Goal: Task Accomplishment & Management: Complete application form

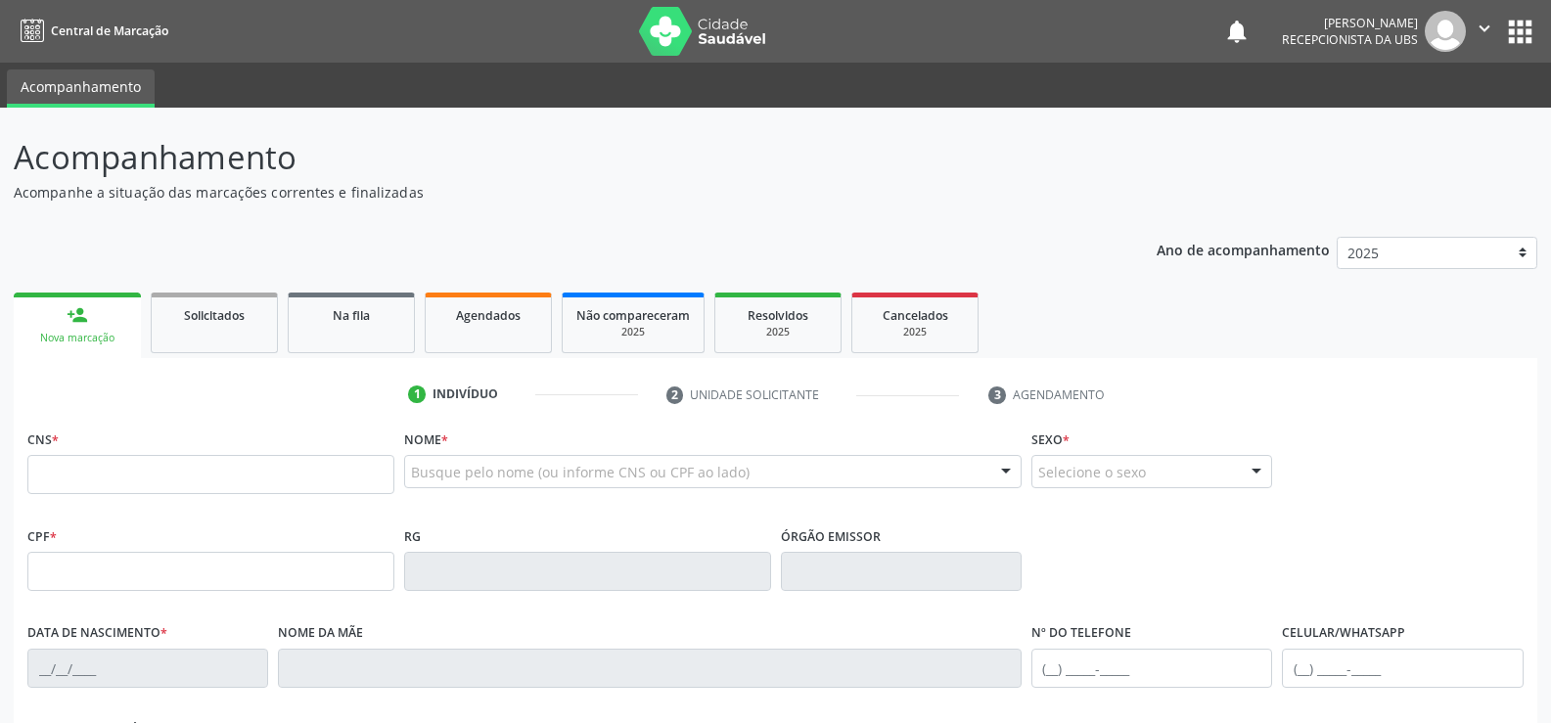
click at [103, 325] on link "person_add Nova marcação" at bounding box center [77, 326] width 127 height 66
click at [196, 483] on input "text" at bounding box center [210, 474] width 367 height 39
click at [132, 327] on link "person_add Nova marcação" at bounding box center [77, 326] width 127 height 66
click at [89, 319] on link "person_add Nova marcação" at bounding box center [77, 326] width 127 height 66
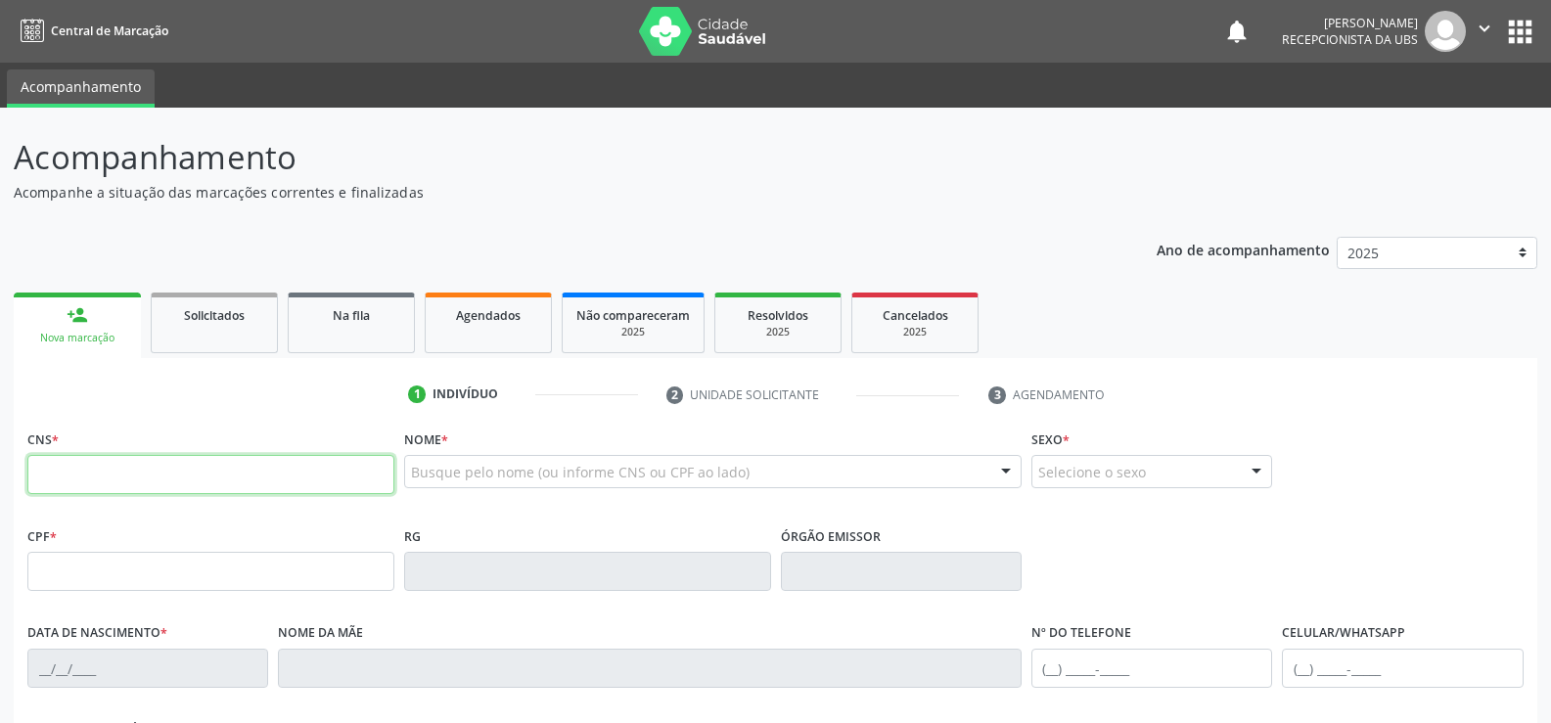
click at [142, 482] on input "text" at bounding box center [210, 474] width 367 height 39
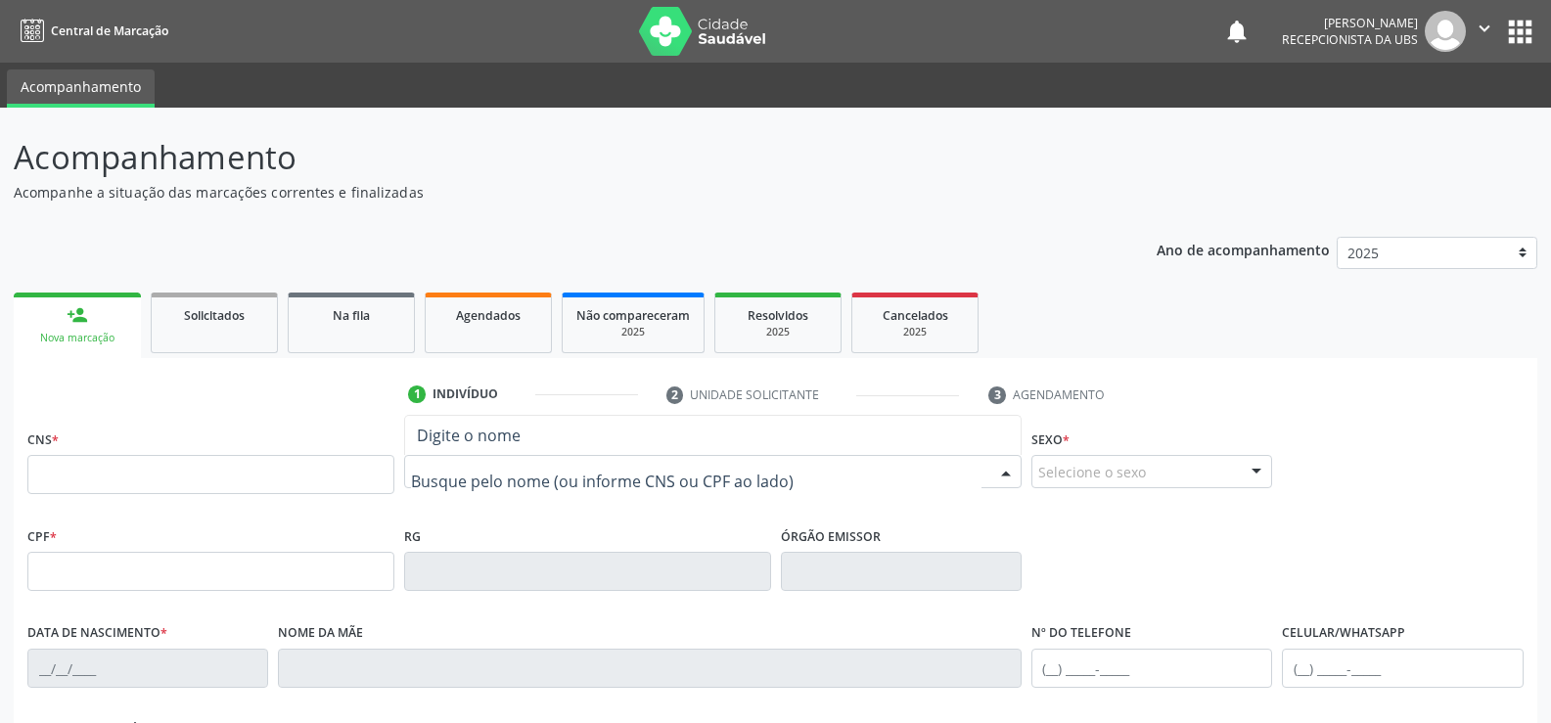
click at [523, 486] on input "text" at bounding box center [696, 481] width 570 height 39
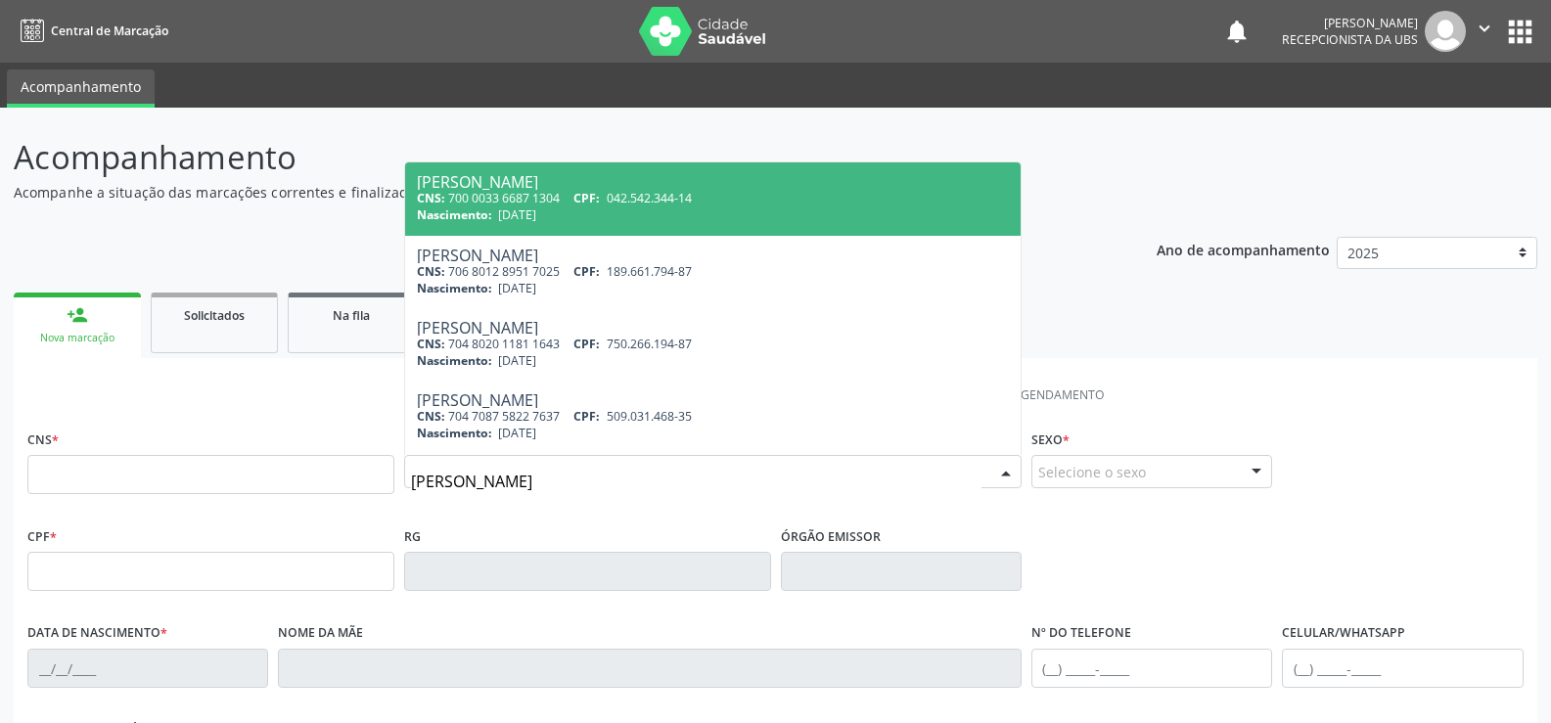
type input "valdenice pereira de lima"
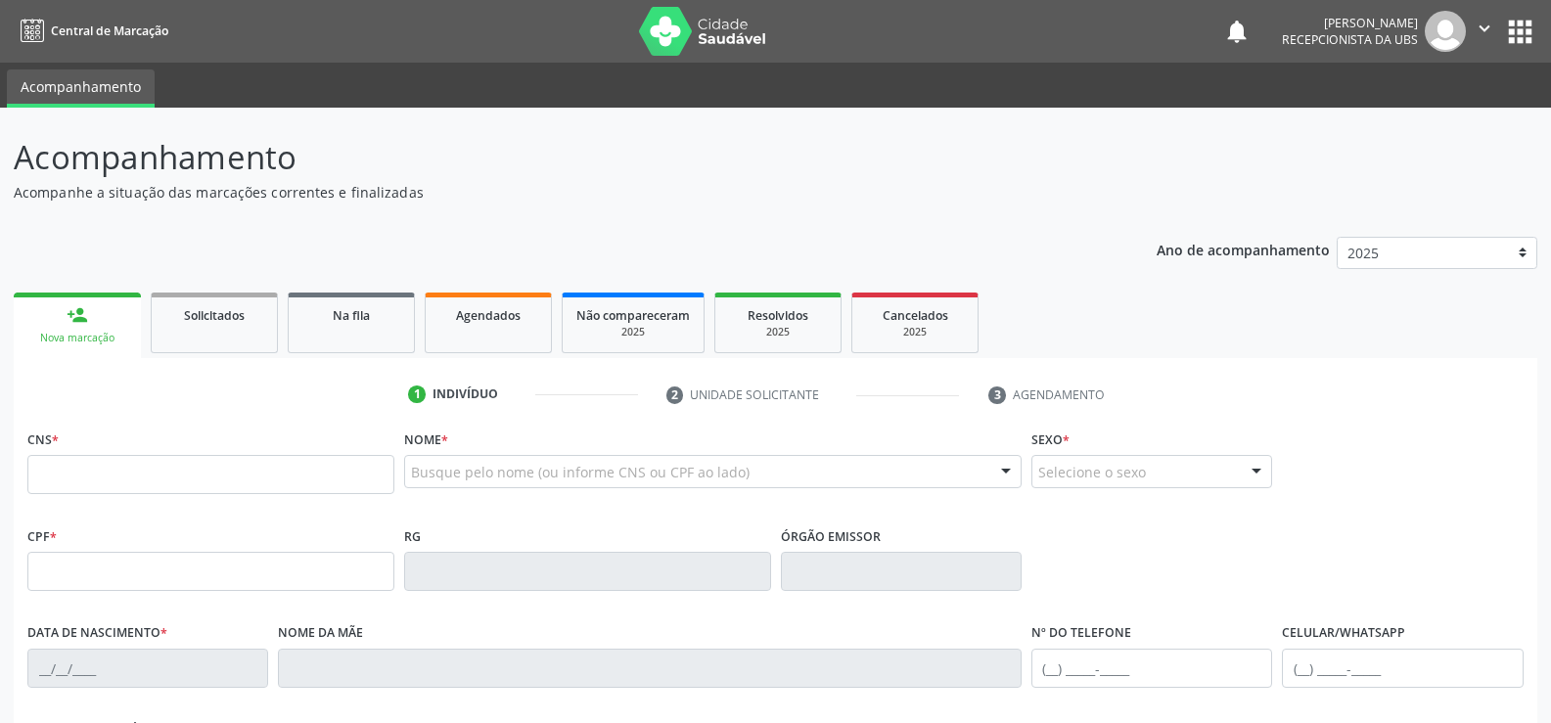
click at [1096, 325] on ul "person_add Nova marcação Solicitados Na fila Agendados Não compareceram 2025 Re…" at bounding box center [776, 323] width 1524 height 70
click at [134, 480] on input "text" at bounding box center [210, 474] width 367 height 39
type input "705 6094 1165 9519"
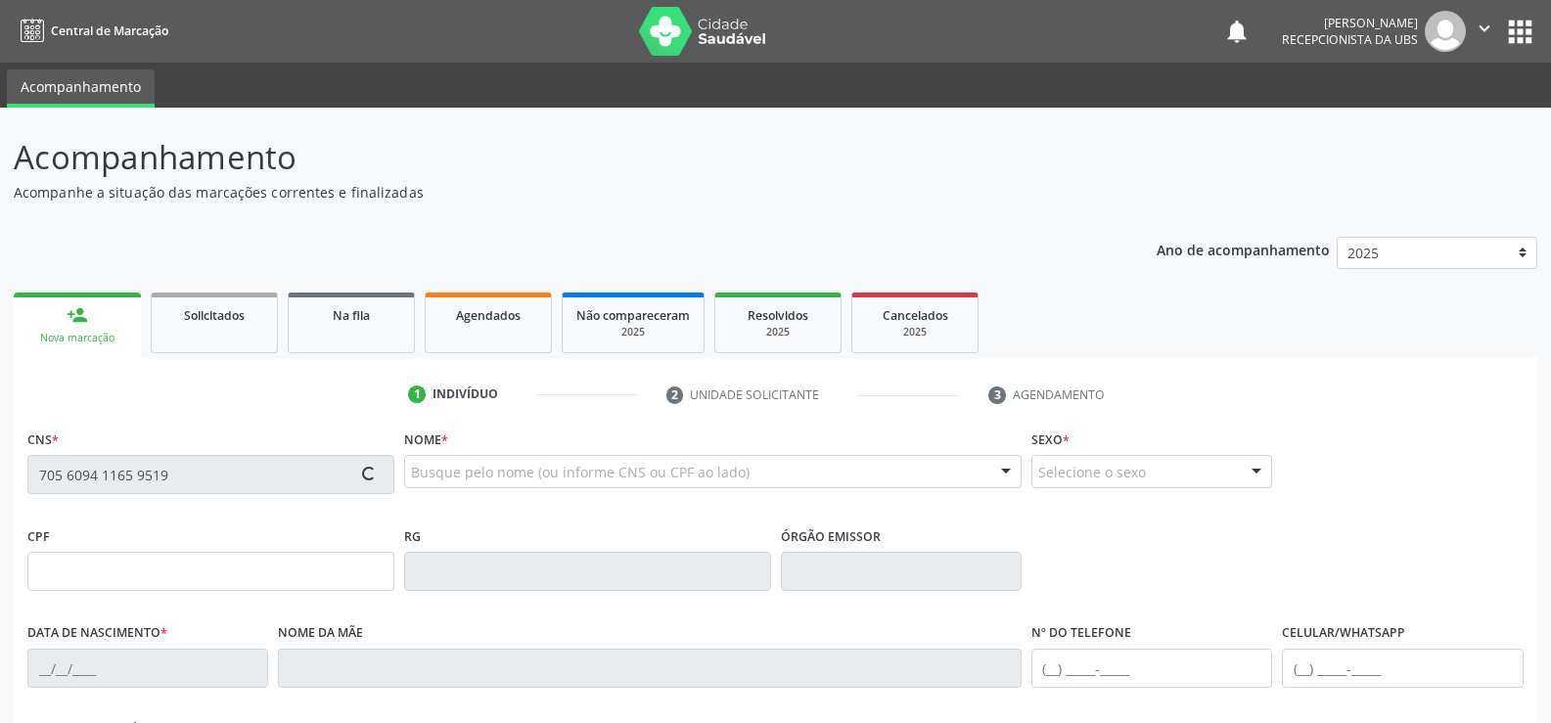
type input "055.722.684-88"
type input "1[DATE]"
type input "[PERSON_NAME][GEOGRAPHIC_DATA]"
type input "[PHONE_NUMBER]"
type input "80"
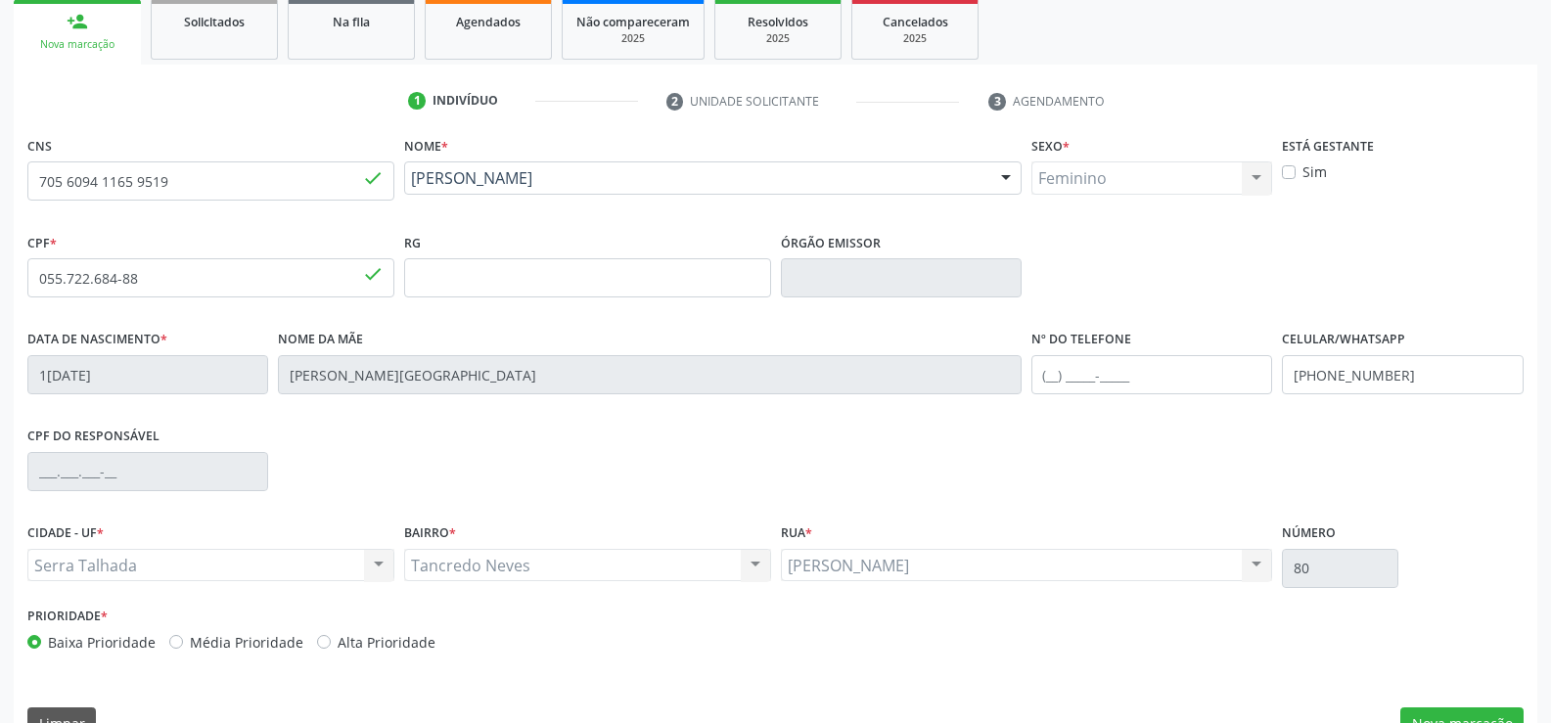
scroll to position [338, 0]
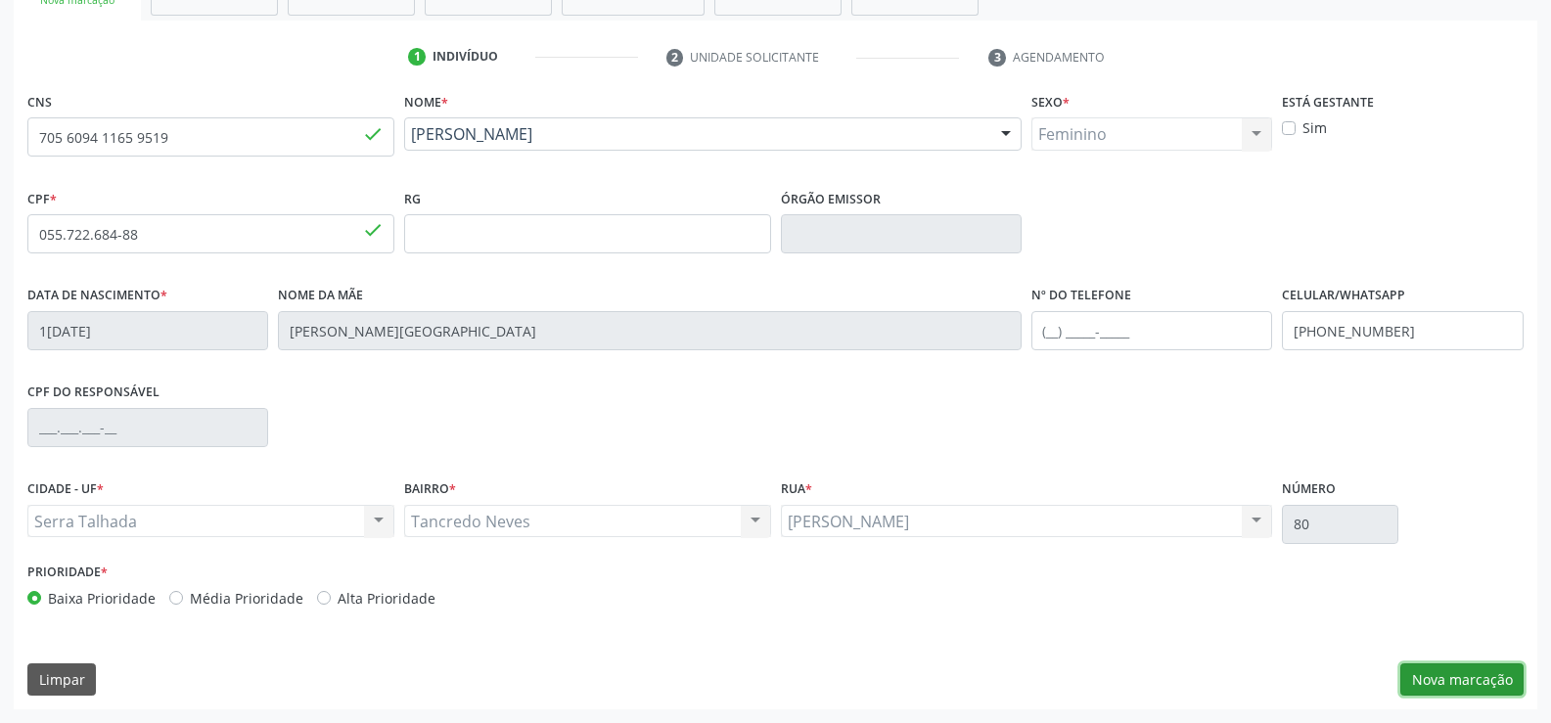
click at [1450, 681] on button "Nova marcação" at bounding box center [1461, 679] width 123 height 33
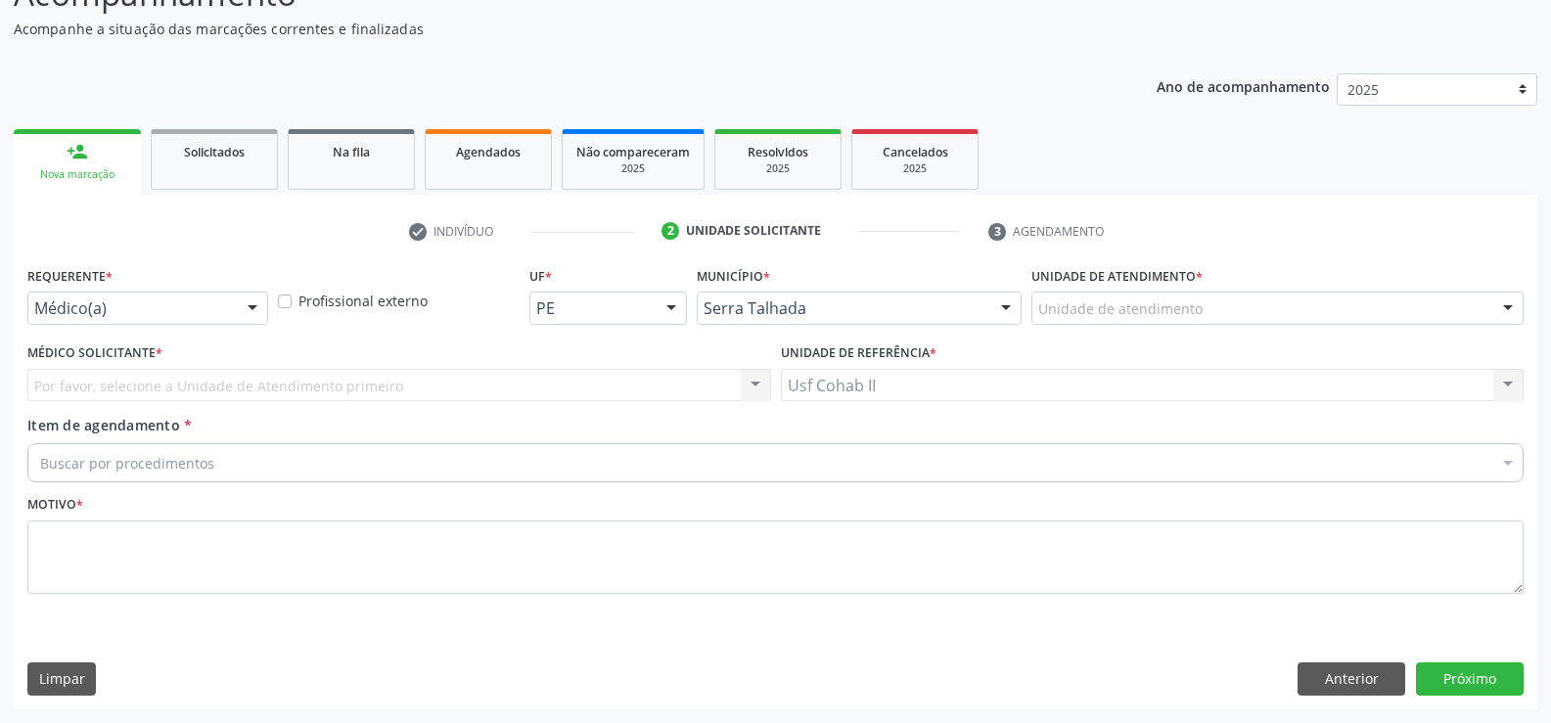
scroll to position [163, 0]
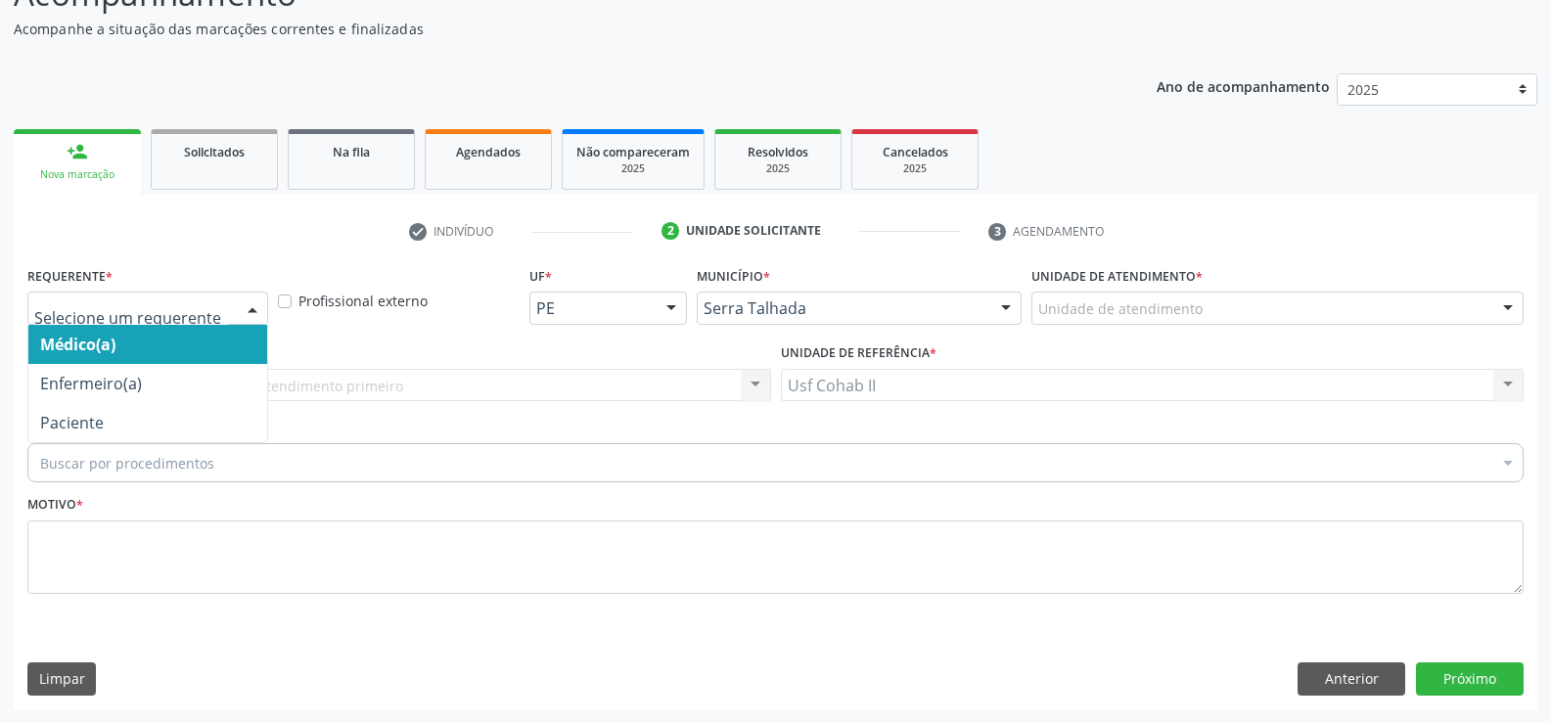
click at [255, 313] on div at bounding box center [252, 309] width 29 height 33
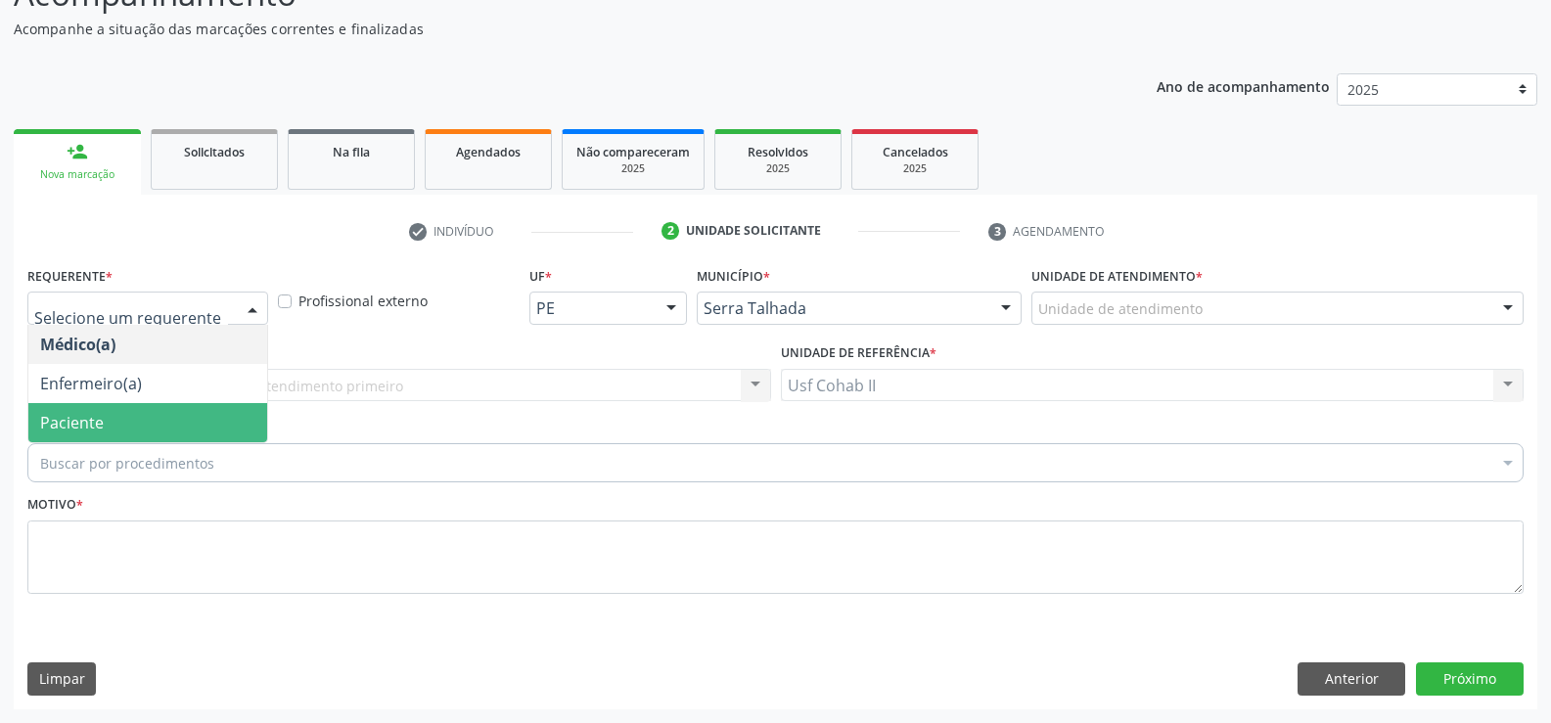
click at [186, 422] on span "Paciente" at bounding box center [147, 422] width 239 height 39
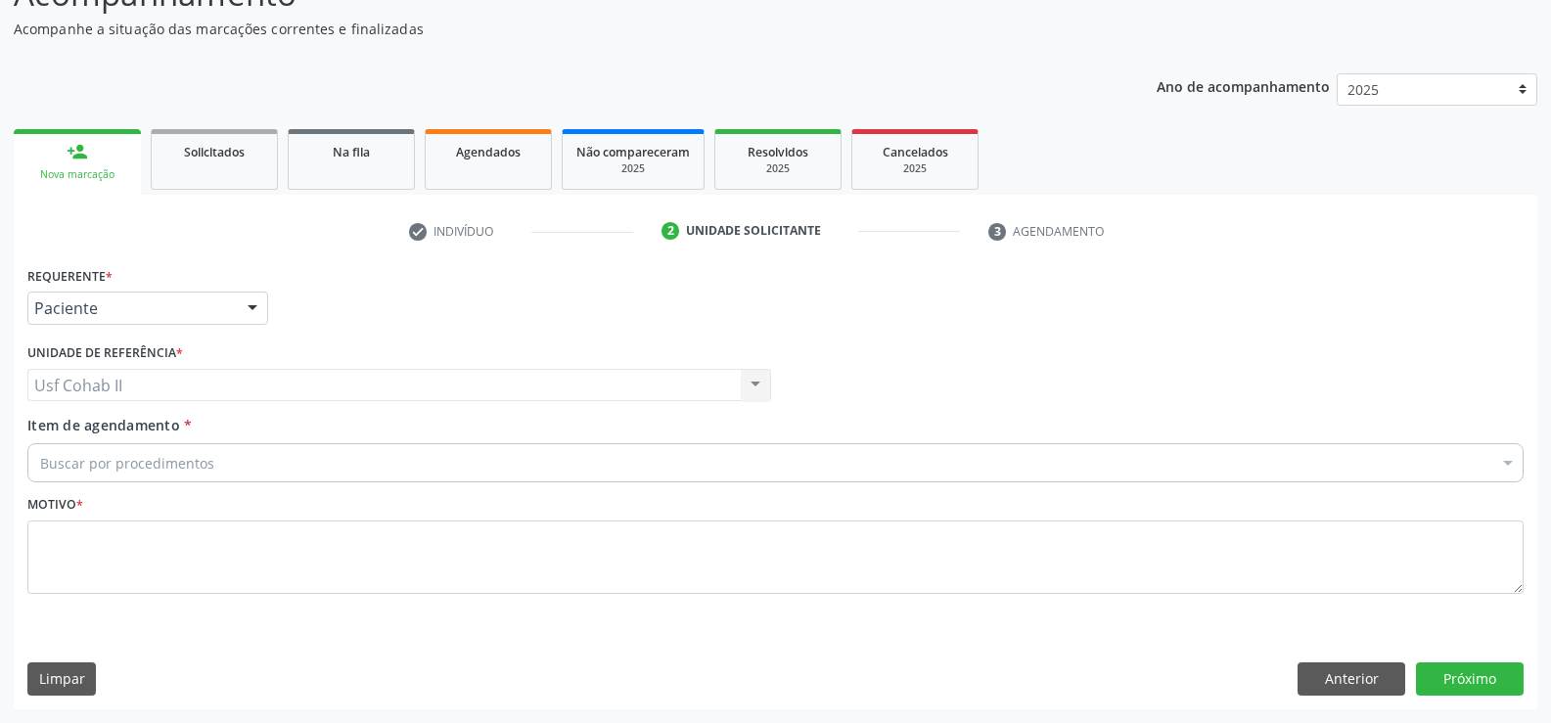
click at [275, 461] on div "Buscar por procedimentos" at bounding box center [775, 462] width 1496 height 39
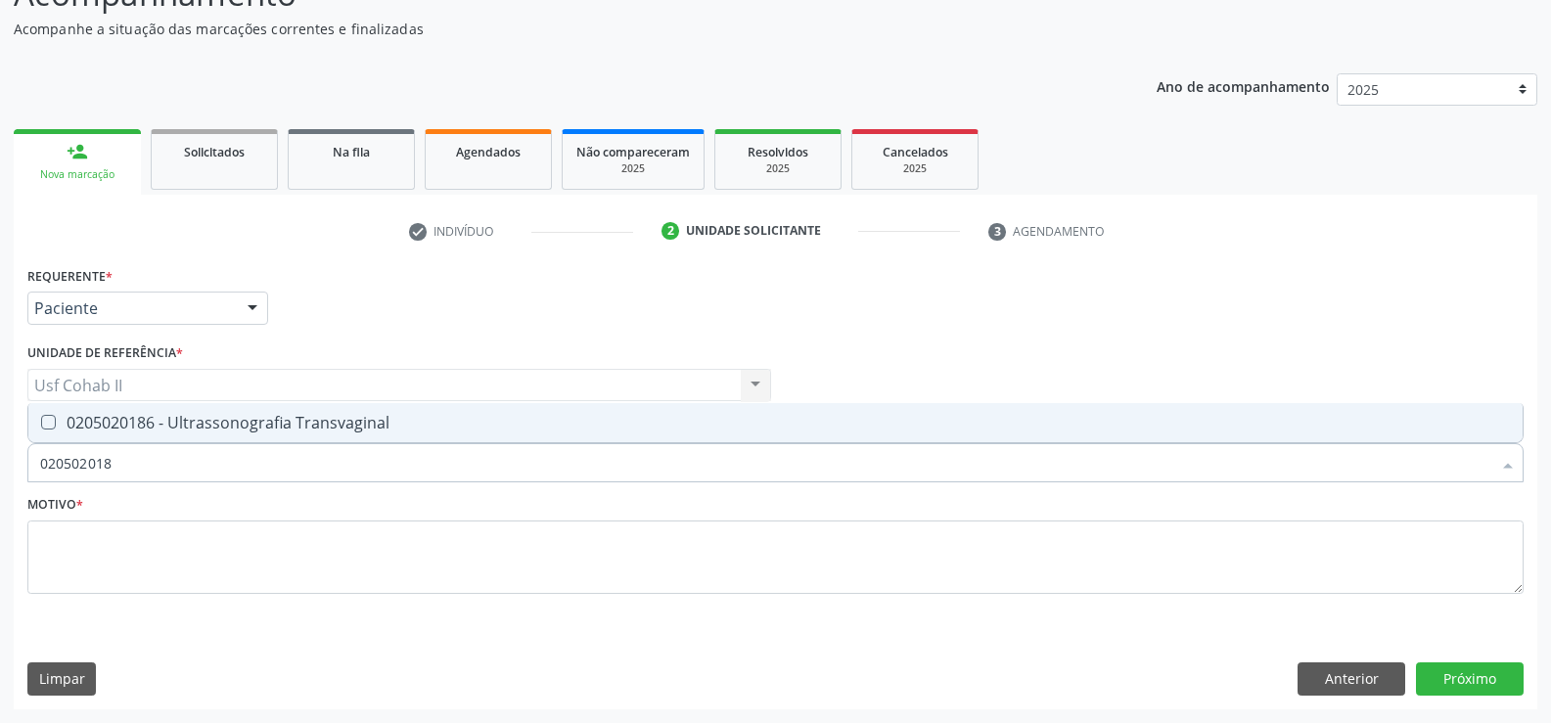
type input "0205020186"
click at [312, 421] on div "0205020186 - Ultrassonografia Transvaginal" at bounding box center [775, 423] width 1471 height 16
checkbox Transvaginal "true"
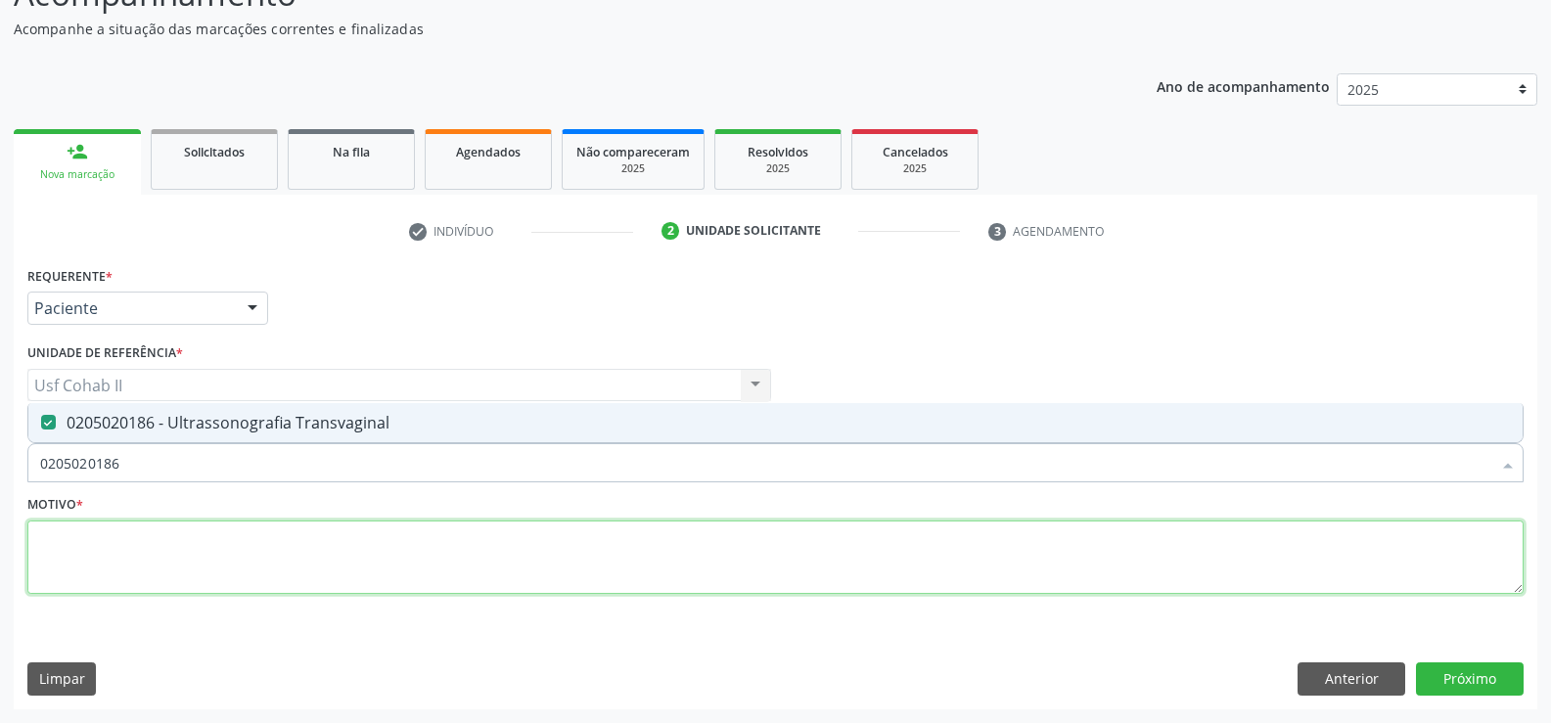
click at [280, 559] on textarea at bounding box center [775, 558] width 1496 height 74
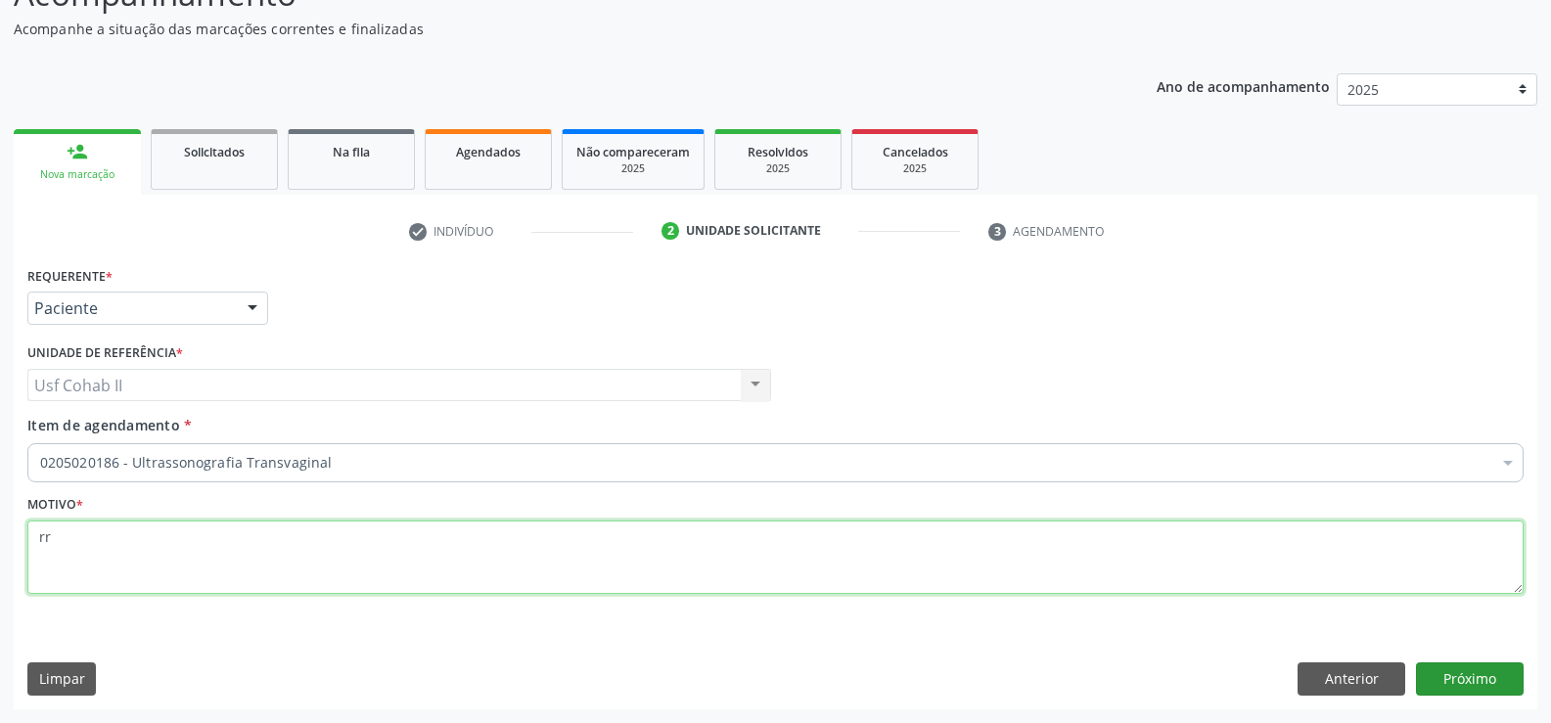
type textarea "rr"
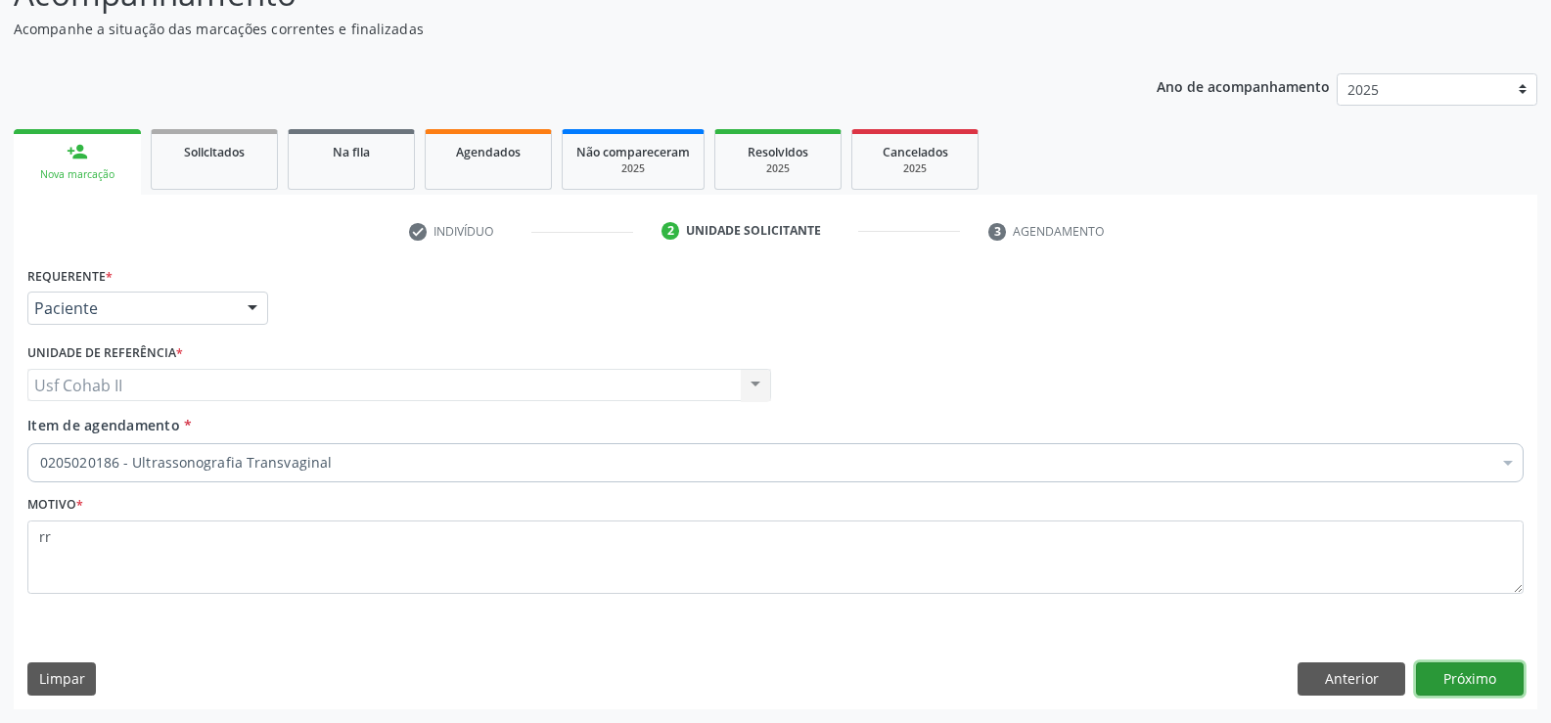
click at [1464, 687] on button "Próximo" at bounding box center [1470, 678] width 108 height 33
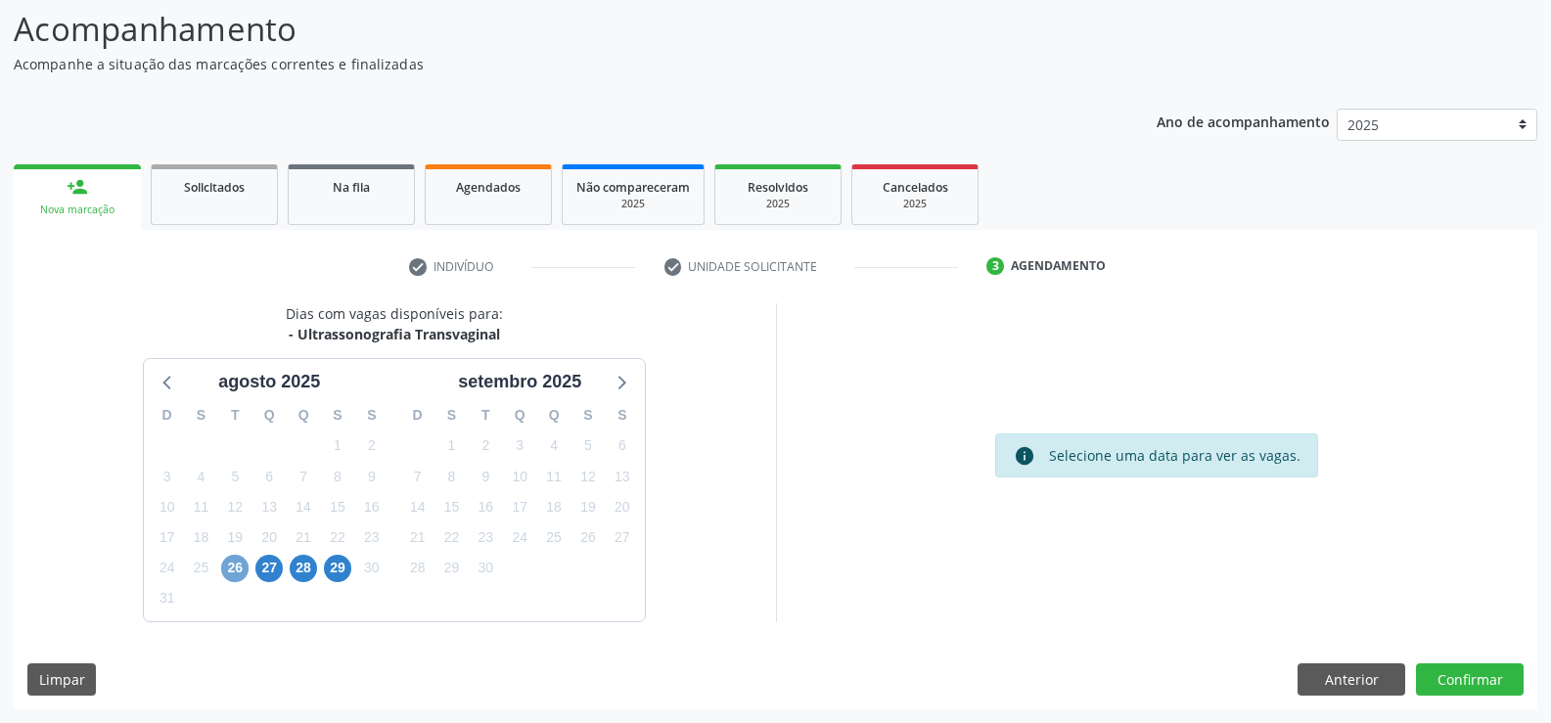
click at [231, 563] on span "26" at bounding box center [234, 568] width 27 height 27
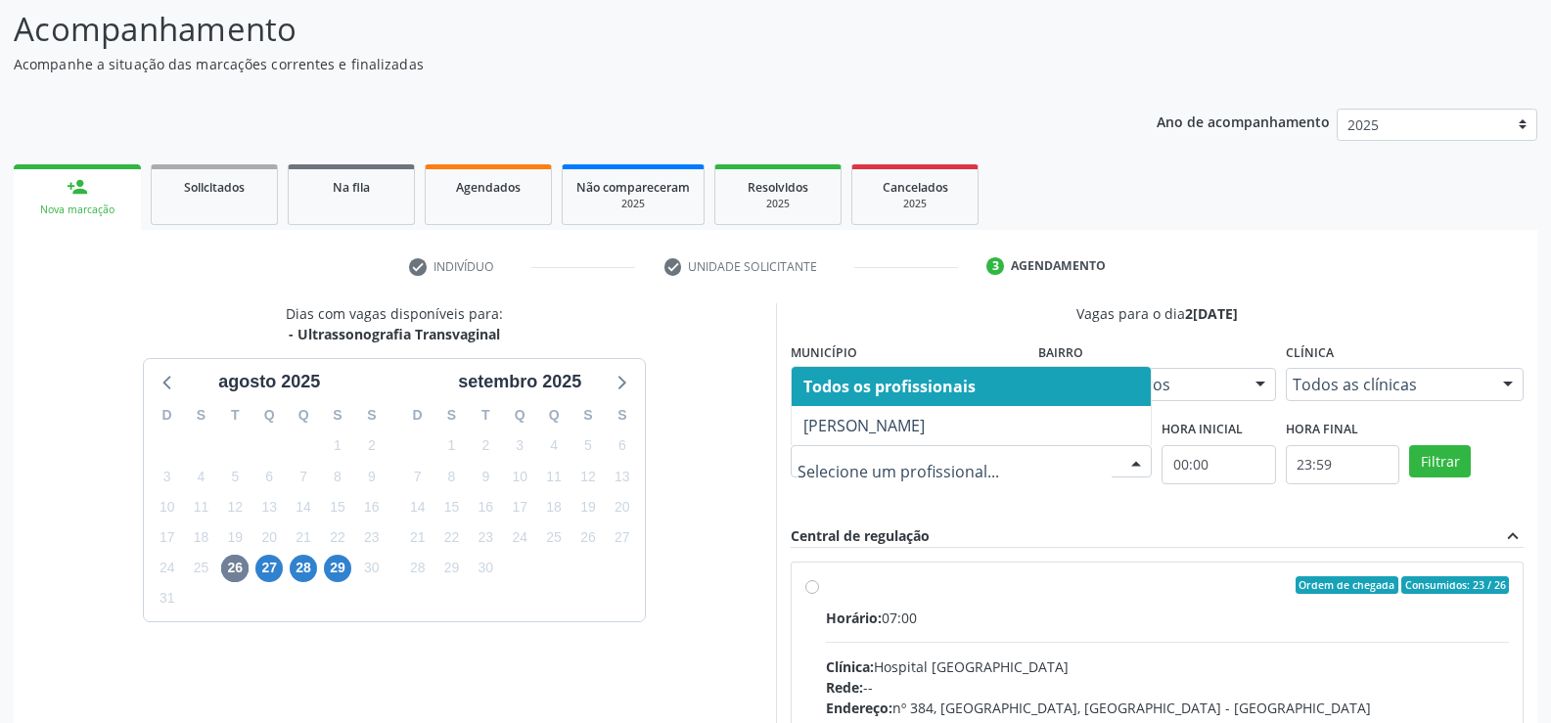
click at [1130, 462] on div at bounding box center [1135, 462] width 29 height 33
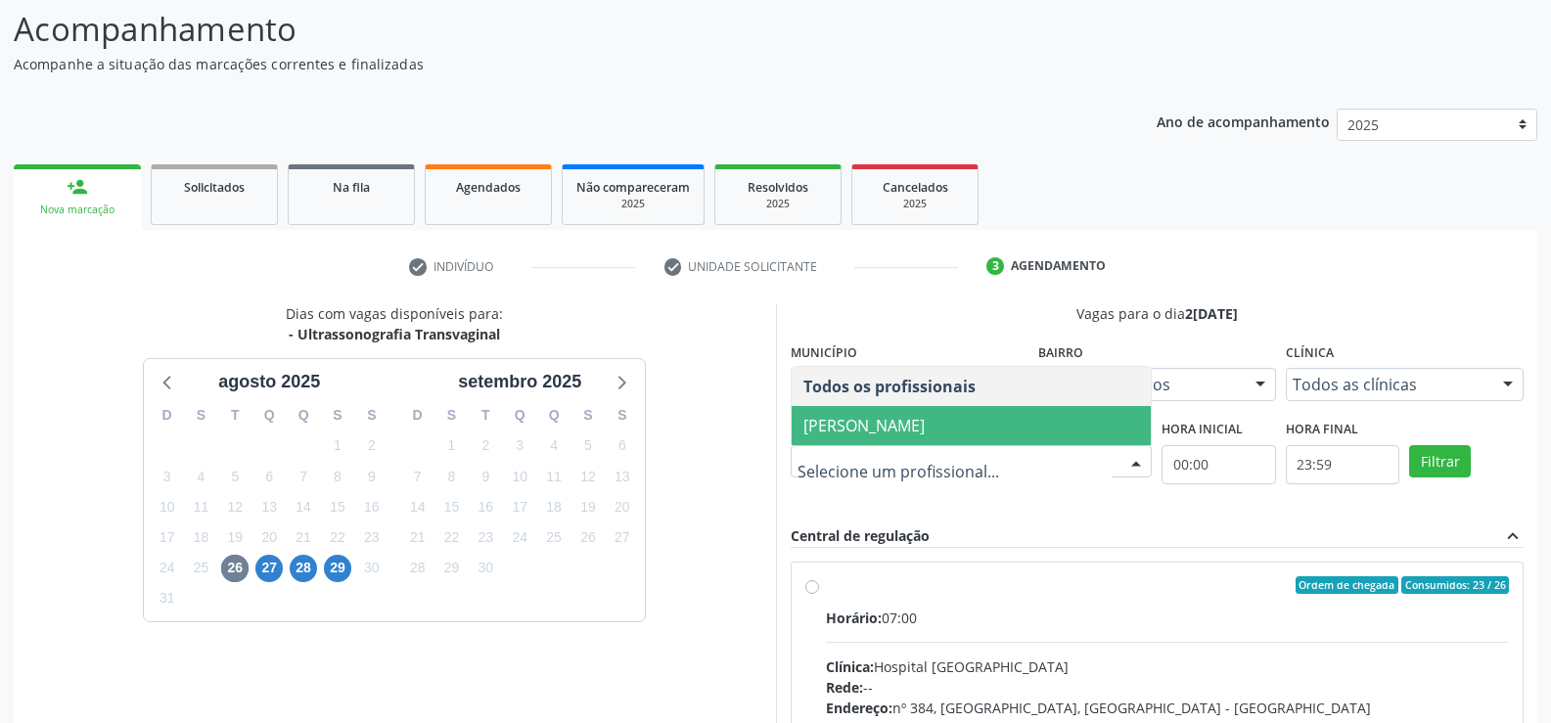
click at [1065, 422] on span "Yuri Araujo Magalhaes" at bounding box center [972, 425] width 360 height 39
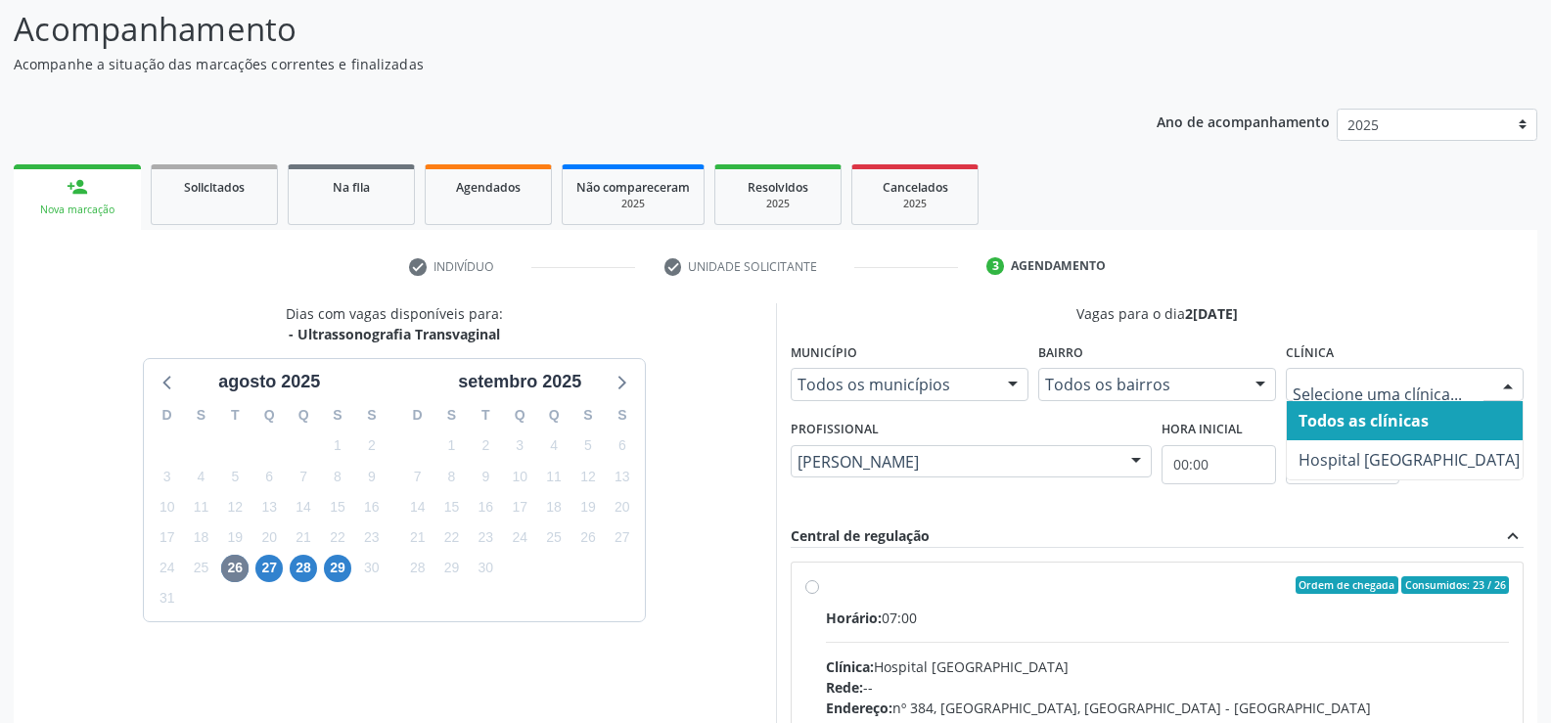
click at [1501, 384] on div at bounding box center [1507, 385] width 29 height 33
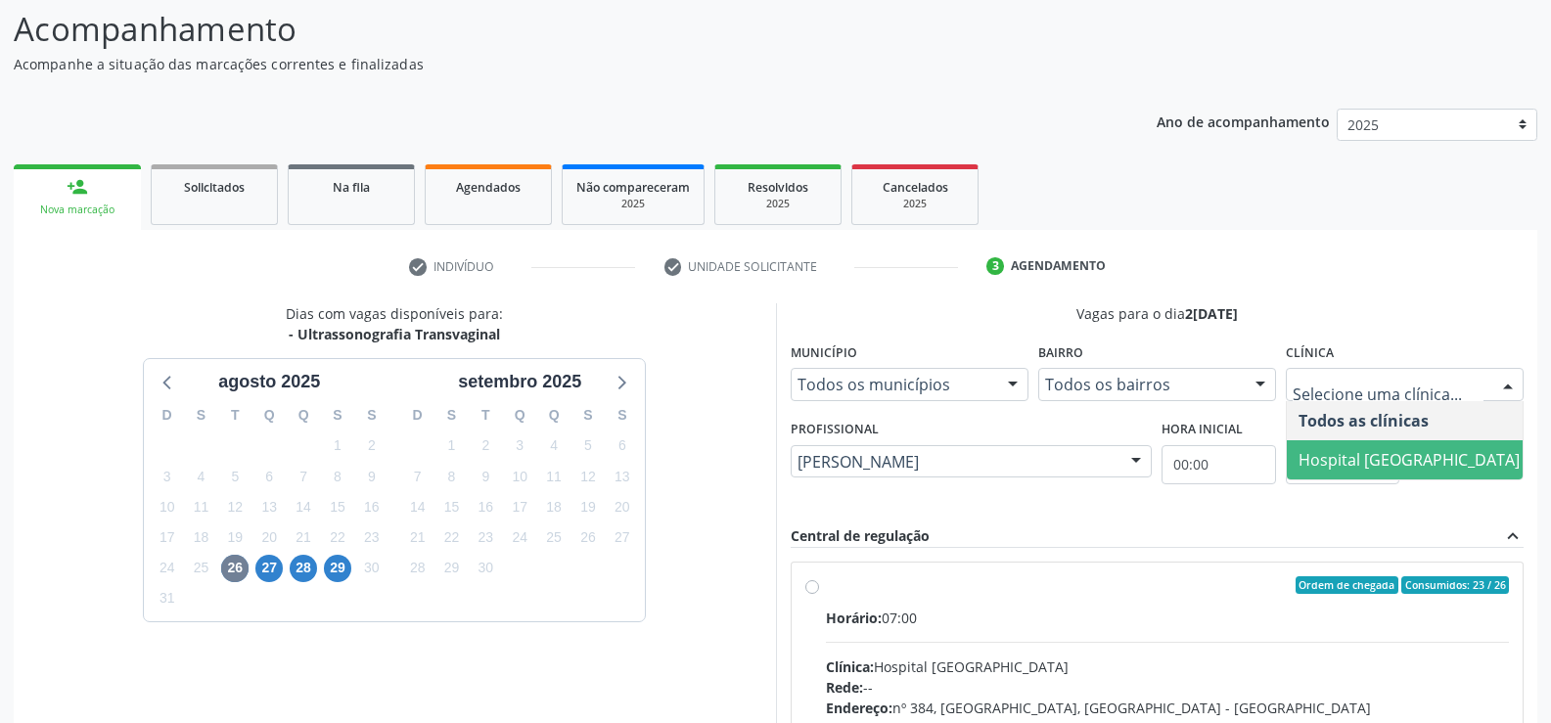
click at [1460, 462] on span "Hospital [GEOGRAPHIC_DATA]" at bounding box center [1409, 460] width 221 height 22
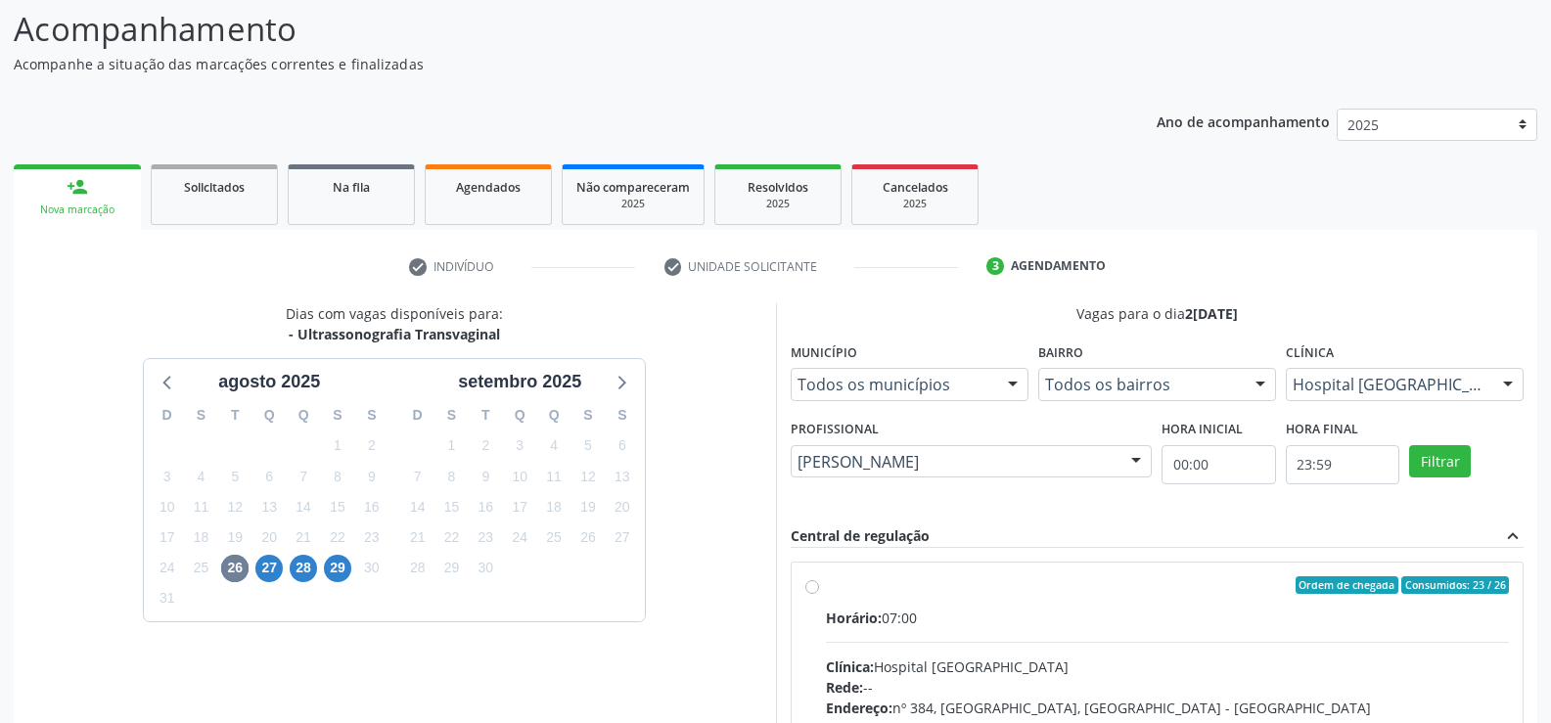
click at [1048, 591] on div "Ordem de chegada Consumidos: 23 / 26" at bounding box center [1168, 585] width 684 height 18
click at [819, 591] on input "Ordem de chegada Consumidos: 23 / 26 Horário: 07:00 Clínica: Hospital Sao Franc…" at bounding box center [812, 585] width 14 height 18
radio input "true"
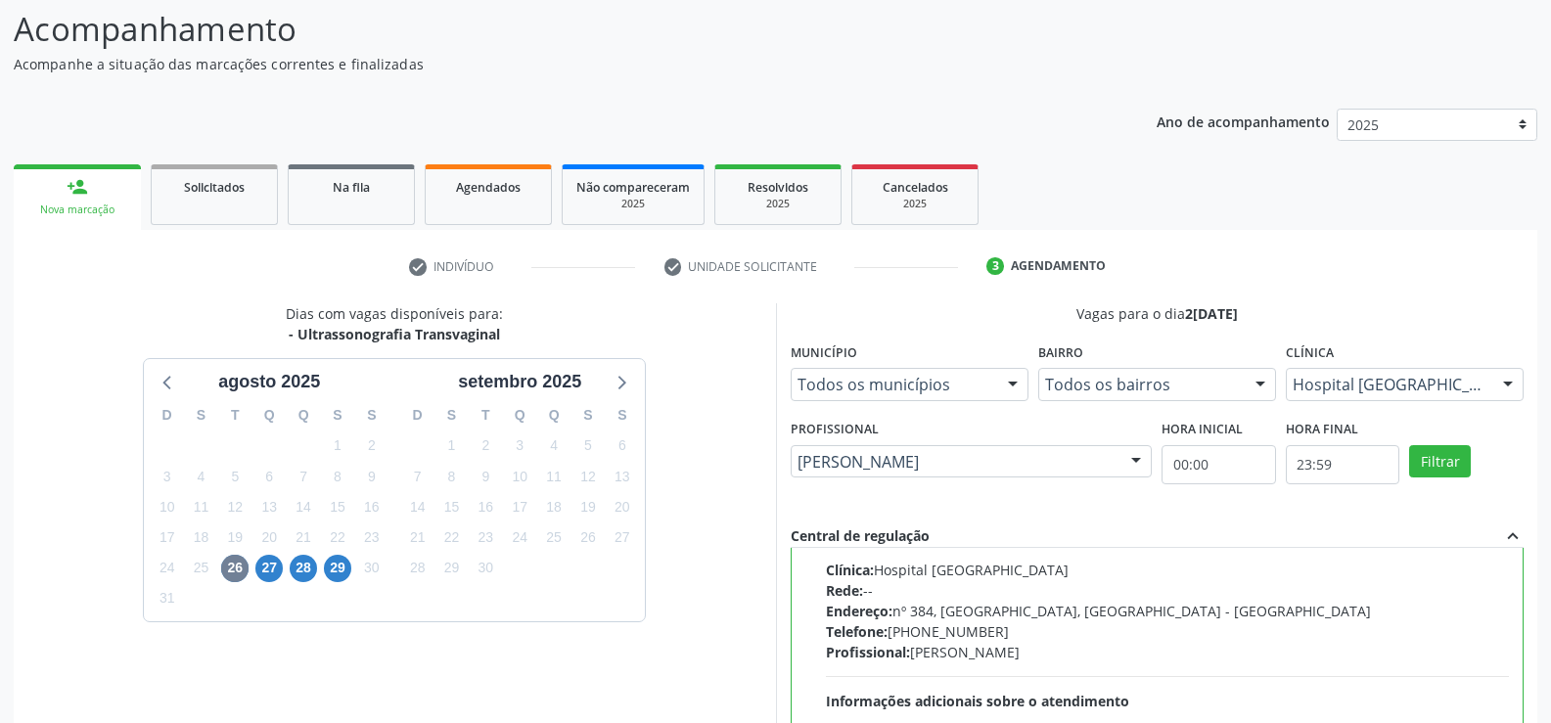
scroll to position [446, 0]
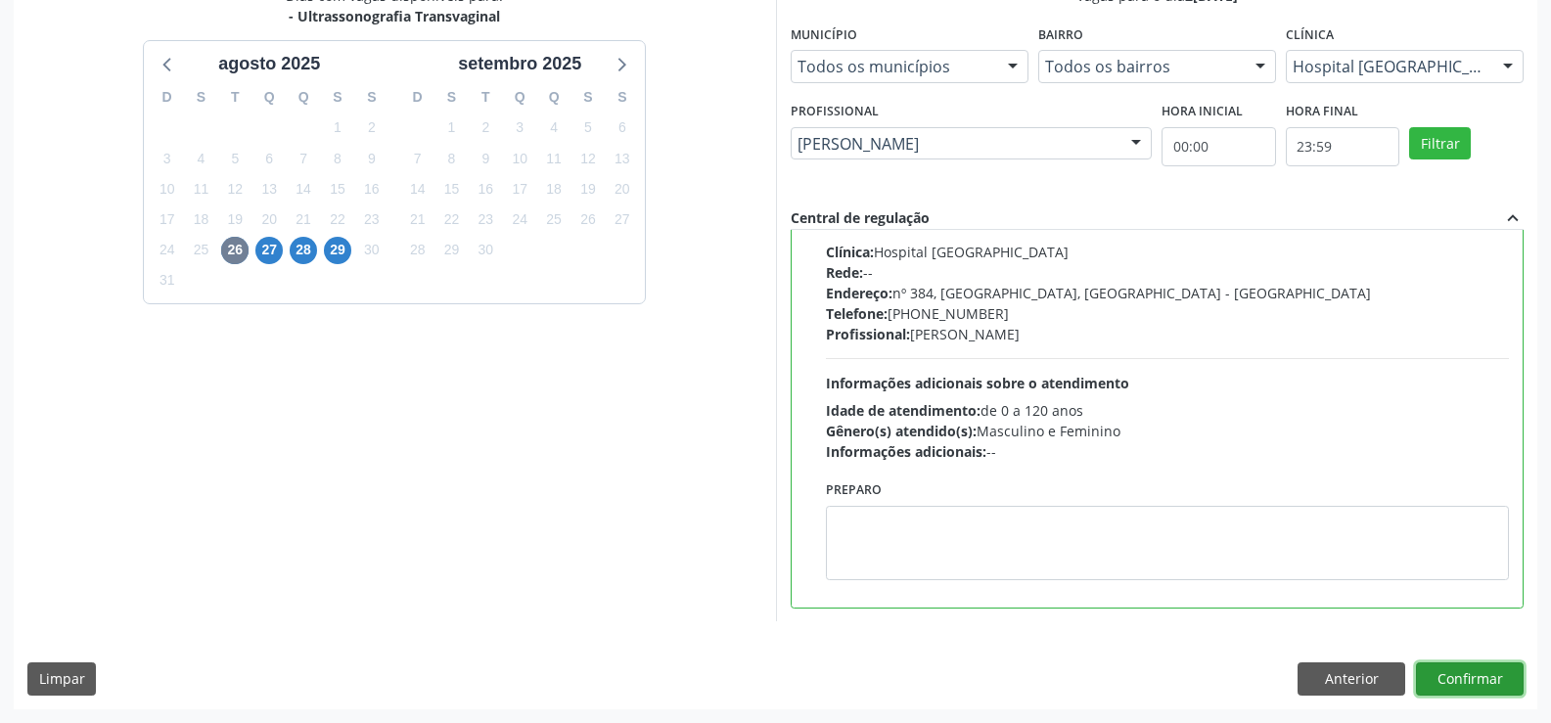
click at [1443, 674] on button "Confirmar" at bounding box center [1470, 678] width 108 height 33
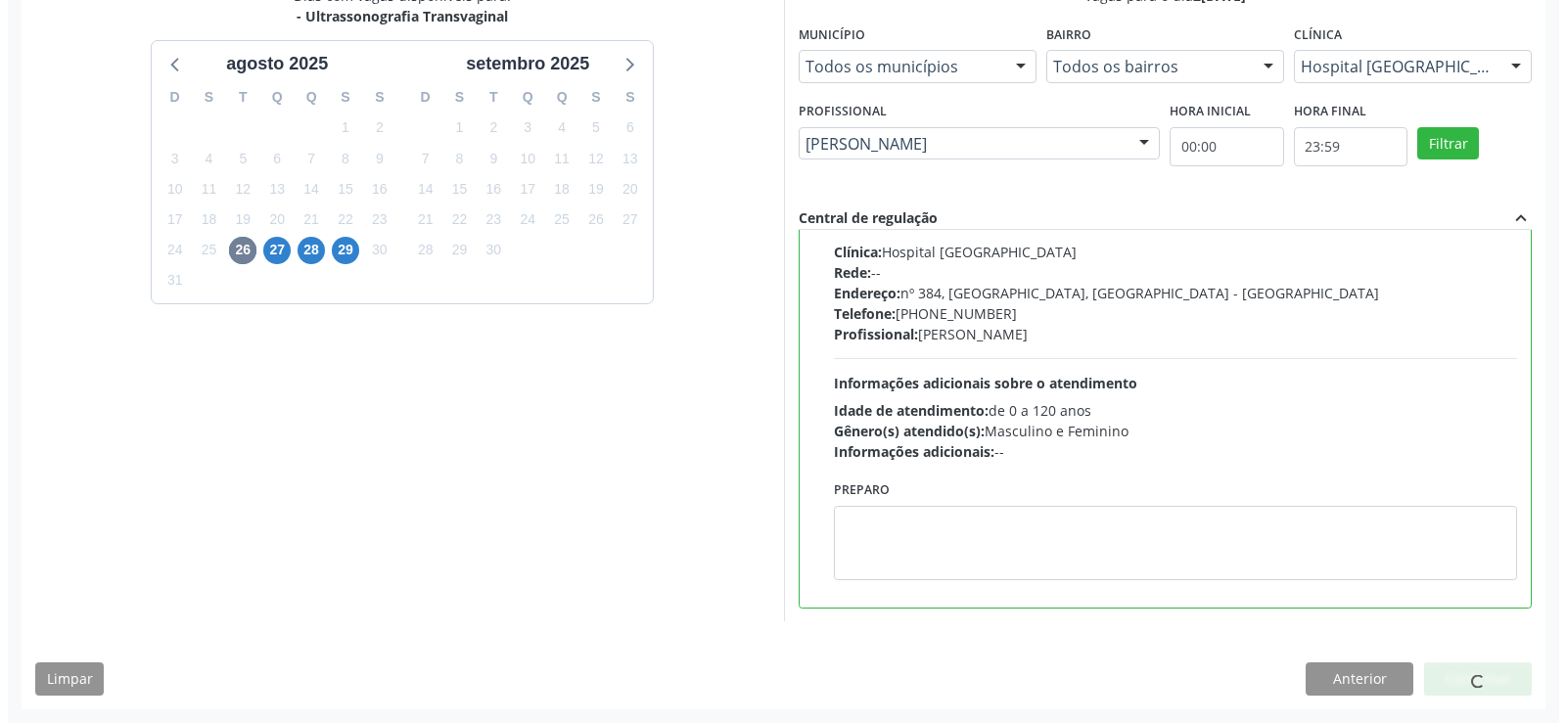
scroll to position [0, 0]
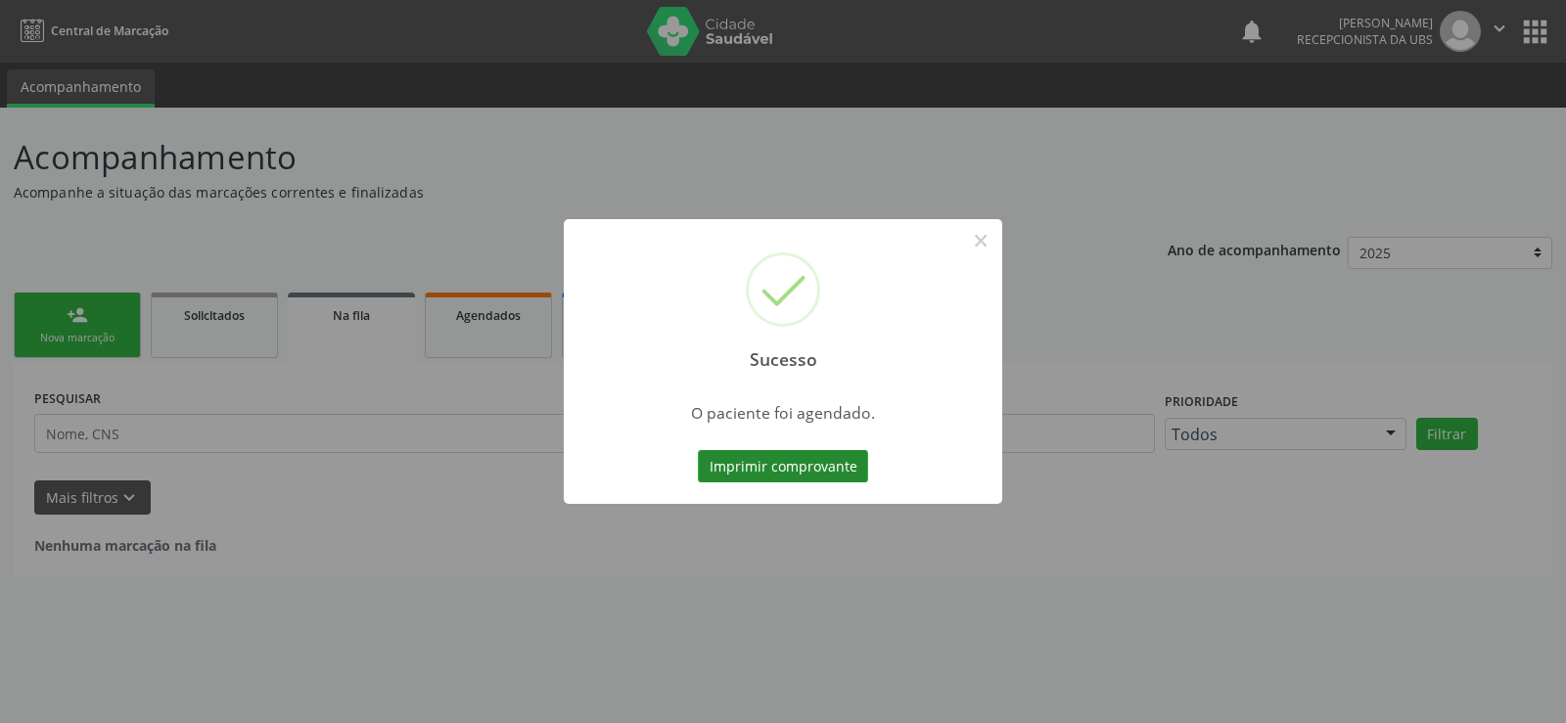
click at [816, 470] on button "Imprimir comprovante" at bounding box center [783, 466] width 170 height 33
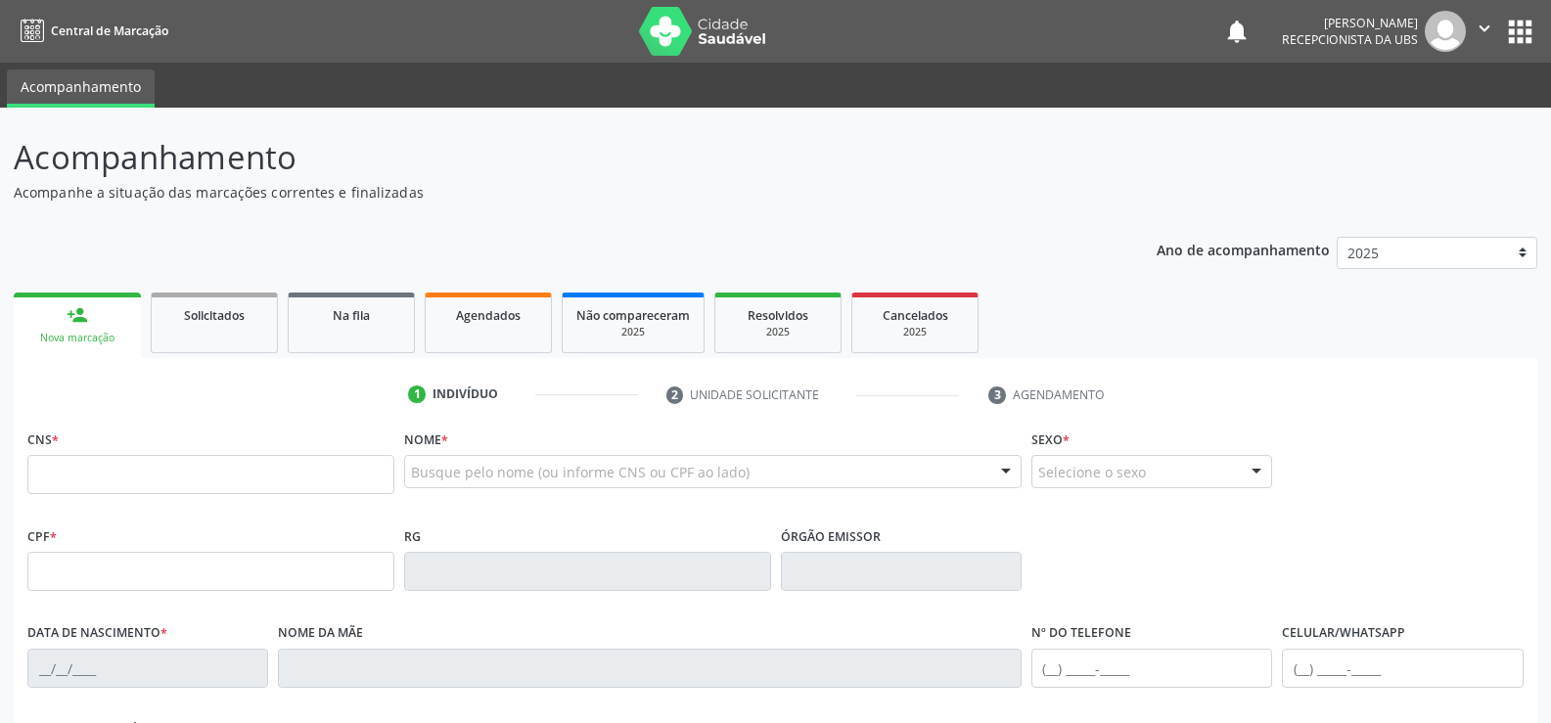
click at [122, 327] on link "person_add Nova marcação" at bounding box center [77, 326] width 127 height 66
click at [161, 479] on input "text" at bounding box center [210, 474] width 367 height 39
type input "700 0067 3023 3308"
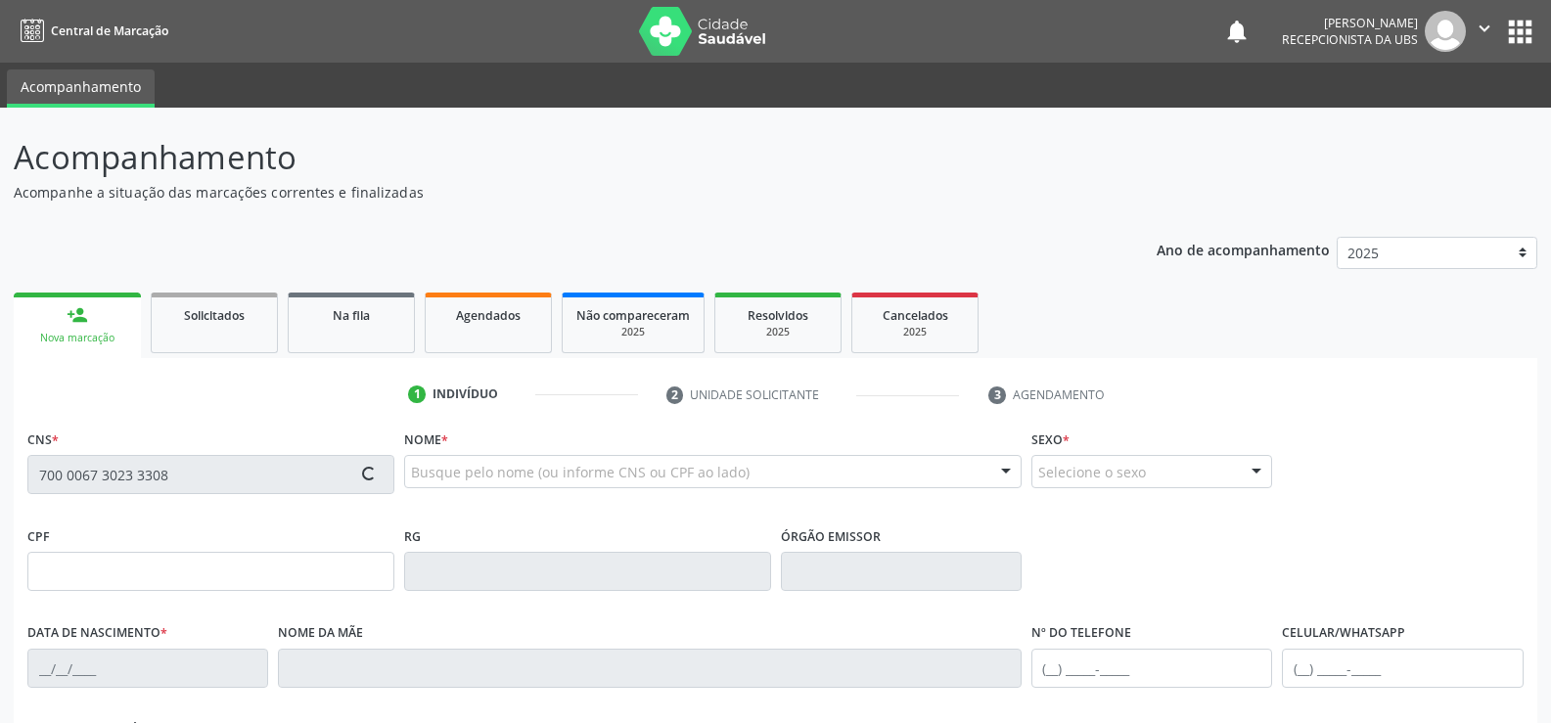
type input "09/06/1999"
type input "Eliane Gomes da Silva"
type input "(87) 99607-9801"
type input "150.626.594-42"
type input "459"
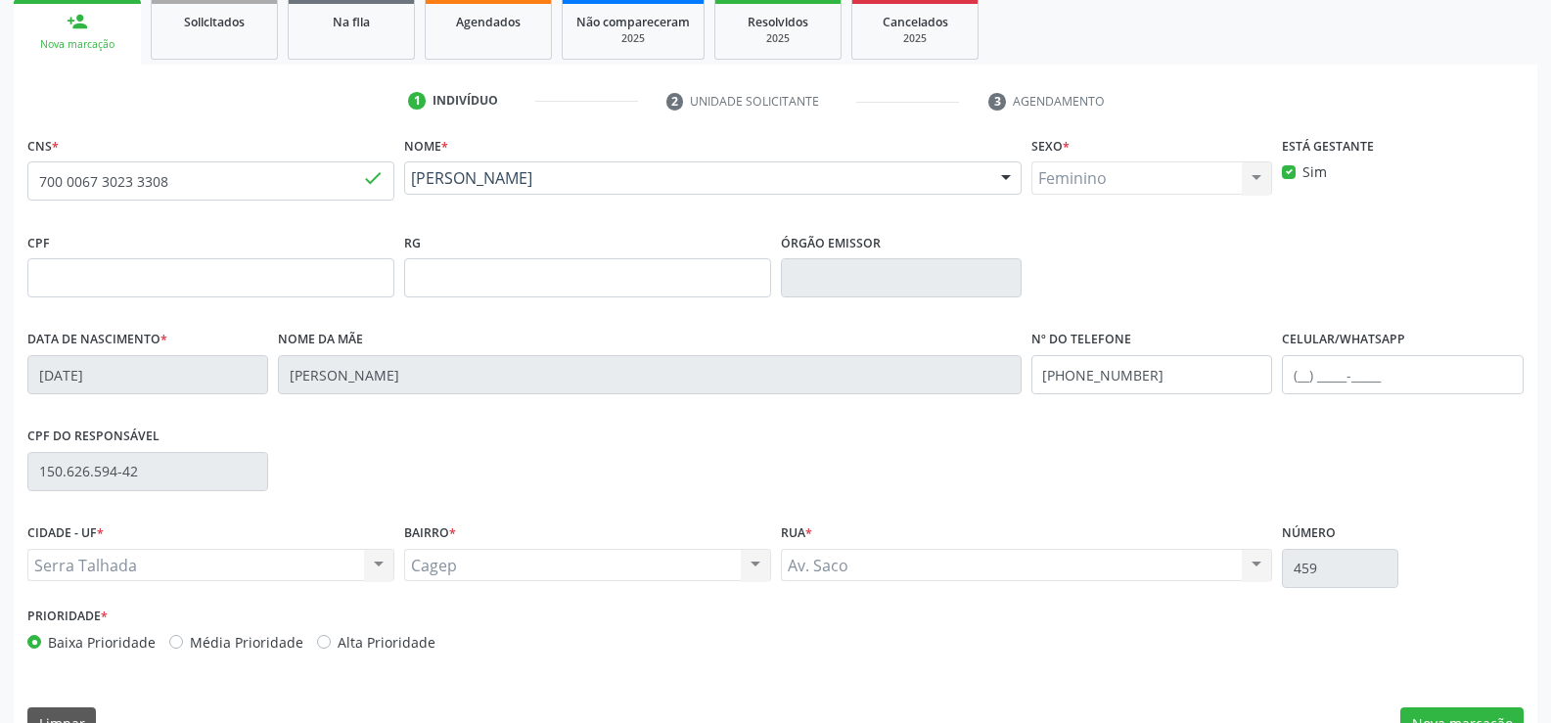
scroll to position [338, 0]
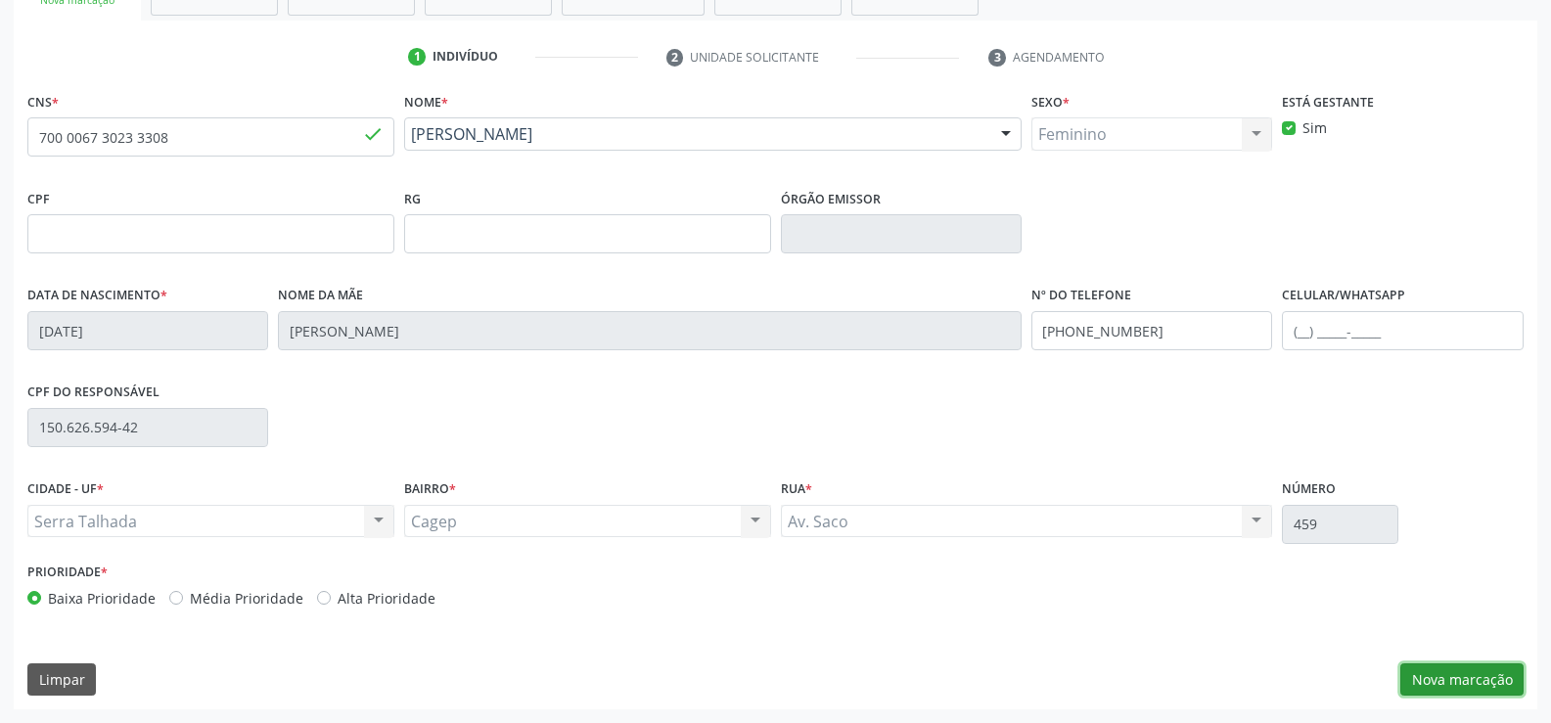
click at [1460, 677] on button "Nova marcação" at bounding box center [1461, 679] width 123 height 33
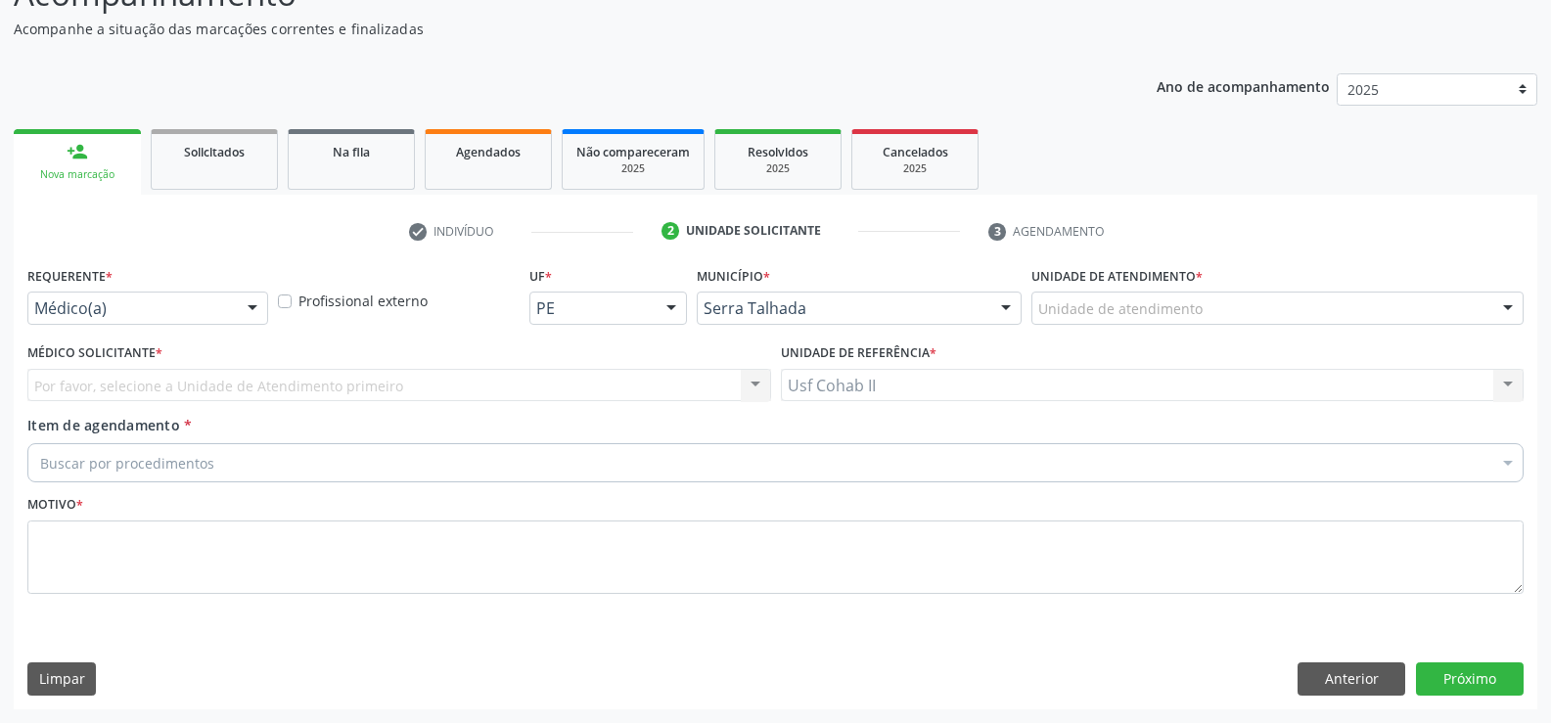
scroll to position [163, 0]
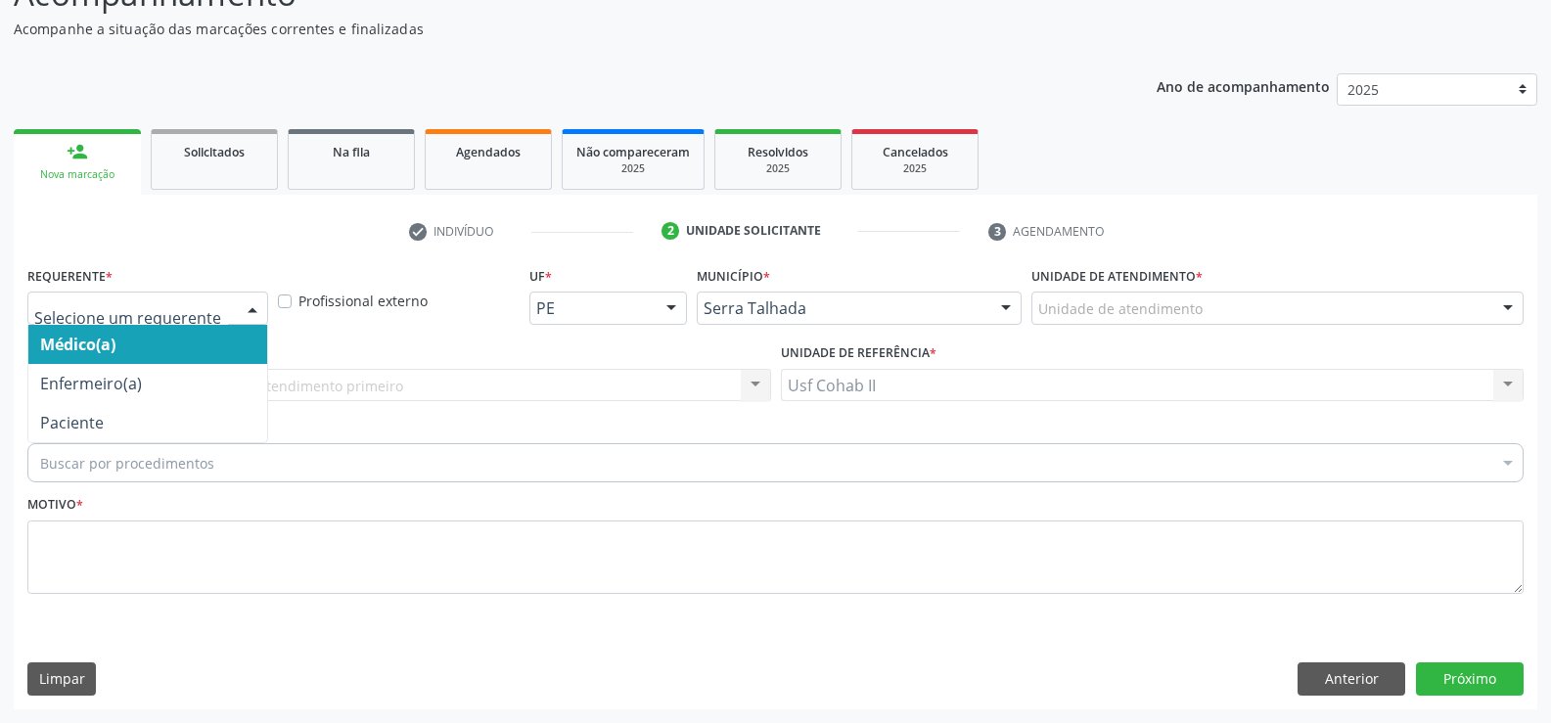
click at [251, 312] on div at bounding box center [252, 309] width 29 height 33
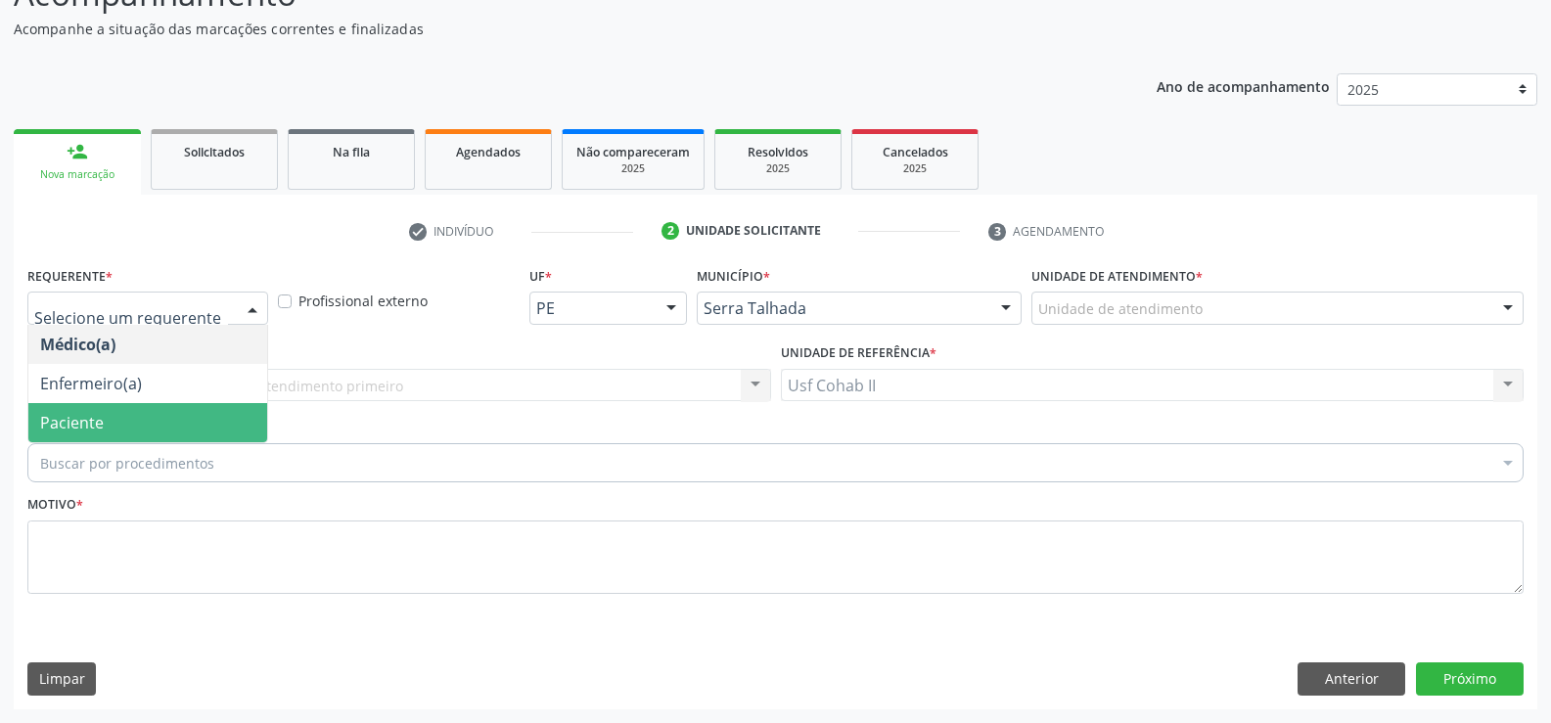
click at [222, 417] on span "Paciente" at bounding box center [147, 422] width 239 height 39
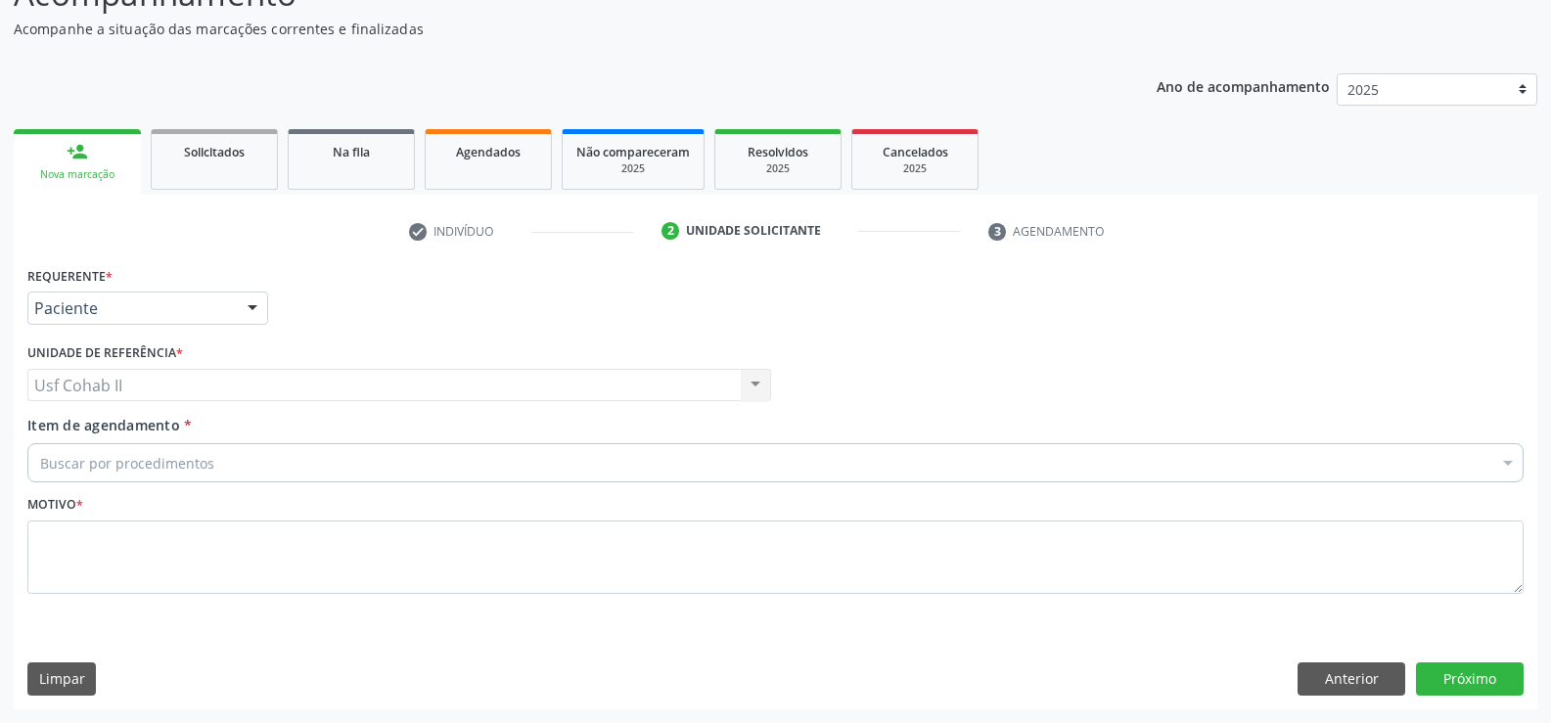
click at [228, 499] on div "Motivo *" at bounding box center [775, 542] width 1496 height 104
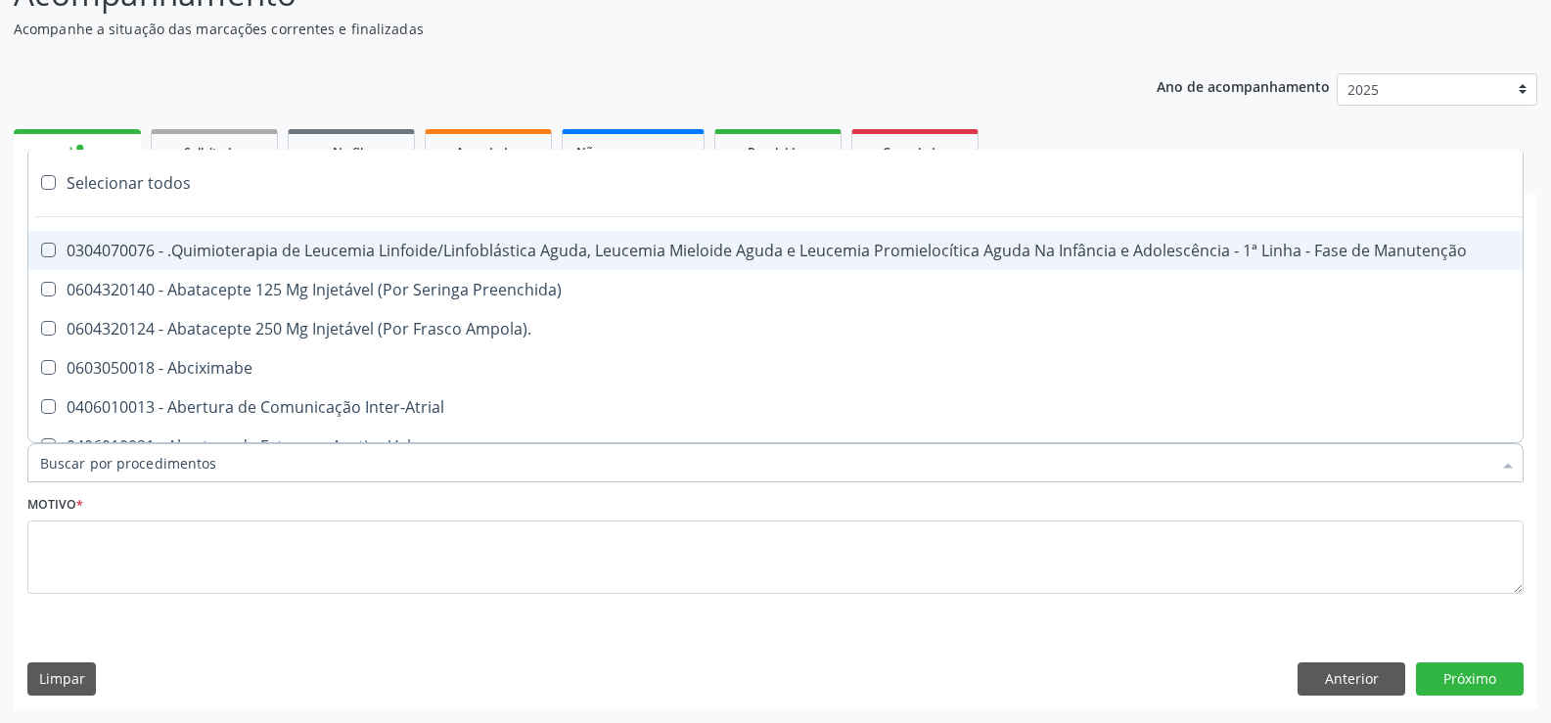
click at [247, 463] on div at bounding box center [775, 462] width 1496 height 39
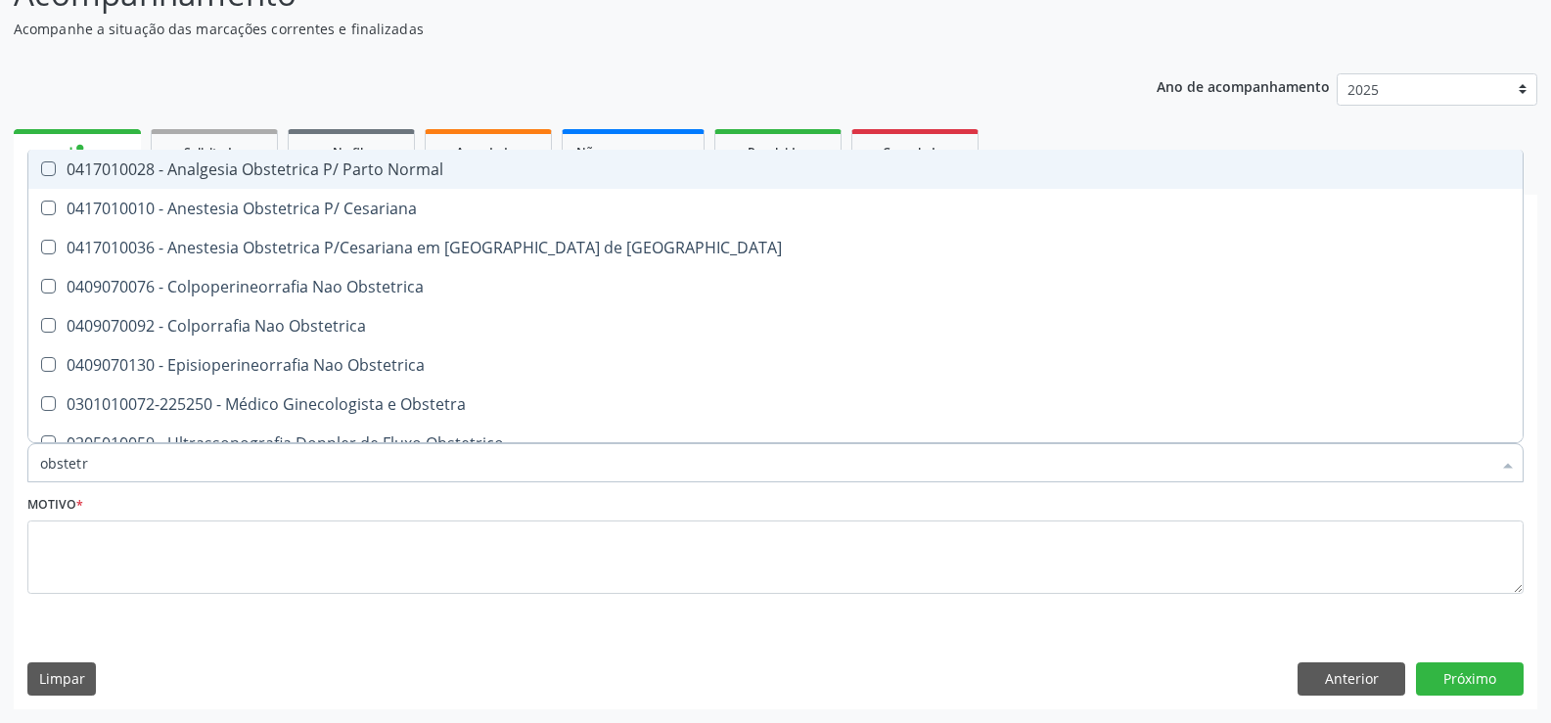
type input "obstetri"
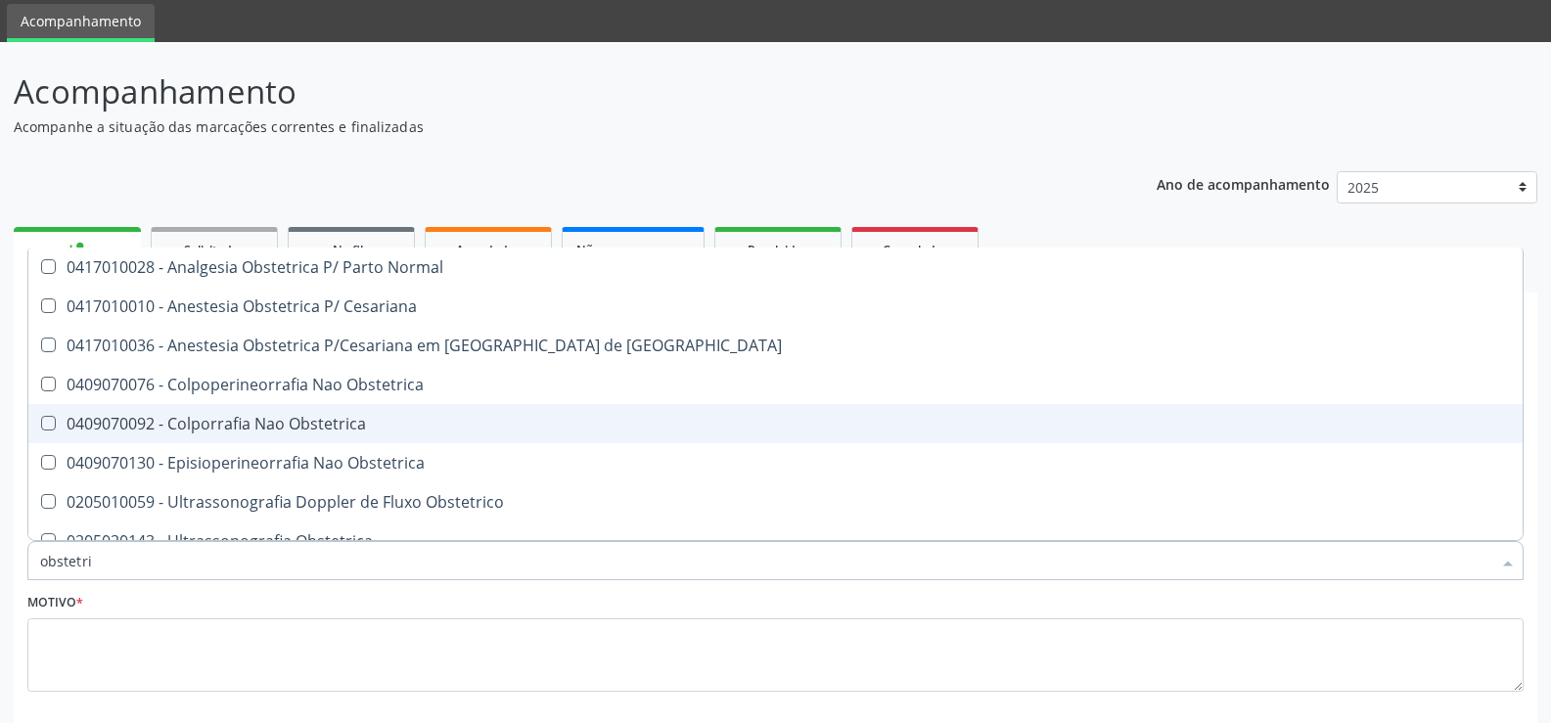
scroll to position [60, 0]
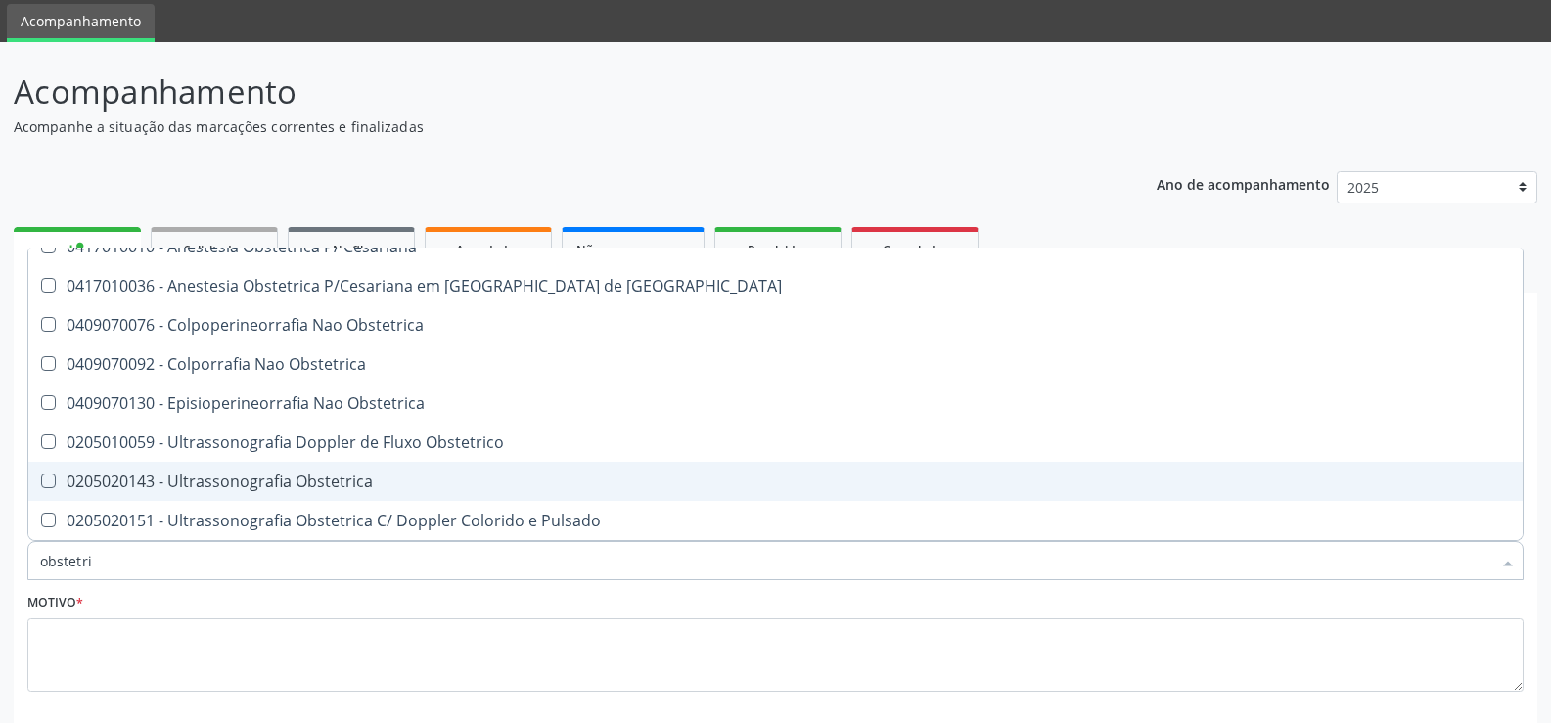
click at [358, 479] on div "0205020143 - Ultrassonografia Obstetrica" at bounding box center [775, 482] width 1471 height 16
checkbox Obstetrica "true"
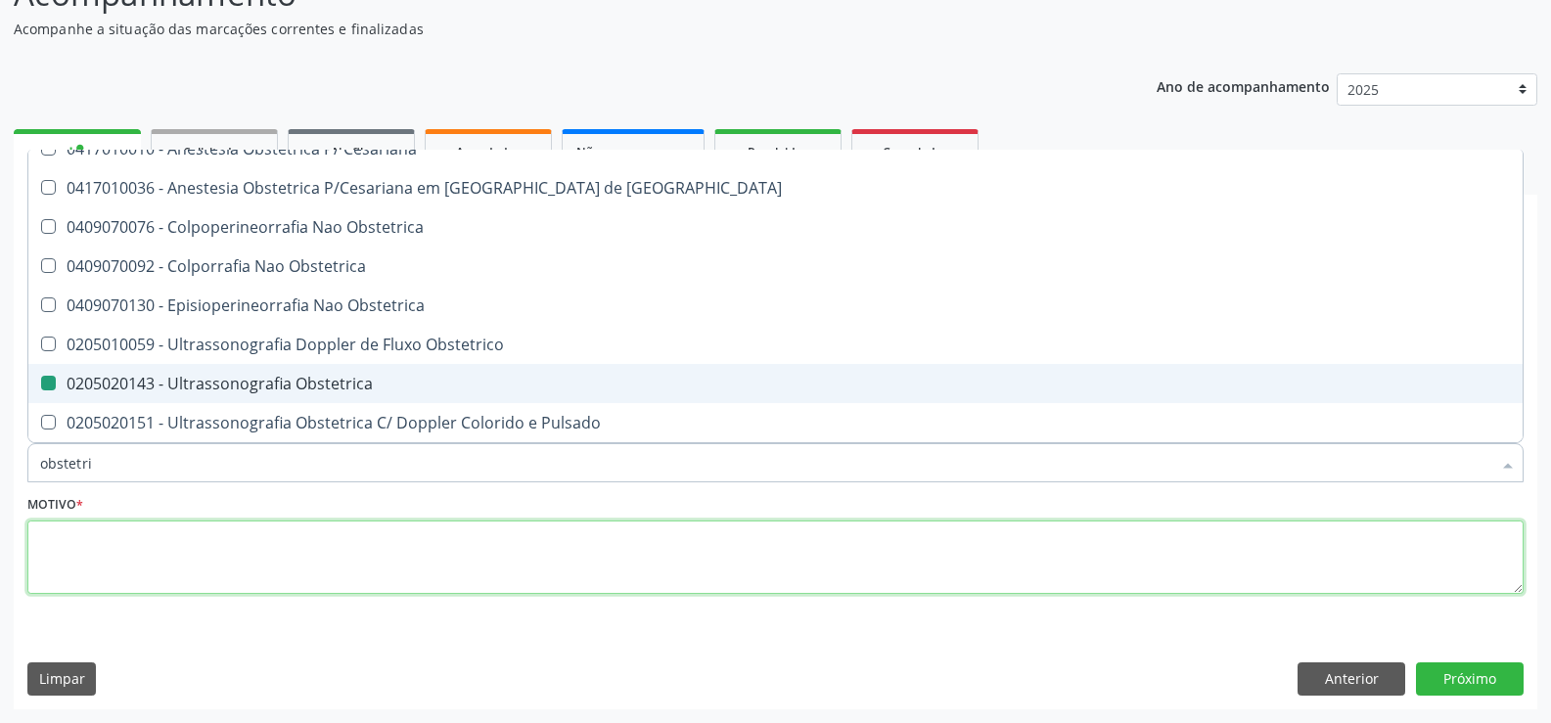
click at [145, 556] on textarea at bounding box center [775, 558] width 1496 height 74
checkbox Cesariana "true"
checkbox Obstetrica "false"
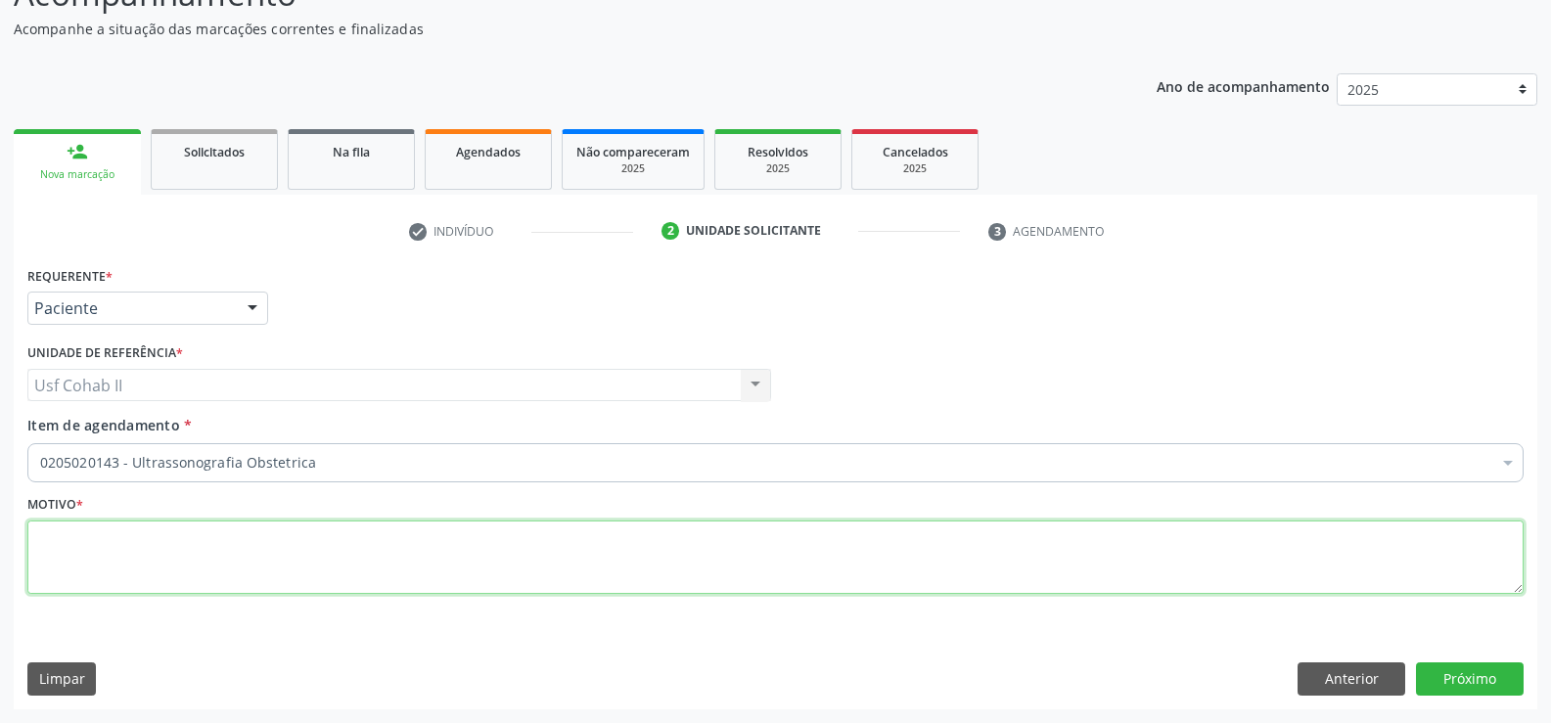
scroll to position [0, 0]
type textarea "rr"
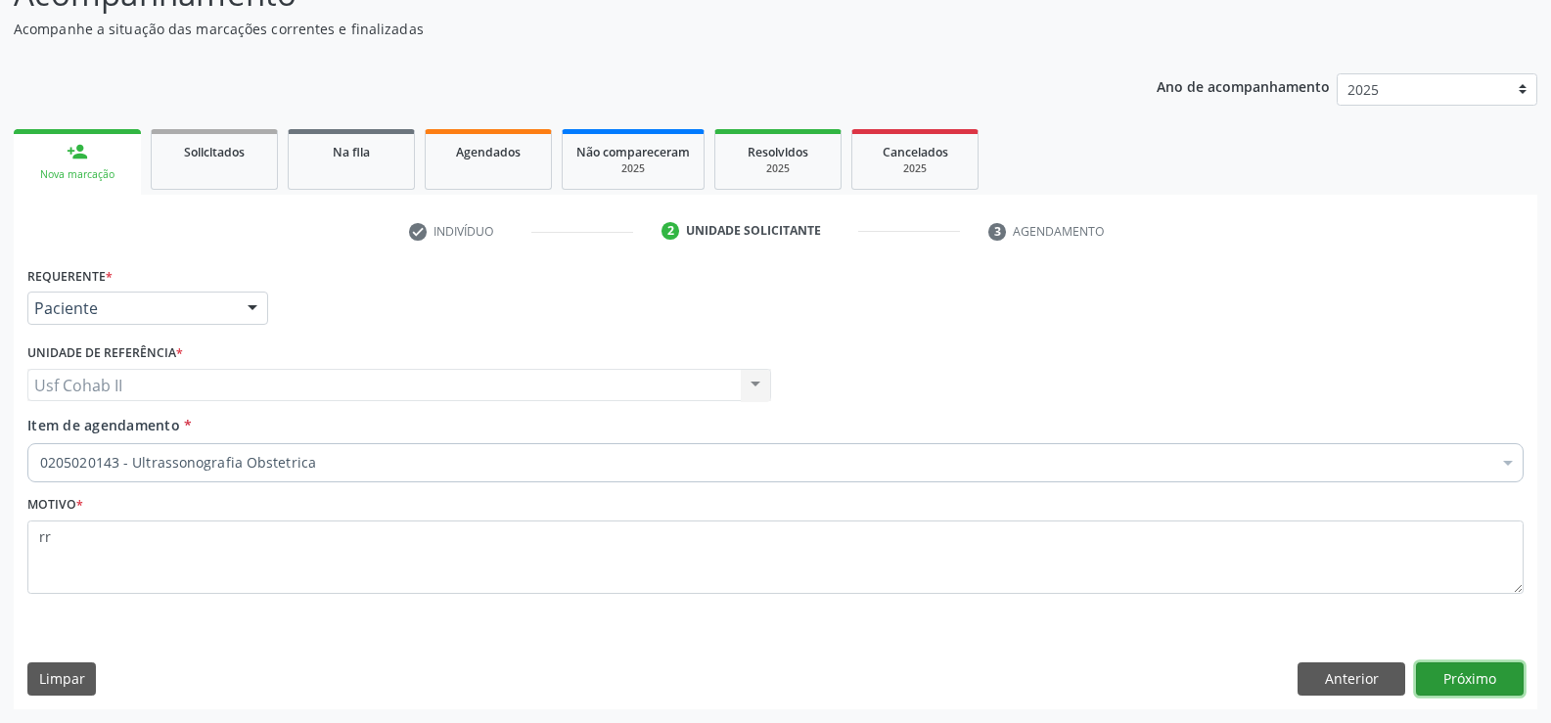
click at [1452, 678] on button "Próximo" at bounding box center [1470, 678] width 108 height 33
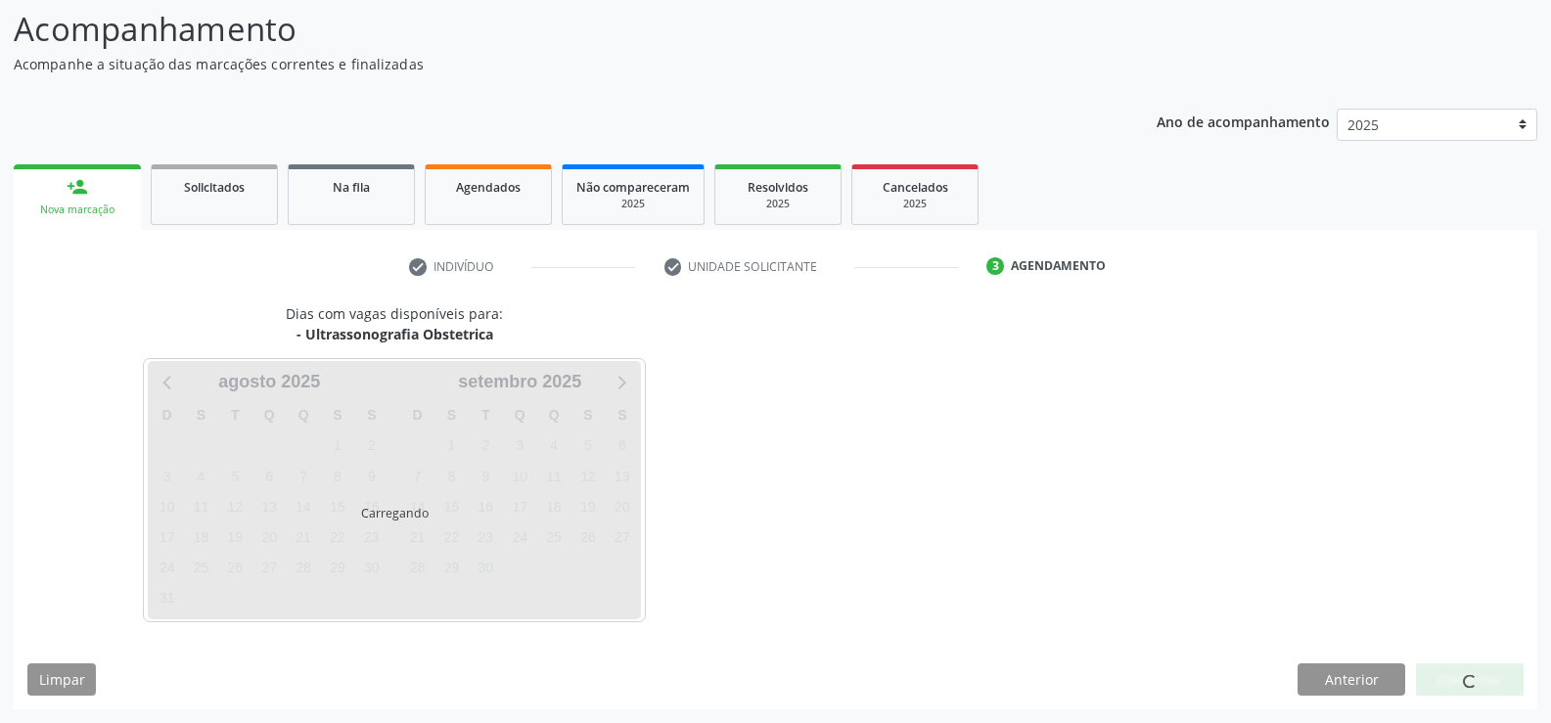
scroll to position [128, 0]
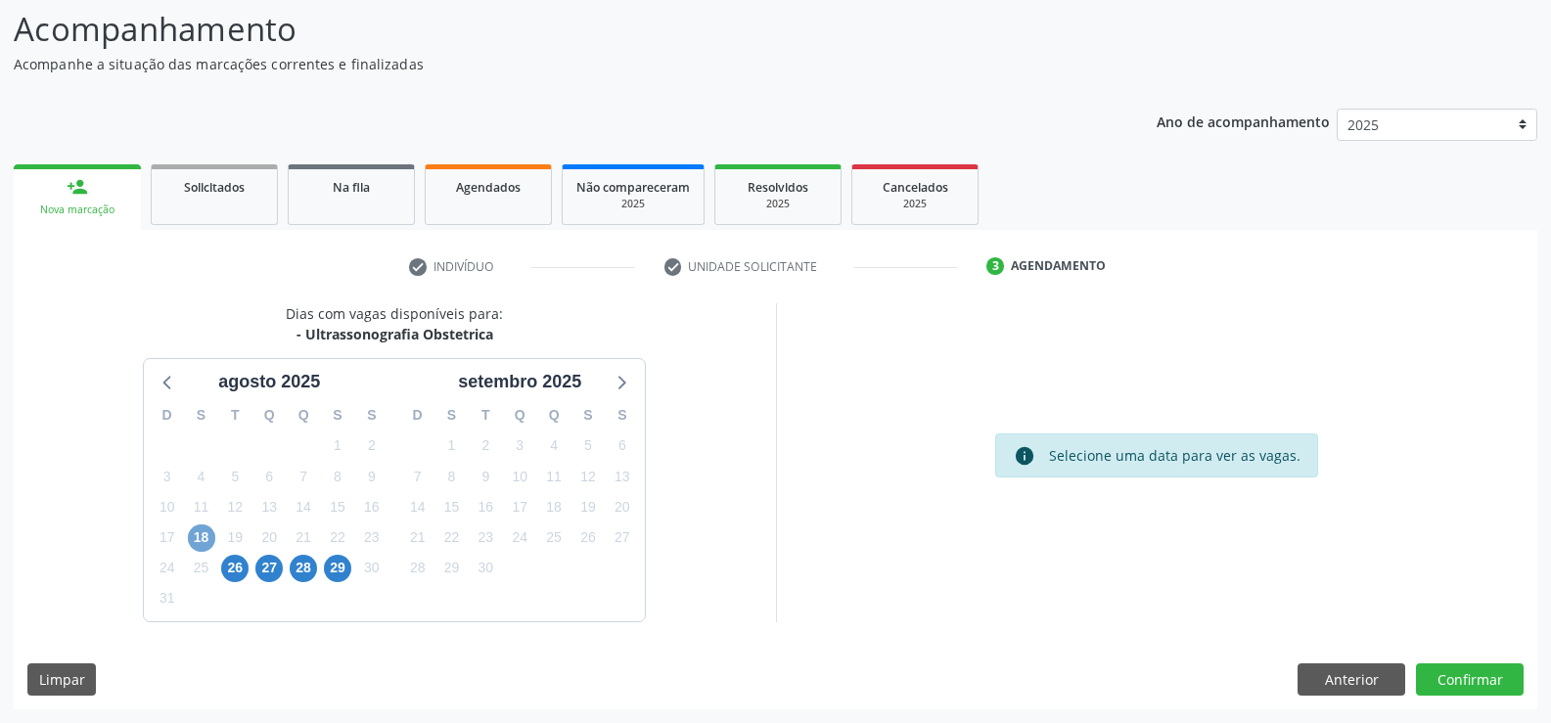
click at [208, 537] on span "18" at bounding box center [201, 538] width 27 height 27
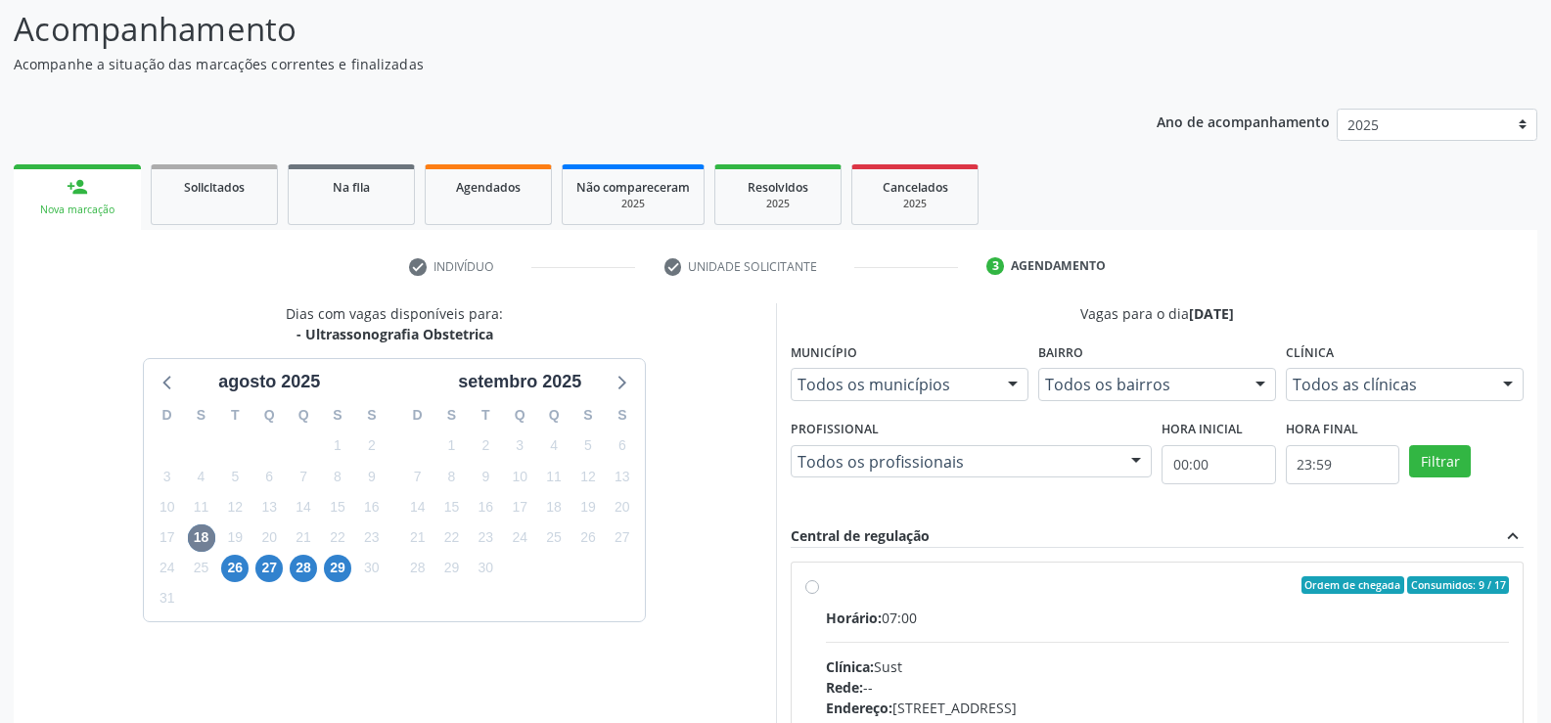
click at [1135, 461] on div at bounding box center [1135, 462] width 29 height 33
click at [242, 568] on span "26" at bounding box center [234, 568] width 27 height 27
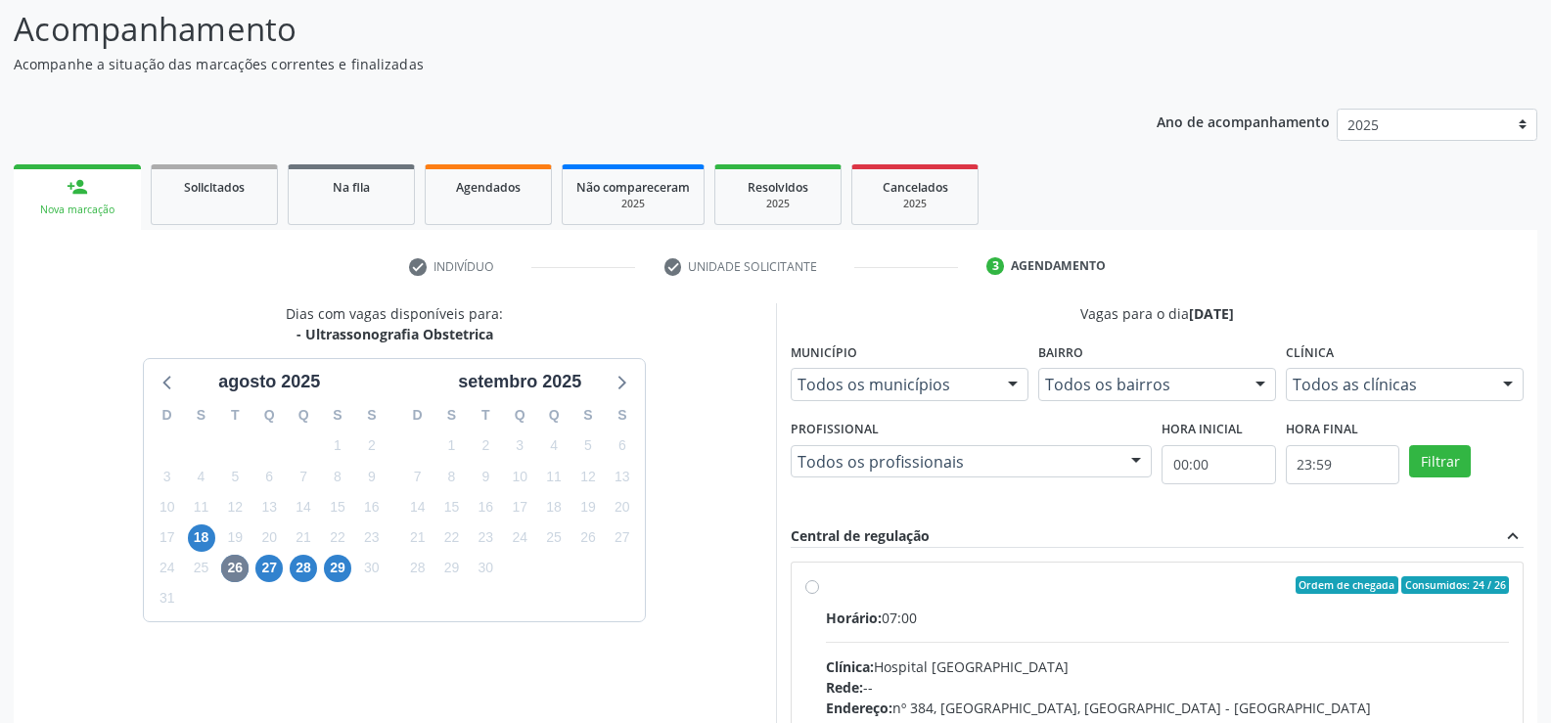
click at [1134, 463] on div at bounding box center [1135, 462] width 29 height 33
click at [210, 534] on span "18" at bounding box center [201, 538] width 27 height 27
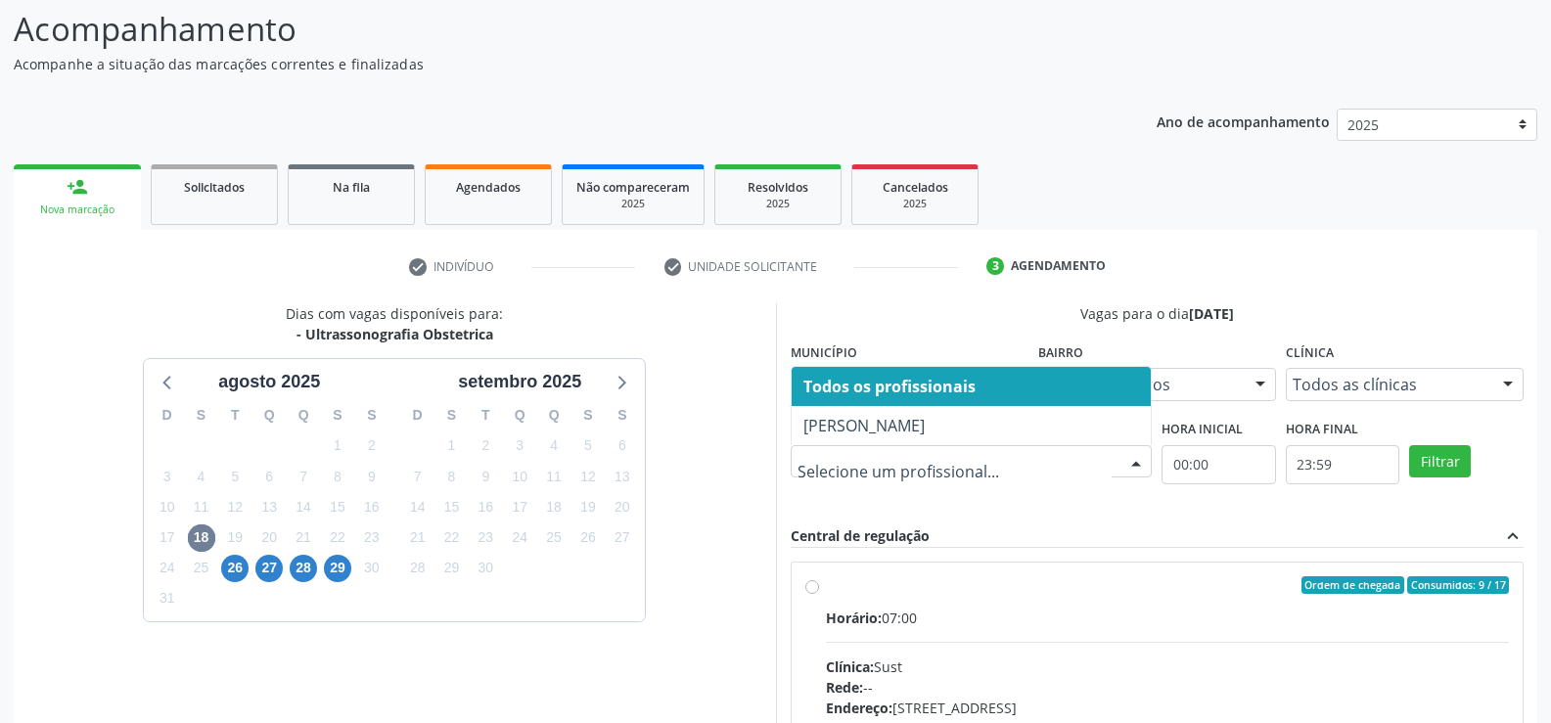
click at [1142, 461] on div at bounding box center [1135, 462] width 29 height 33
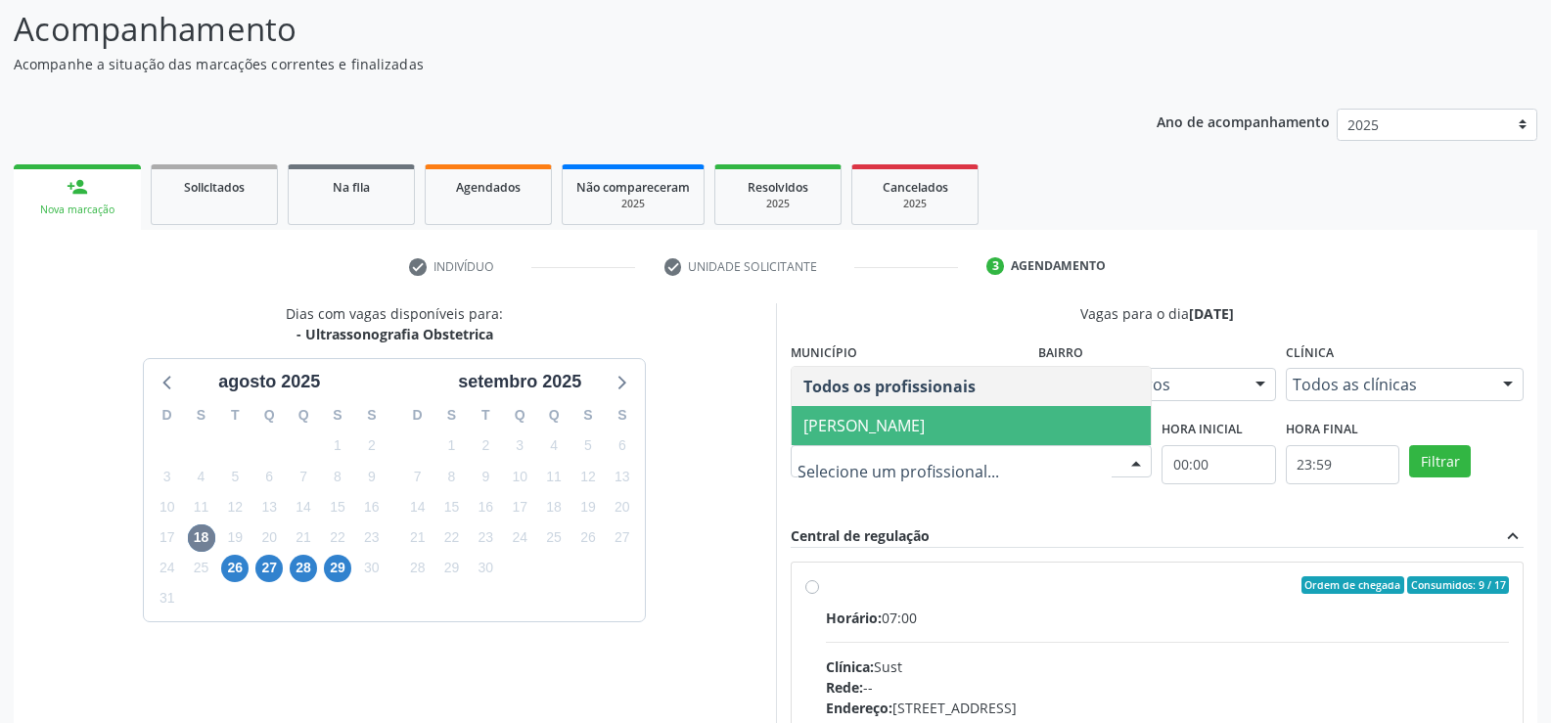
click at [925, 427] on span "Severino Tadeu de Menezes Lima" at bounding box center [863, 426] width 121 height 22
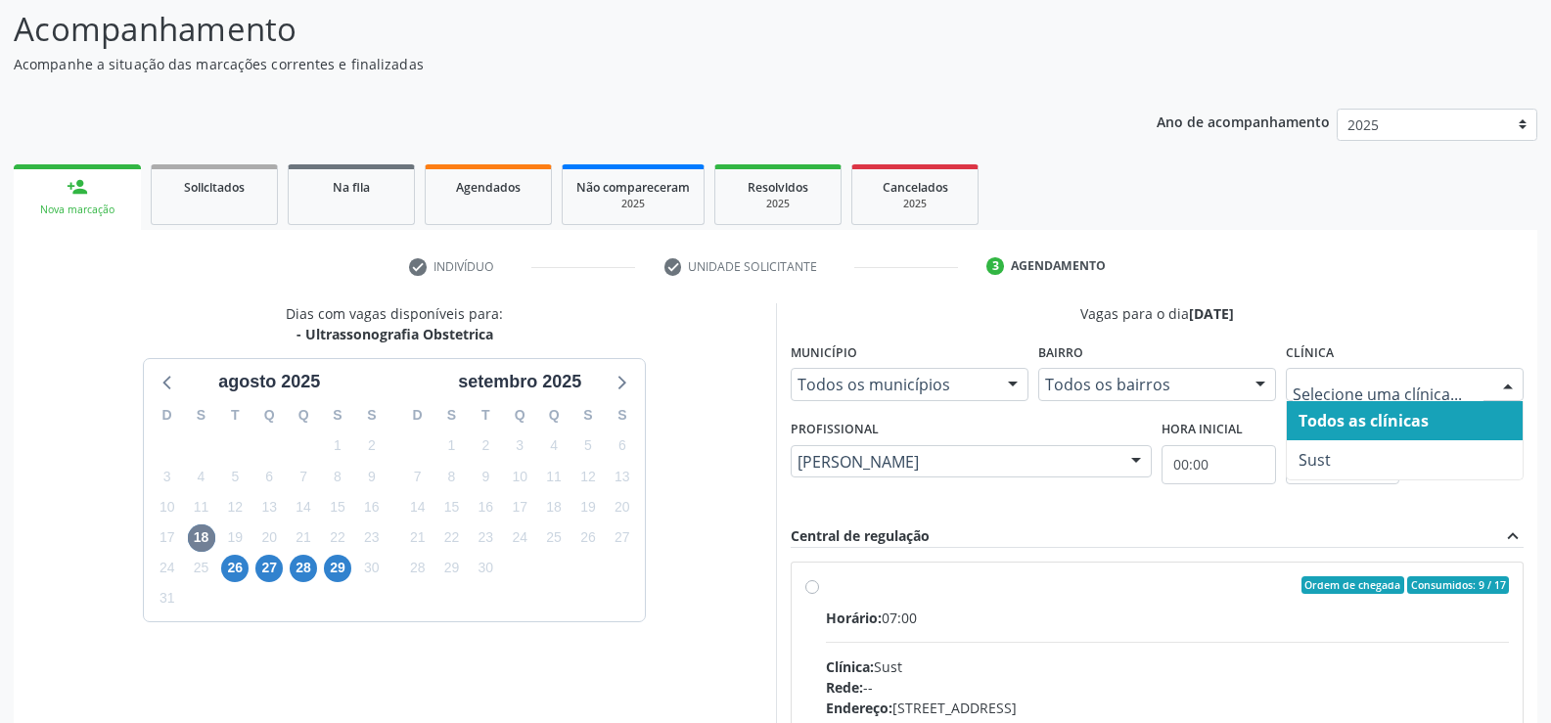
click at [1504, 379] on div at bounding box center [1507, 385] width 29 height 33
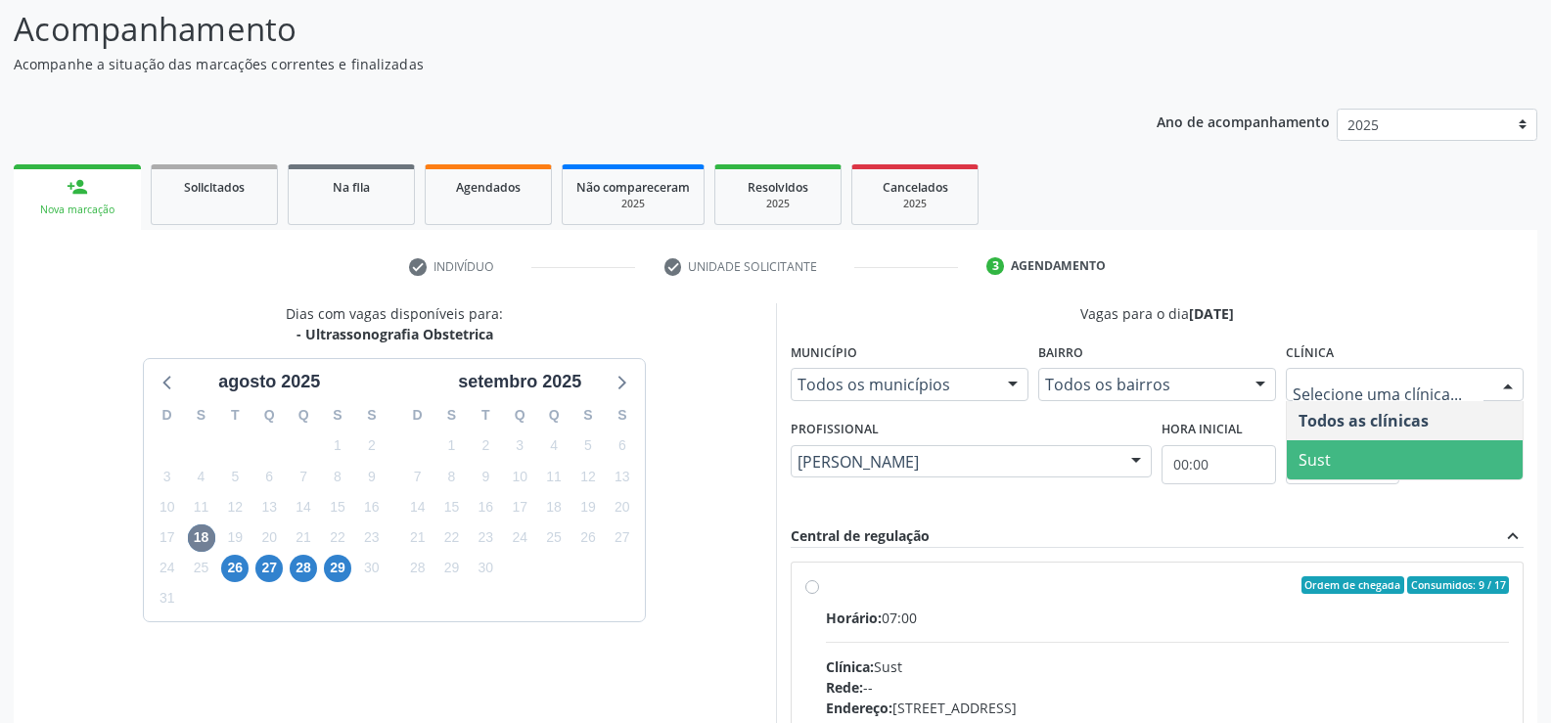
click at [1310, 458] on span "Sust" at bounding box center [1315, 460] width 32 height 22
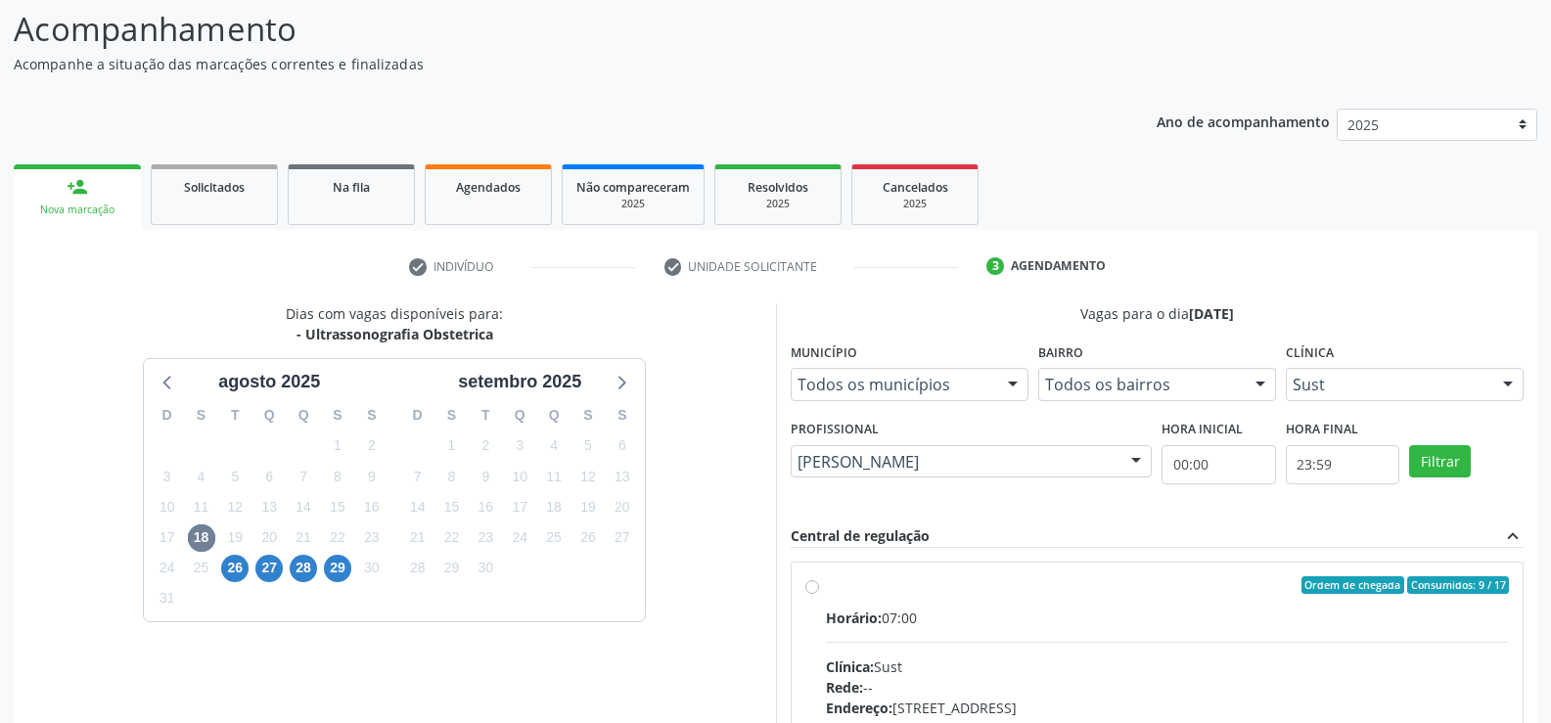
click at [1129, 611] on div "Horário: 07:00" at bounding box center [1168, 618] width 684 height 21
click at [819, 594] on input "Ordem de chegada Consumidos: 9 / 17 Horário: 07:00 Clínica: Sust Rede: -- Ender…" at bounding box center [812, 585] width 14 height 18
radio input "true"
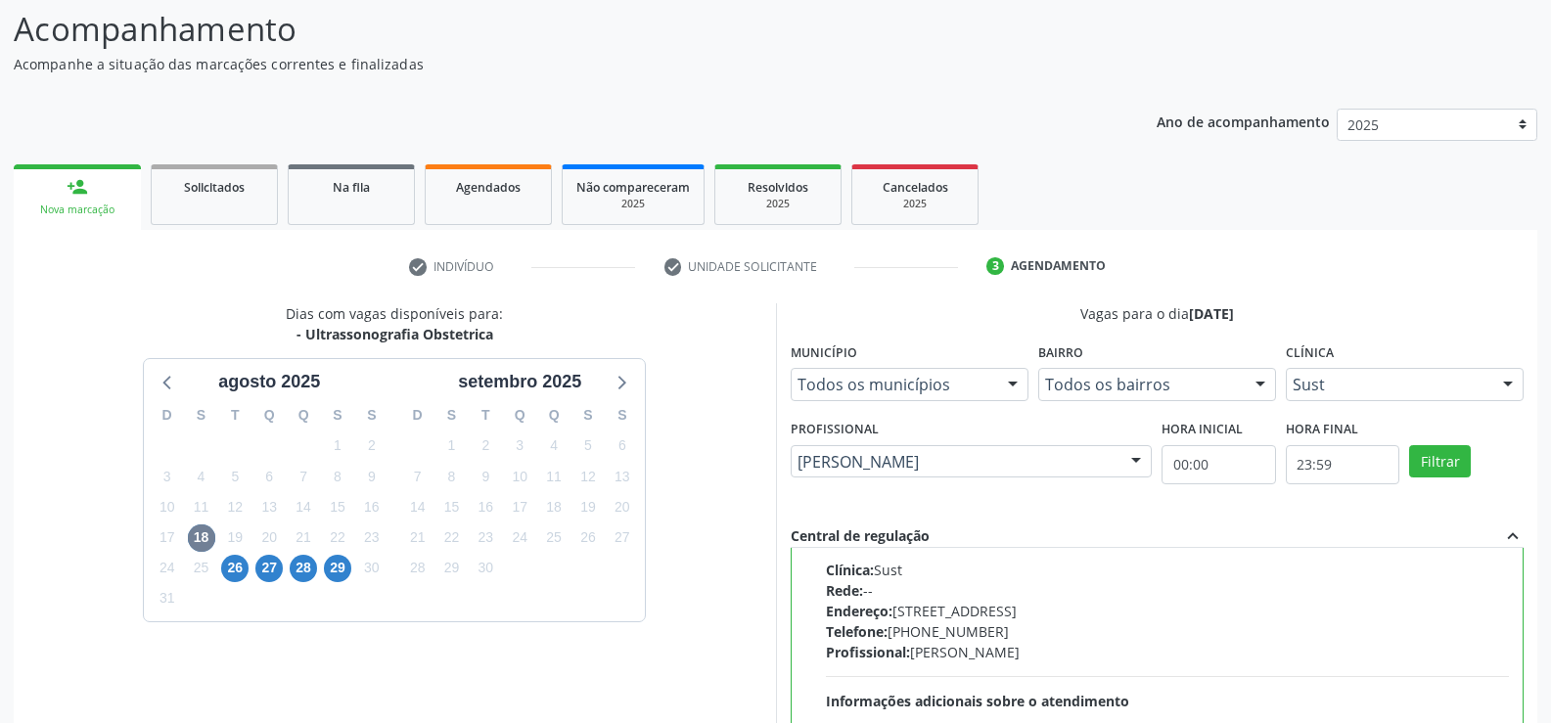
scroll to position [446, 0]
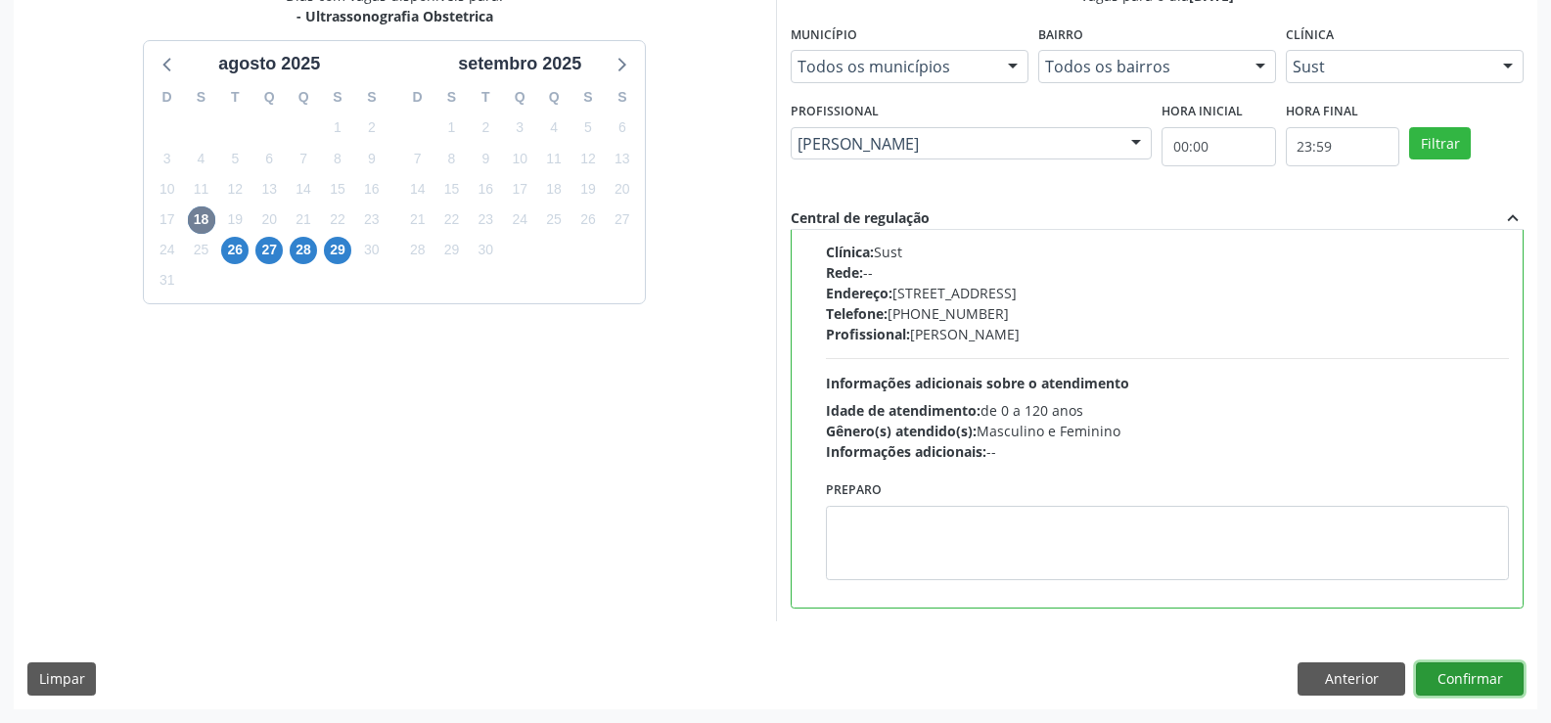
click at [1463, 685] on button "Confirmar" at bounding box center [1470, 678] width 108 height 33
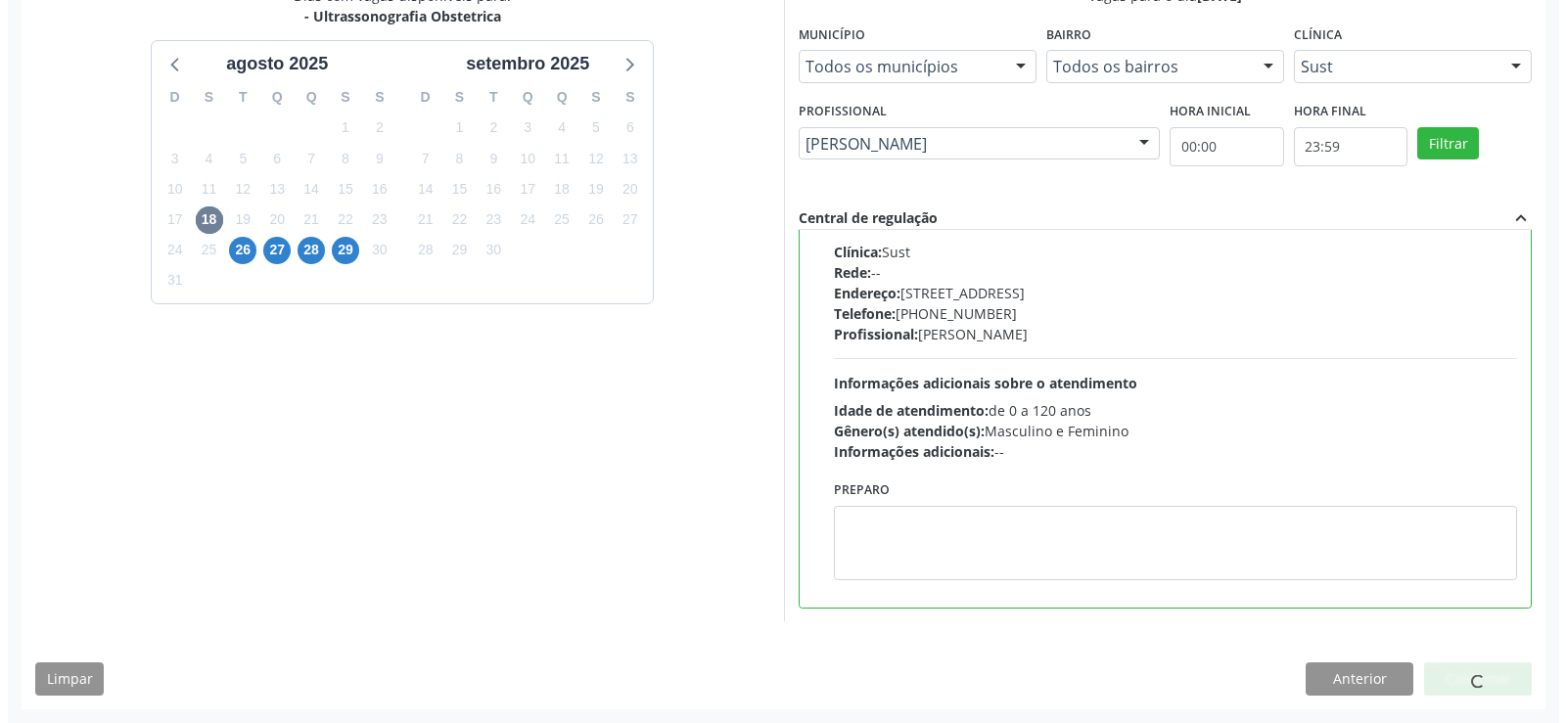
scroll to position [0, 0]
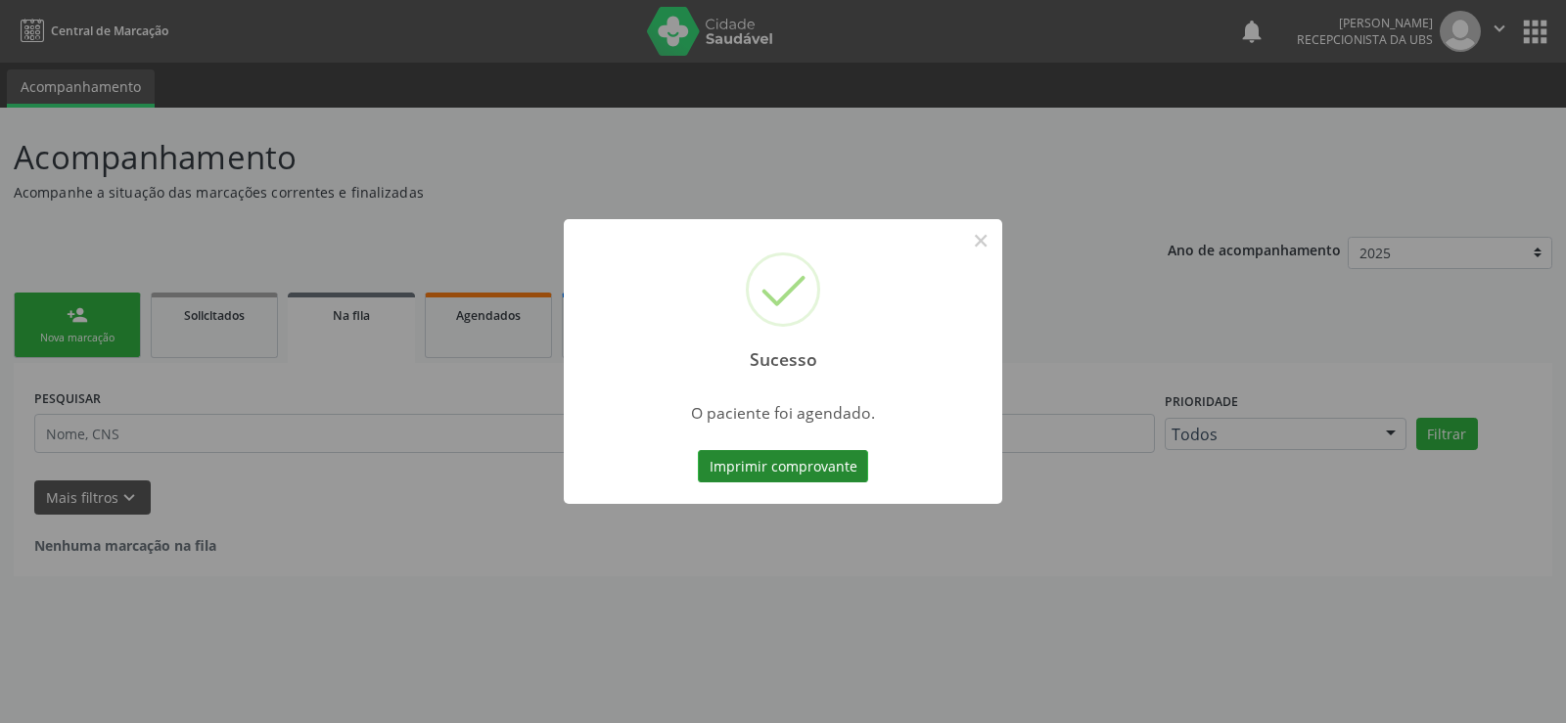
click at [796, 465] on button "Imprimir comprovante" at bounding box center [783, 466] width 170 height 33
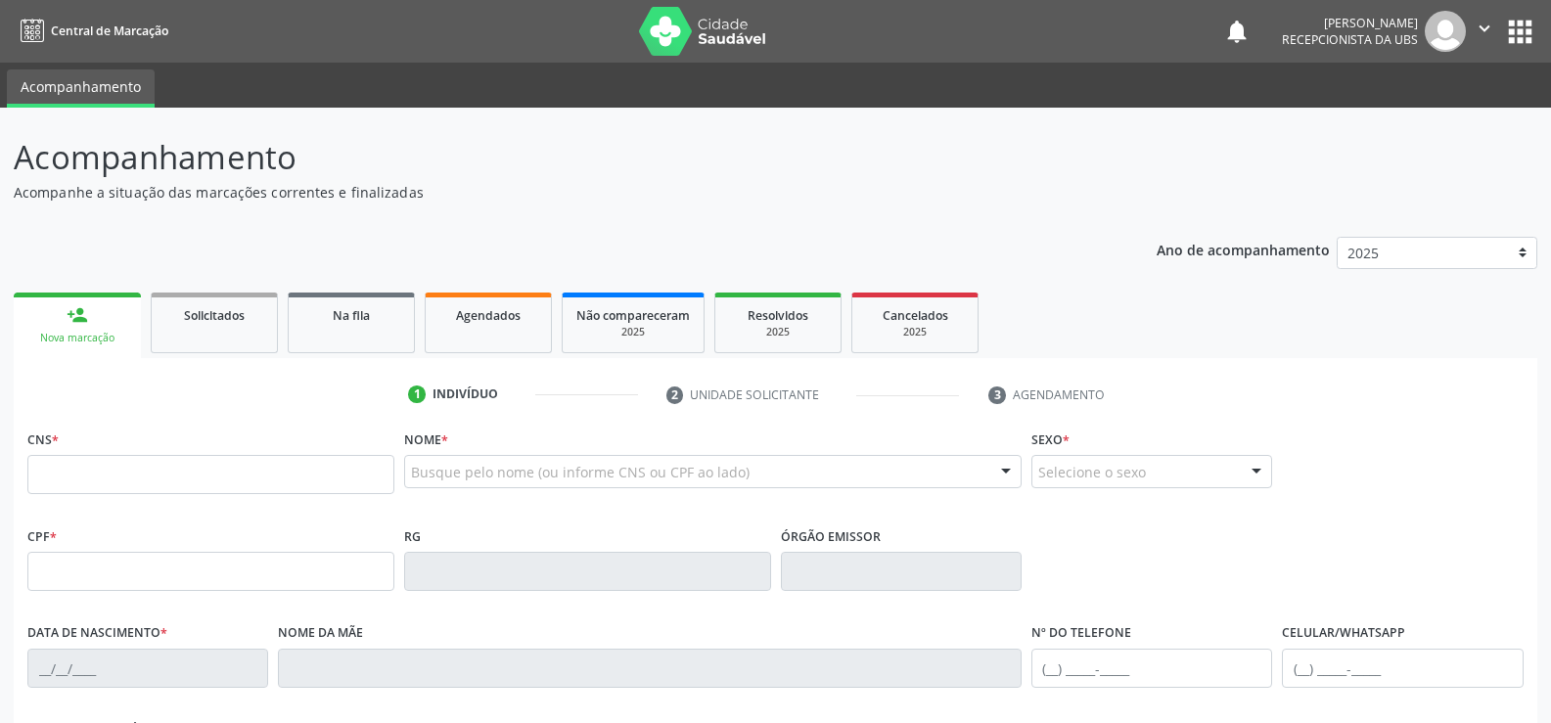
click at [102, 321] on link "person_add Nova marcação" at bounding box center [77, 326] width 127 height 66
click at [109, 479] on input "text" at bounding box center [210, 474] width 367 height 39
type input "898 0034 3019 1825"
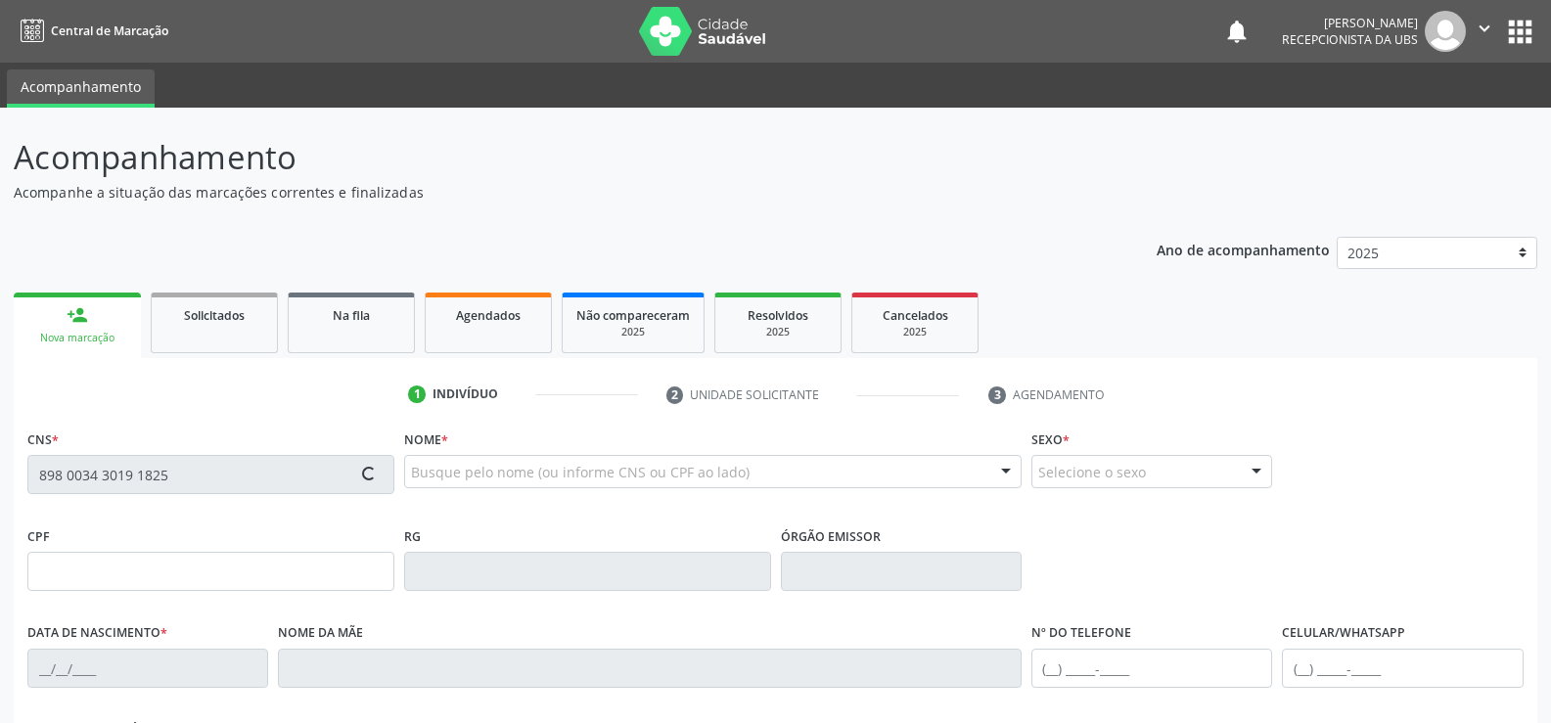
type input "05/07/2003"
type input "Jaqueline Barbosa Blandino"
type input "(87) 99999-9999"
type input "3"
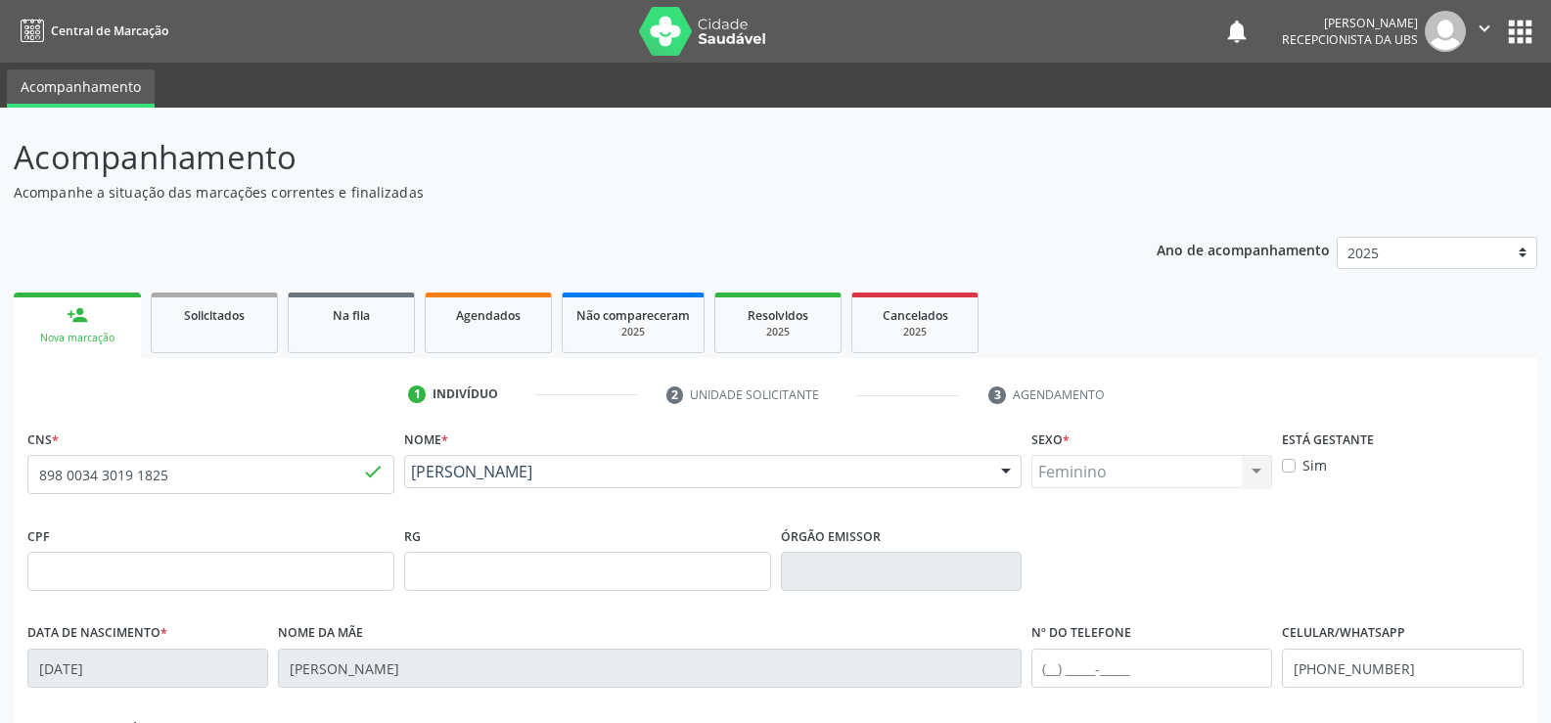
scroll to position [338, 0]
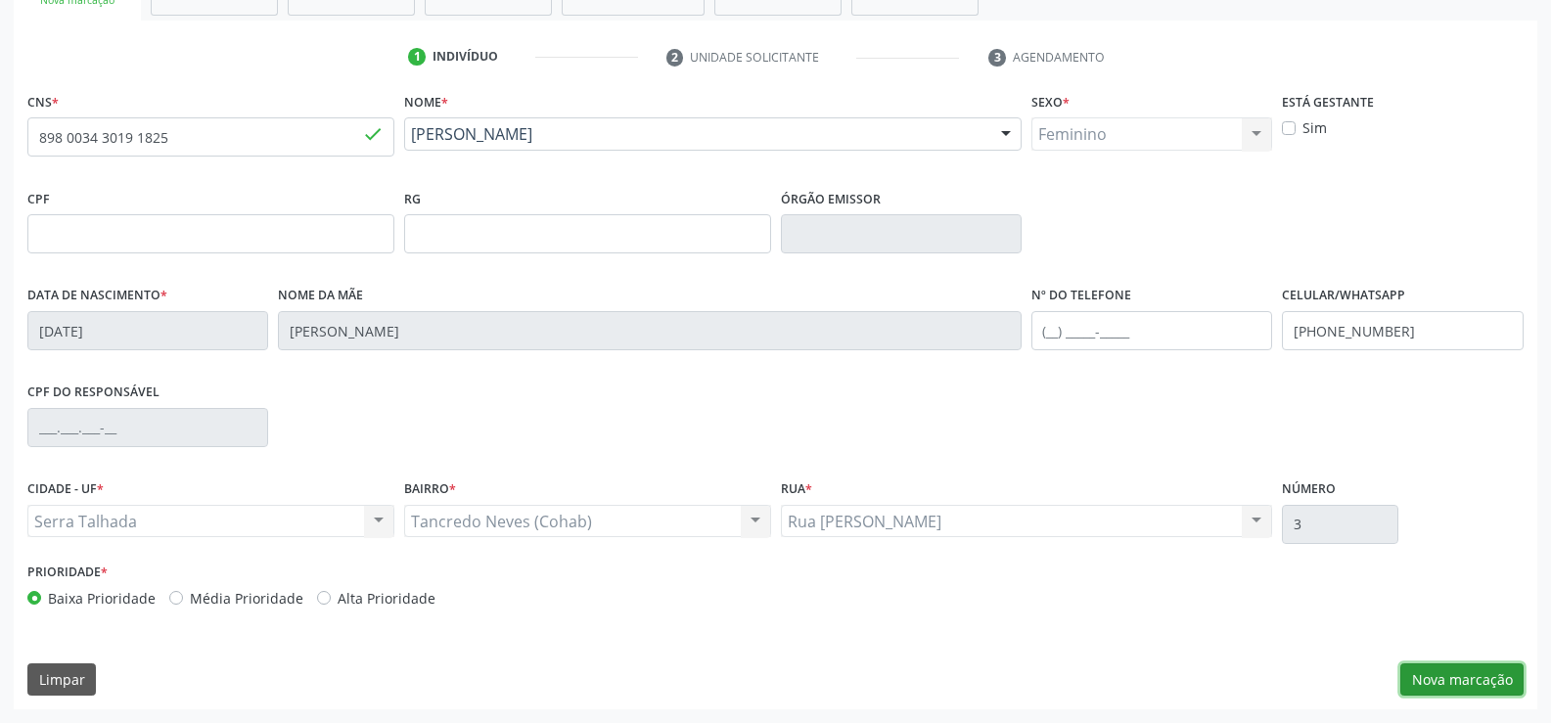
click at [1460, 672] on button "Nova marcação" at bounding box center [1461, 679] width 123 height 33
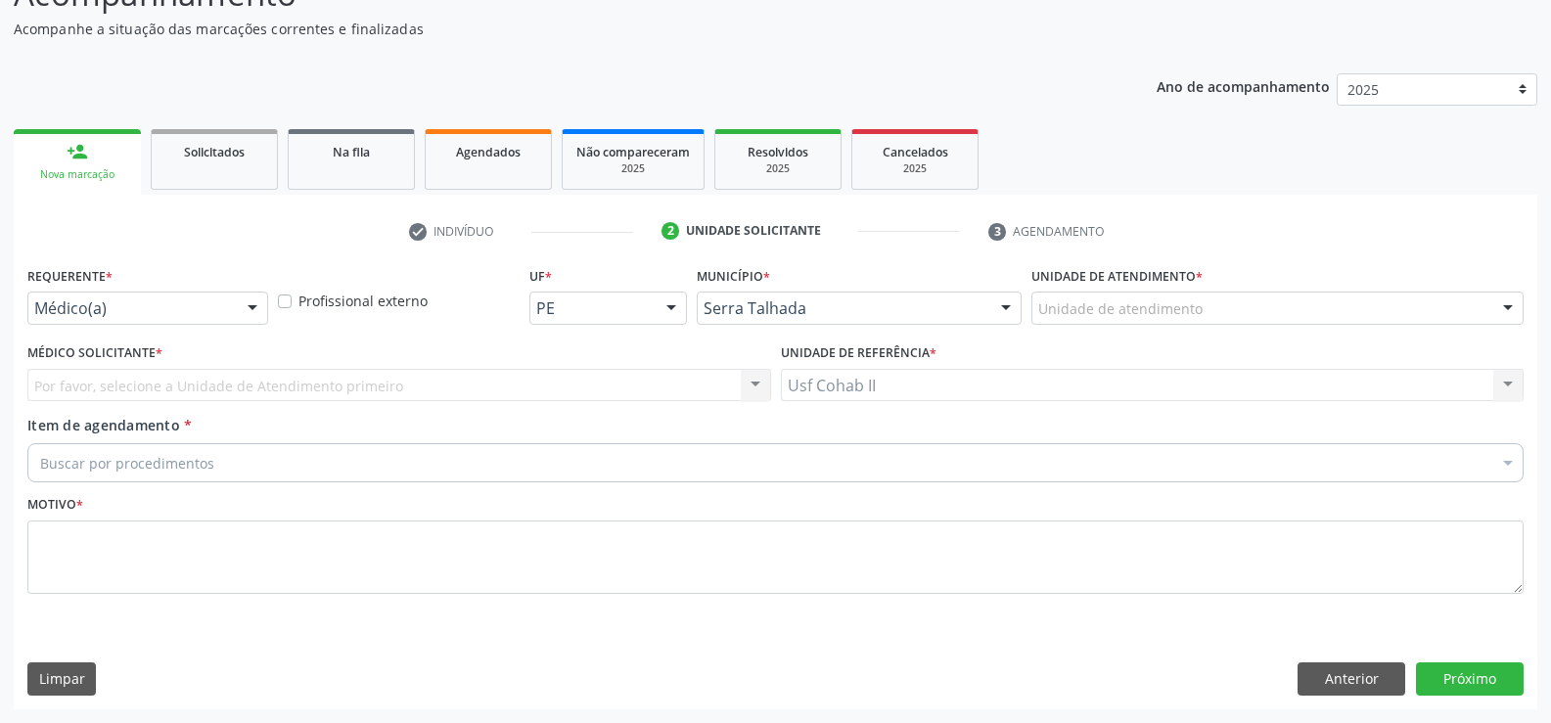
scroll to position [163, 0]
click at [260, 309] on div at bounding box center [252, 309] width 29 height 33
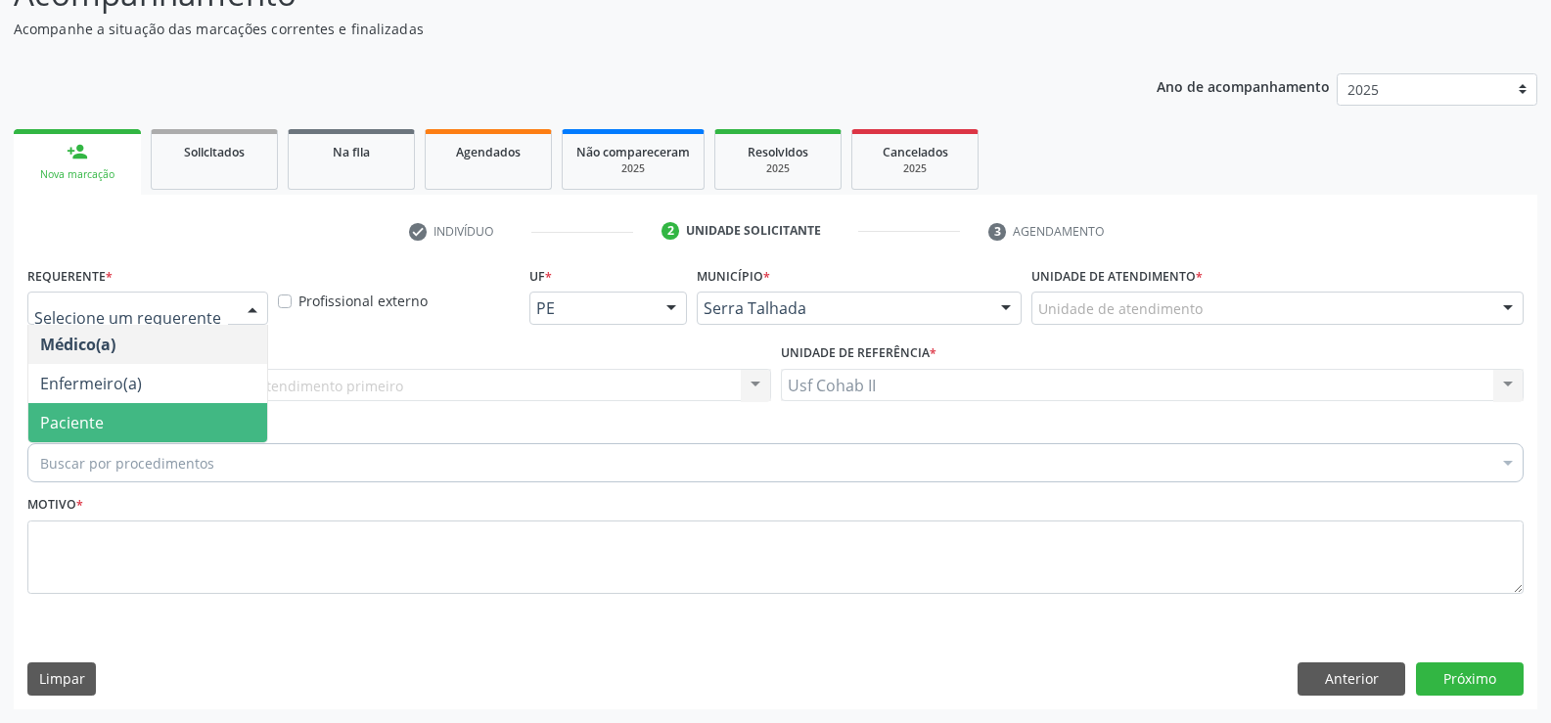
click at [141, 424] on span "Paciente" at bounding box center [147, 422] width 239 height 39
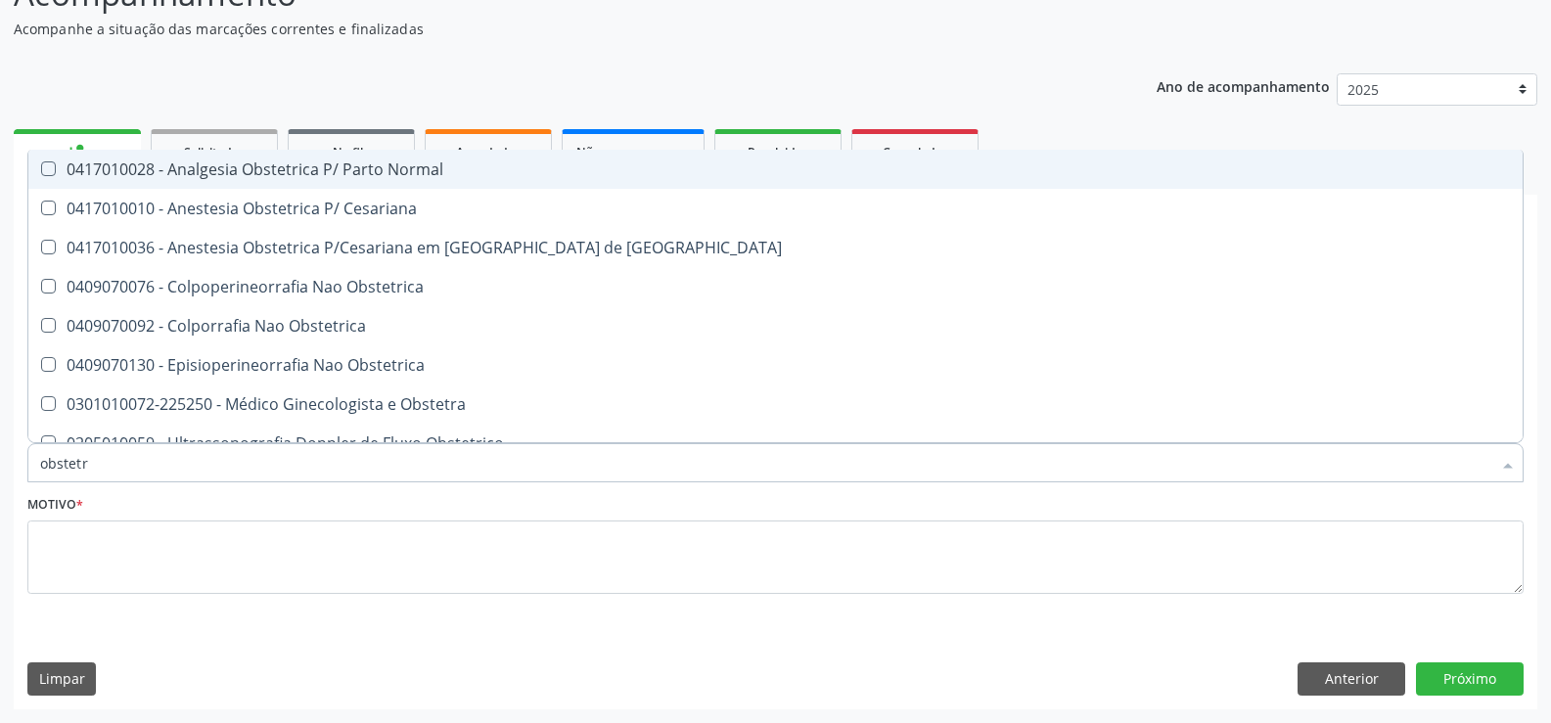
type input "obstetri"
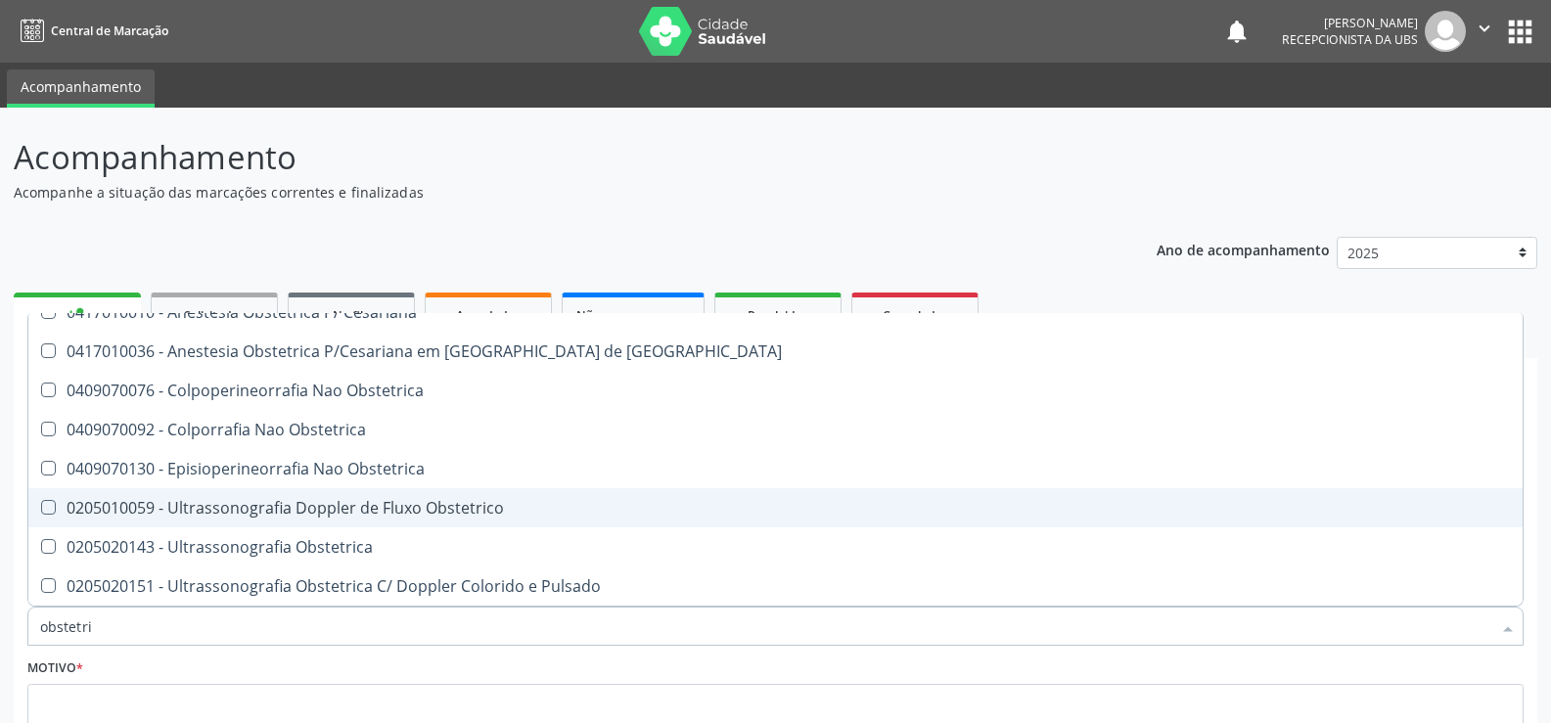
scroll to position [98, 0]
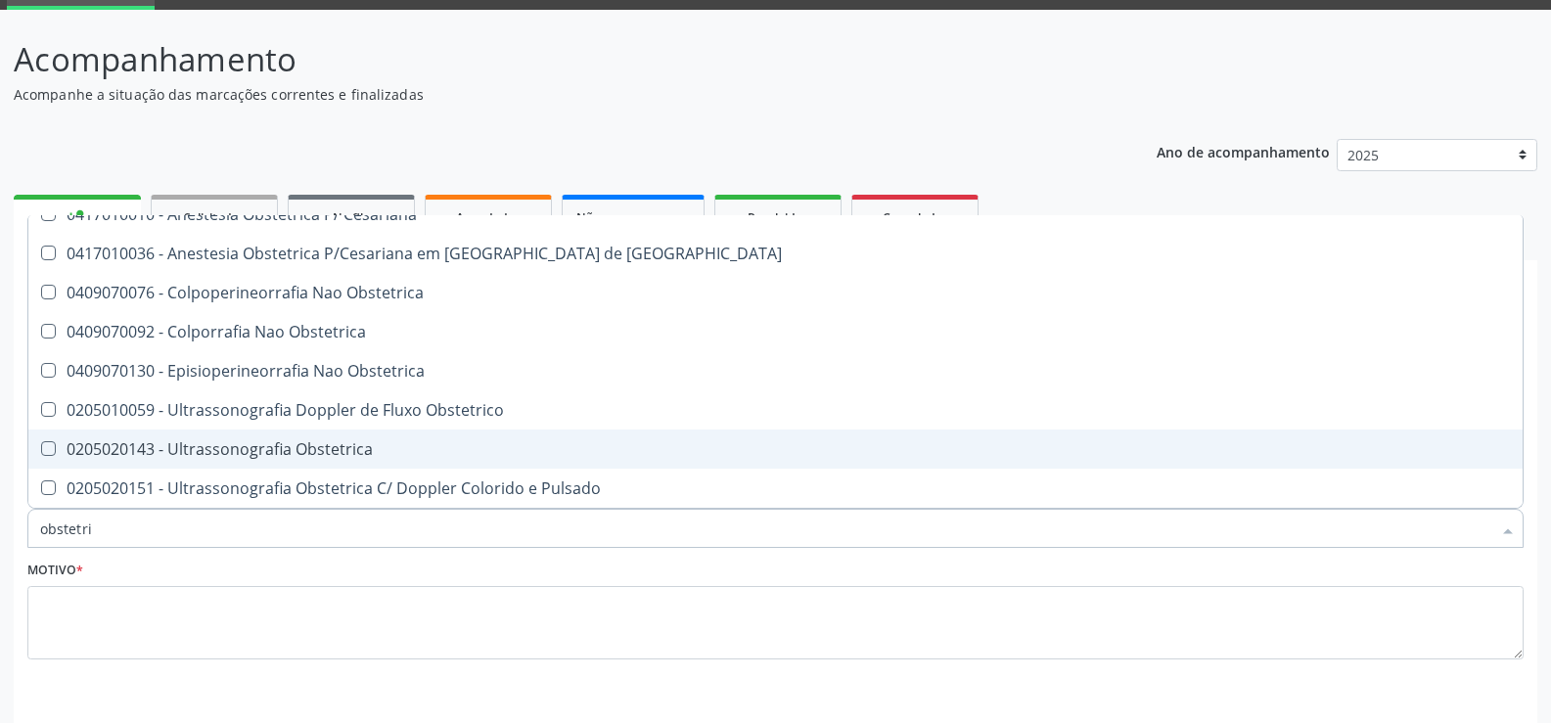
click at [362, 450] on div "0205020143 - Ultrassonografia Obstetrica" at bounding box center [775, 449] width 1471 height 16
checkbox Obstetrica "true"
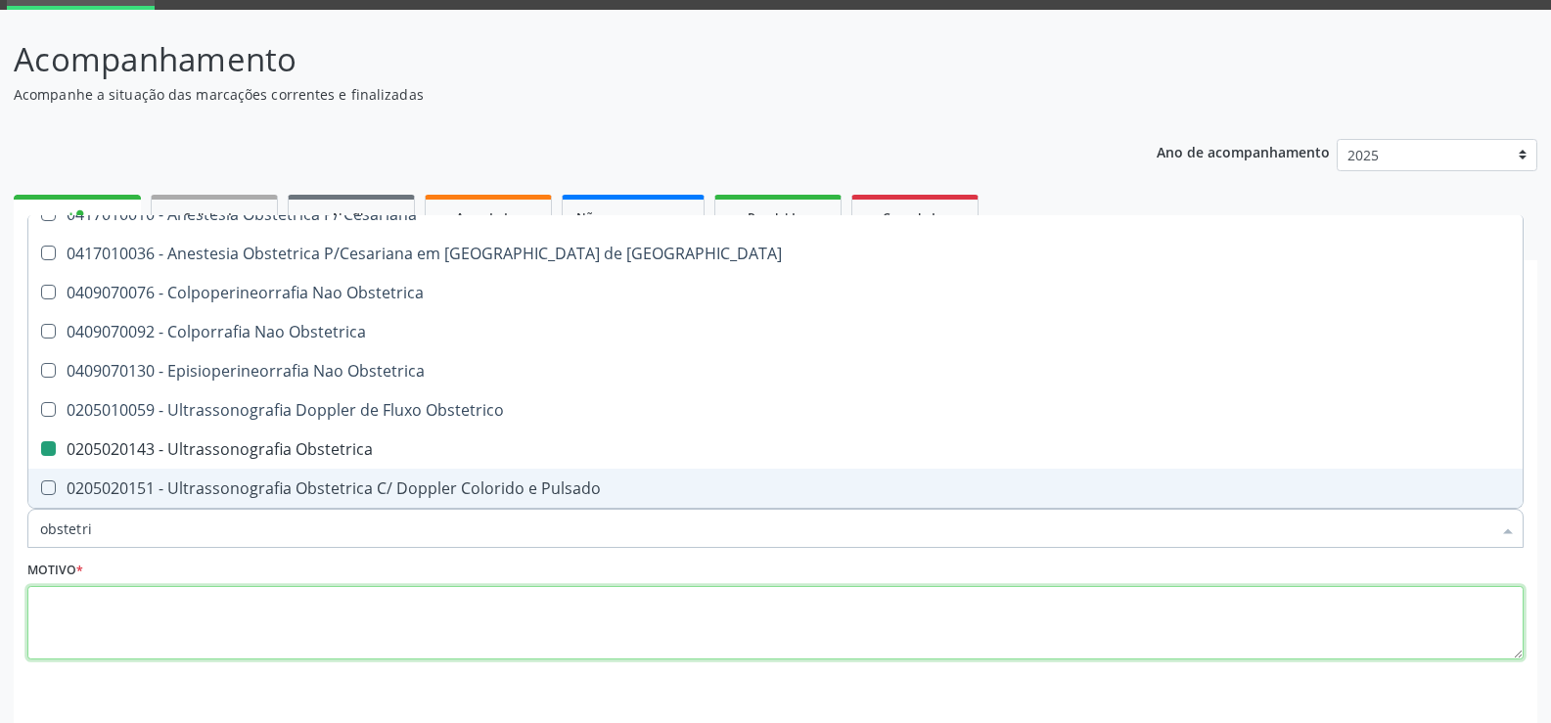
click at [165, 624] on textarea at bounding box center [775, 623] width 1496 height 74
checkbox Cesariana "true"
checkbox Obstetrica "false"
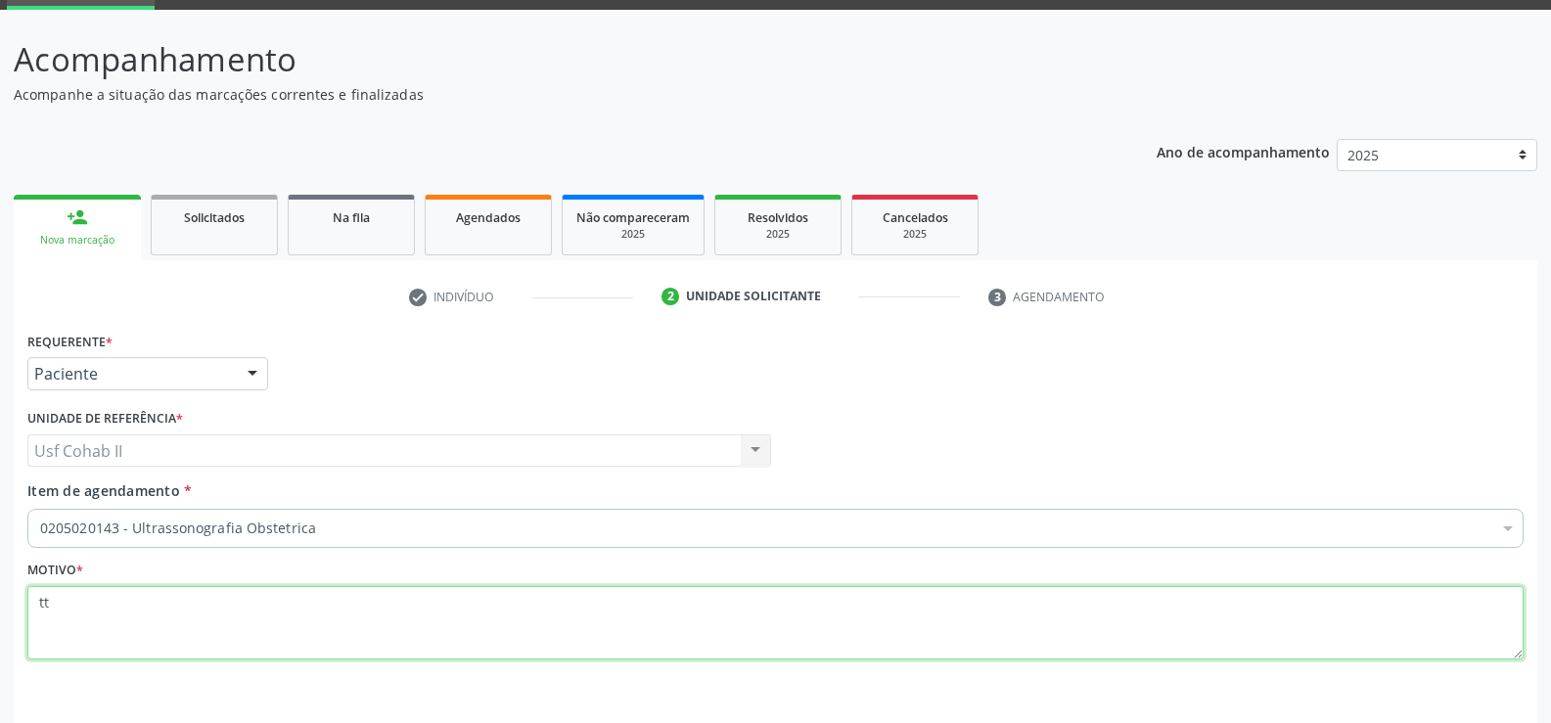
scroll to position [163, 0]
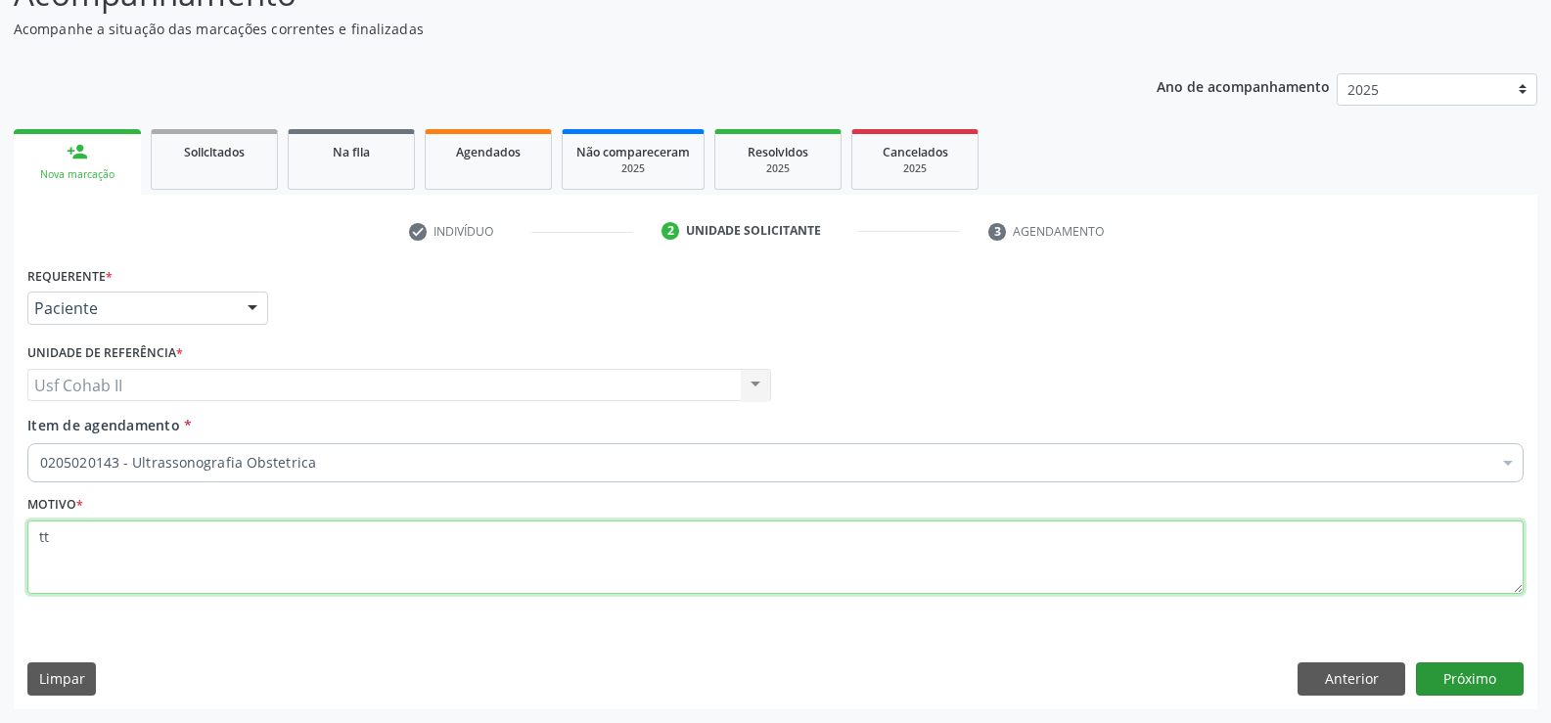
type textarea "tt"
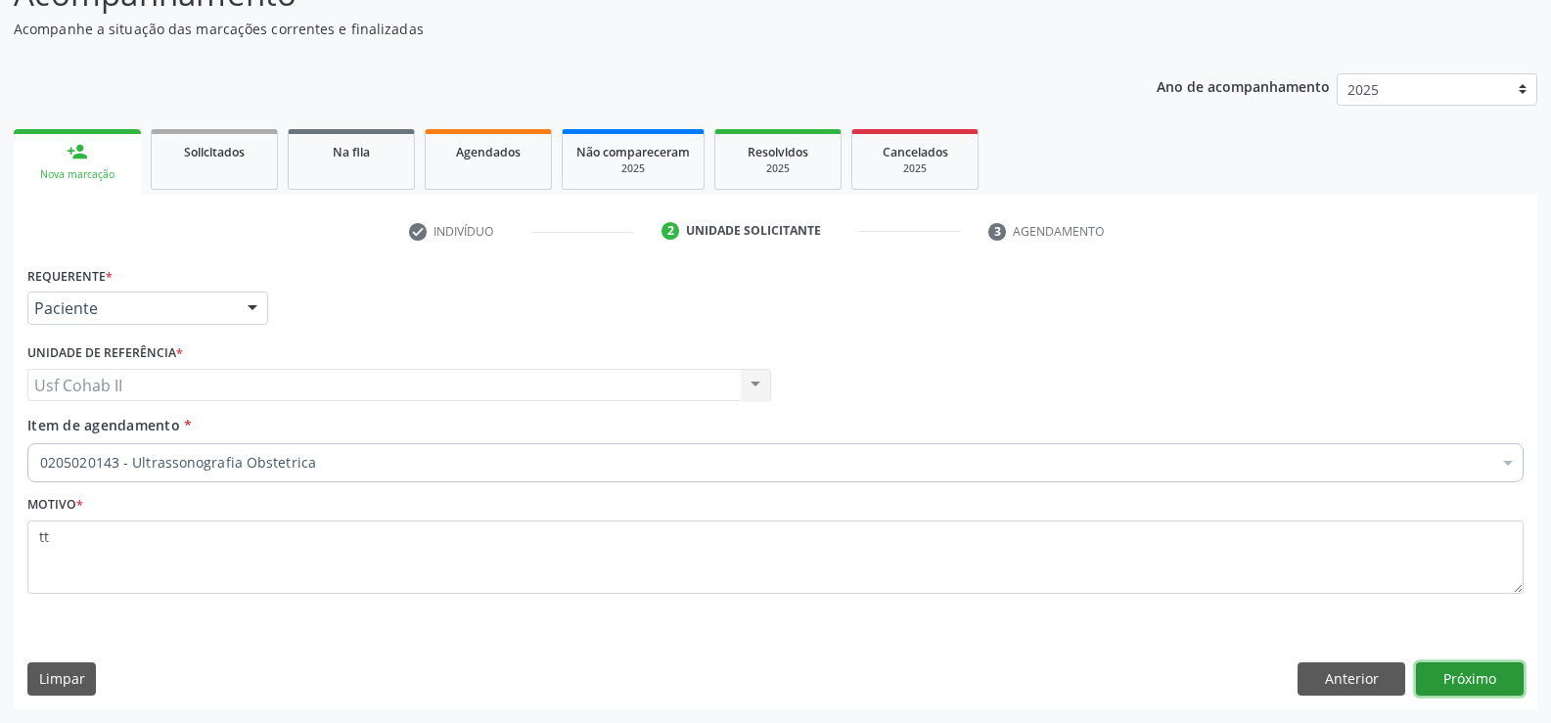
click at [1453, 668] on button "Próximo" at bounding box center [1470, 678] width 108 height 33
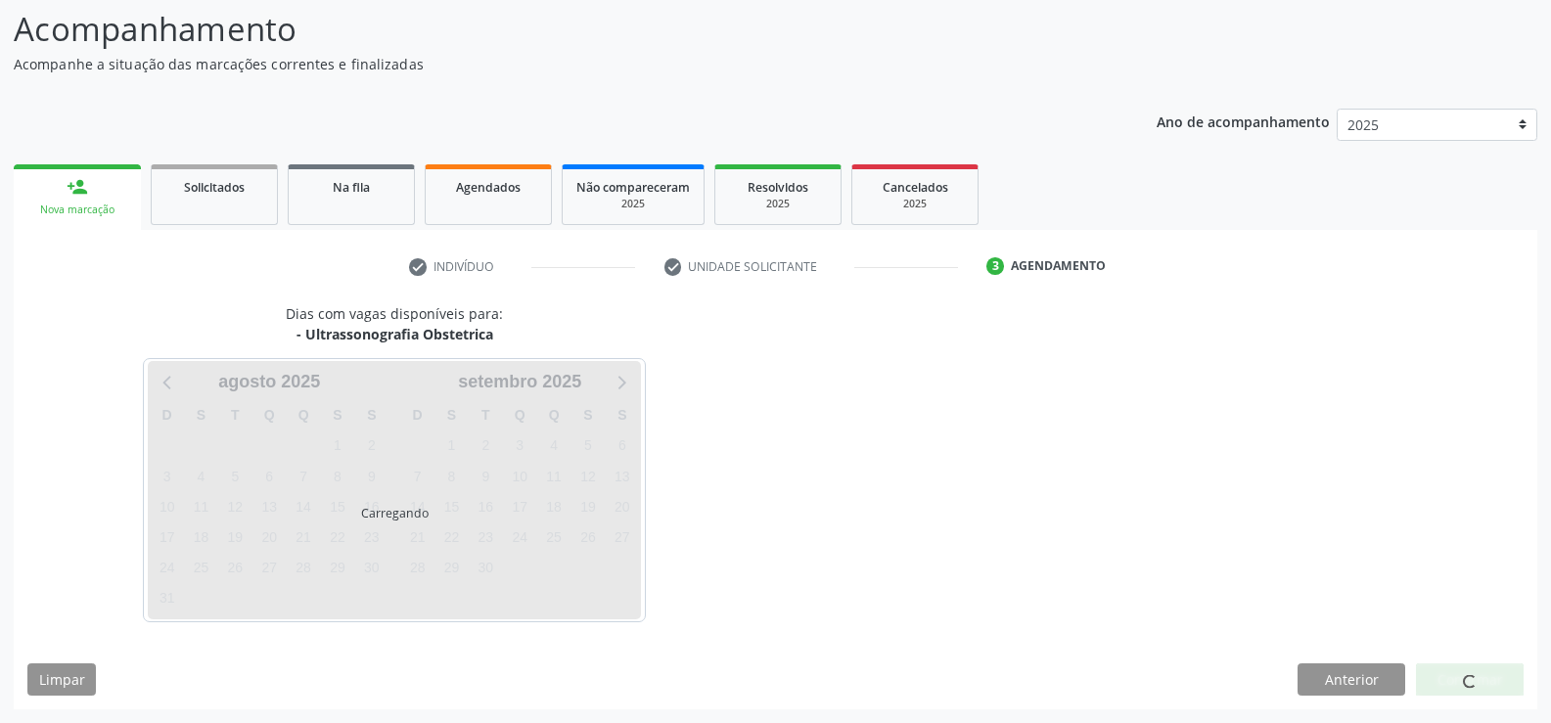
scroll to position [128, 0]
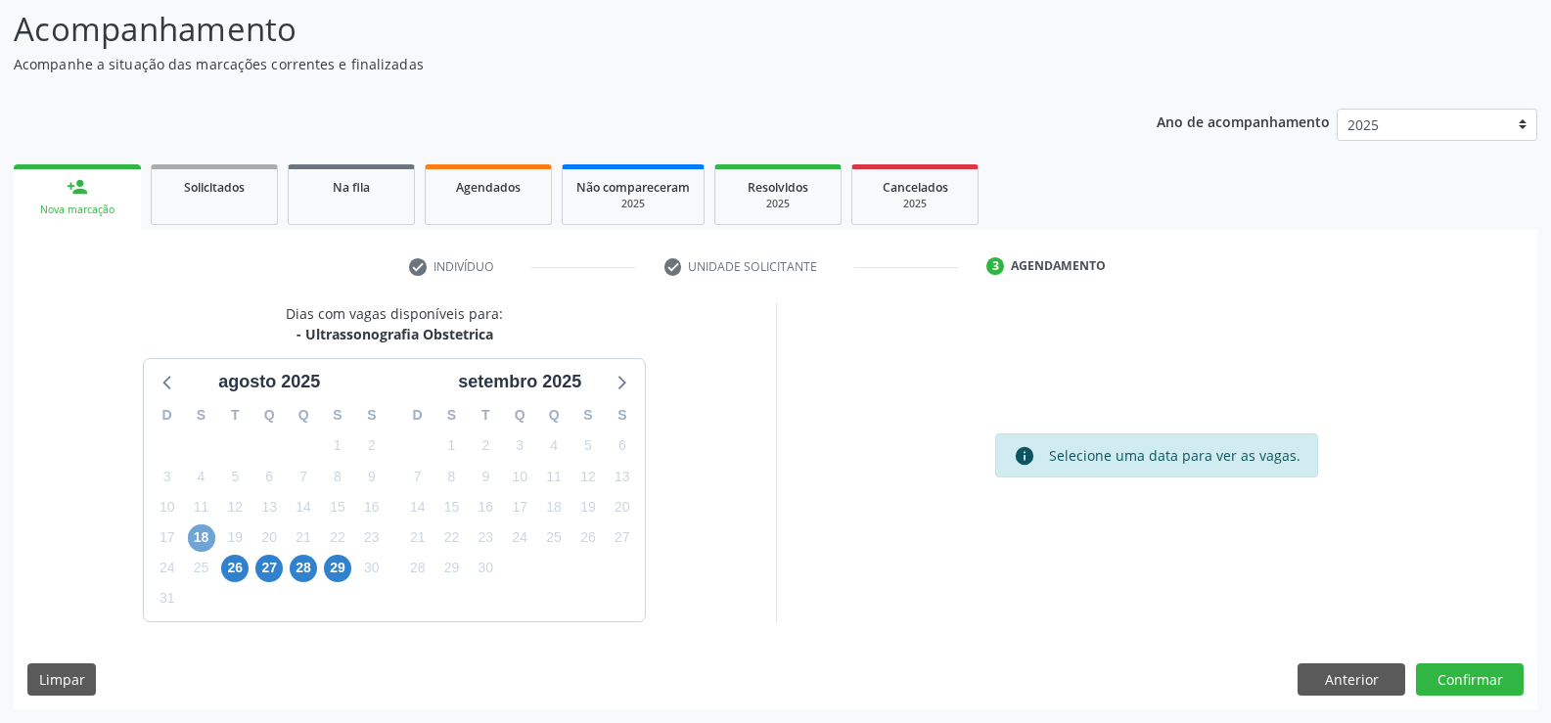
click at [204, 540] on span "18" at bounding box center [201, 538] width 27 height 27
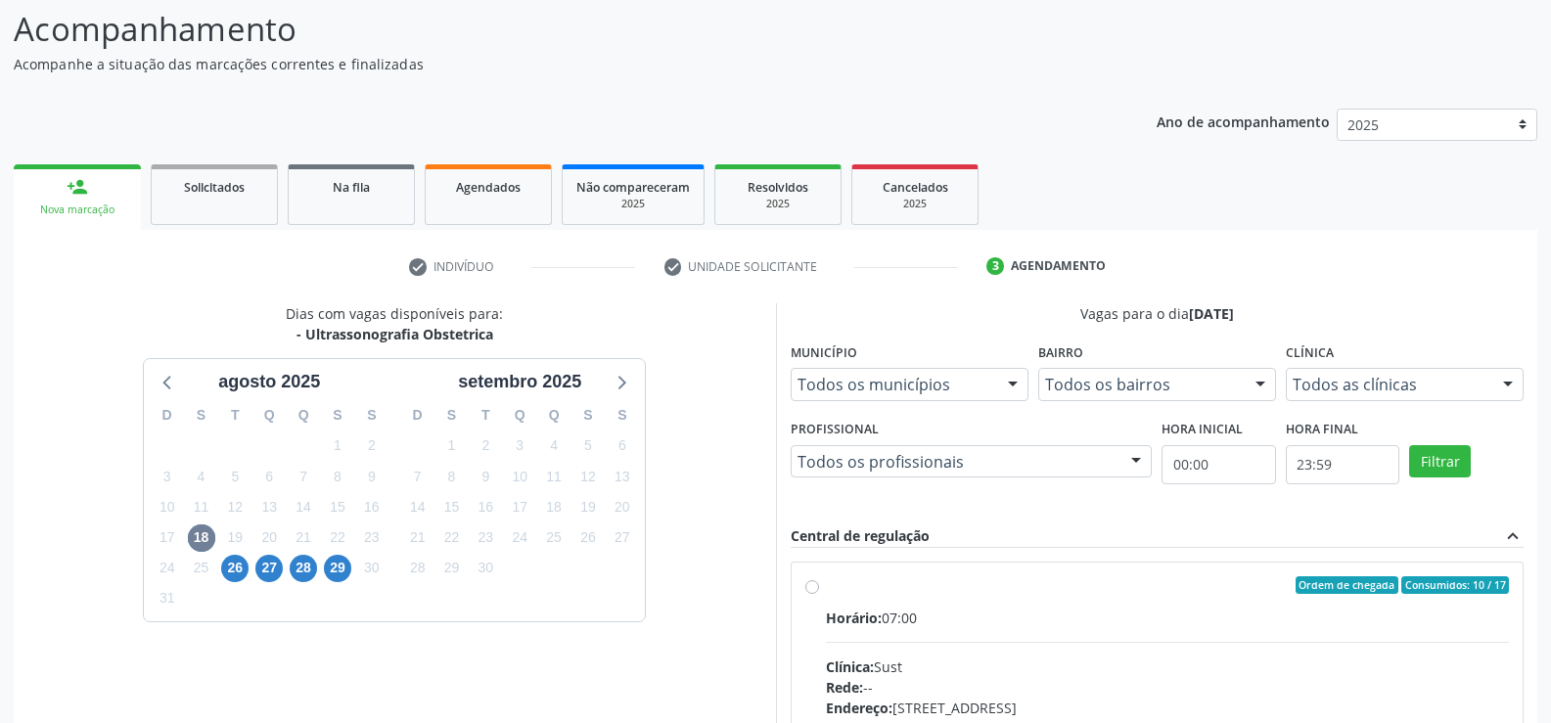
click at [1139, 457] on div at bounding box center [1135, 462] width 29 height 33
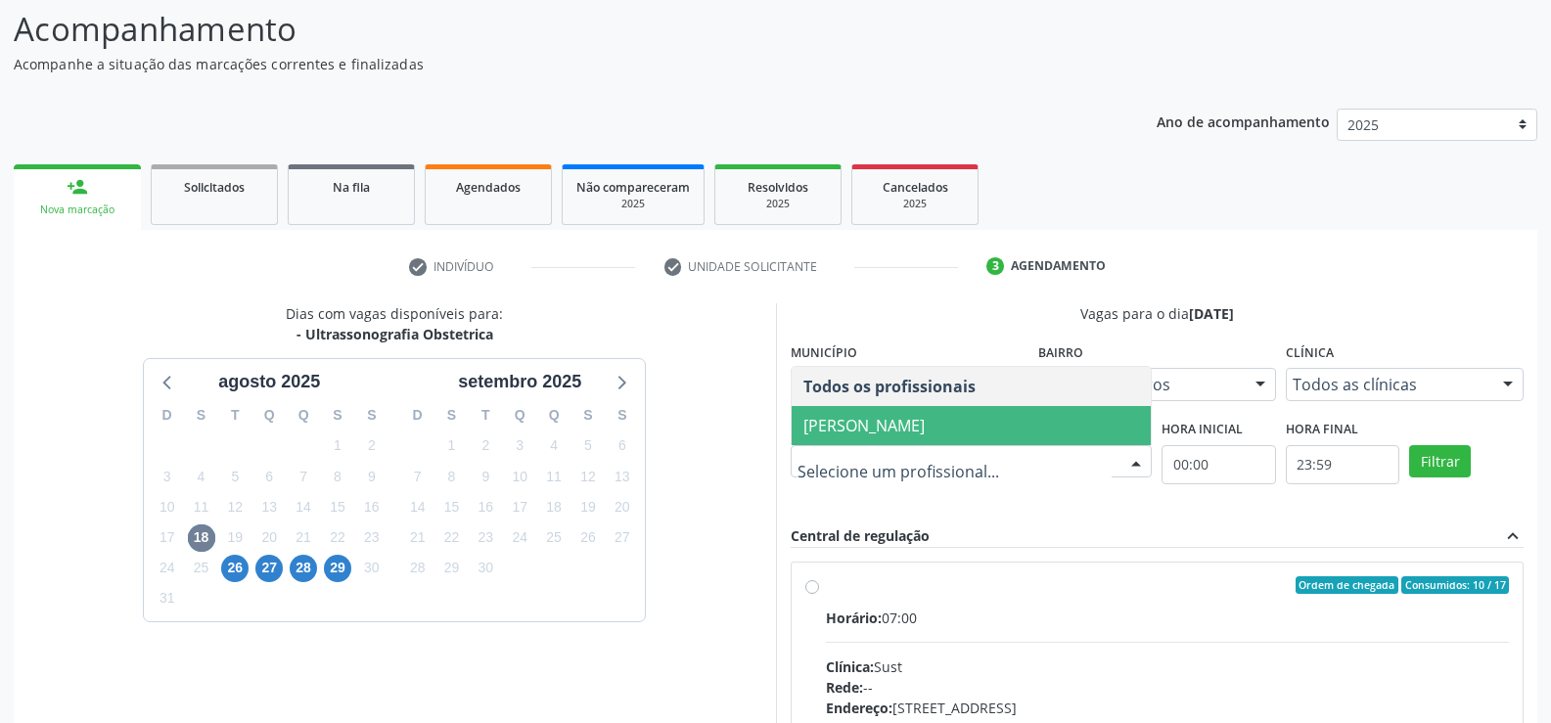
drag, startPoint x: 889, startPoint y: 436, endPoint x: 967, endPoint y: 439, distance: 77.4
click at [916, 437] on span "Severino Tadeu de Menezes Lima" at bounding box center [972, 425] width 360 height 39
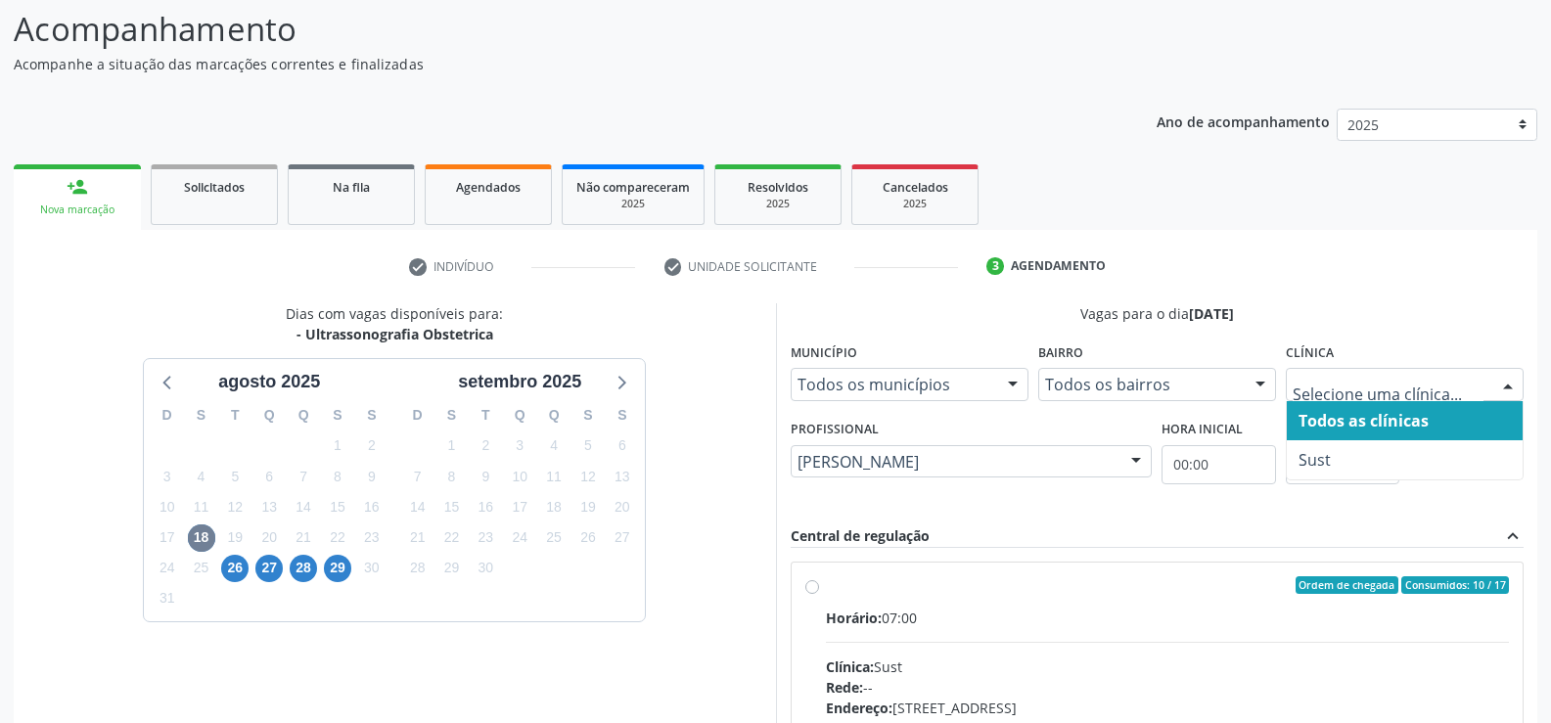
click at [1497, 379] on div at bounding box center [1507, 385] width 29 height 33
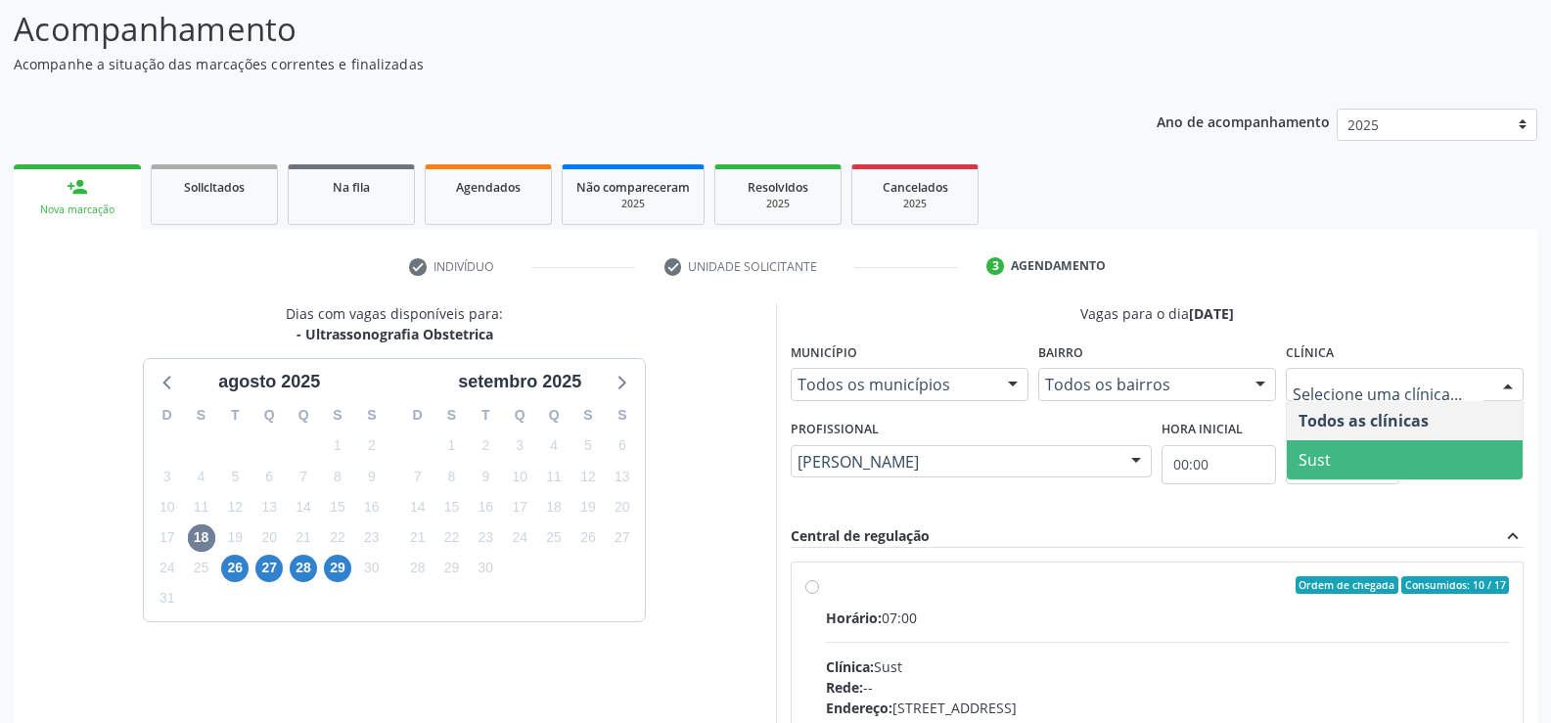
click at [1343, 468] on span "Sust" at bounding box center [1405, 459] width 236 height 39
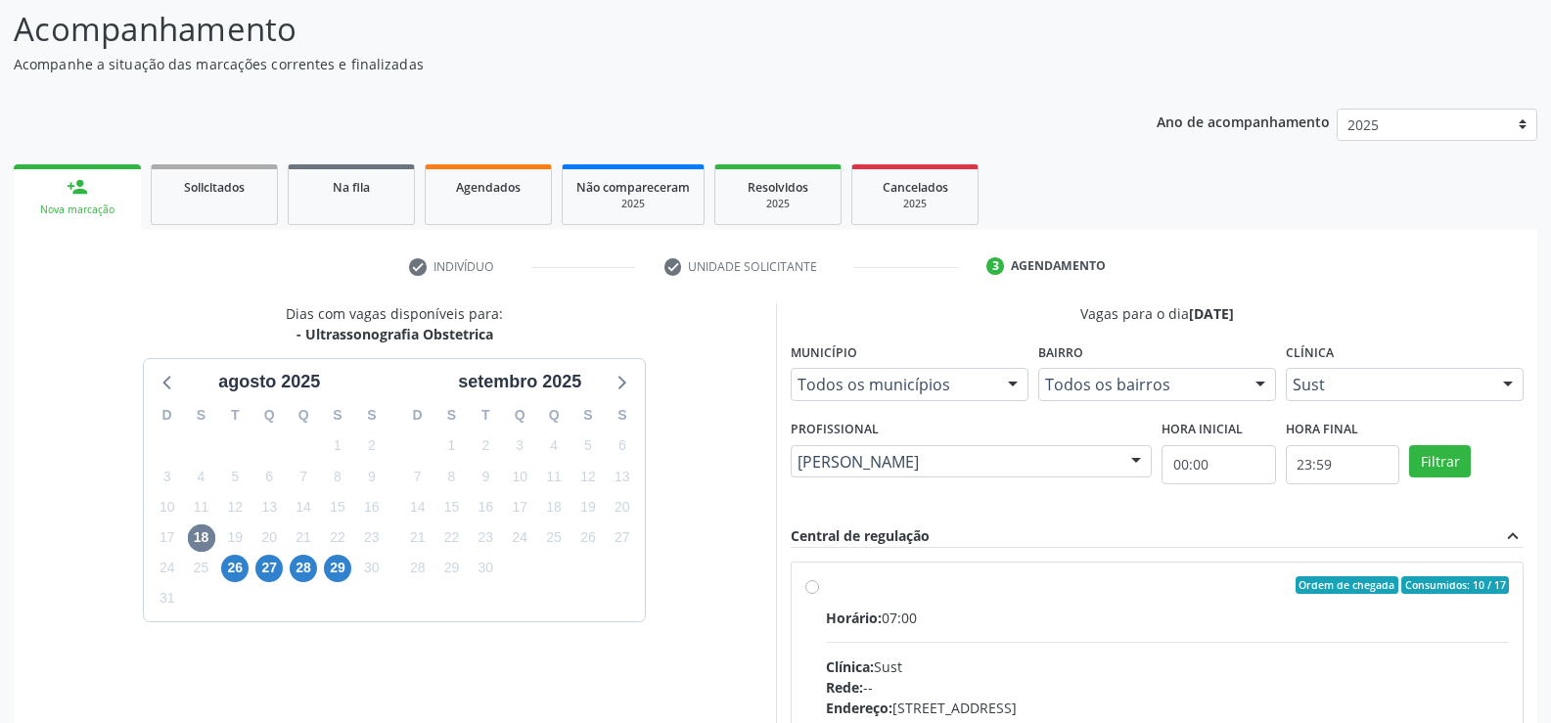
click at [1071, 515] on div "Vagas para o dia 18/08/2025 Município Todos os municípios Todos os municípios S…" at bounding box center [1158, 603] width 734 height 601
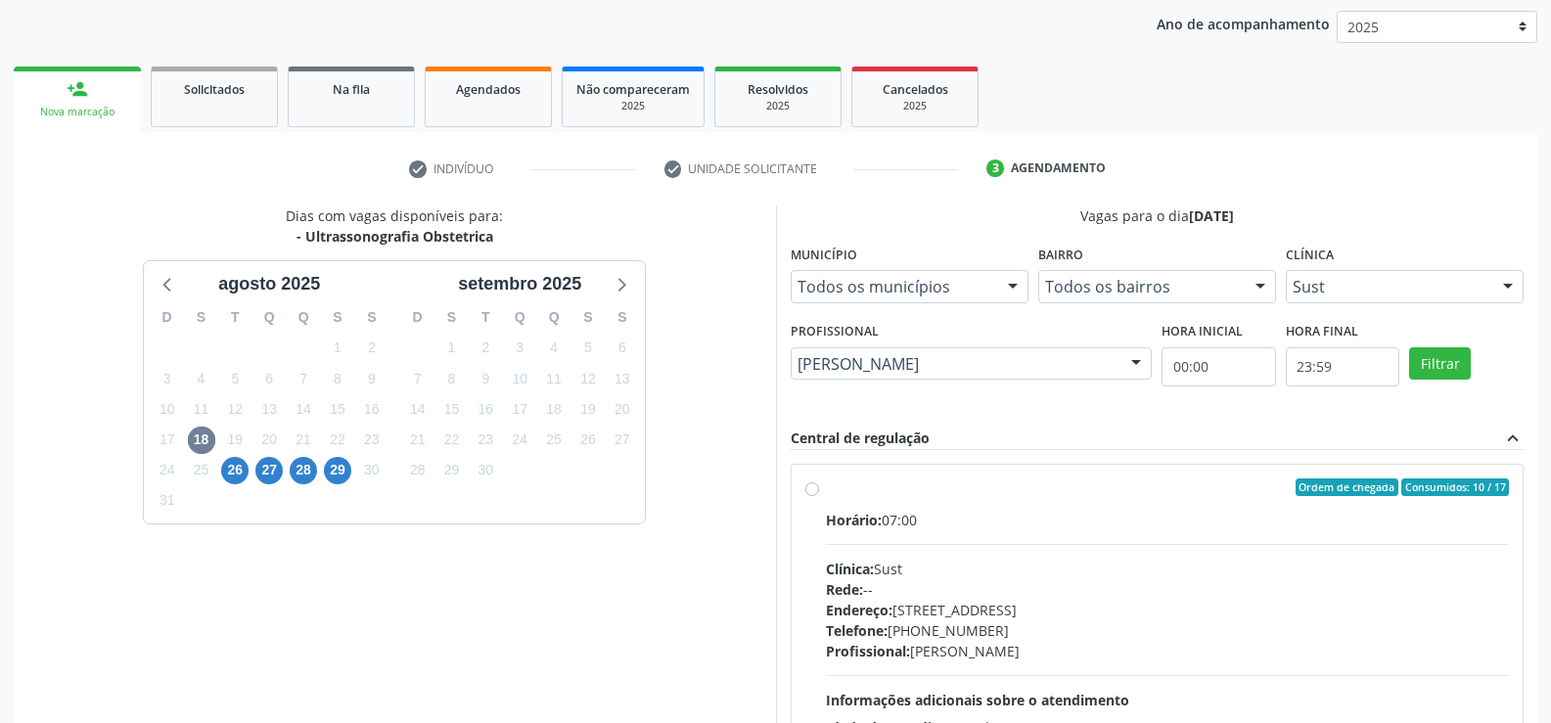
click at [1198, 569] on div "Clínica: Sust" at bounding box center [1168, 569] width 684 height 21
click at [819, 496] on input "Ordem de chegada Consumidos: 10 / 17 Horário: 07:00 Clínica: Sust Rede: -- Ende…" at bounding box center [812, 488] width 14 height 18
radio input "true"
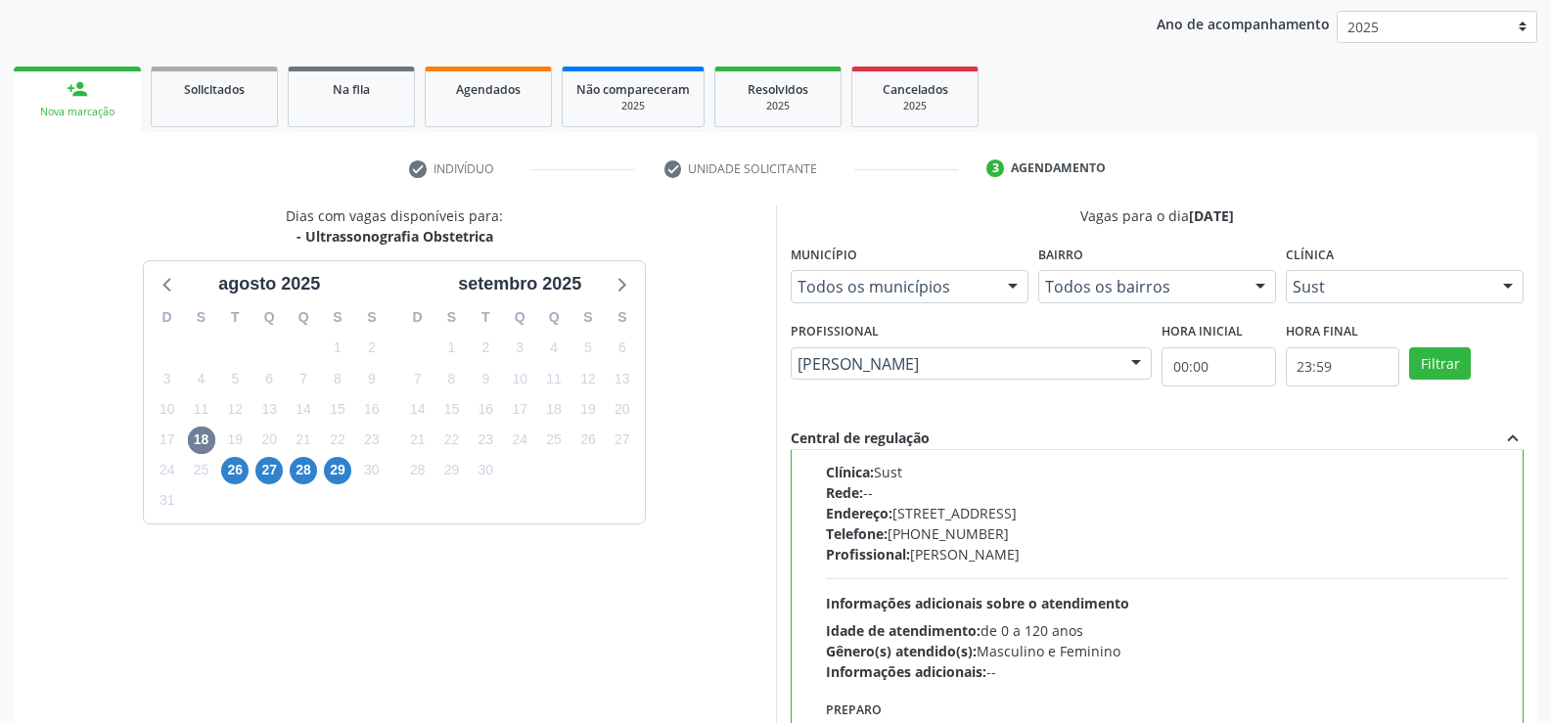
scroll to position [446, 0]
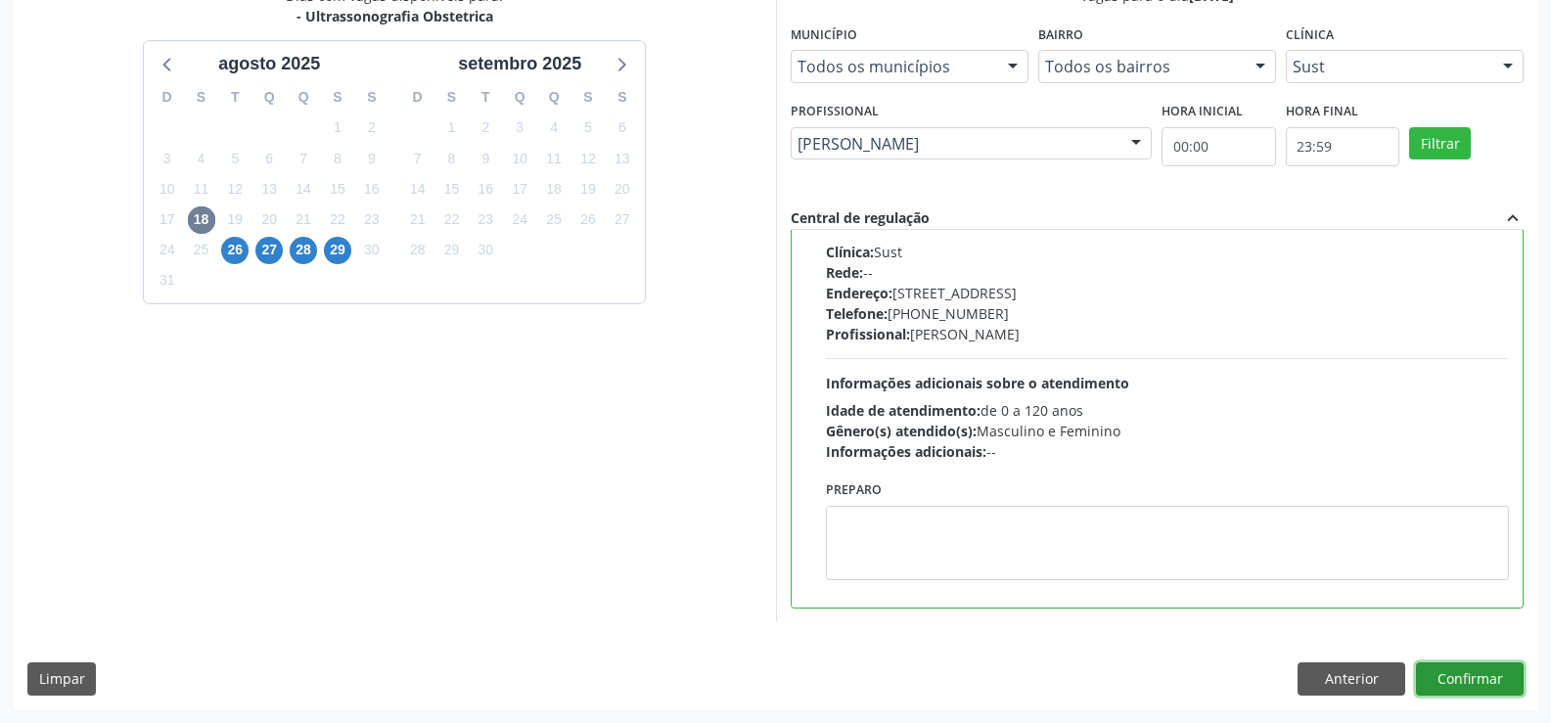
click at [1461, 680] on button "Confirmar" at bounding box center [1470, 678] width 108 height 33
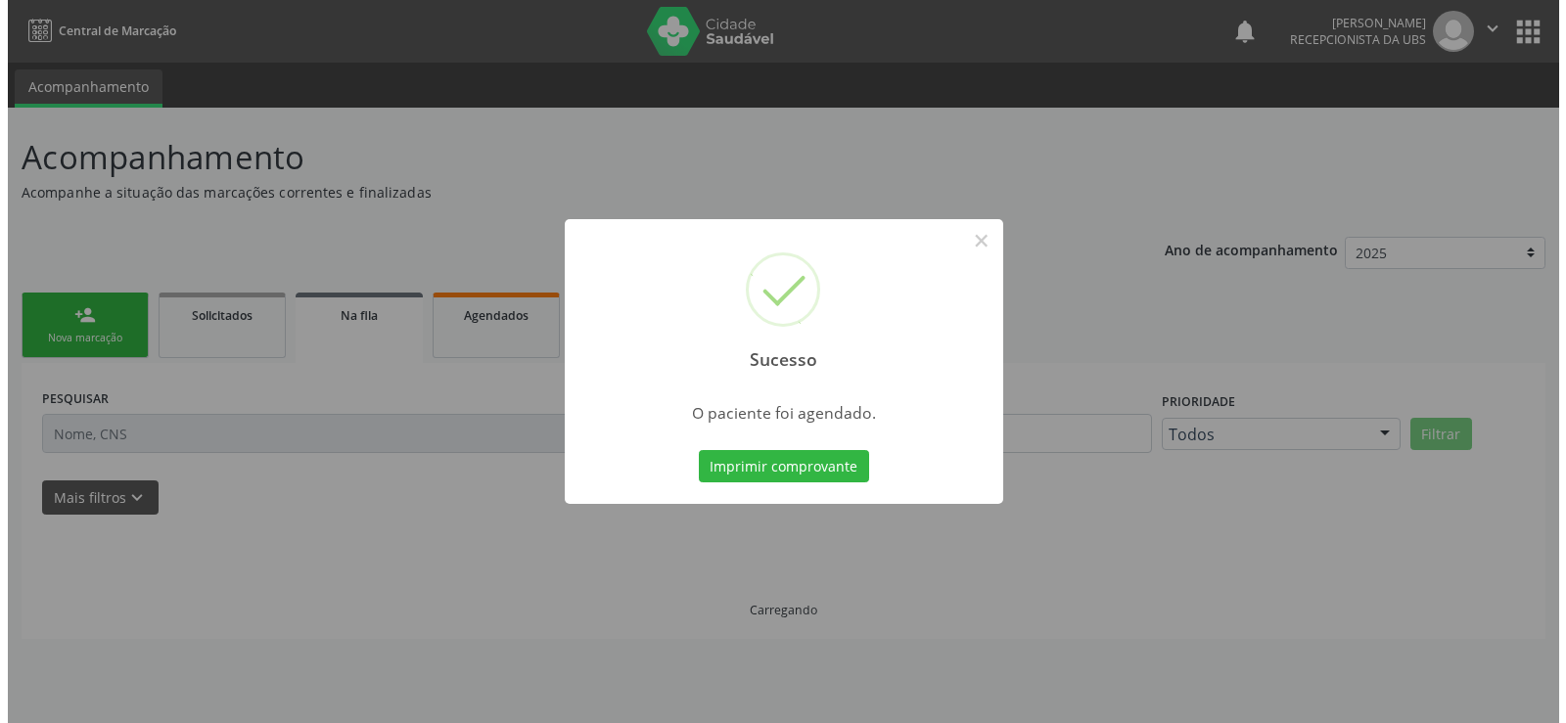
scroll to position [0, 0]
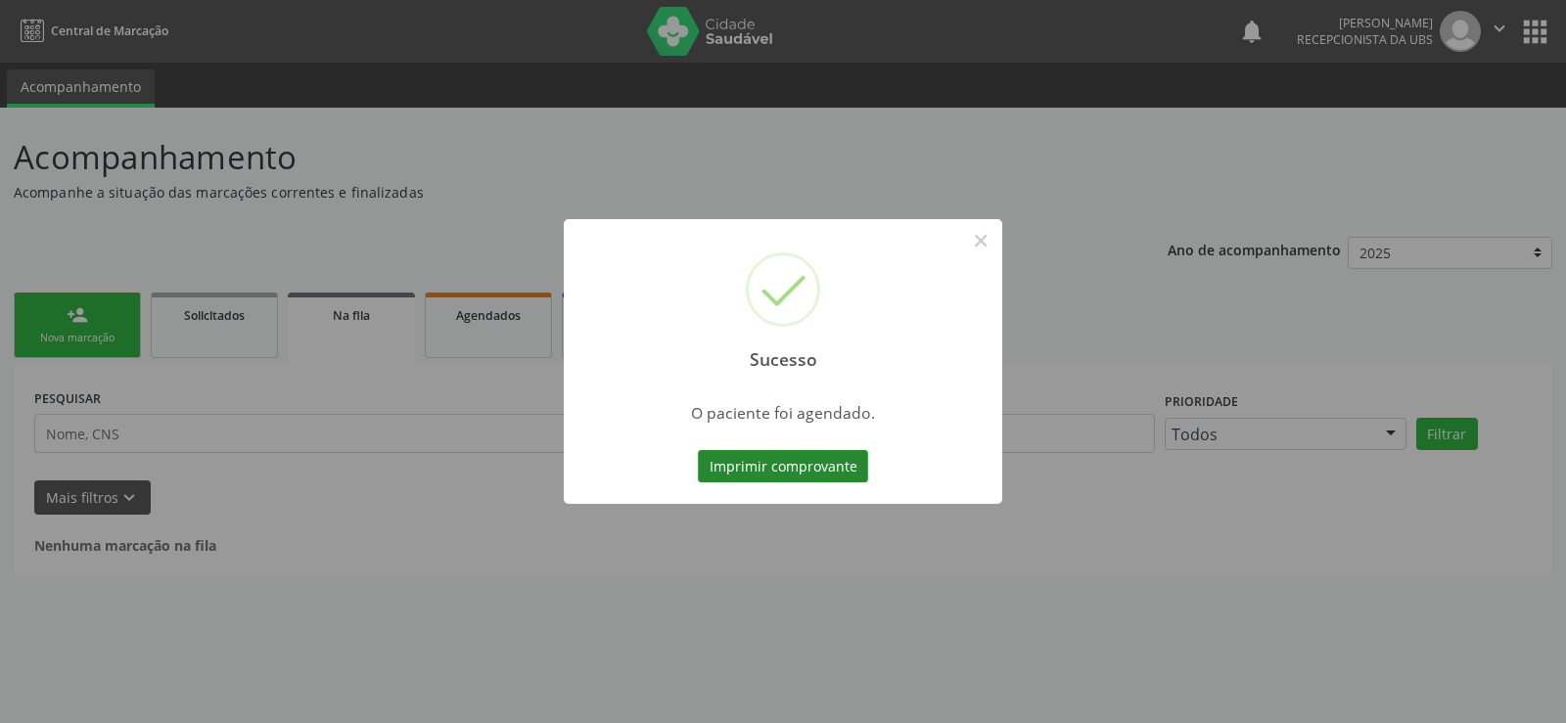
click at [799, 469] on button "Imprimir comprovante" at bounding box center [783, 466] width 170 height 33
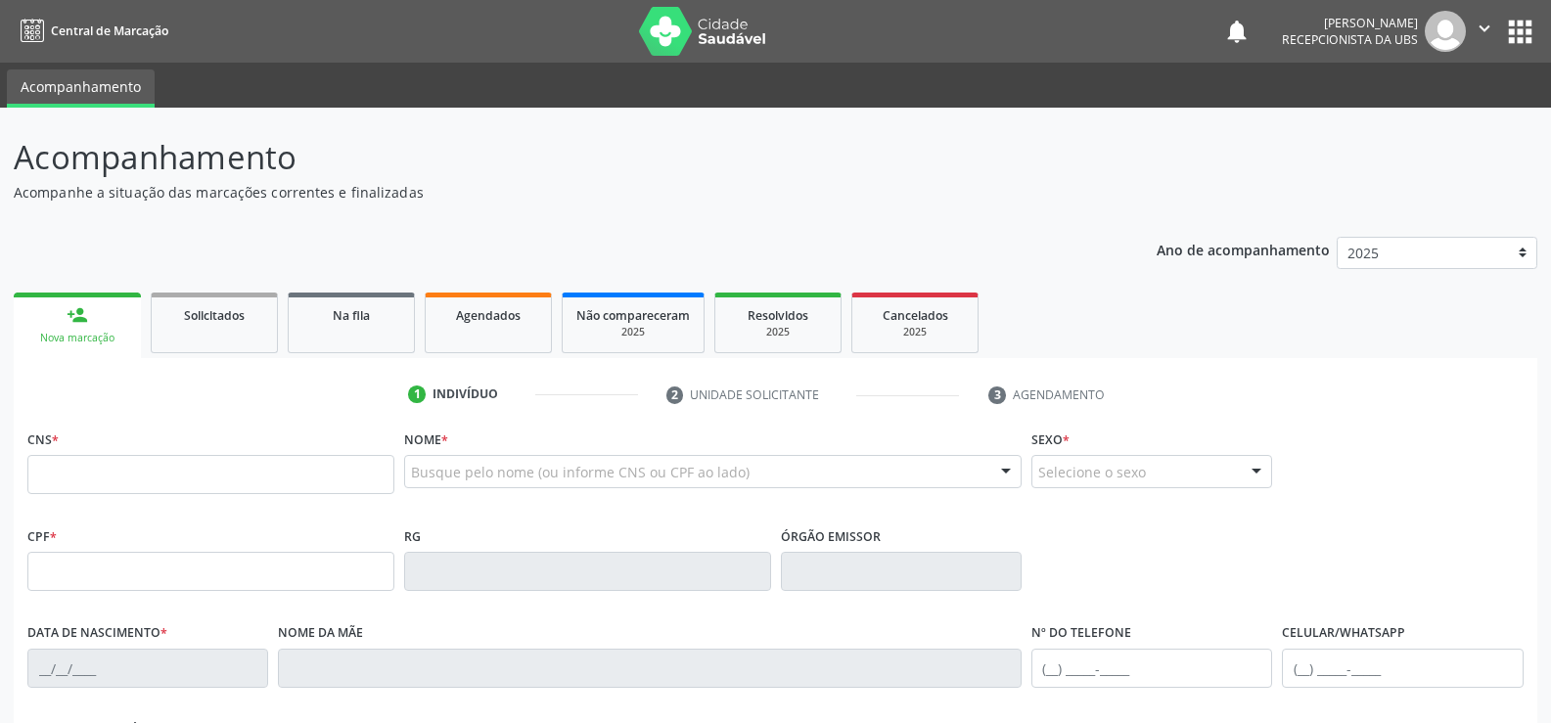
click at [114, 476] on input "text" at bounding box center [210, 474] width 367 height 39
type input "898 0034 1082 6493"
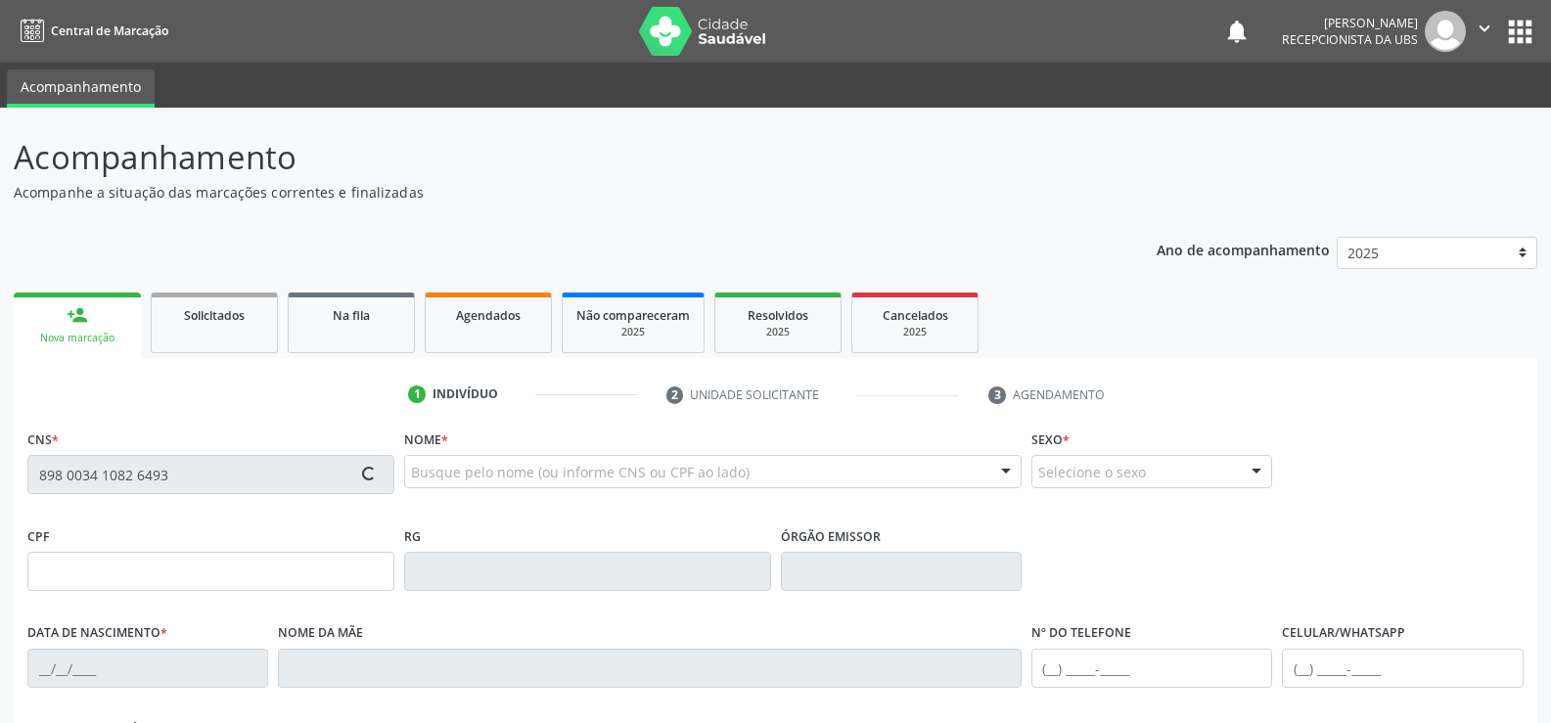
type input "[DATE]"
type input "[PERSON_NAME]"
type input "[PHONE_NUMBER]"
type input "205"
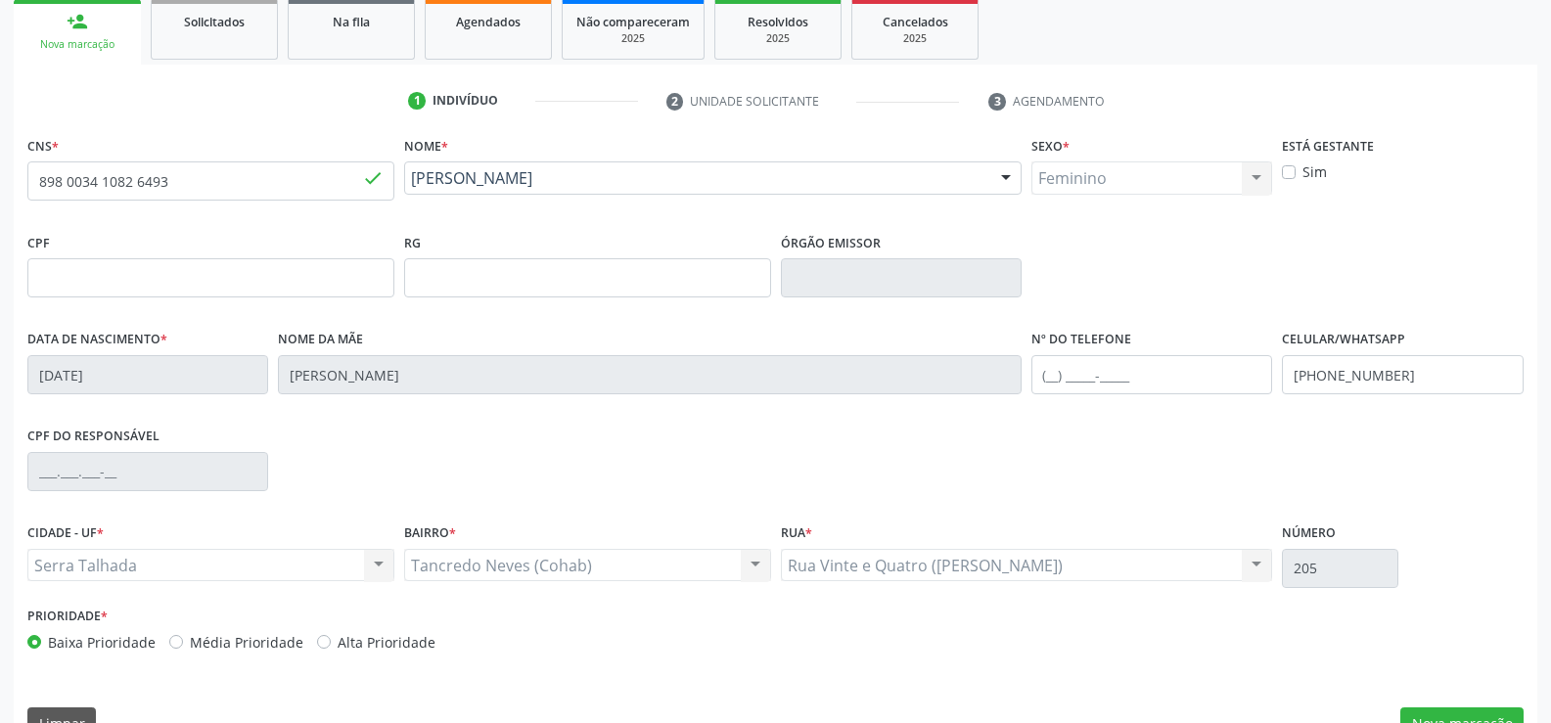
scroll to position [338, 0]
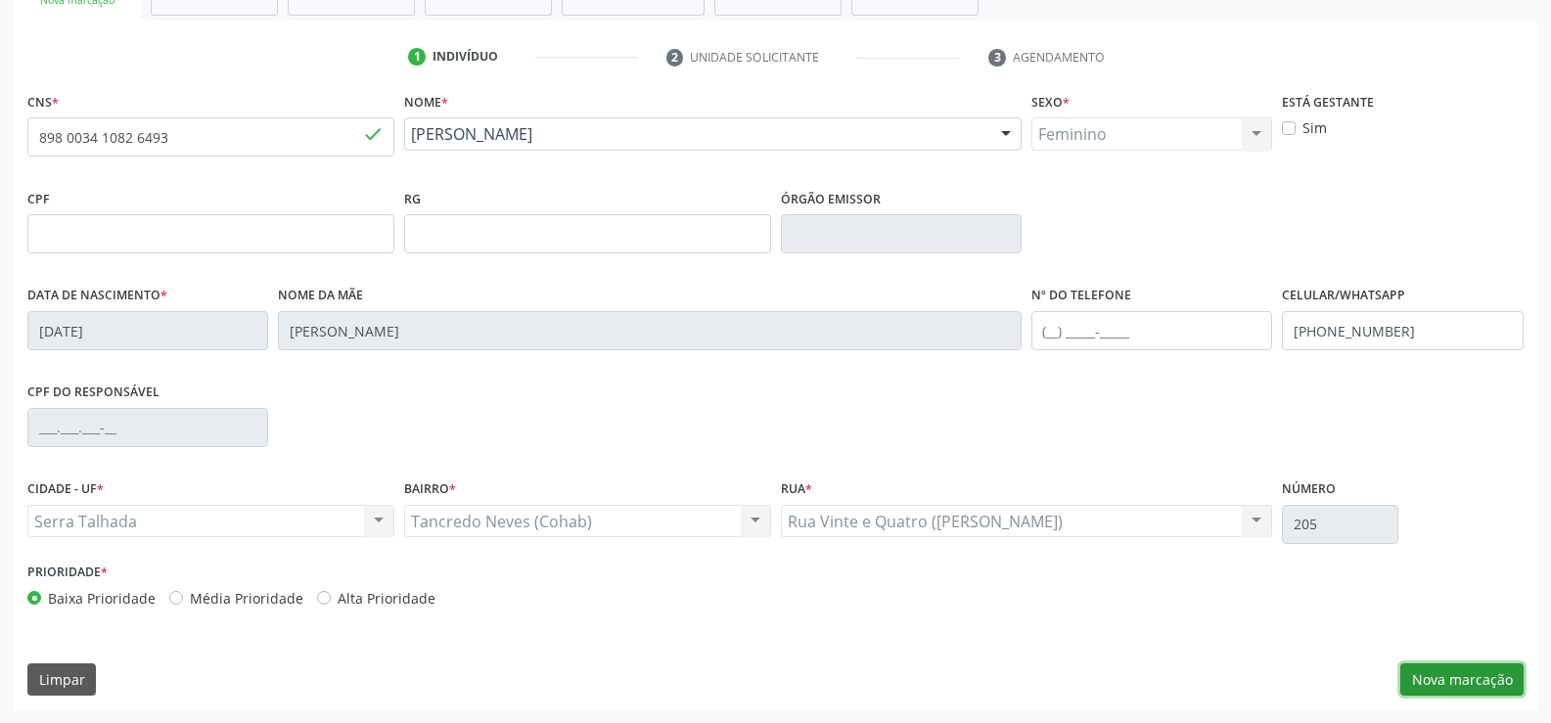
click at [1468, 672] on button "Nova marcação" at bounding box center [1461, 679] width 123 height 33
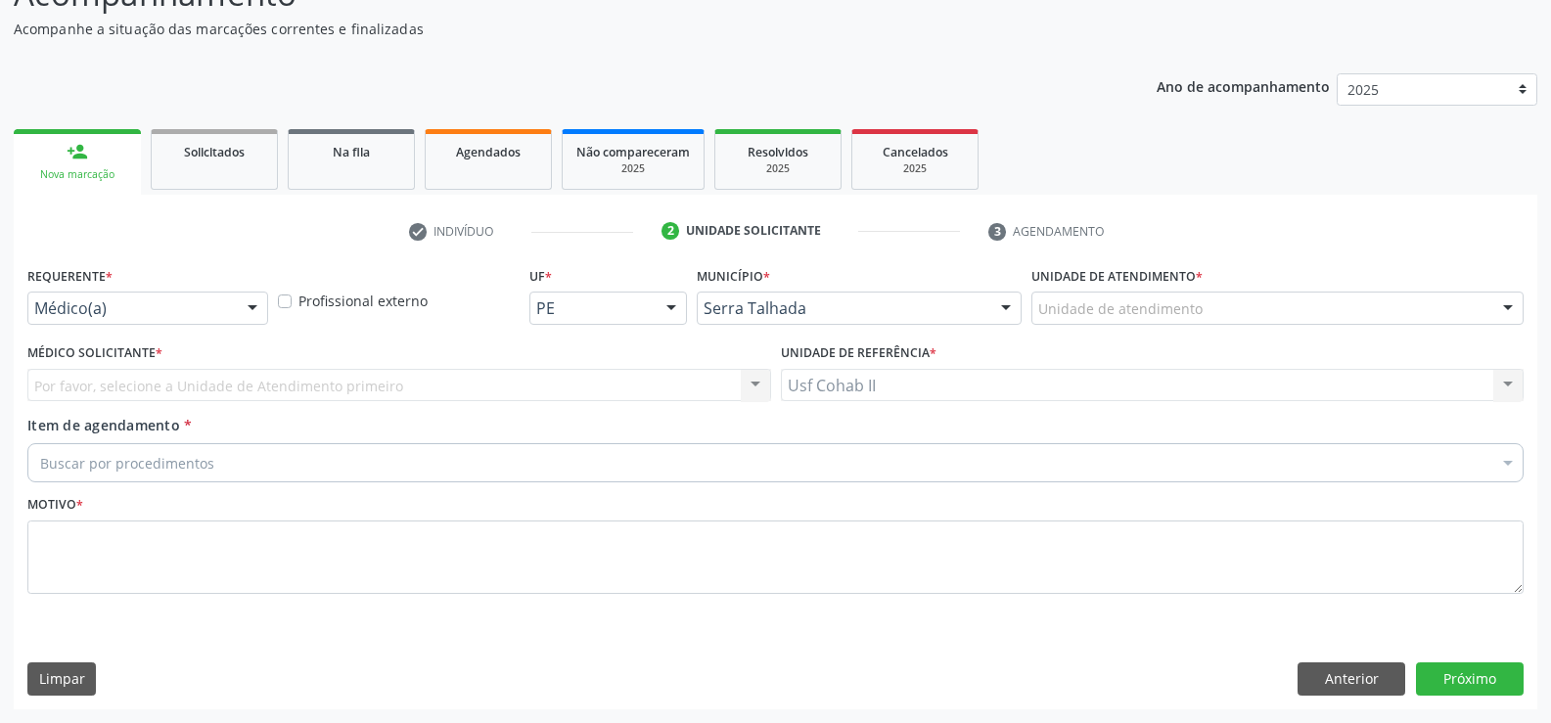
scroll to position [163, 0]
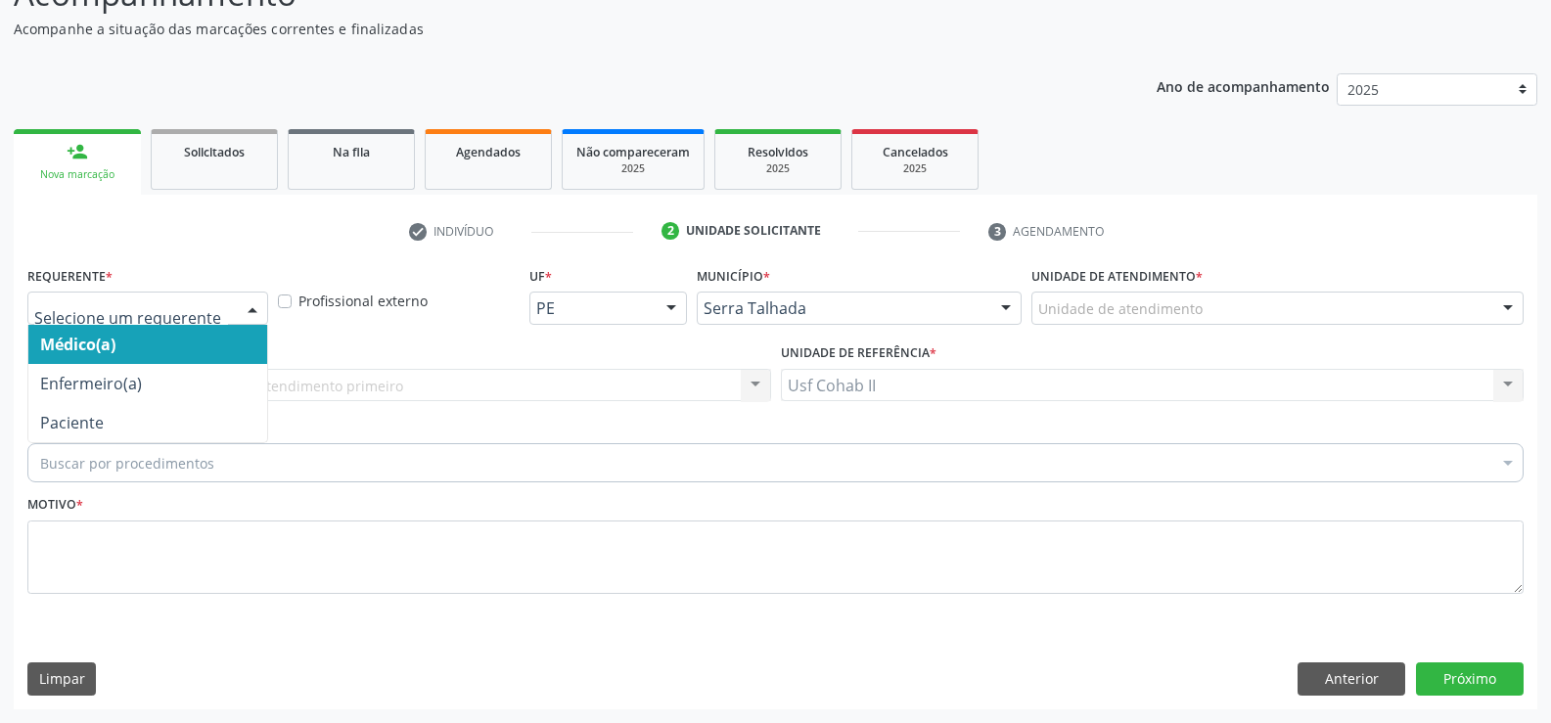
click at [253, 299] on div at bounding box center [252, 309] width 29 height 33
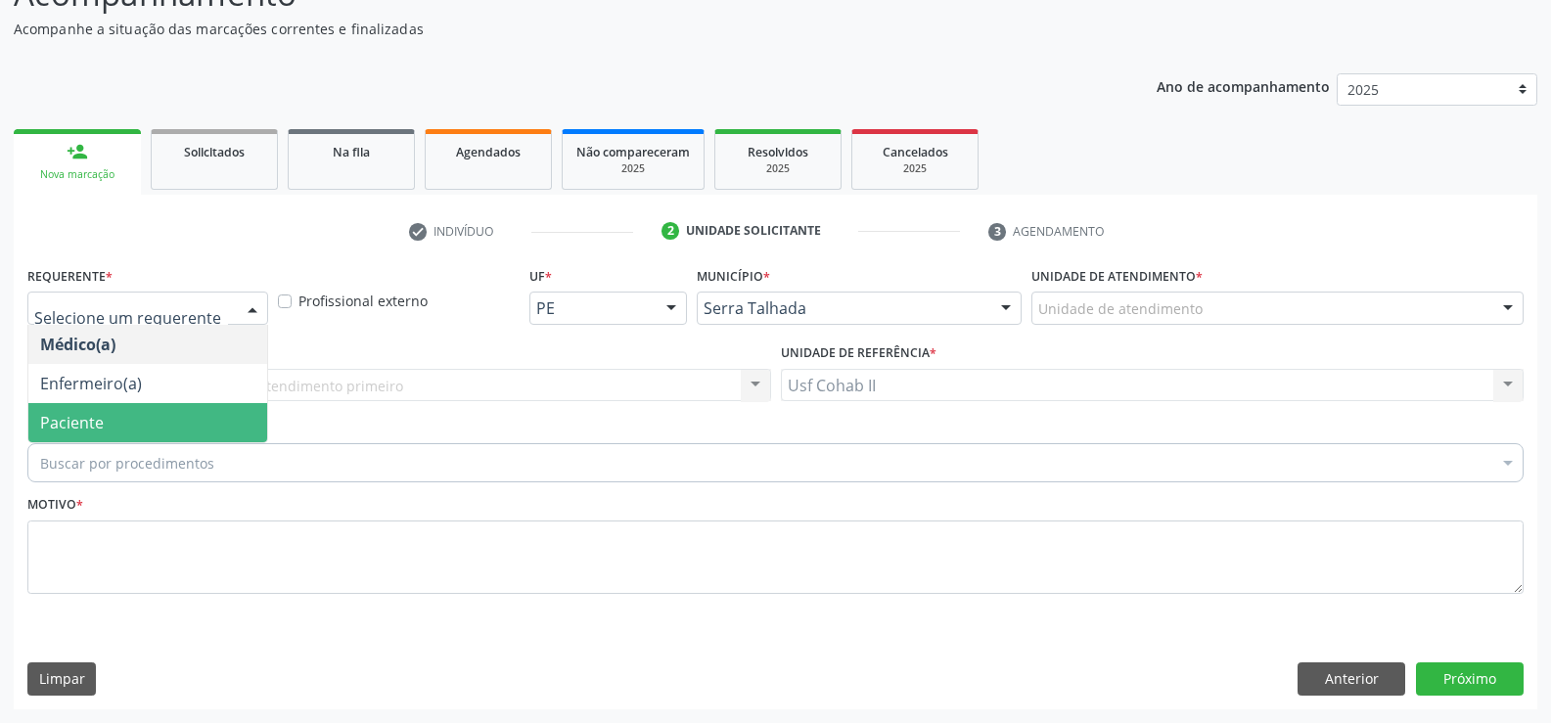
click at [131, 427] on span "Paciente" at bounding box center [147, 422] width 239 height 39
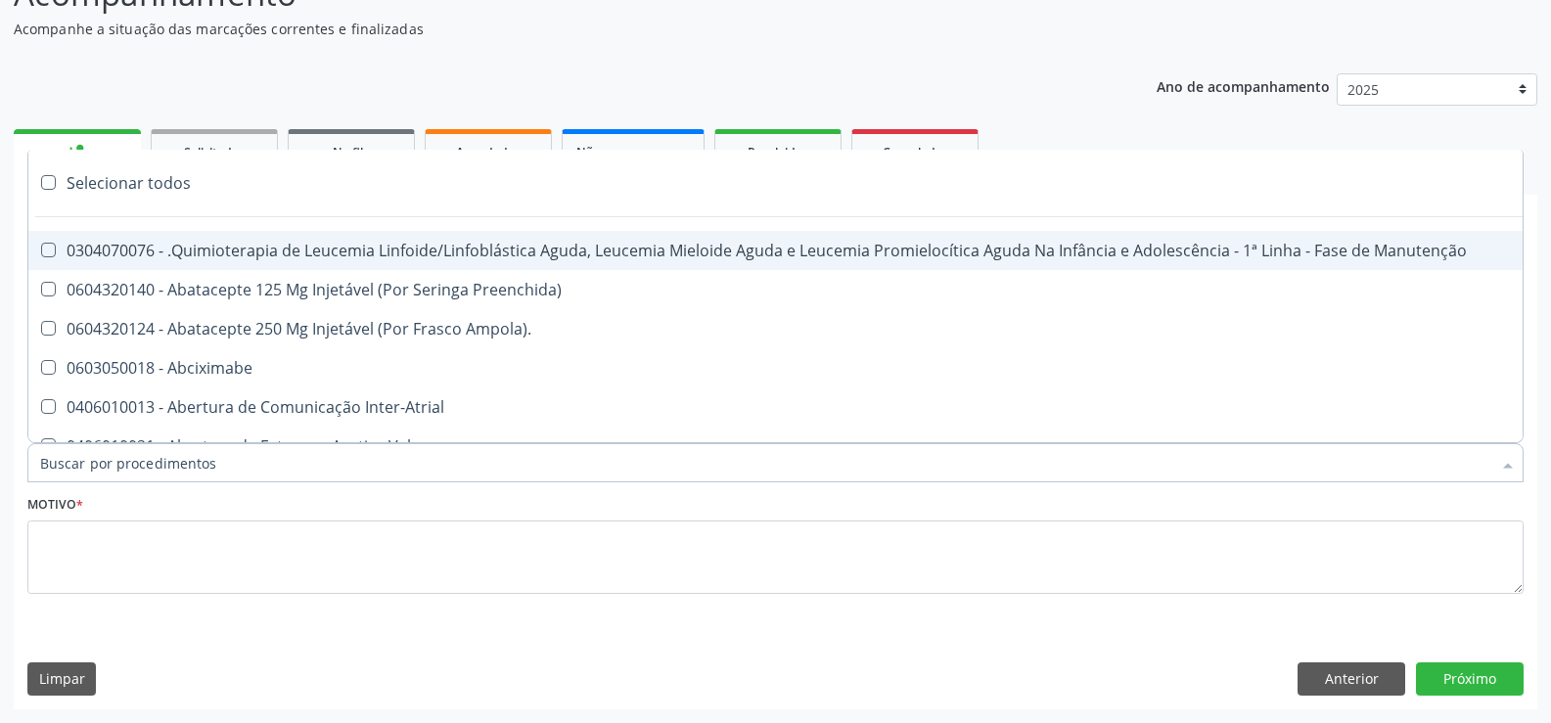
click at [243, 465] on div at bounding box center [775, 462] width 1496 height 39
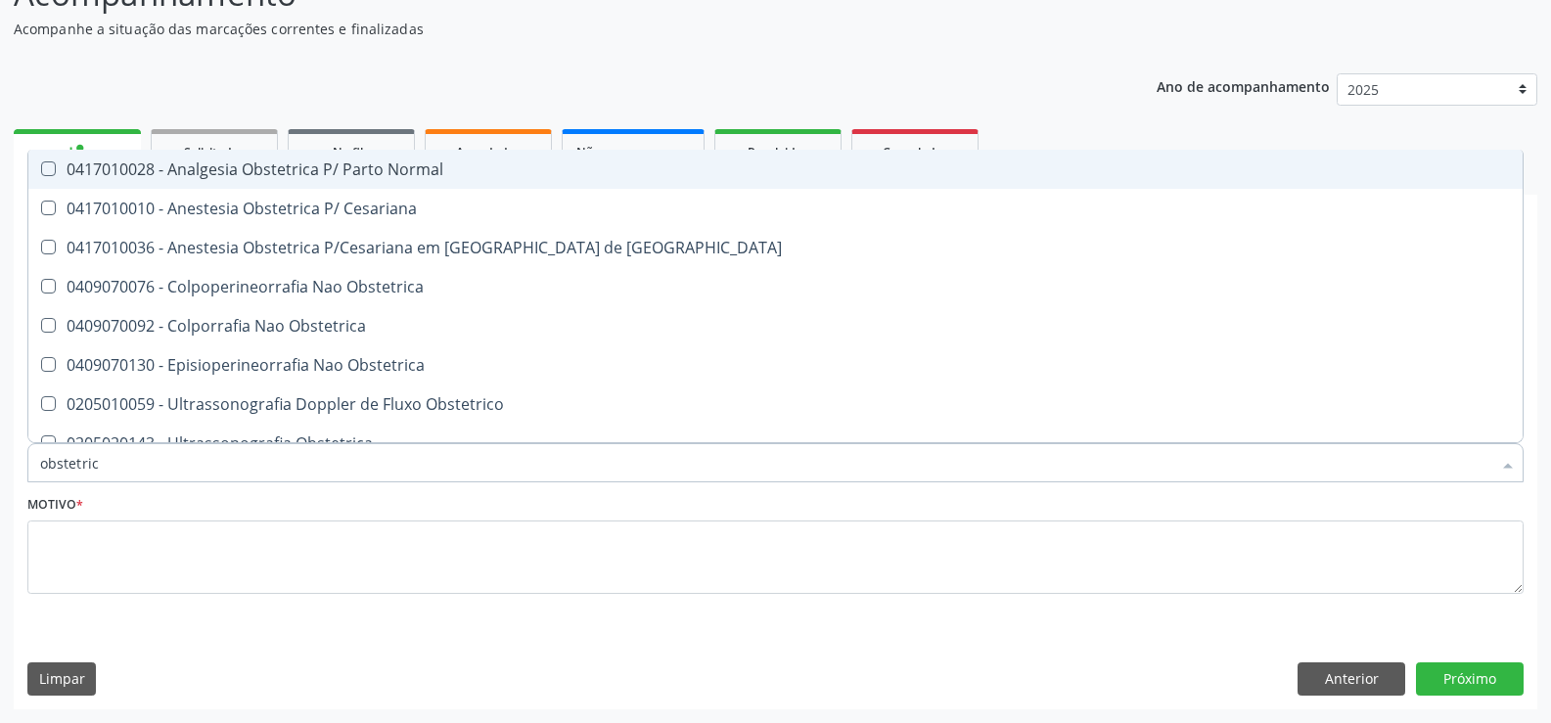
type input "obstetrica"
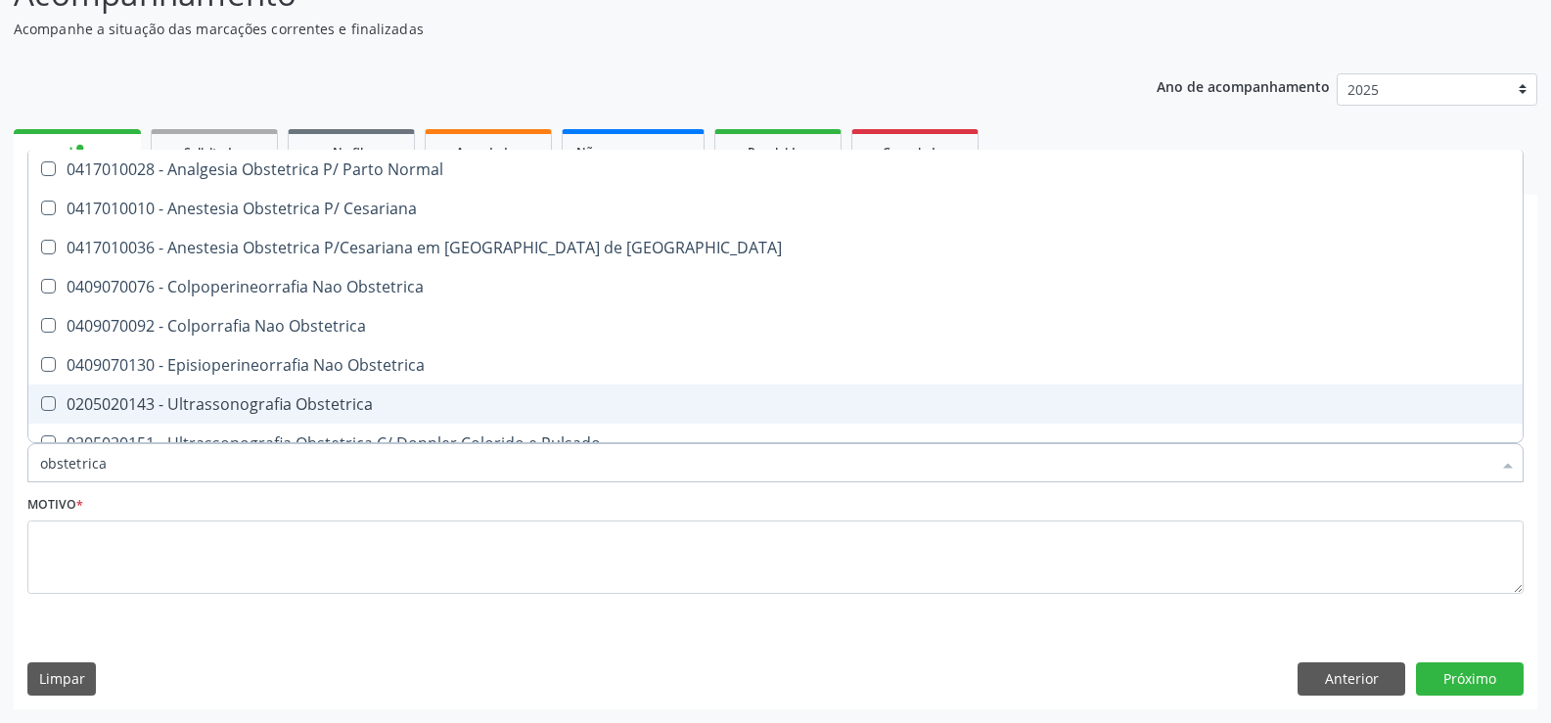
click at [370, 402] on div "0205020143 - Ultrassonografia Obstetrica" at bounding box center [775, 404] width 1471 height 16
checkbox Obstetrica "true"
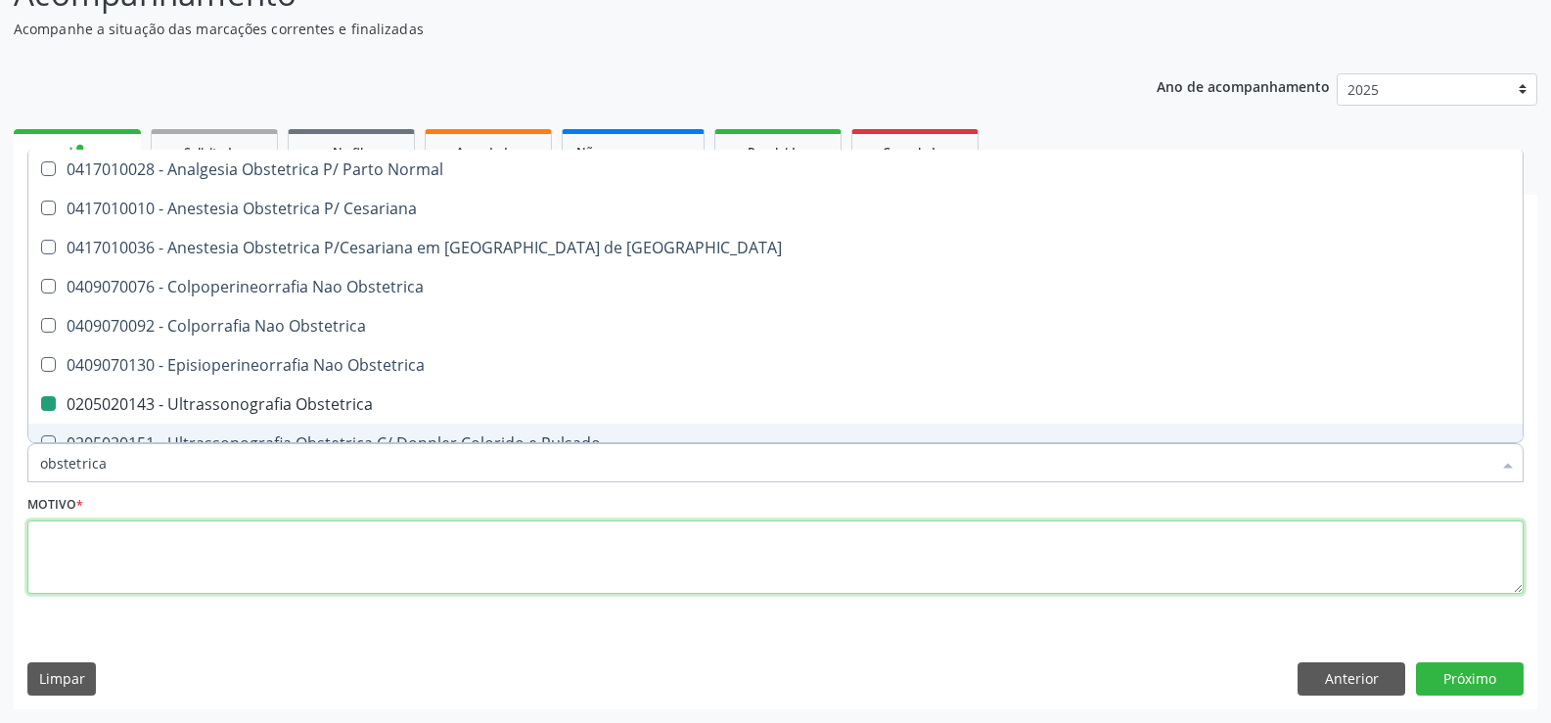
click at [282, 569] on textarea at bounding box center [775, 558] width 1496 height 74
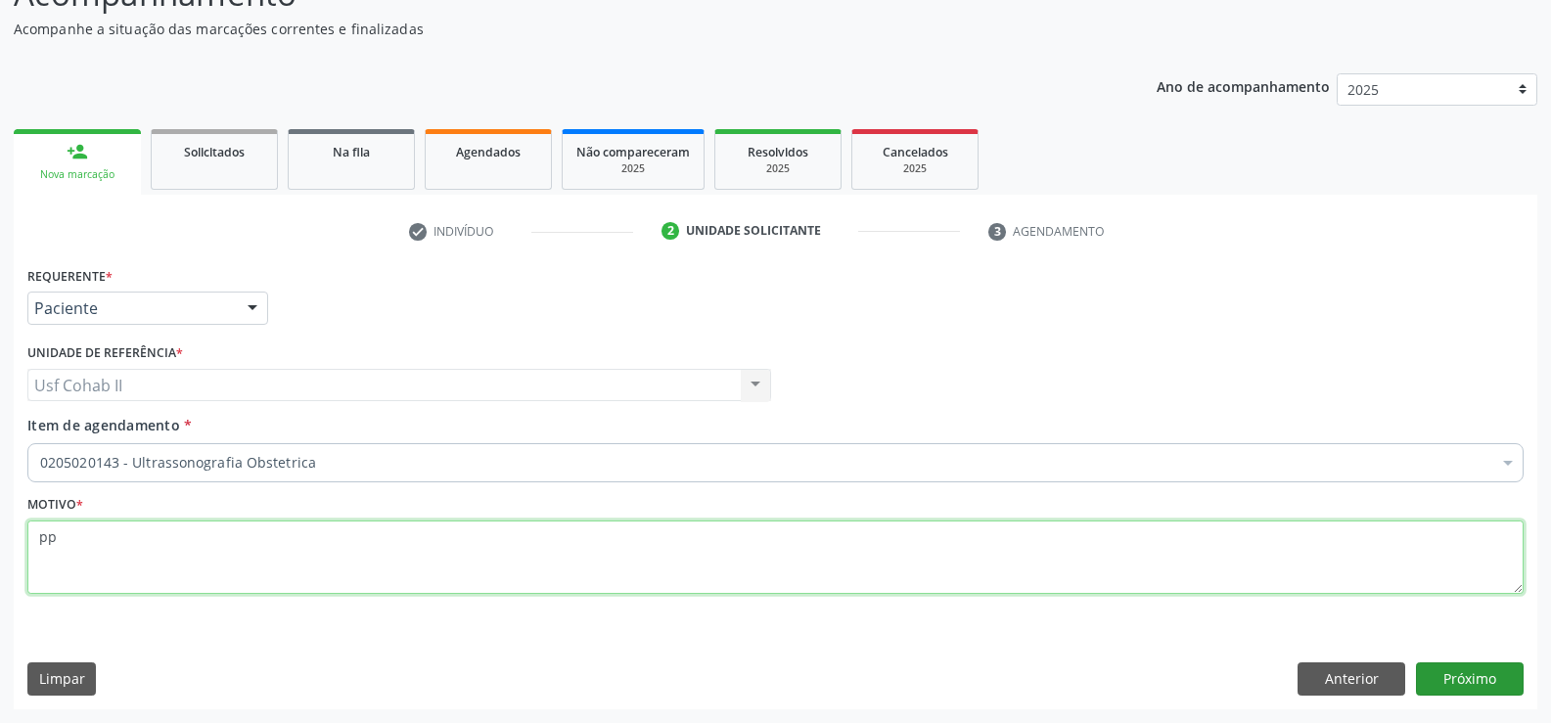
type textarea "pp"
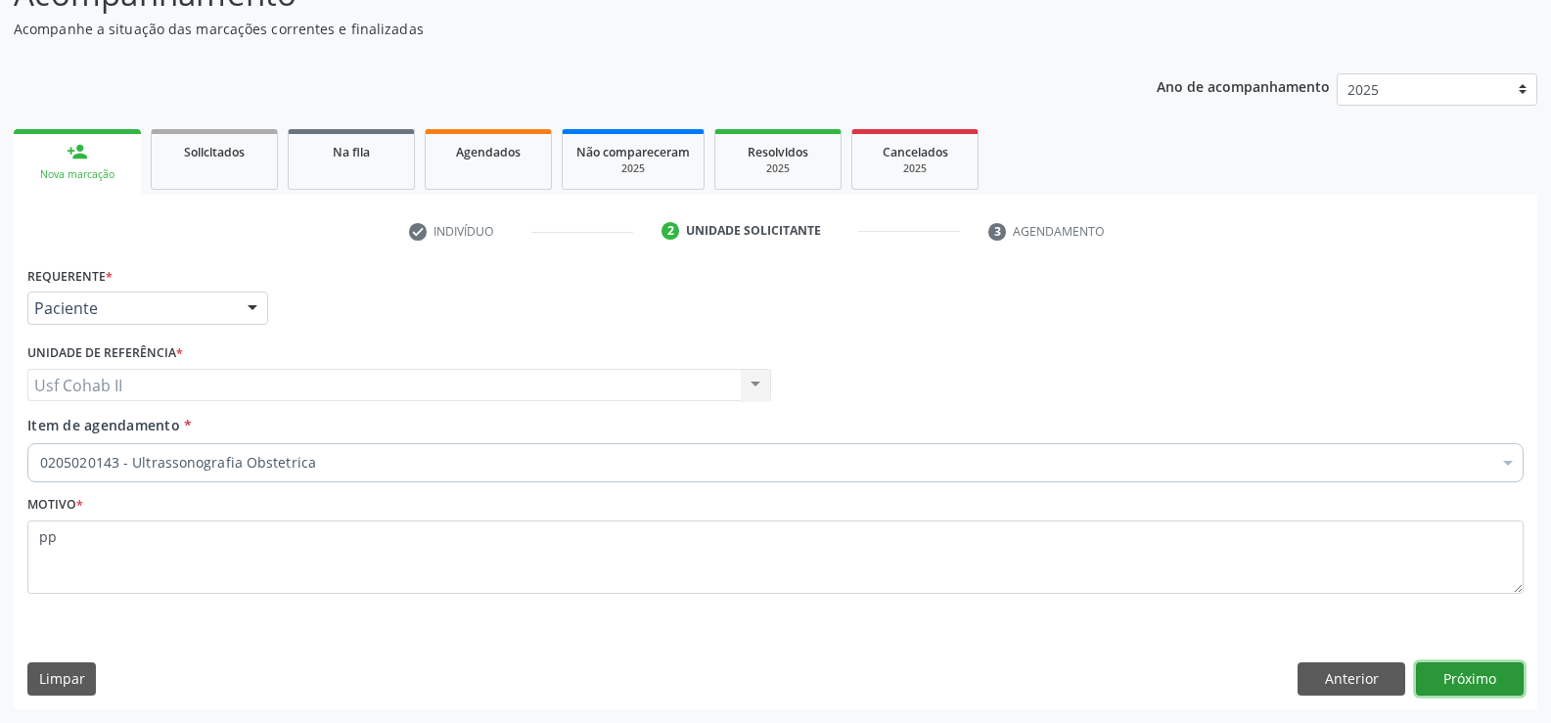
click at [1448, 682] on button "Próximo" at bounding box center [1470, 678] width 108 height 33
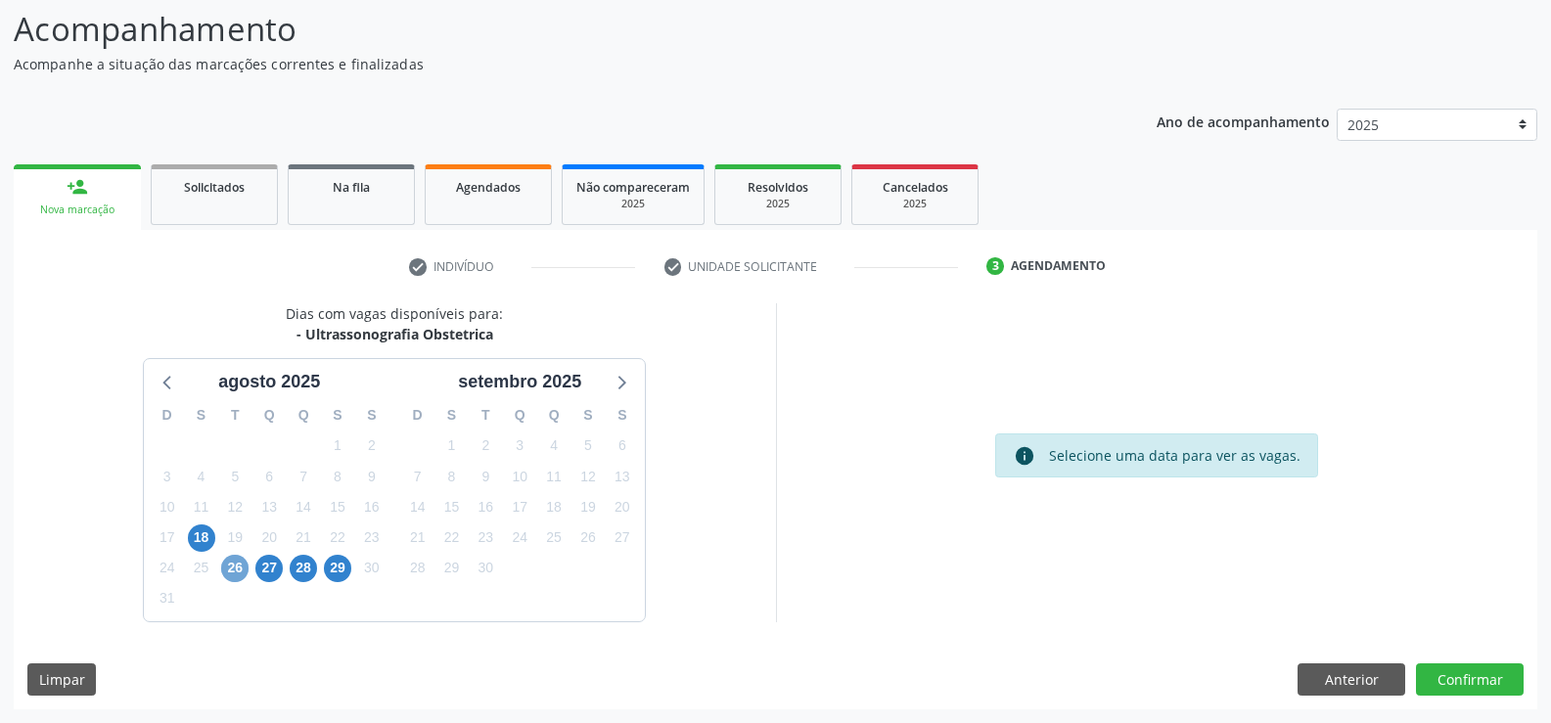
click at [234, 570] on span "26" at bounding box center [234, 568] width 27 height 27
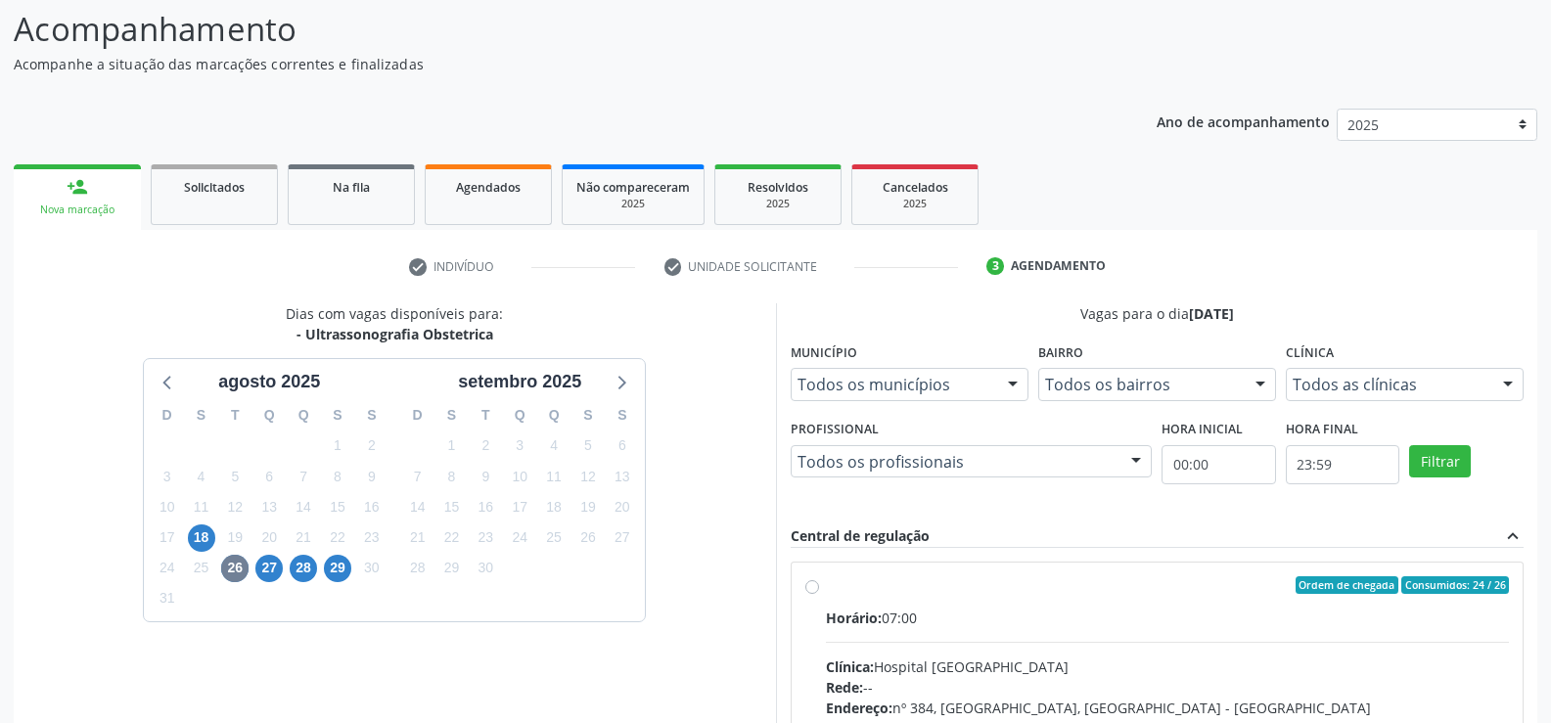
click at [1016, 383] on div at bounding box center [1012, 385] width 29 height 33
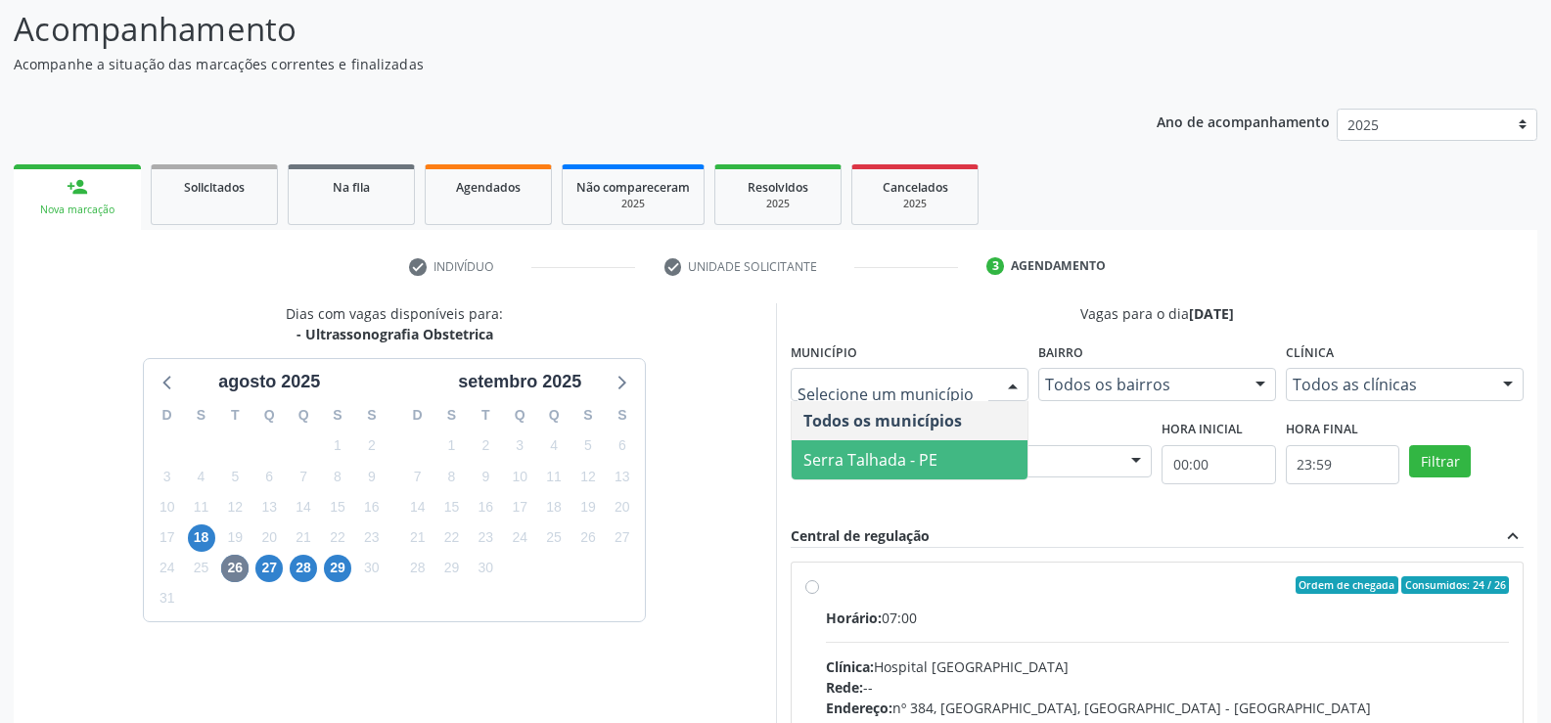
click at [872, 450] on span "Serra Talhada - PE" at bounding box center [870, 460] width 134 height 22
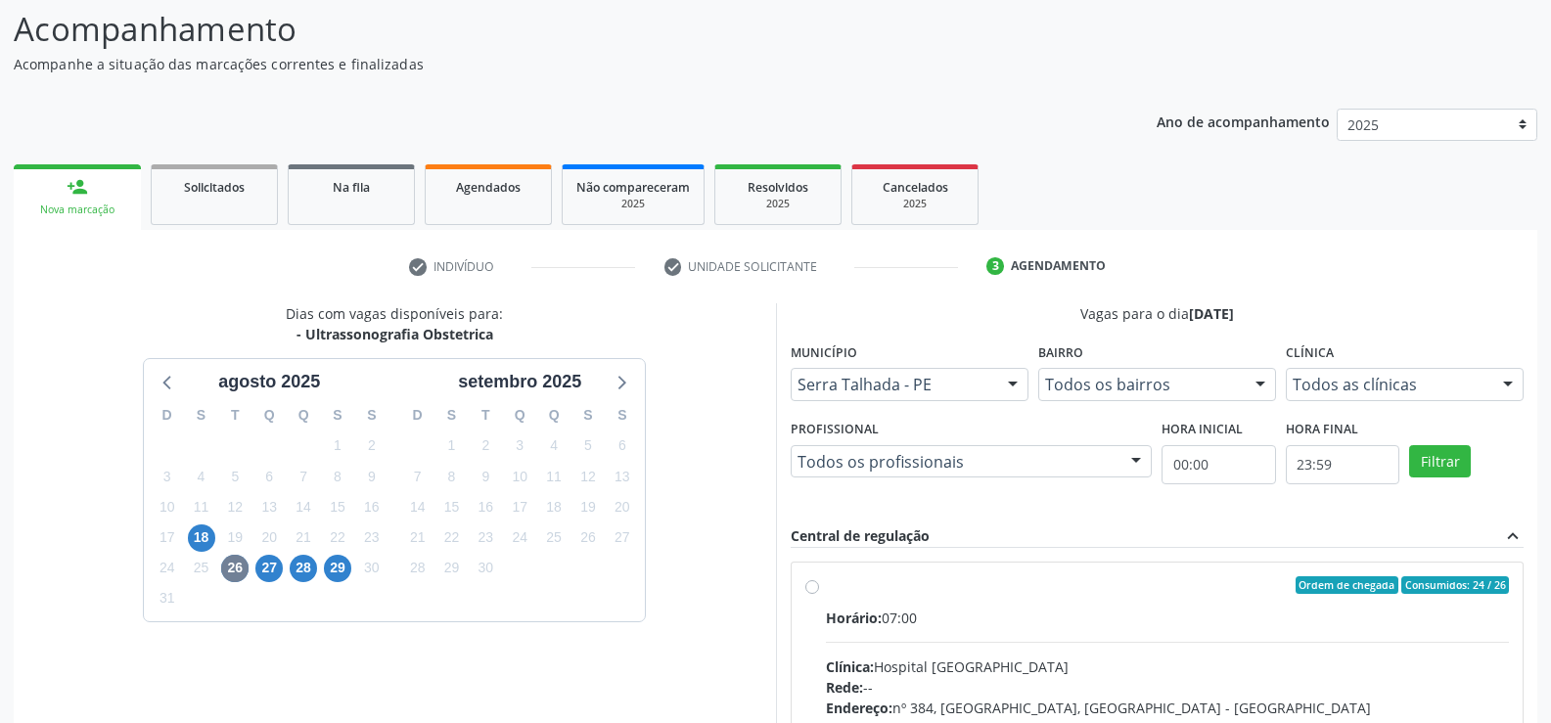
click at [1511, 386] on div at bounding box center [1507, 385] width 29 height 33
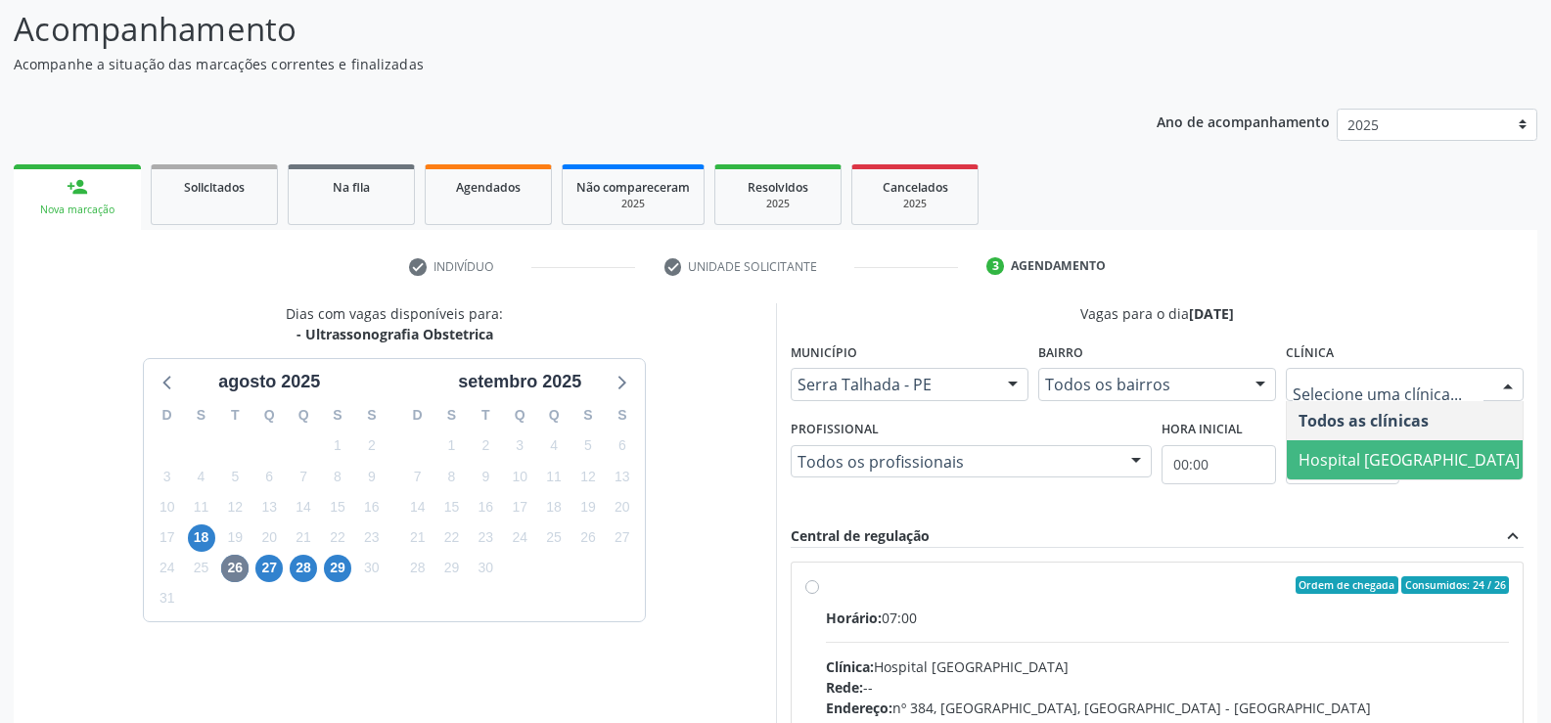
click at [1432, 460] on span "Hospital [GEOGRAPHIC_DATA]" at bounding box center [1409, 460] width 221 height 22
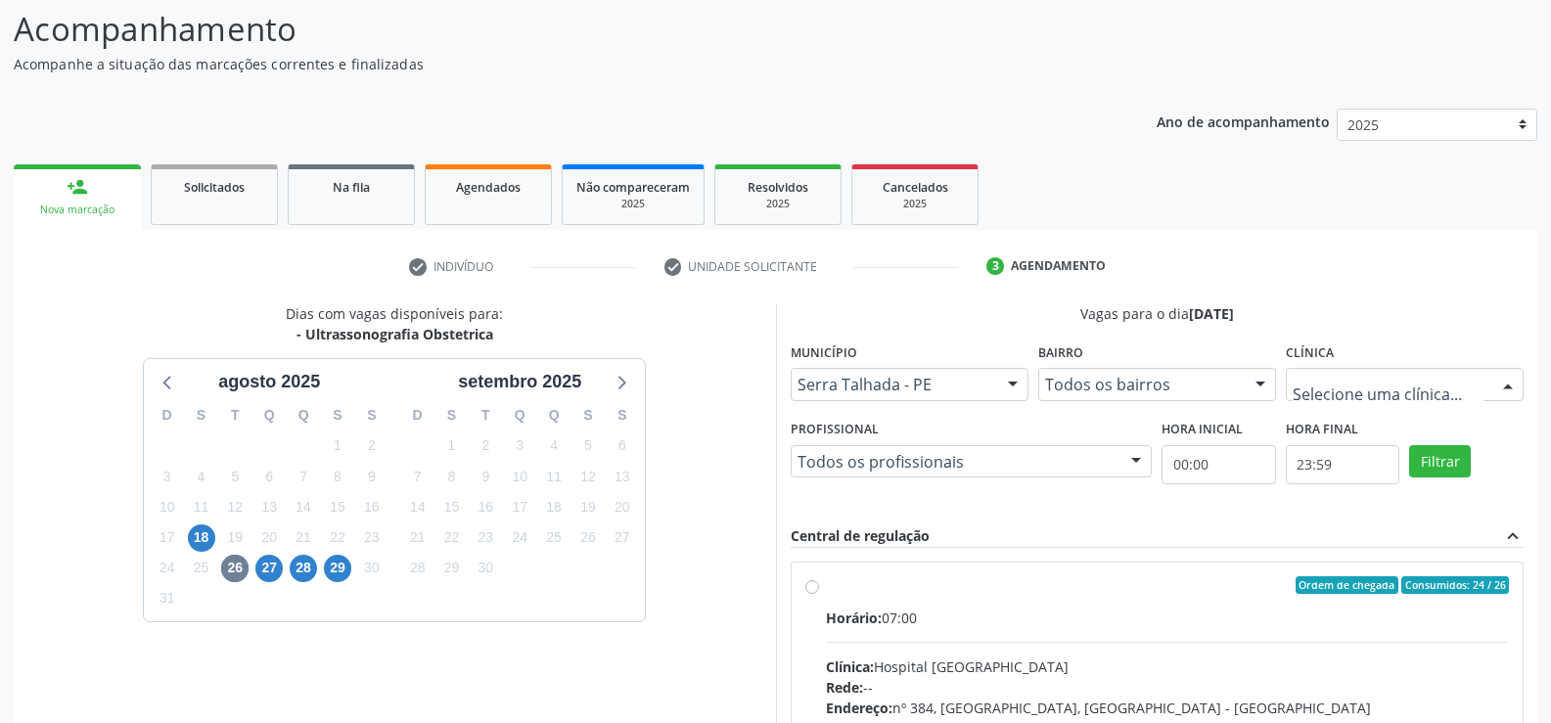
click at [1509, 383] on div at bounding box center [1507, 385] width 29 height 33
click at [1446, 331] on div "Vagas para o dia 26/08/2025 Município Serra Talhada - PE Todos os municípios Se…" at bounding box center [1158, 603] width 734 height 601
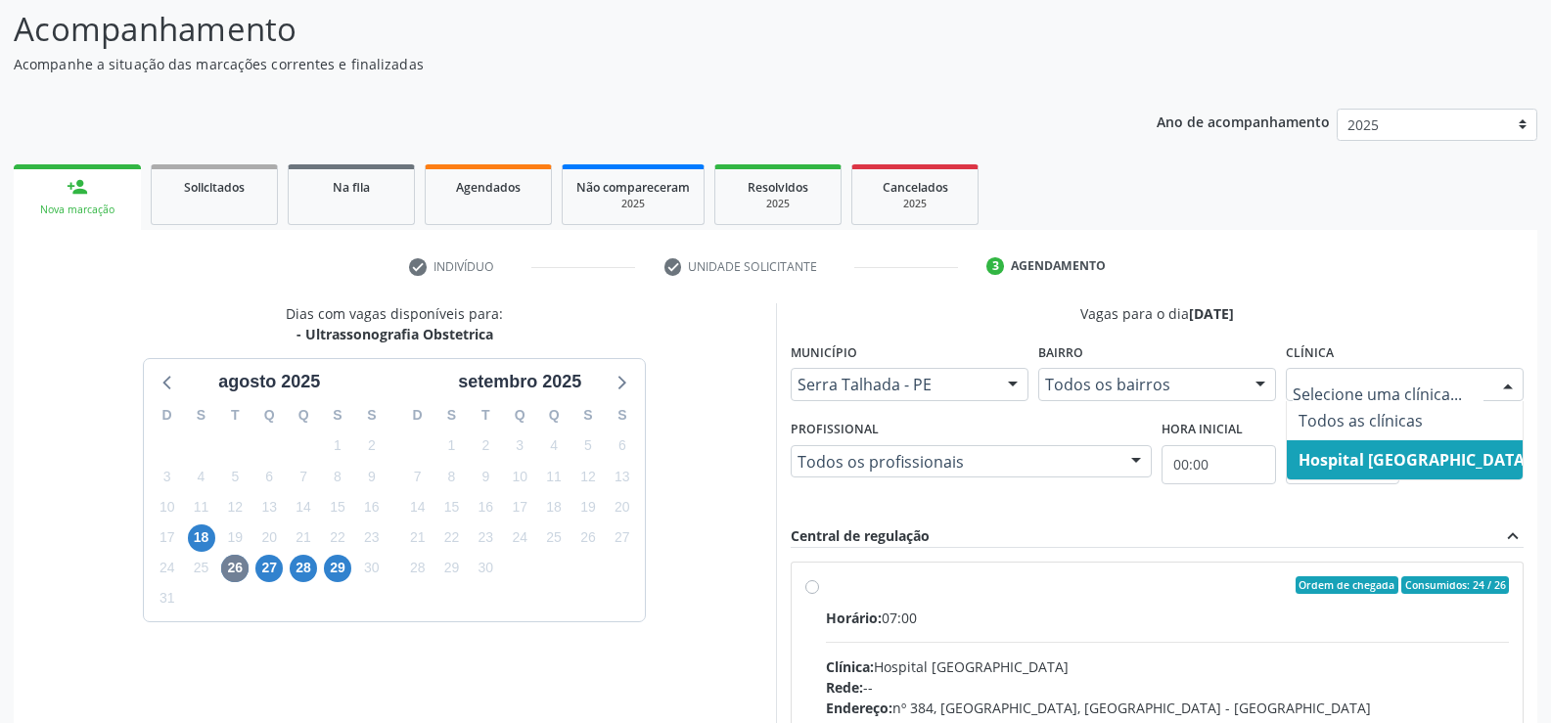
click at [1509, 386] on div at bounding box center [1507, 385] width 29 height 33
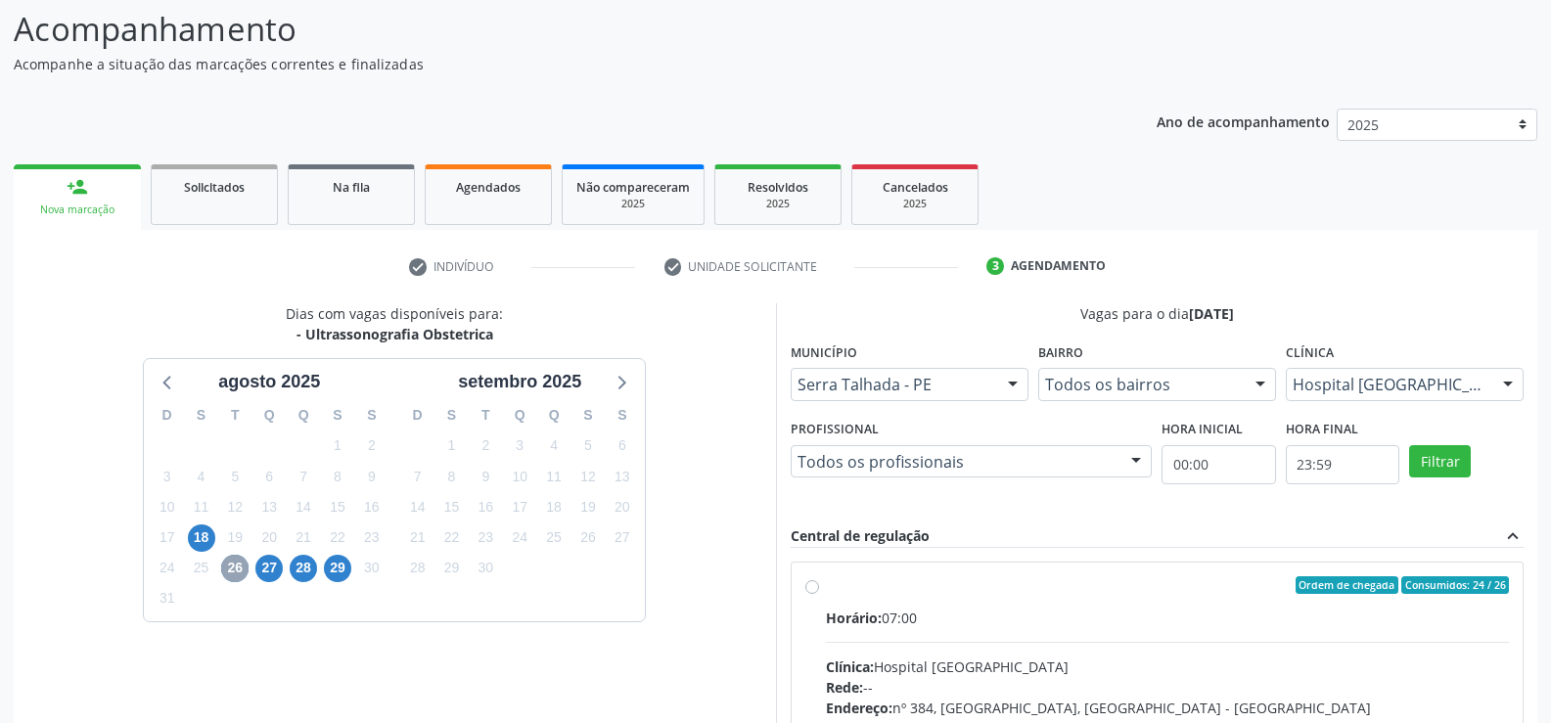
click at [238, 565] on span "26" at bounding box center [234, 568] width 27 height 27
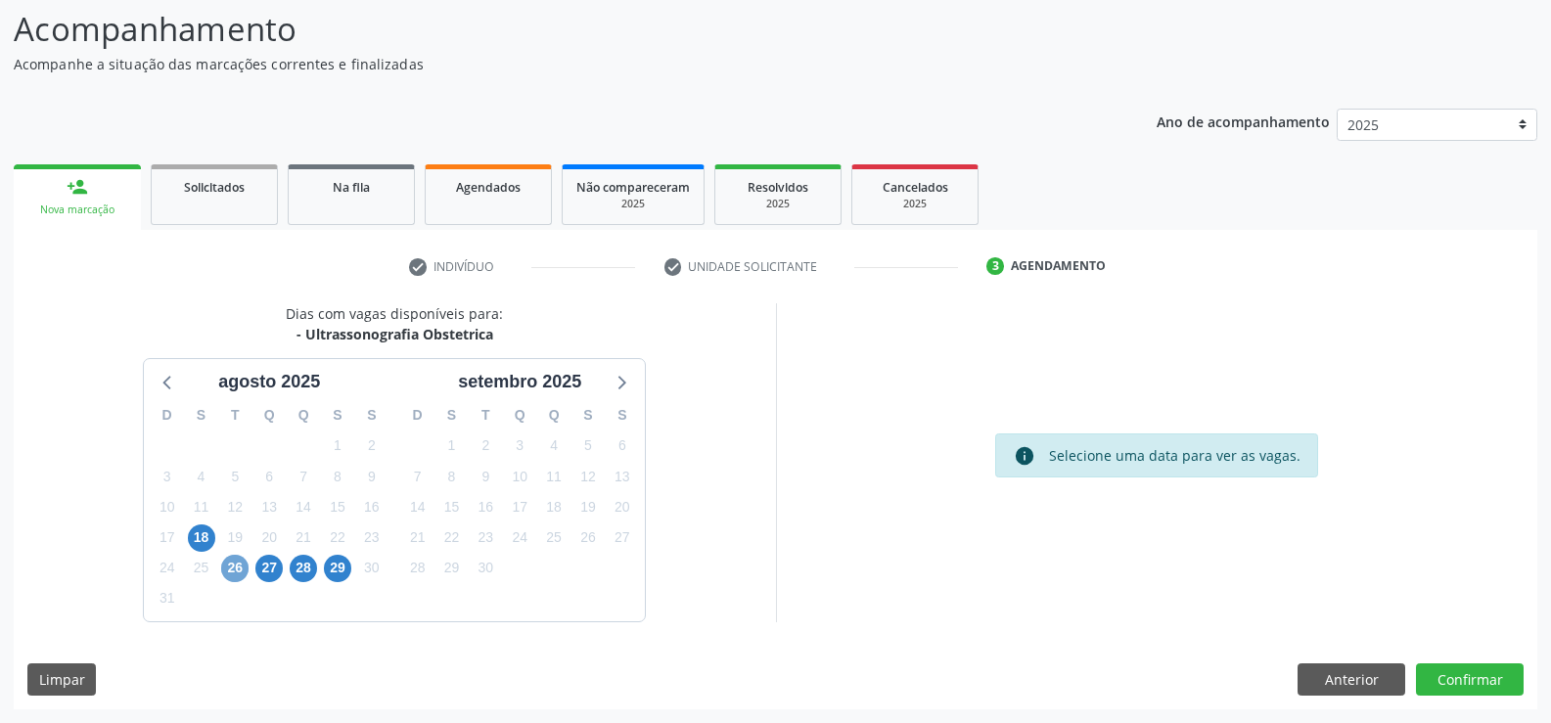
click at [243, 570] on span "26" at bounding box center [234, 568] width 27 height 27
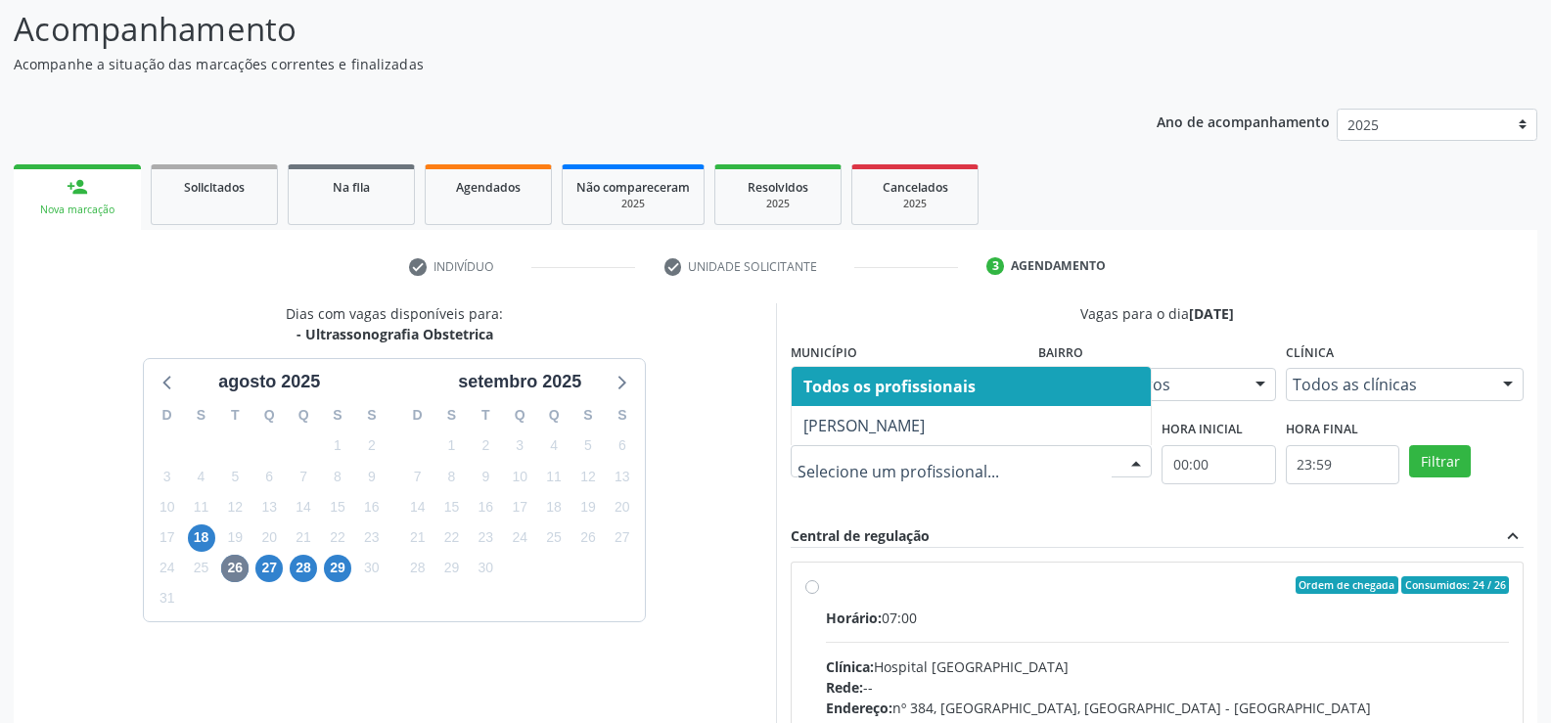
click at [1129, 460] on div at bounding box center [1135, 462] width 29 height 33
click at [1142, 561] on div "Ordem de chegada Consumidos: 24 / 26 Horário: 07:00 Clínica: Hospital [GEOGRAPH…" at bounding box center [1158, 726] width 734 height 357
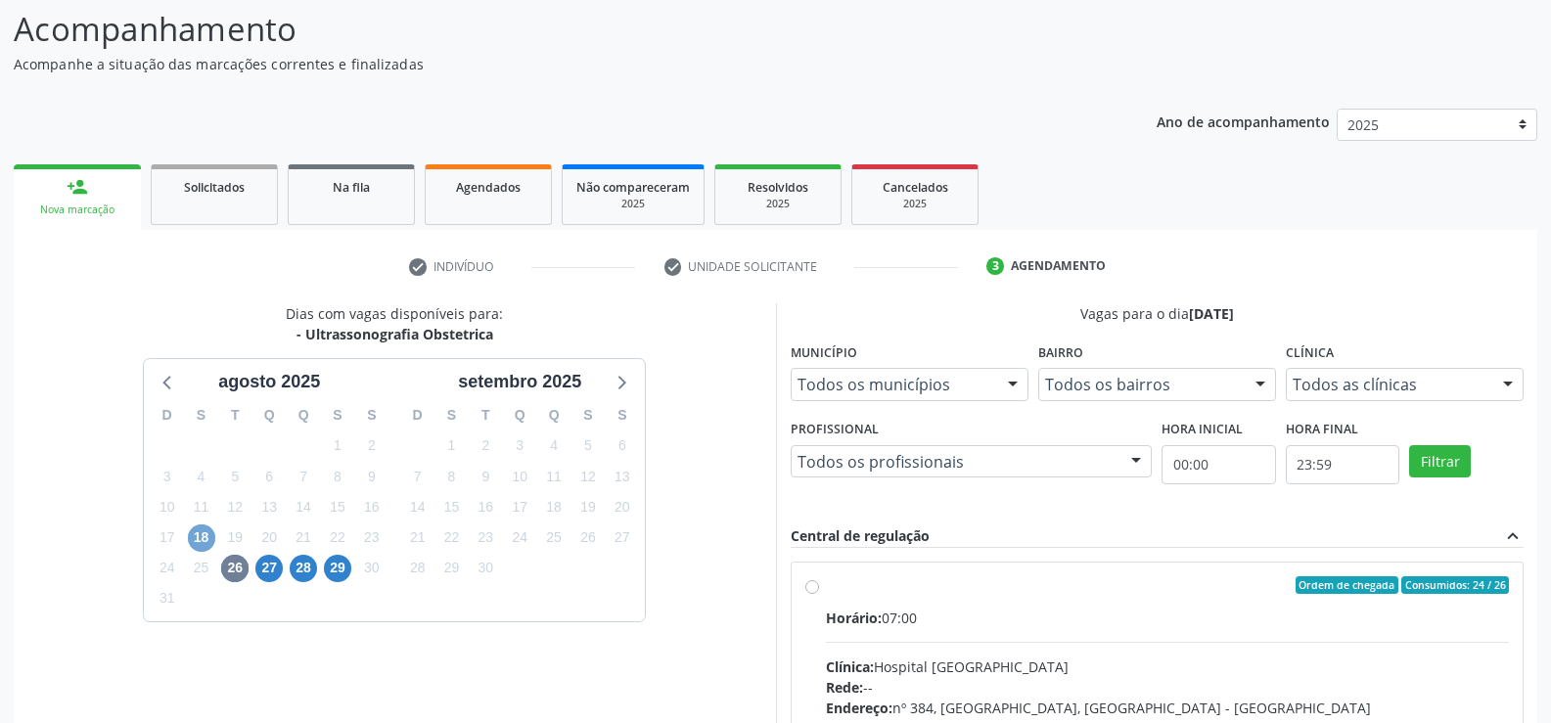
click at [205, 539] on span "18" at bounding box center [201, 538] width 27 height 27
click at [1133, 459] on div at bounding box center [1135, 462] width 29 height 33
drag, startPoint x: 1121, startPoint y: 569, endPoint x: 997, endPoint y: 497, distance: 143.3
click at [1118, 567] on div "Ordem de chegada Consumidos: 11 / 17 Horário: 07:00 Clínica: Sust Rede: -- Ende…" at bounding box center [1158, 727] width 732 height 328
radio input "true"
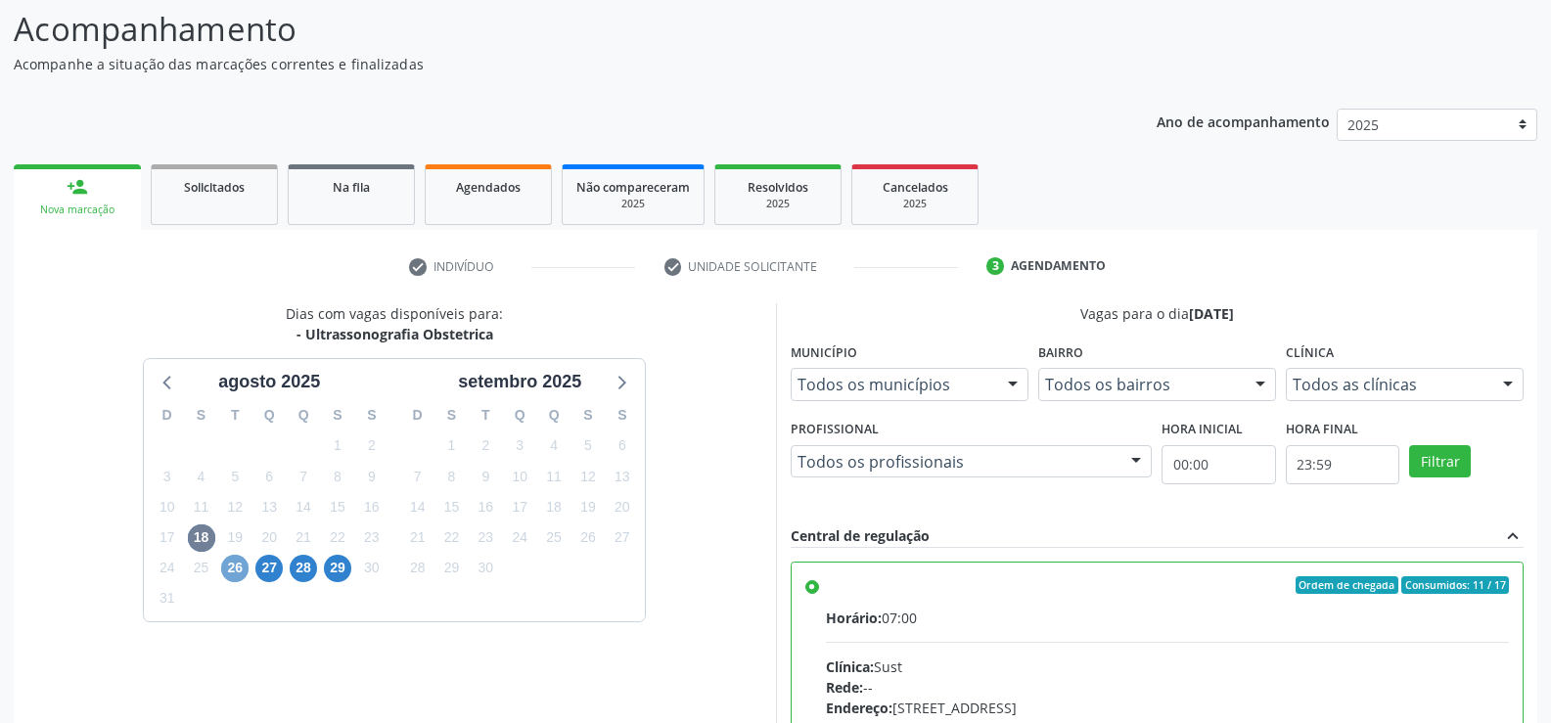
click at [233, 570] on span "26" at bounding box center [234, 568] width 27 height 27
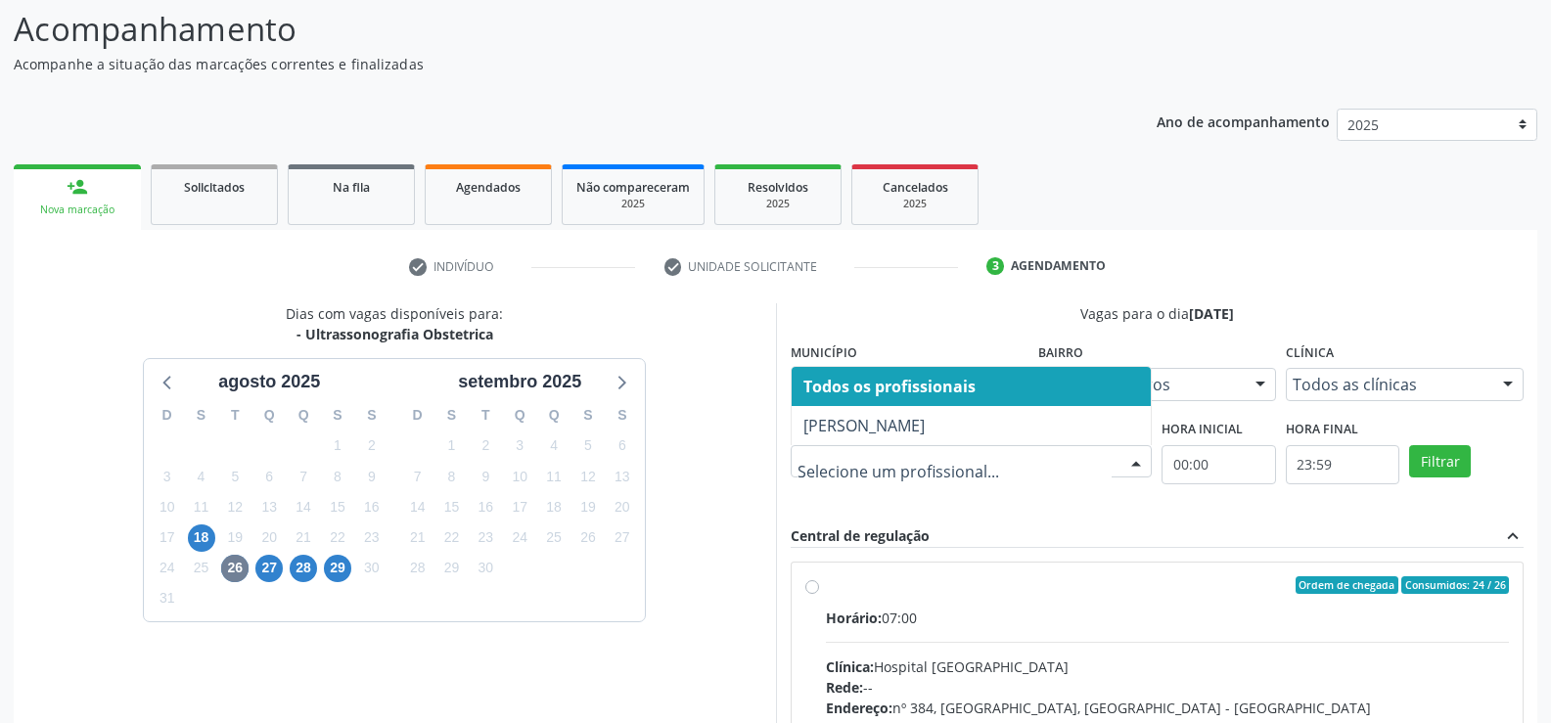
click at [1135, 462] on div at bounding box center [1135, 462] width 29 height 33
click at [1501, 381] on div at bounding box center [1507, 385] width 29 height 33
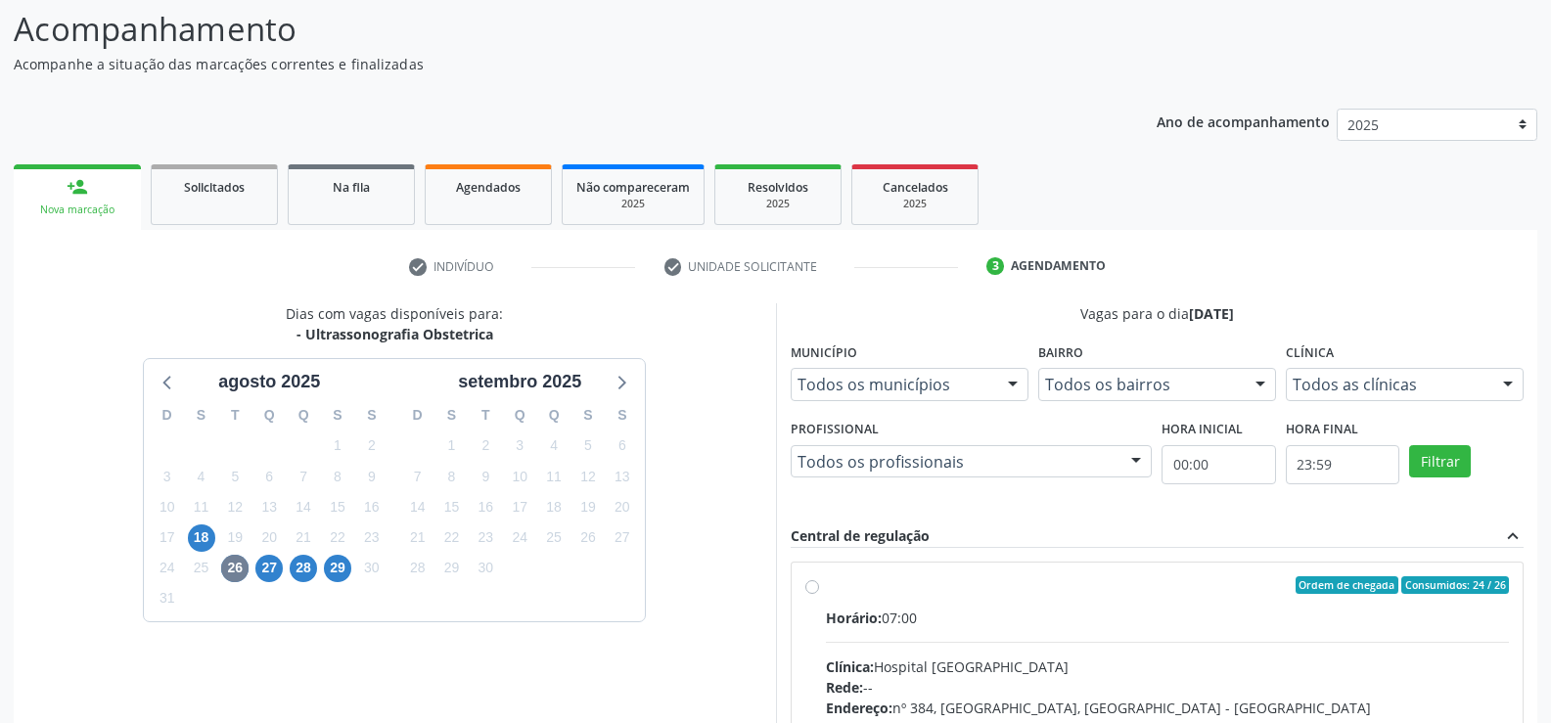
click at [722, 587] on div "Dias com vagas disponíveis para: - Ultrassonografia Obstetrica agosto 2025 D S …" at bounding box center [395, 603] width 762 height 601
click at [685, 336] on div "Dias com vagas disponíveis para: - Ultrassonografia Obstetrica [DATE] D S T Q Q…" at bounding box center [395, 603] width 762 height 601
click at [310, 559] on span "28" at bounding box center [303, 568] width 27 height 27
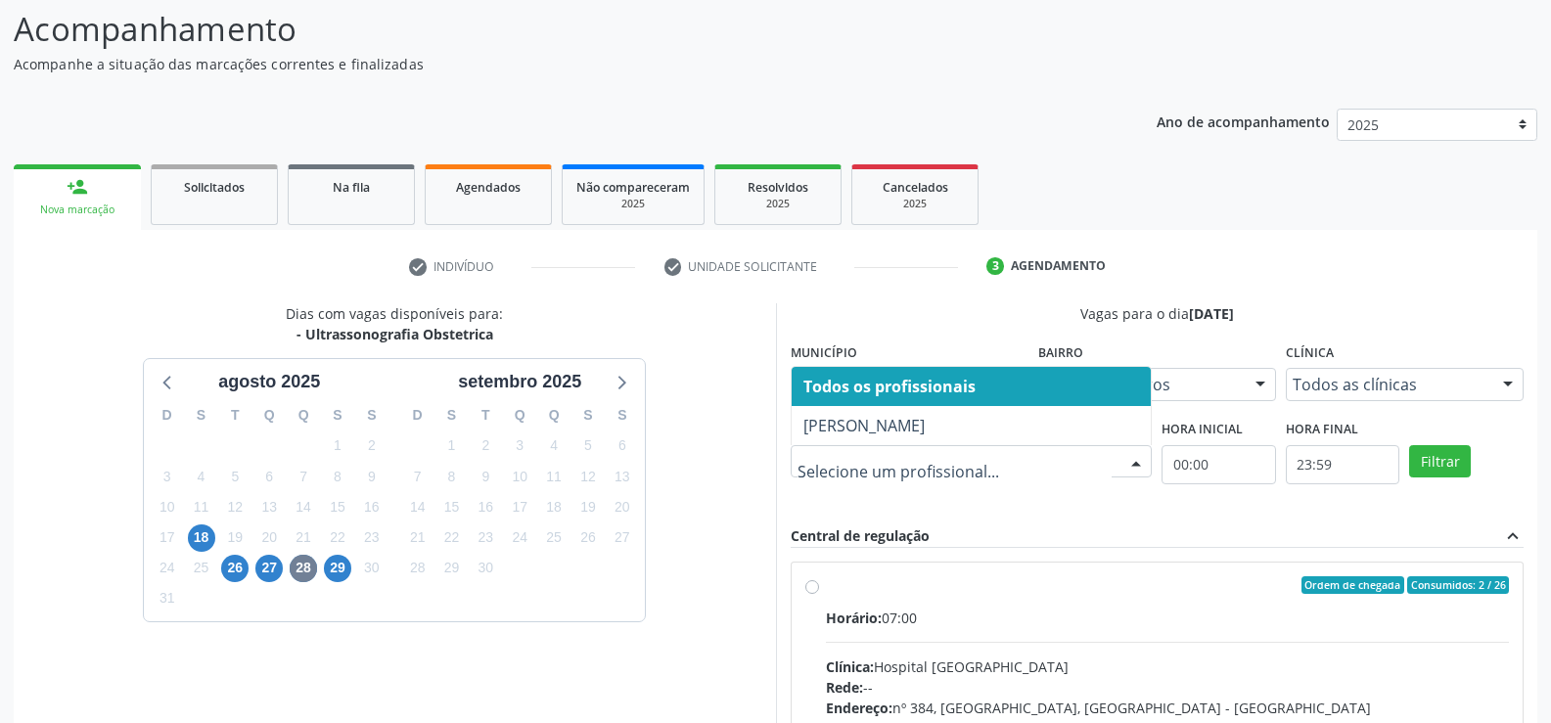
click at [1134, 456] on div at bounding box center [1135, 462] width 29 height 33
click at [335, 565] on span "29" at bounding box center [337, 568] width 27 height 27
click at [1143, 461] on div at bounding box center [1135, 462] width 29 height 33
click at [1083, 581] on div "Ordem de chegada Consumidos: 2 / 26" at bounding box center [1168, 585] width 684 height 18
click at [819, 581] on input "Ordem de chegada Consumidos: 2 / 26 Horário: 07:00 Clínica: Hospital Sao Franci…" at bounding box center [812, 585] width 14 height 18
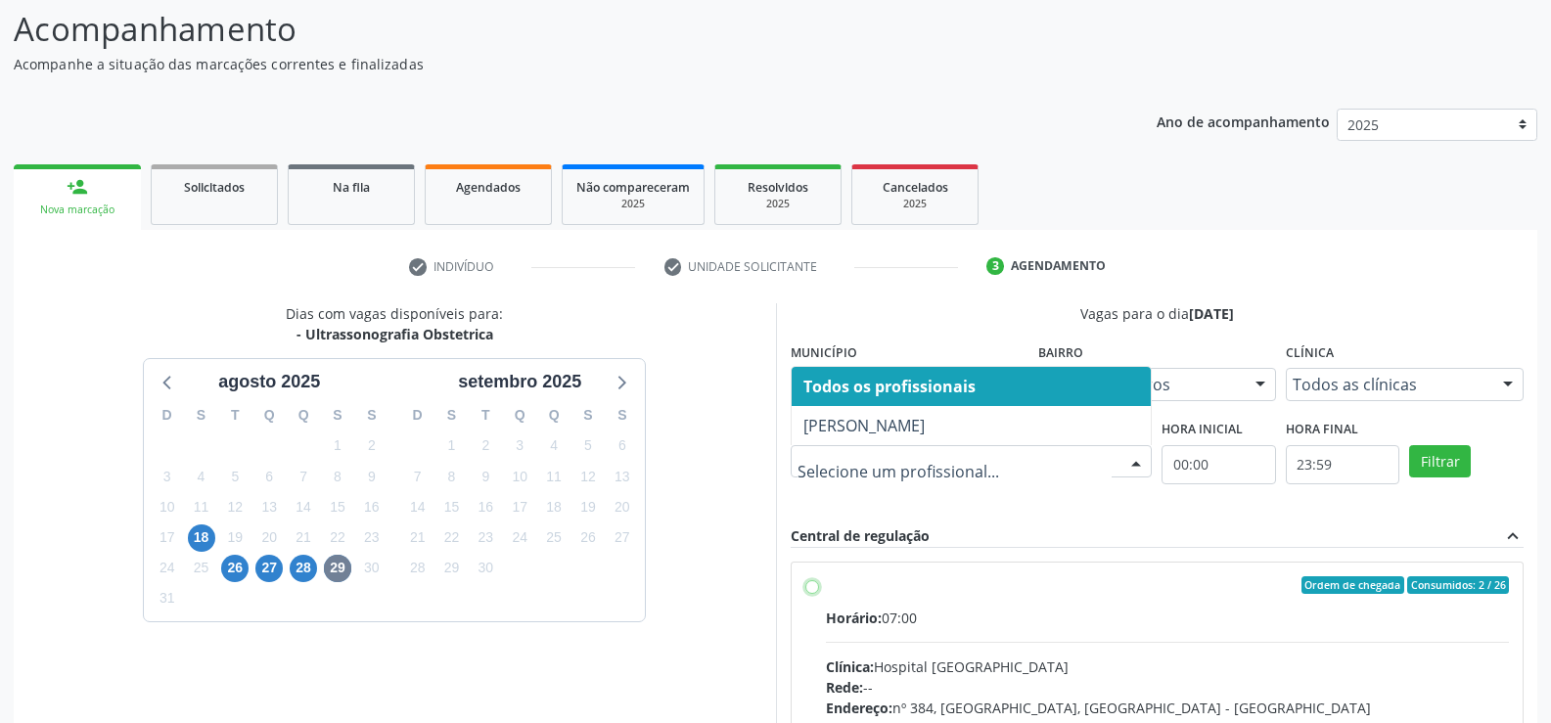
radio input "true"
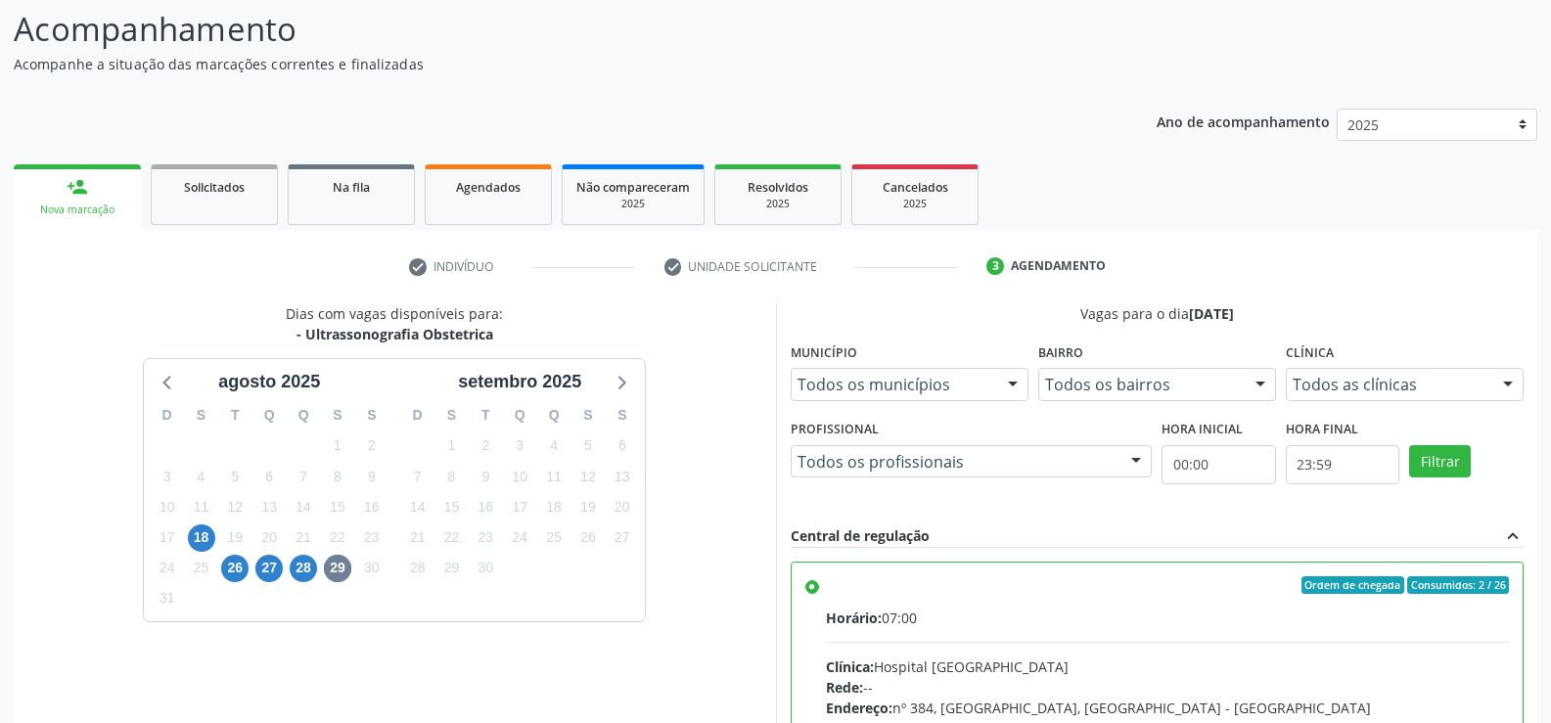
click at [121, 203] on div "Nova marcação" at bounding box center [77, 210] width 100 height 15
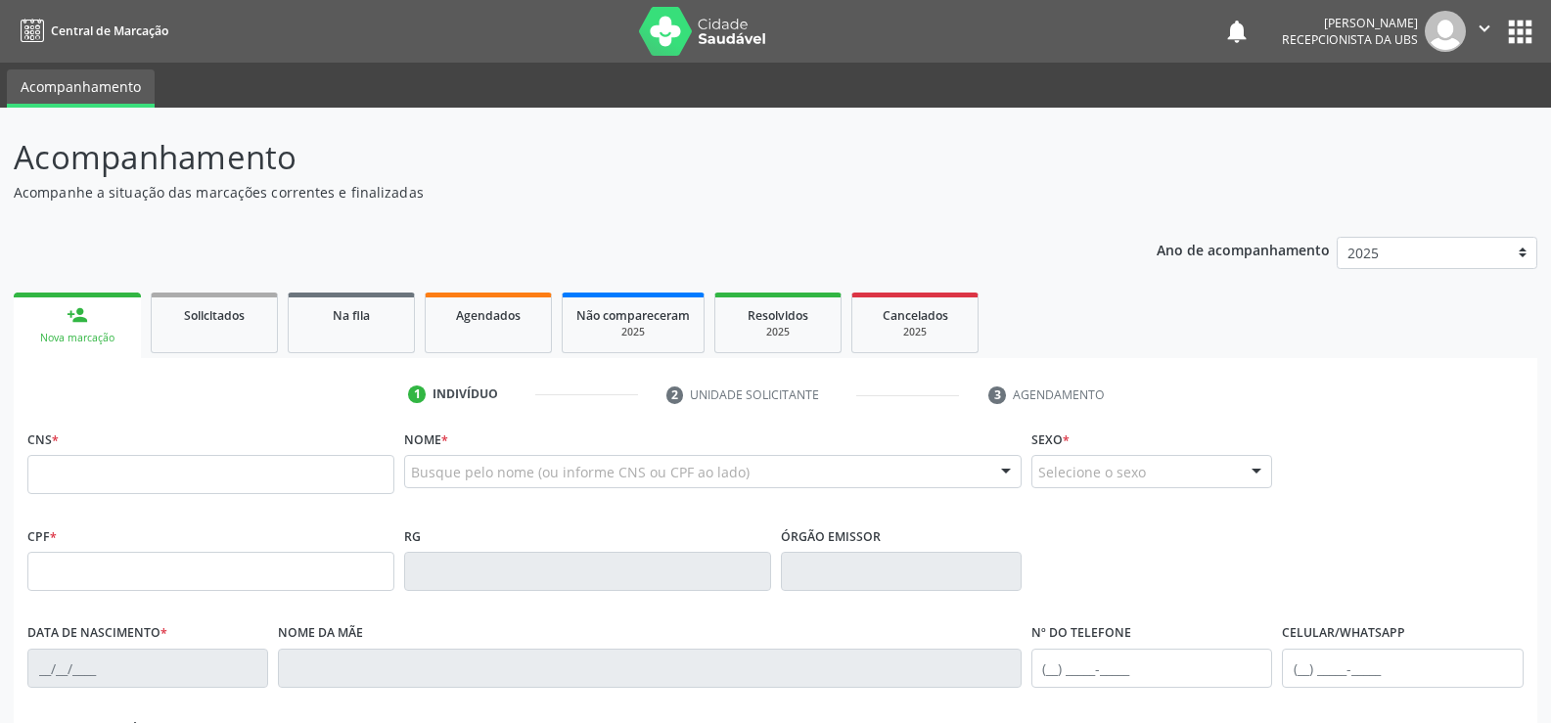
click at [92, 318] on link "person_add Nova marcação" at bounding box center [77, 326] width 127 height 66
click at [172, 473] on input "text" at bounding box center [210, 474] width 367 height 39
type input "700 0095 0833 4104"
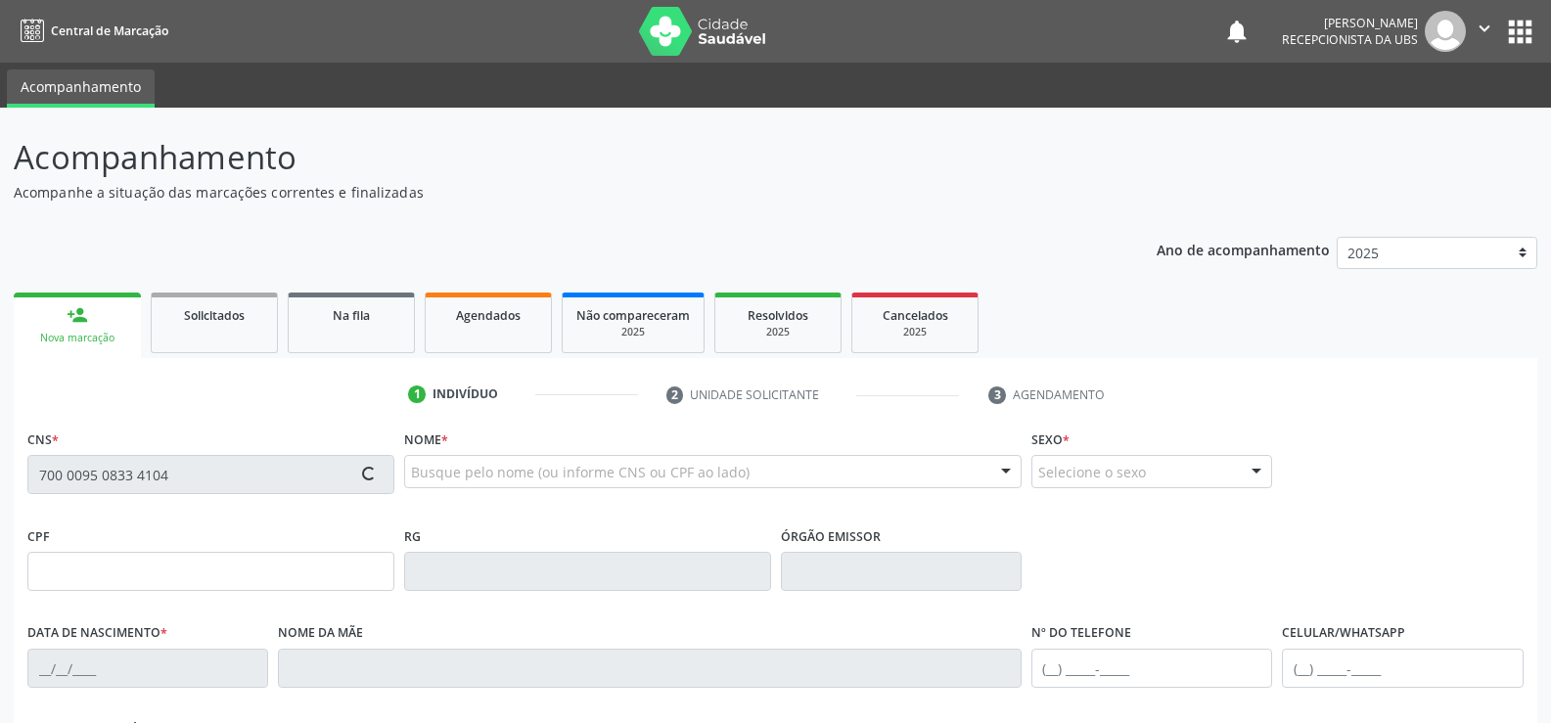
type input "2[DATE]"
type input "[PERSON_NAME]"
type input "[PHONE_NUMBER]"
type input "1145"
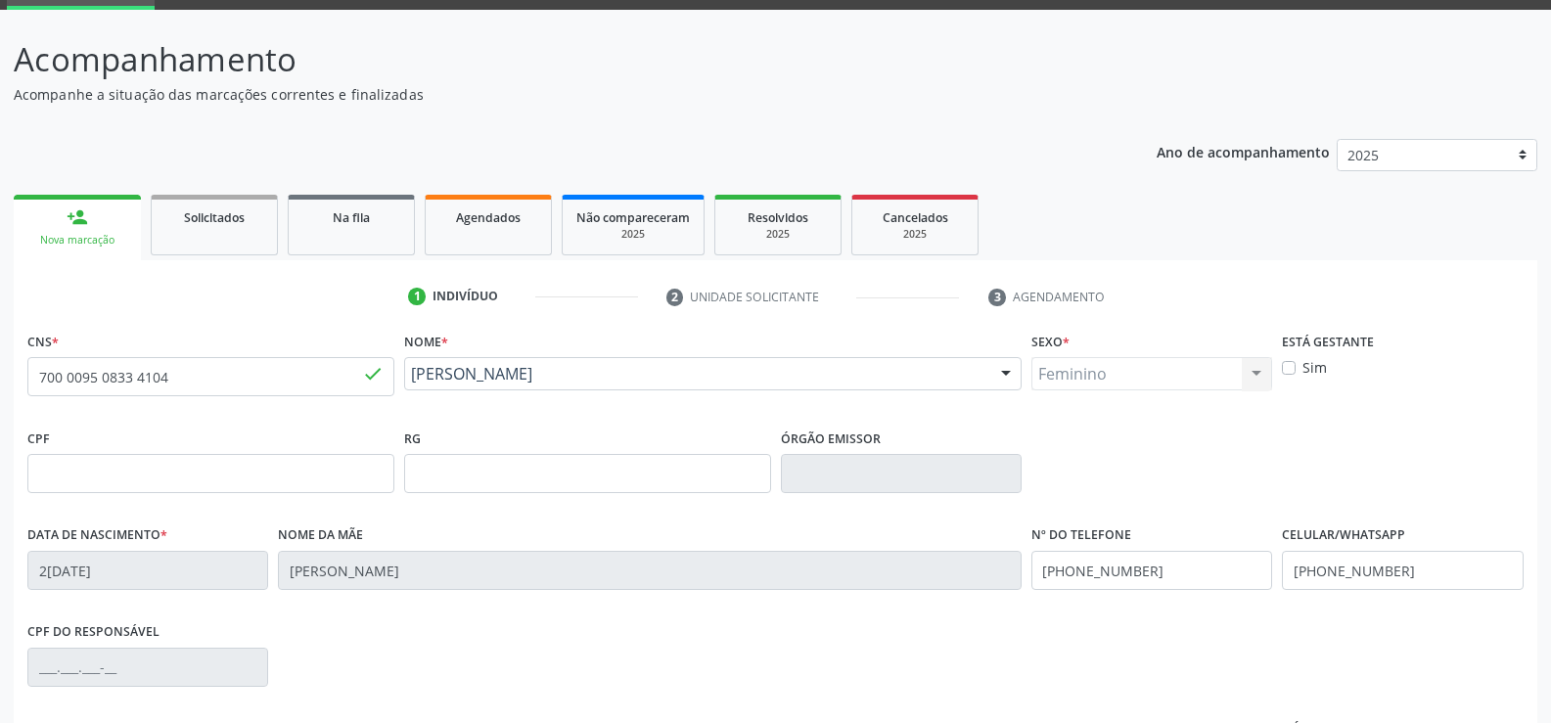
scroll to position [338, 0]
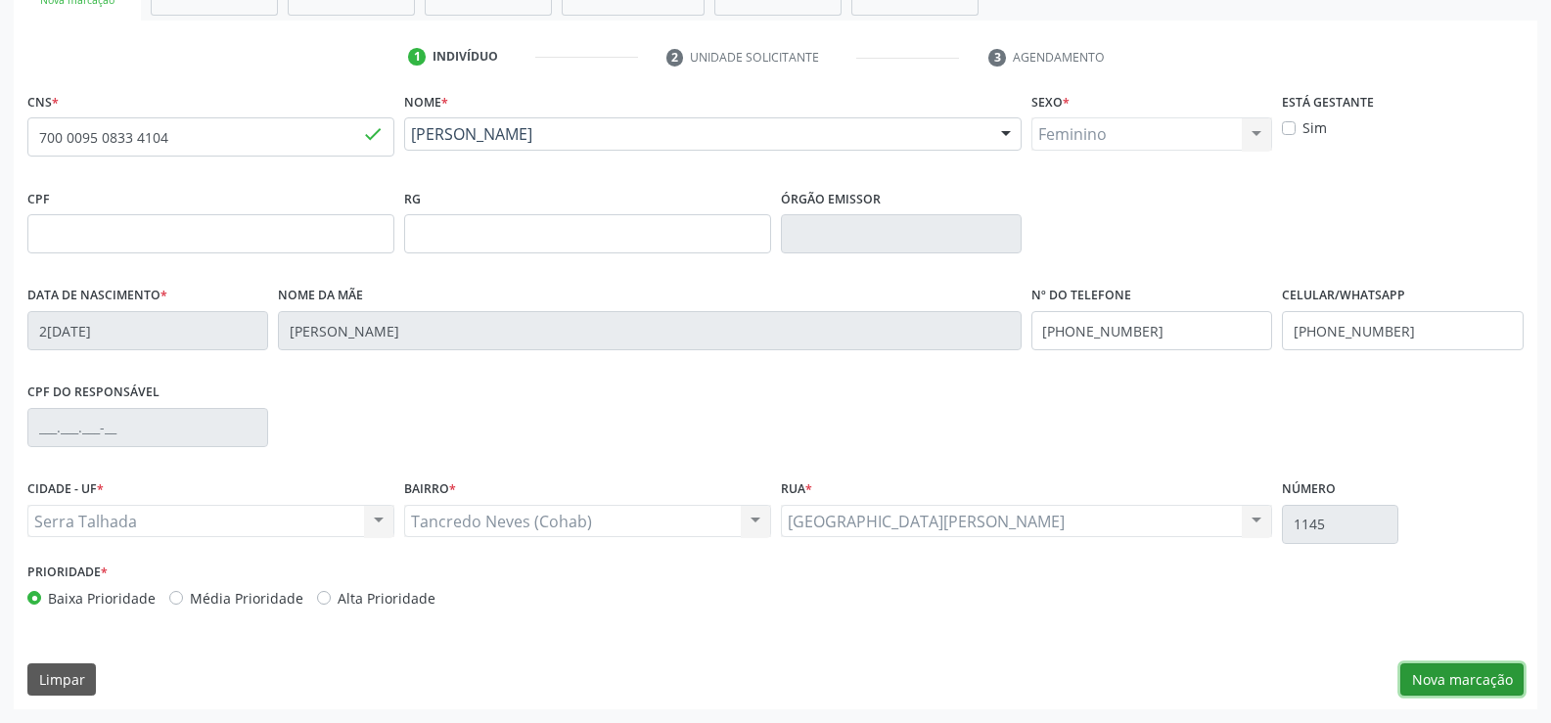
click at [1437, 686] on button "Nova marcação" at bounding box center [1461, 679] width 123 height 33
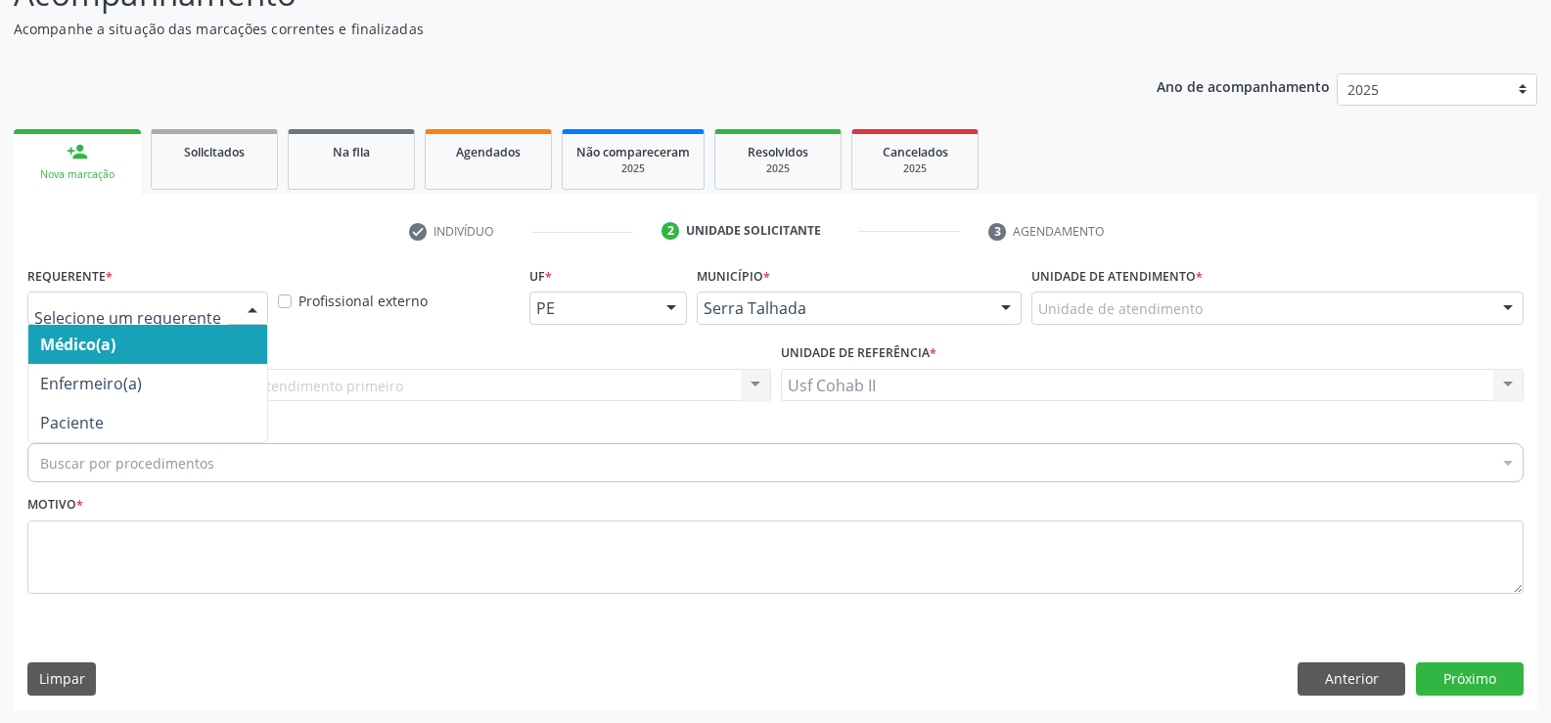
click at [256, 309] on div at bounding box center [252, 309] width 29 height 33
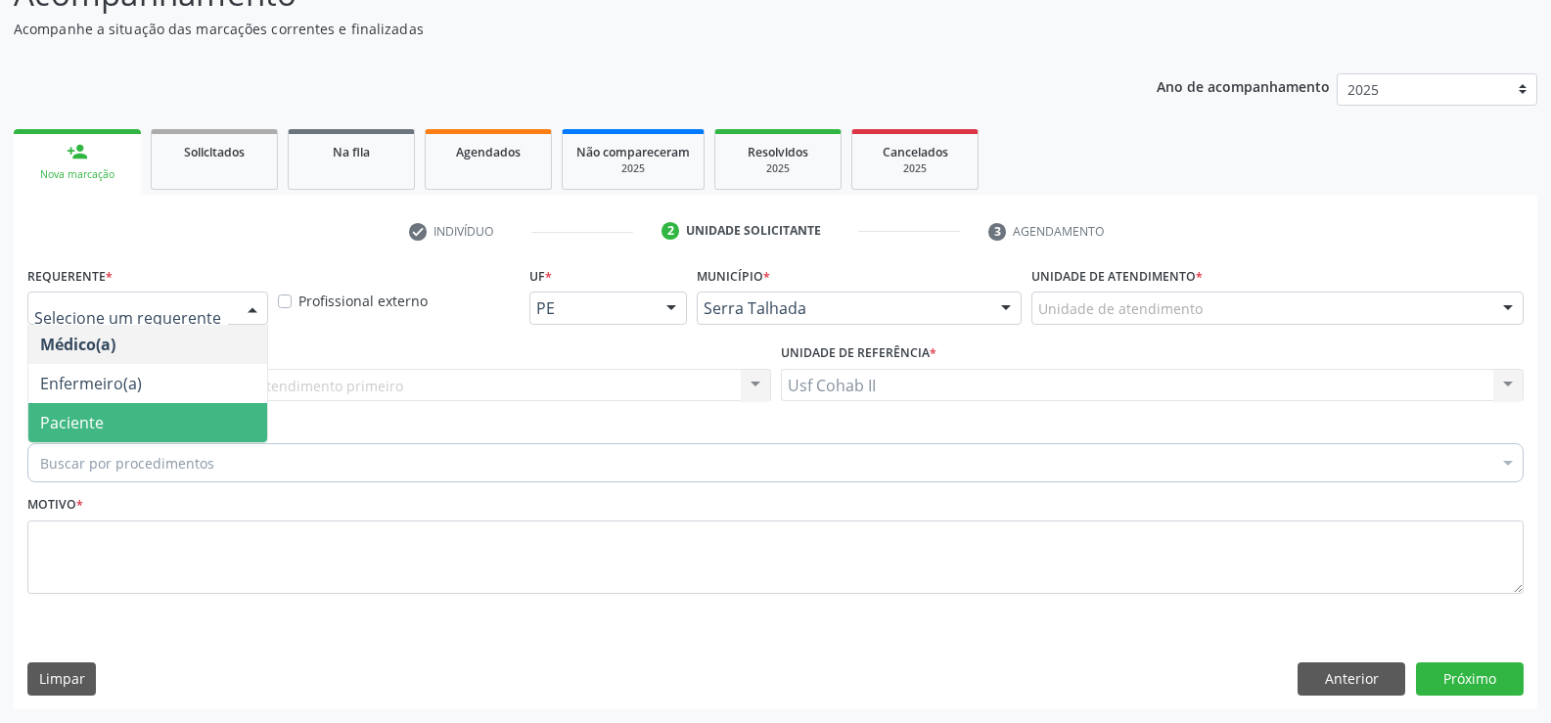
click at [189, 417] on span "Paciente" at bounding box center [147, 422] width 239 height 39
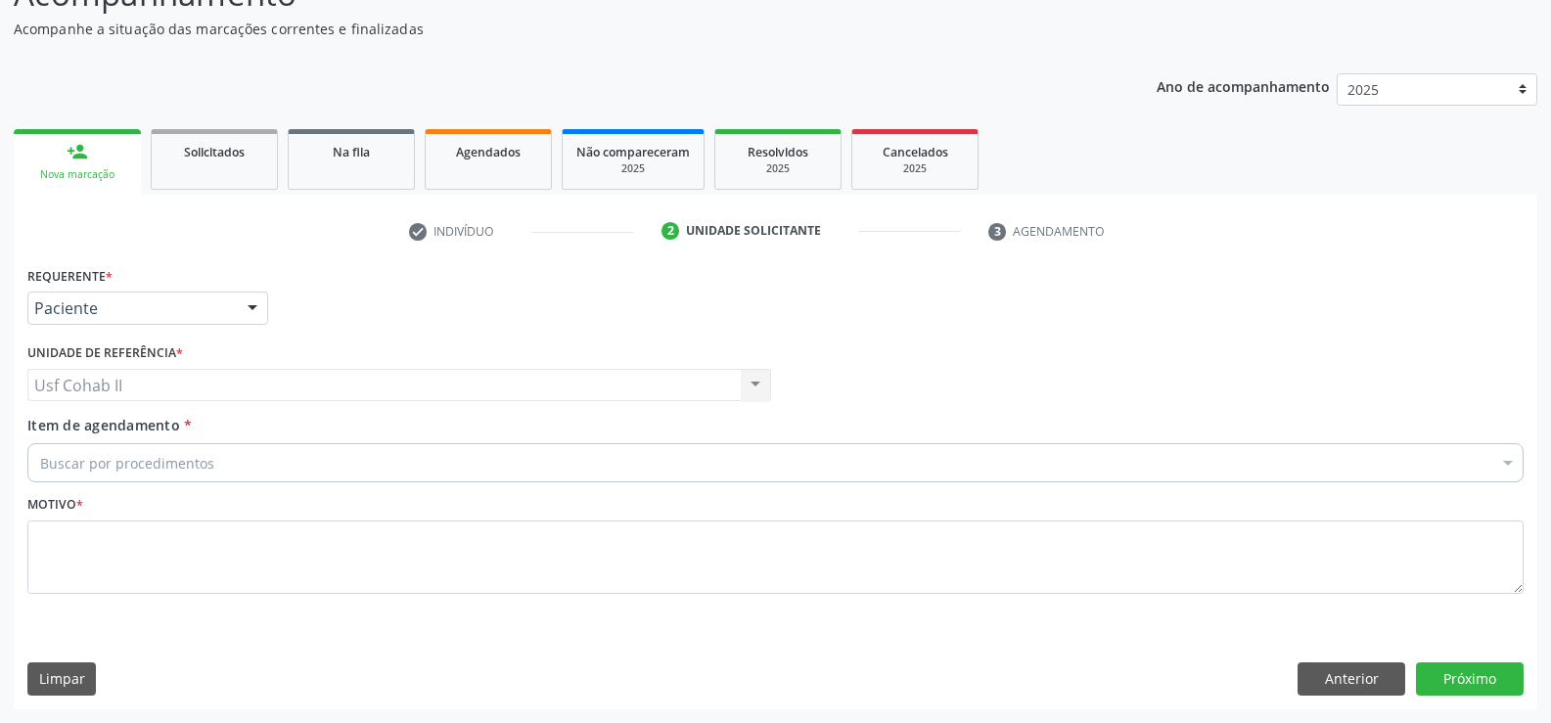
click at [266, 457] on div "Buscar por procedimentos" at bounding box center [775, 462] width 1496 height 39
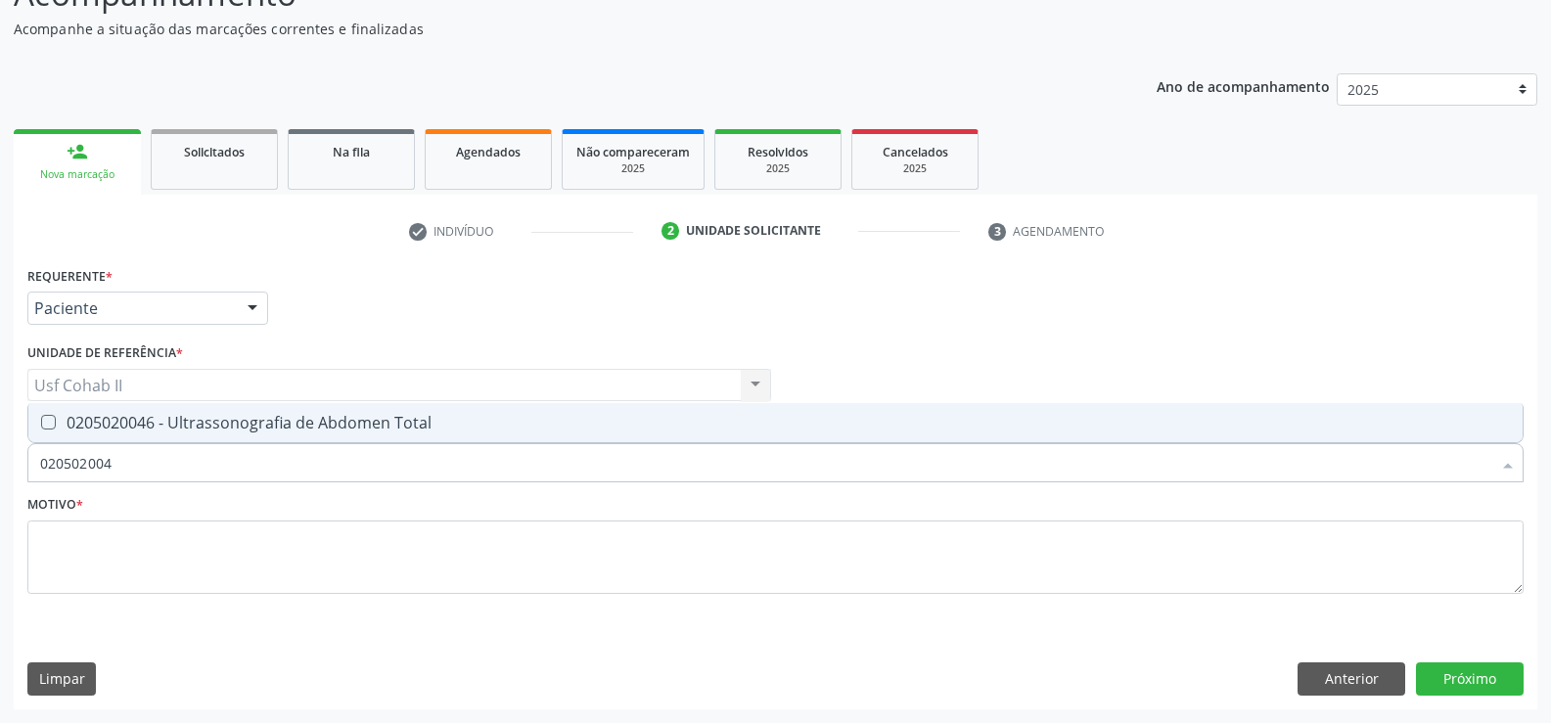
type input "0205020046"
click at [370, 418] on div "0205020046 - Ultrassonografia de Abdomen Total" at bounding box center [775, 423] width 1471 height 16
checkbox Total "true"
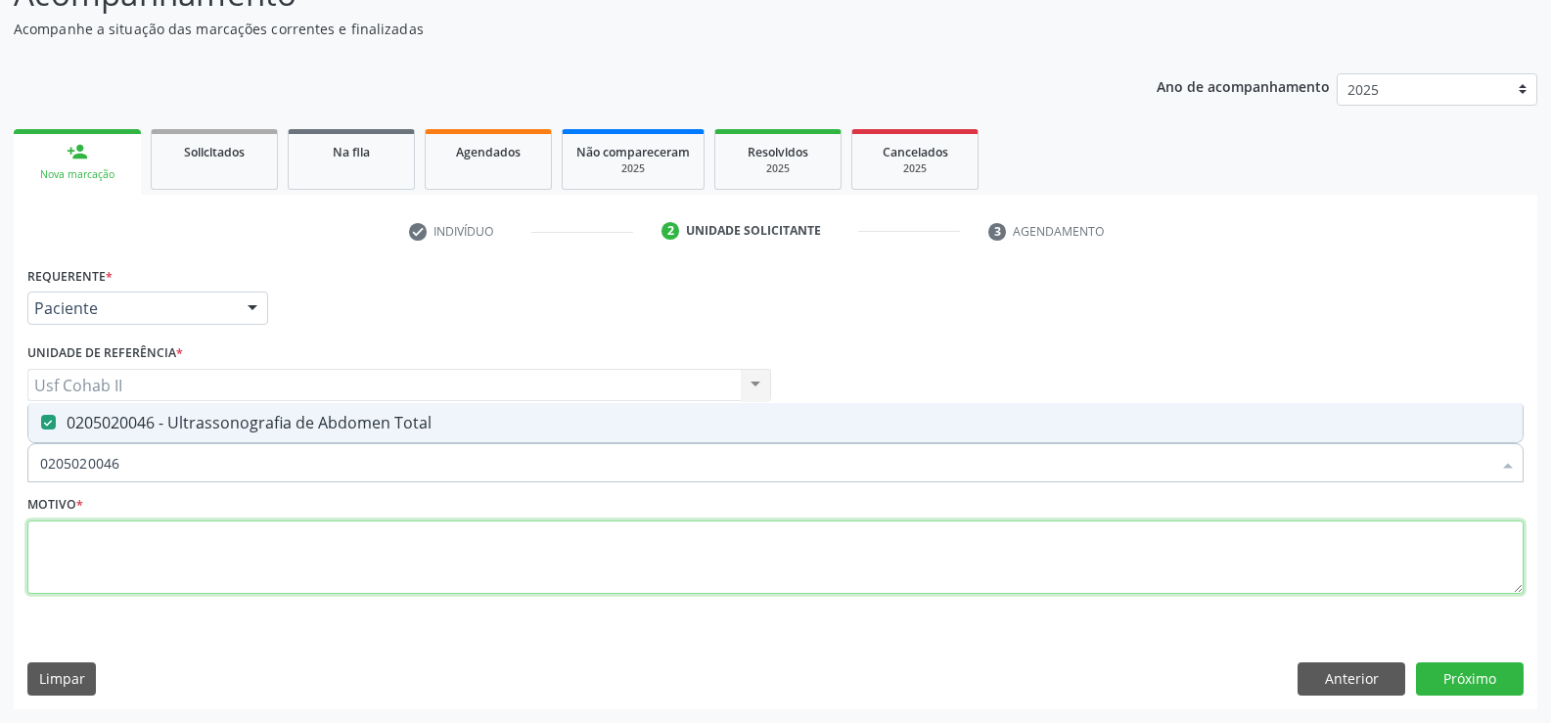
click at [291, 549] on textarea at bounding box center [775, 558] width 1496 height 74
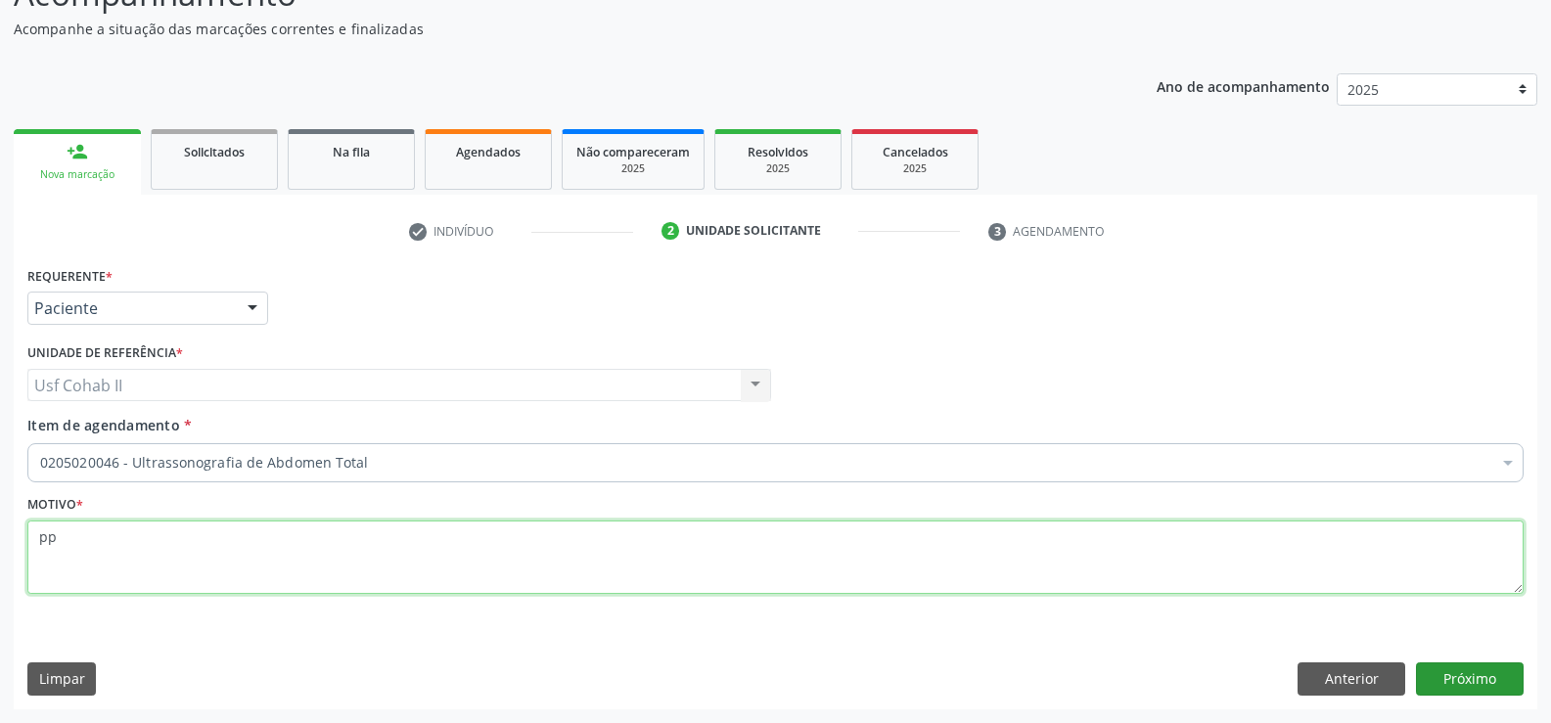
type textarea "pp"
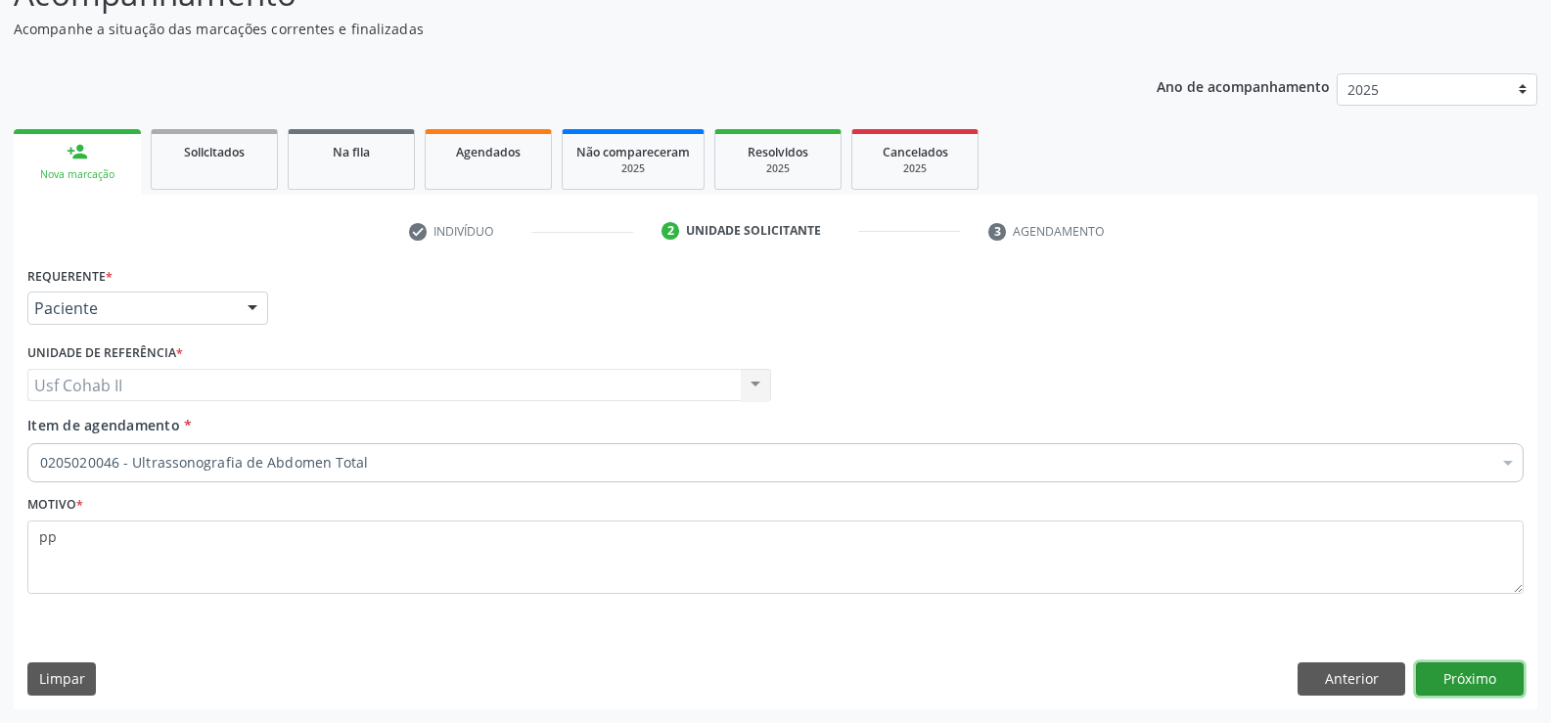
click at [1454, 681] on button "Próximo" at bounding box center [1470, 678] width 108 height 33
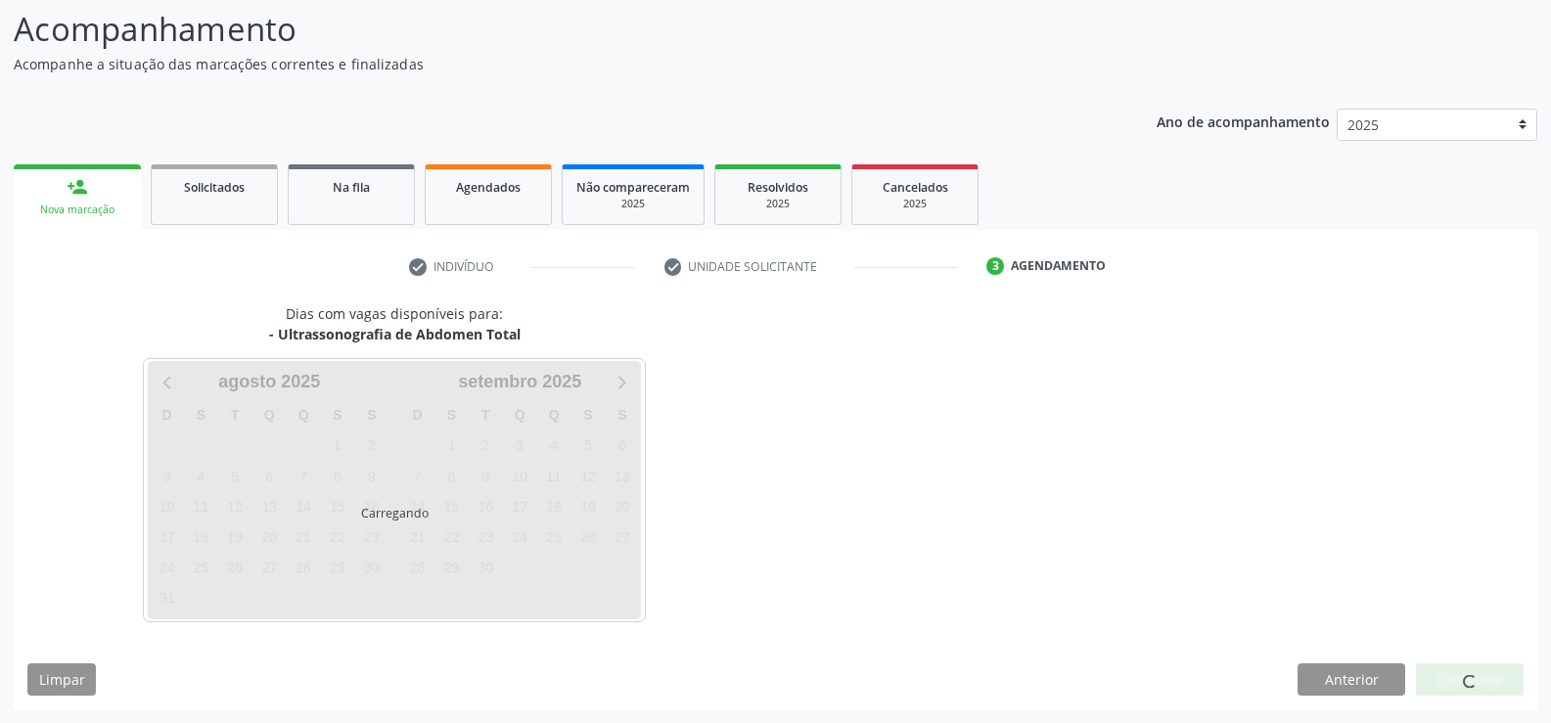
scroll to position [128, 0]
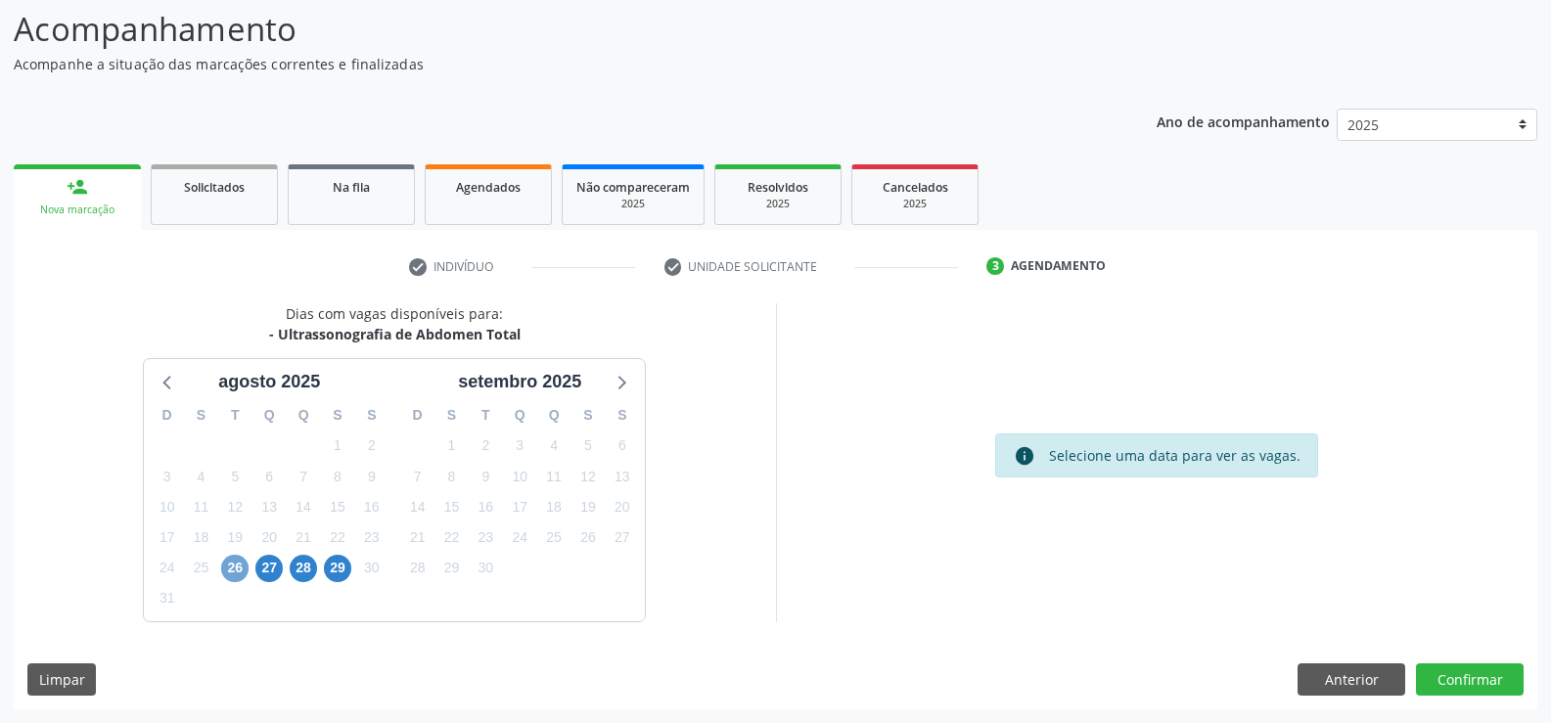
click at [236, 570] on span "26" at bounding box center [234, 568] width 27 height 27
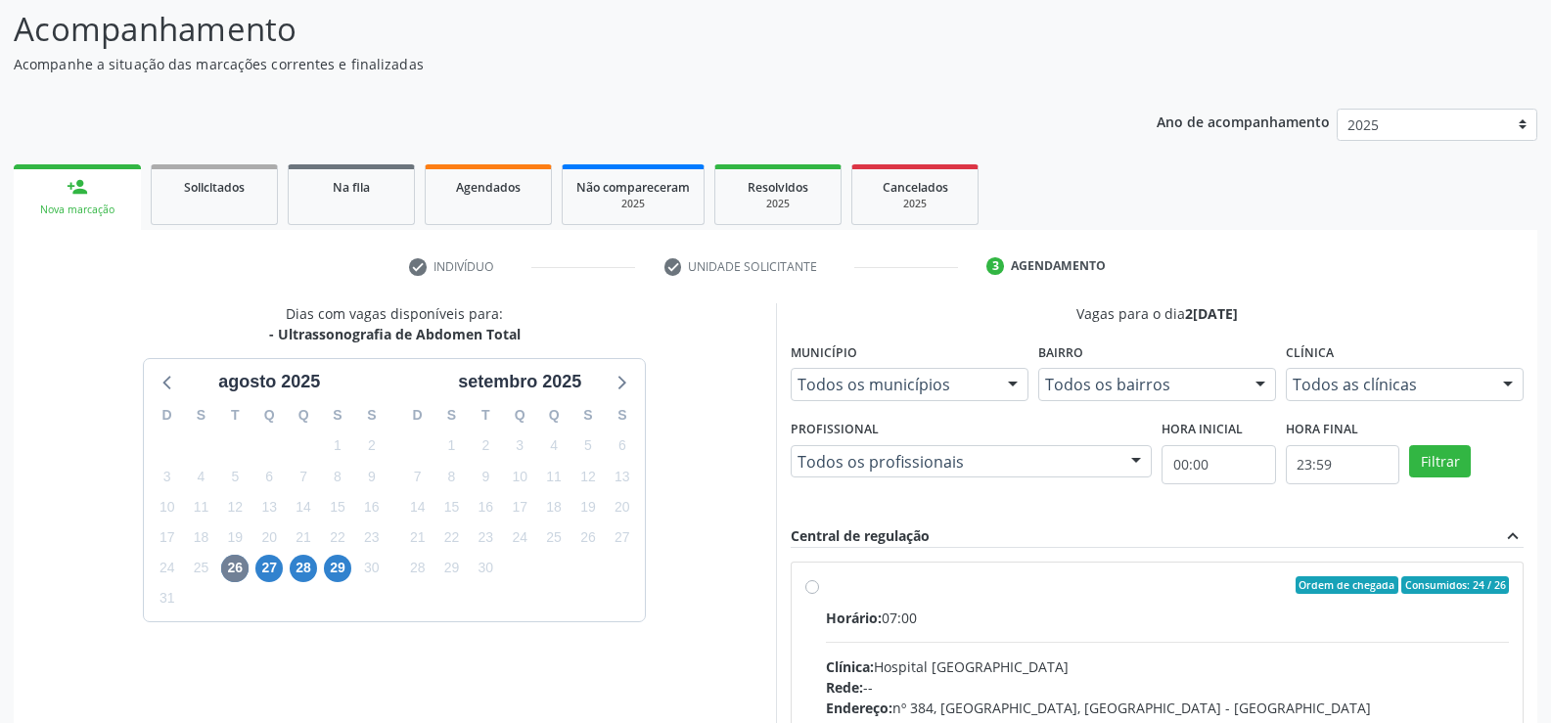
click at [1139, 464] on div at bounding box center [1135, 462] width 29 height 33
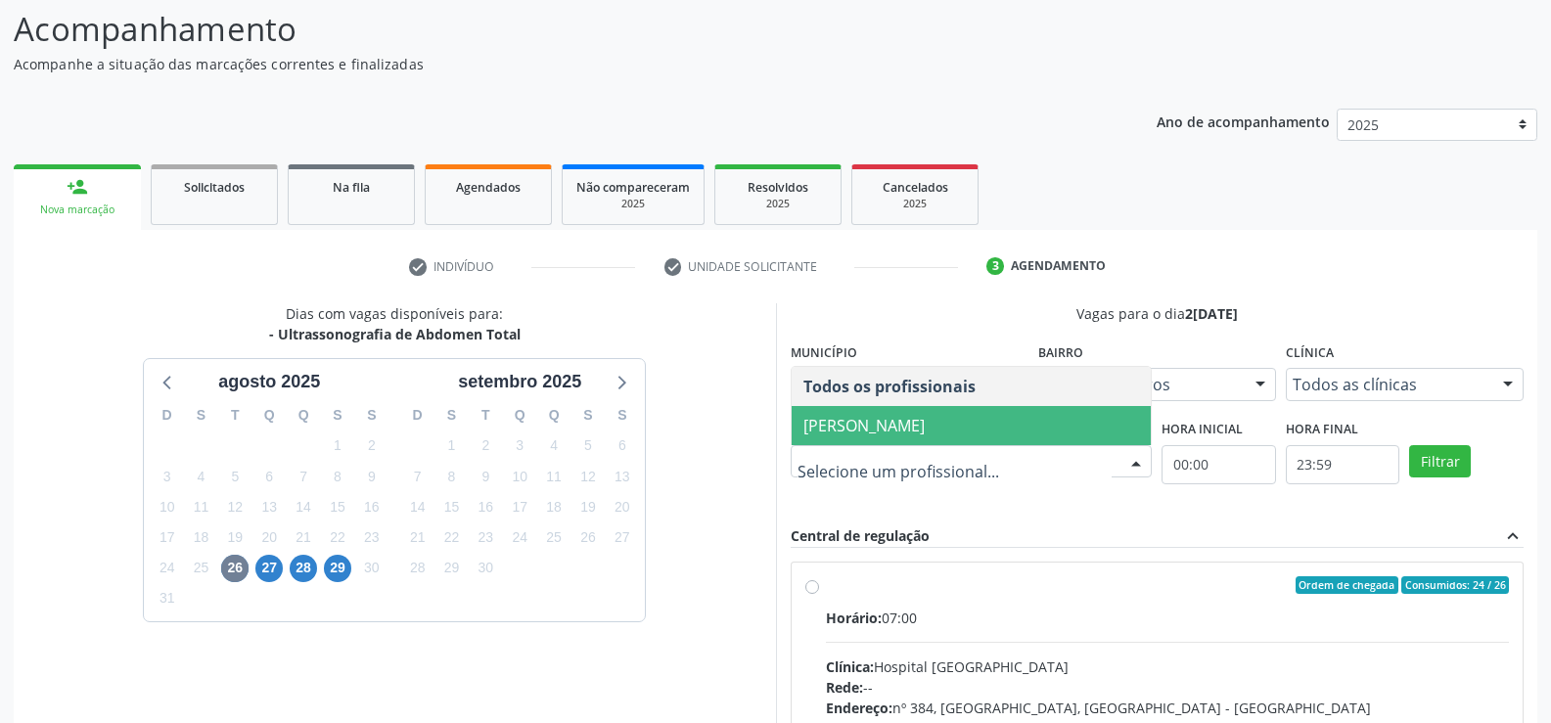
click at [989, 433] on span "[PERSON_NAME]" at bounding box center [972, 425] width 360 height 39
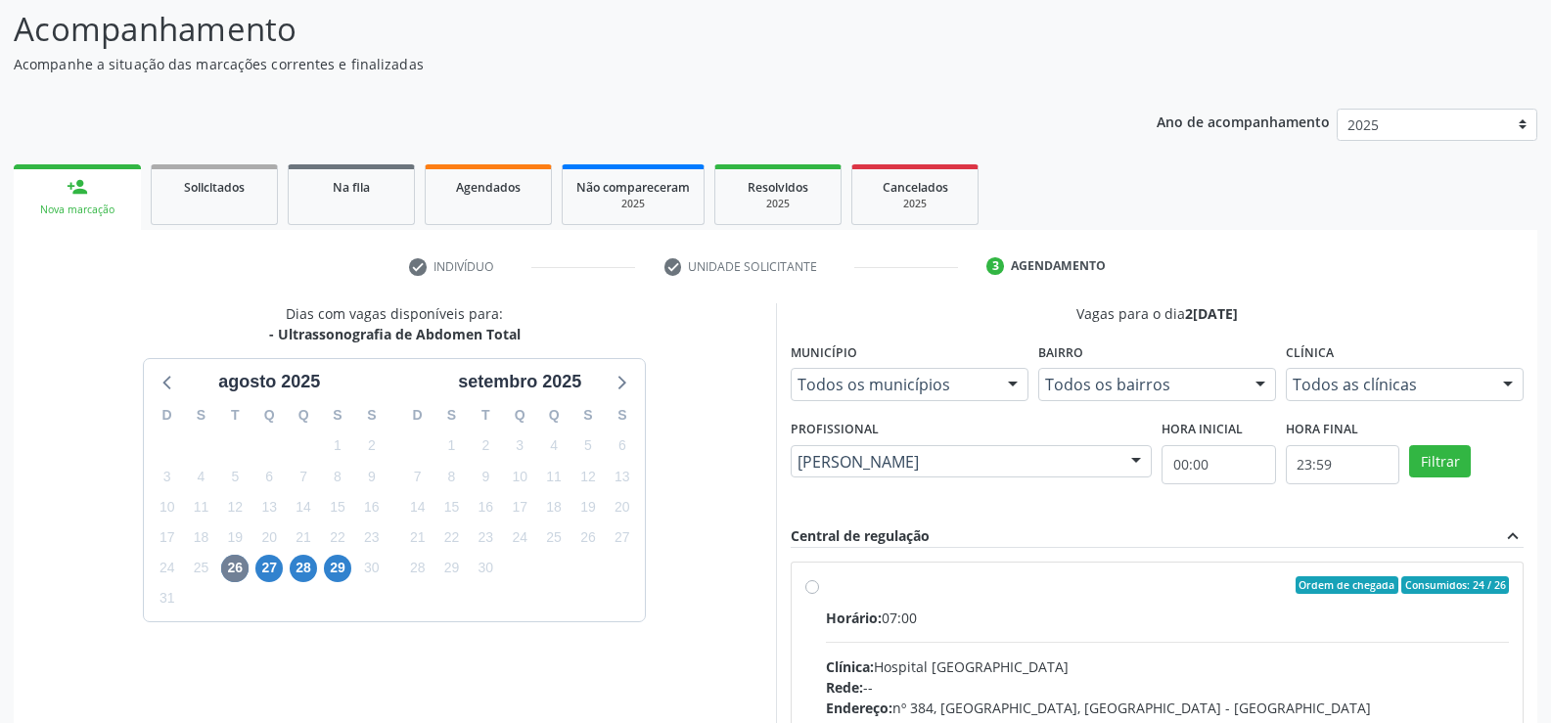
click at [1501, 383] on div at bounding box center [1507, 385] width 29 height 33
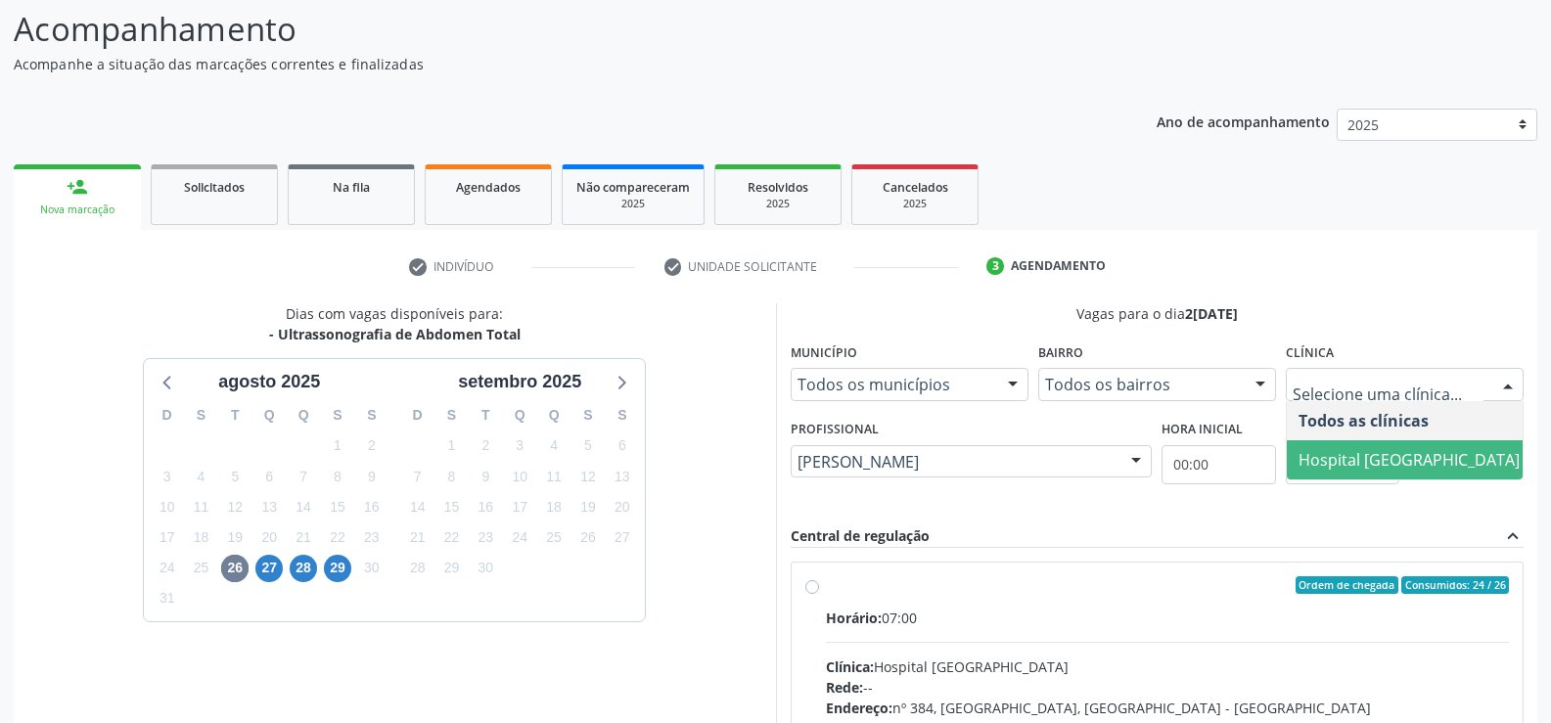
click at [1426, 460] on span "Hospital [GEOGRAPHIC_DATA]" at bounding box center [1409, 460] width 221 height 22
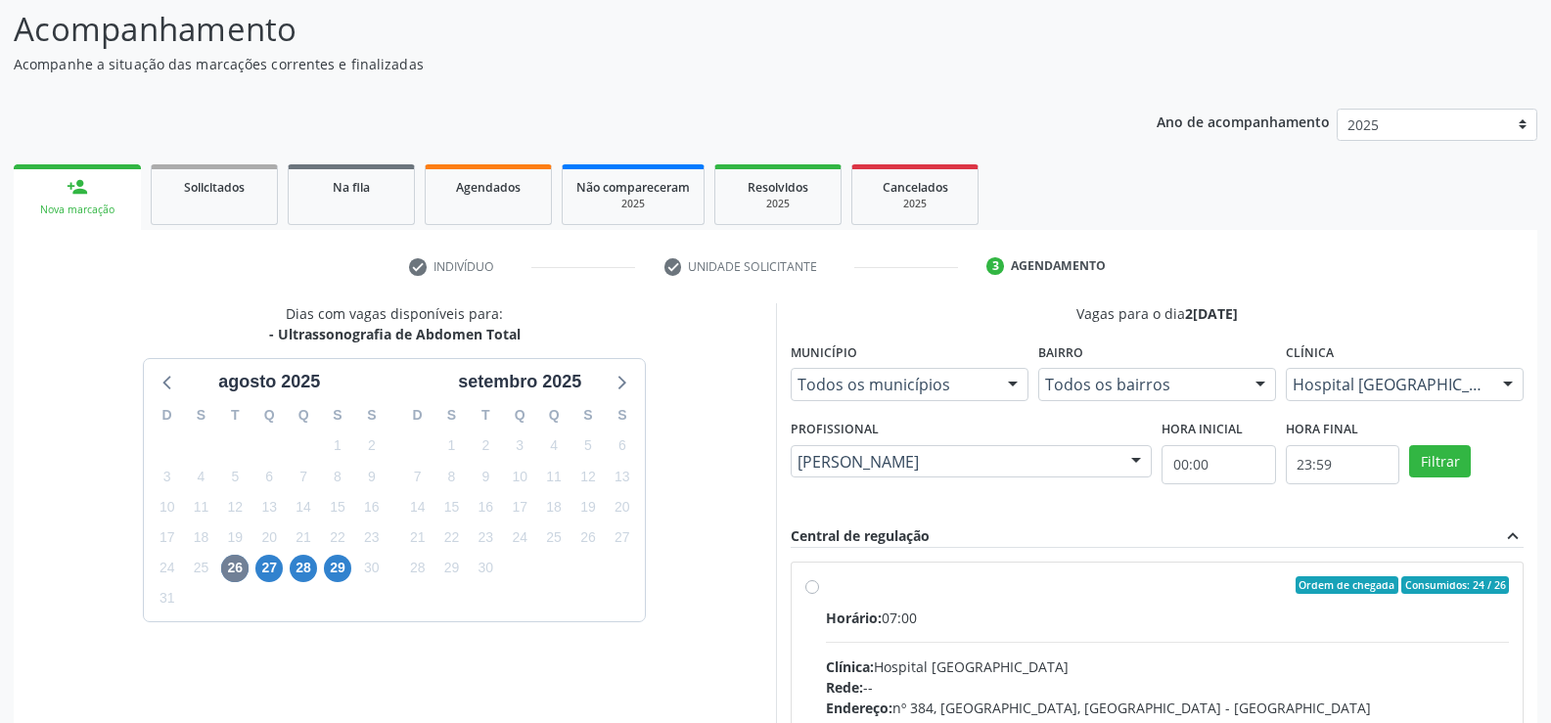
click at [1144, 601] on label "Ordem de chegada Consumidos: 24 / 26 Horário: 07:00 Clínica: Hospital [GEOGRAPH…" at bounding box center [1168, 726] width 684 height 300
click at [819, 594] on input "Ordem de chegada Consumidos: 24 / 26 Horário: 07:00 Clínica: Hospital [GEOGRAPH…" at bounding box center [812, 585] width 14 height 18
radio input "true"
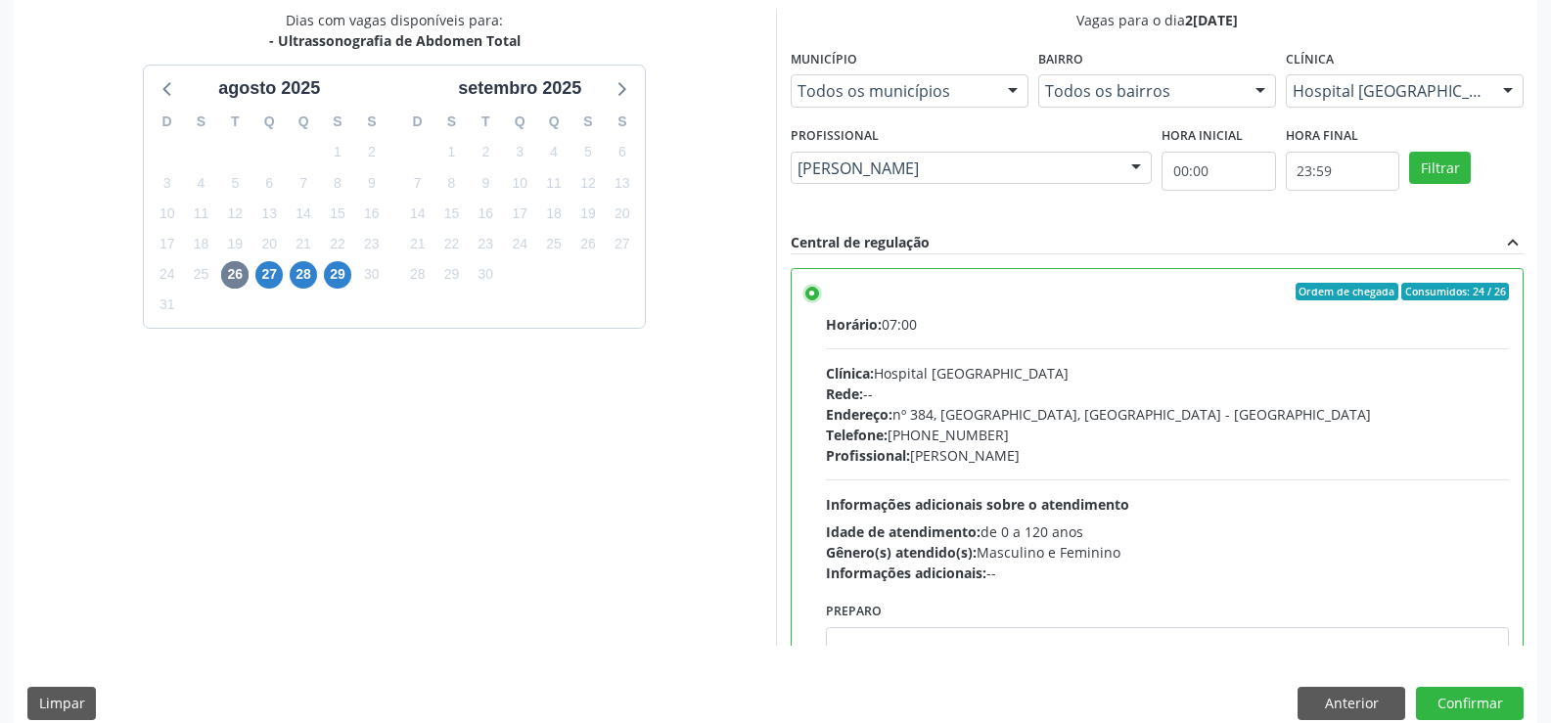
scroll to position [446, 0]
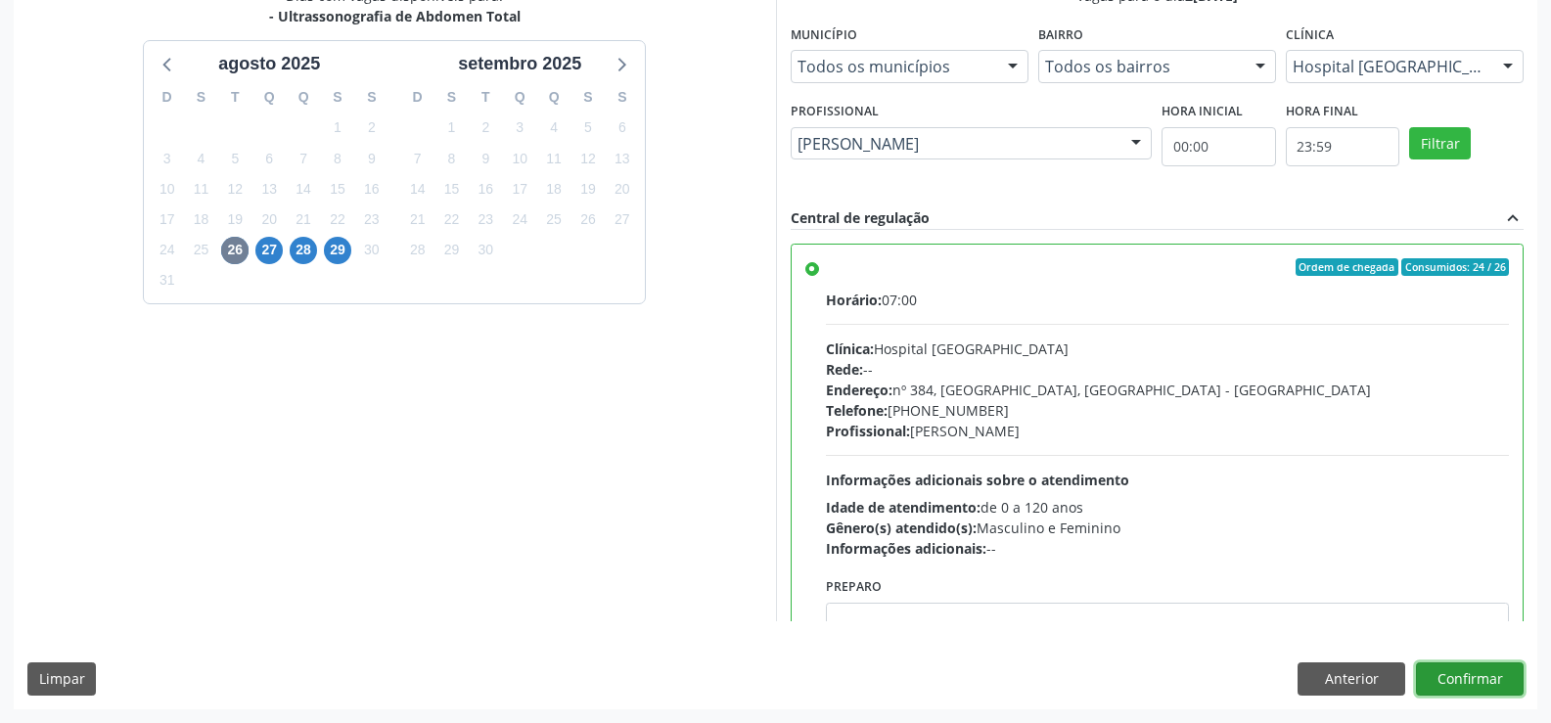
click at [1478, 678] on button "Confirmar" at bounding box center [1470, 678] width 108 height 33
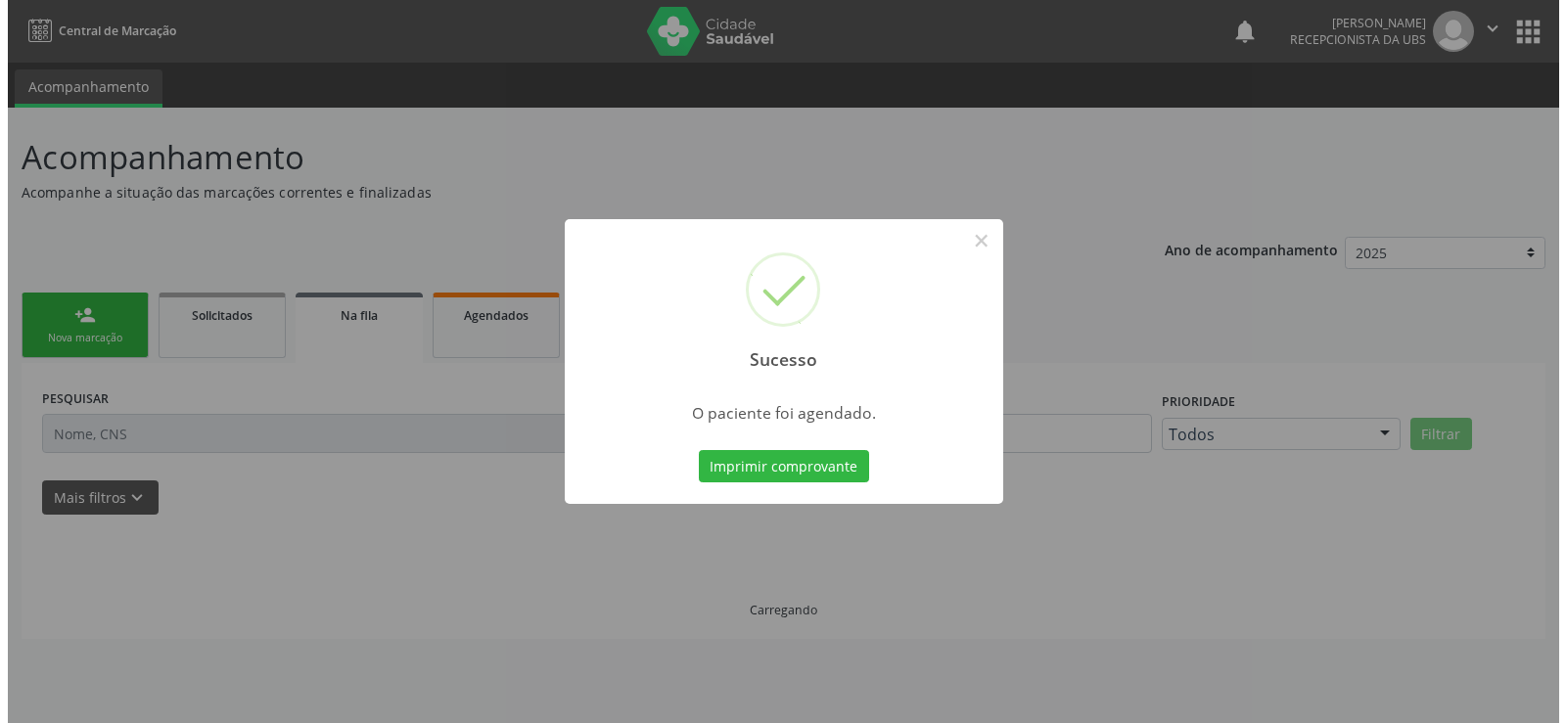
scroll to position [0, 0]
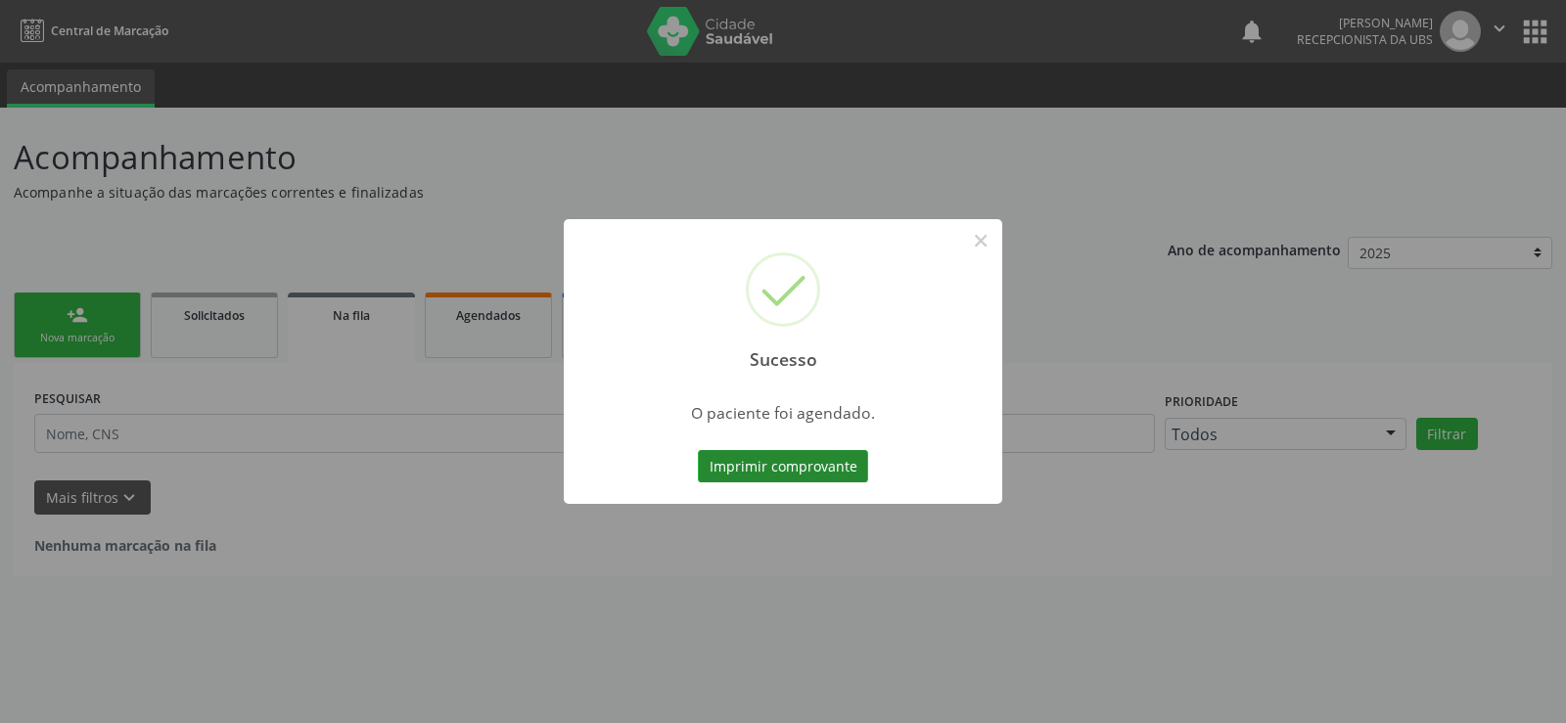
click at [757, 460] on button "Imprimir comprovante" at bounding box center [783, 466] width 170 height 33
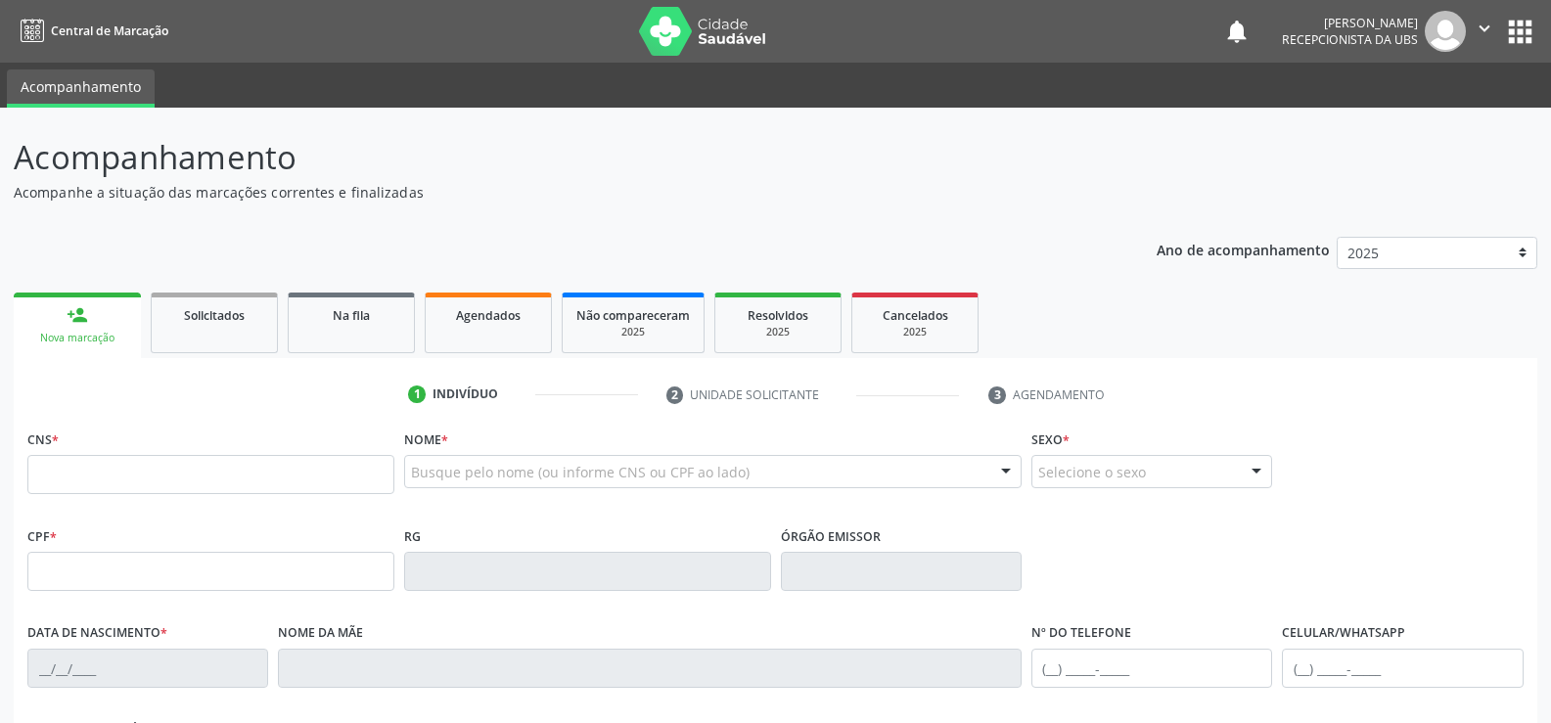
click at [91, 478] on input "text" at bounding box center [210, 474] width 367 height 39
type input "898 0034 1082 6493"
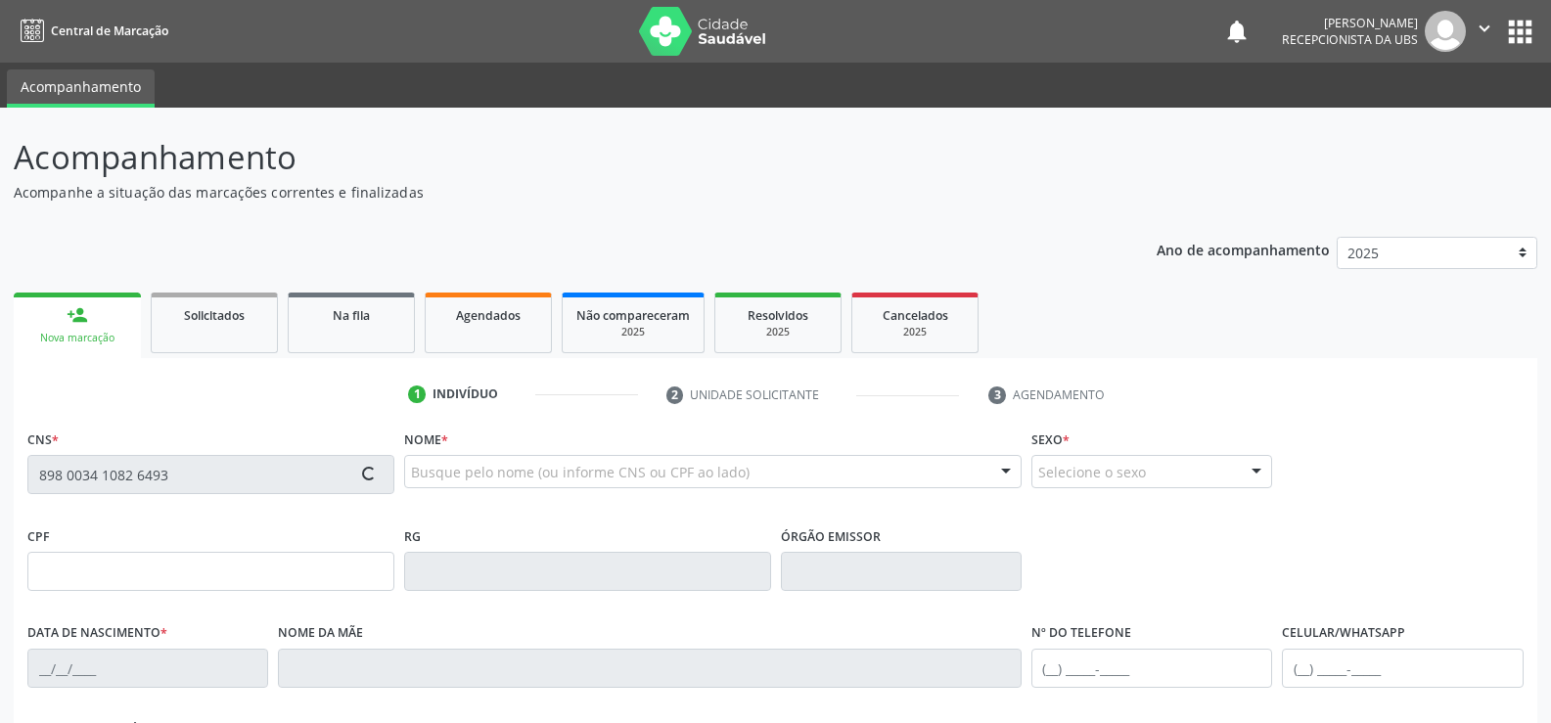
type input "1[DATE]"
type input "[PERSON_NAME]"
type input "[PHONE_NUMBER]"
type input "205"
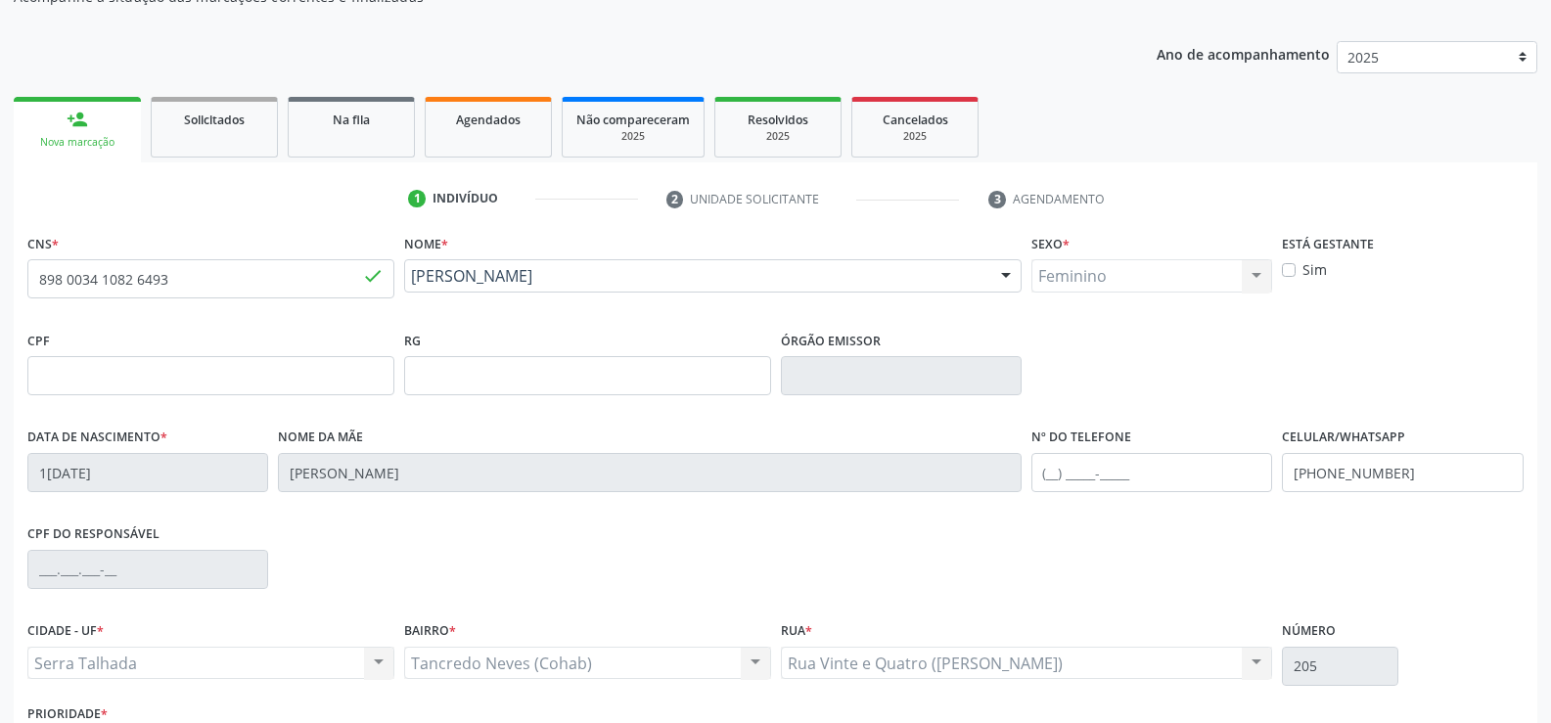
scroll to position [338, 0]
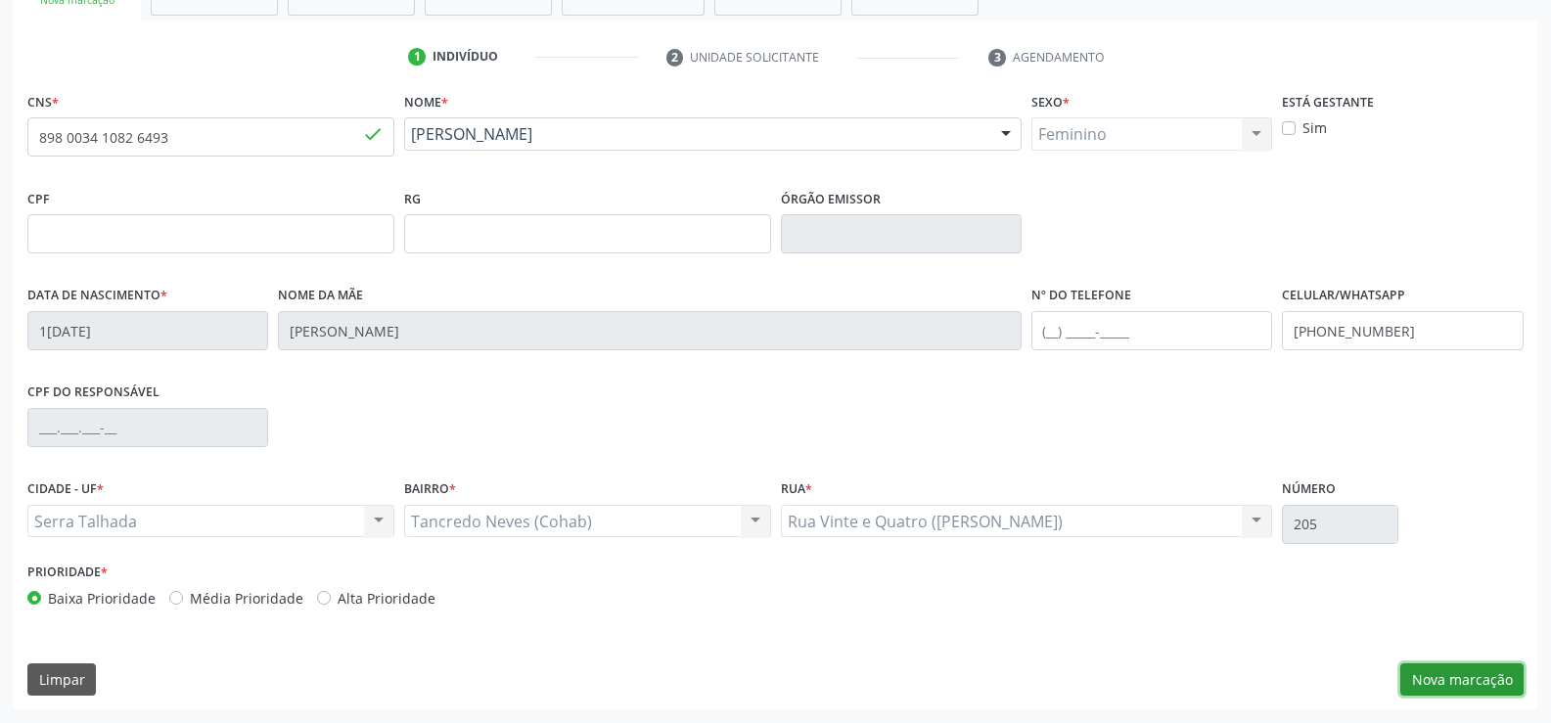
click at [1447, 685] on button "Nova marcação" at bounding box center [1461, 679] width 123 height 33
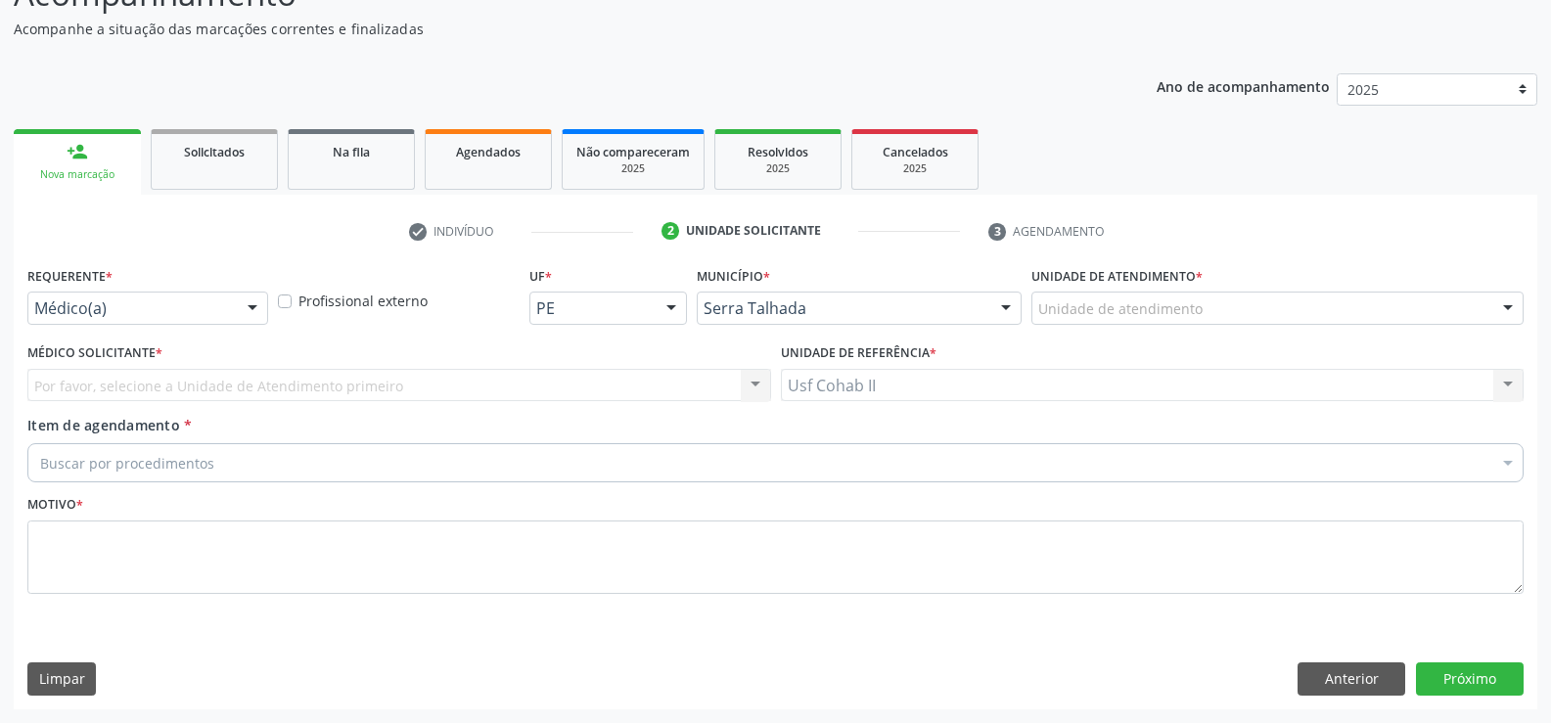
click at [253, 299] on div at bounding box center [252, 309] width 29 height 33
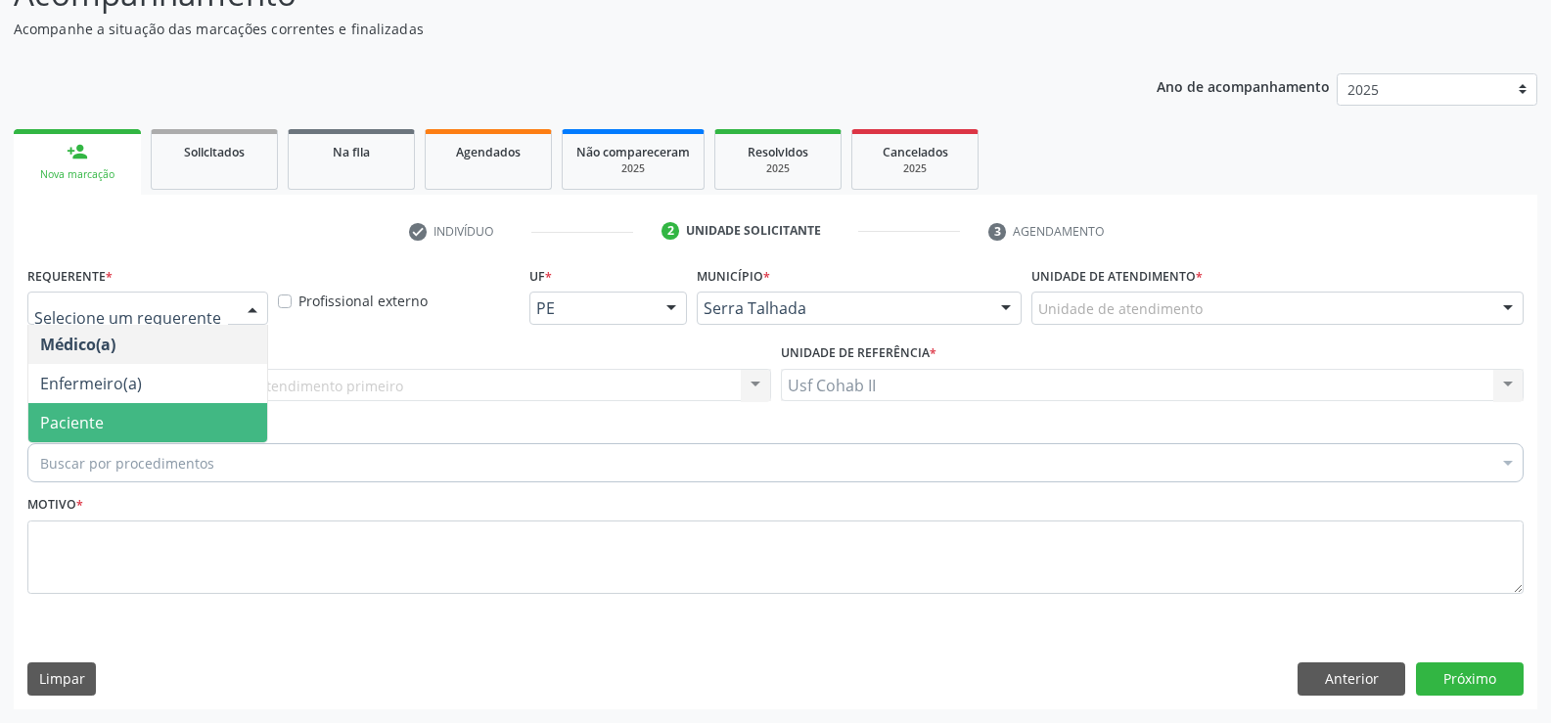
click at [172, 410] on span "Paciente" at bounding box center [147, 422] width 239 height 39
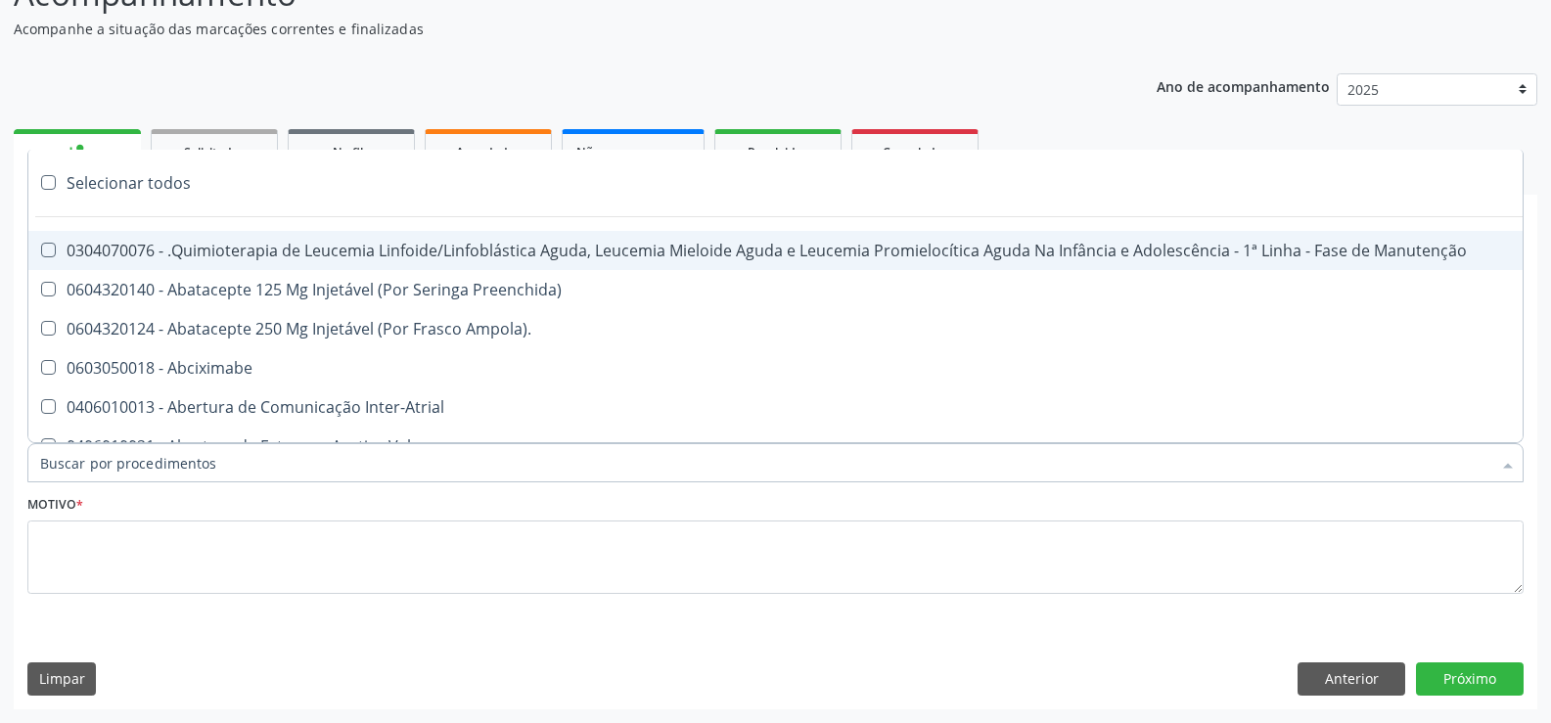
click at [266, 458] on div at bounding box center [775, 462] width 1496 height 39
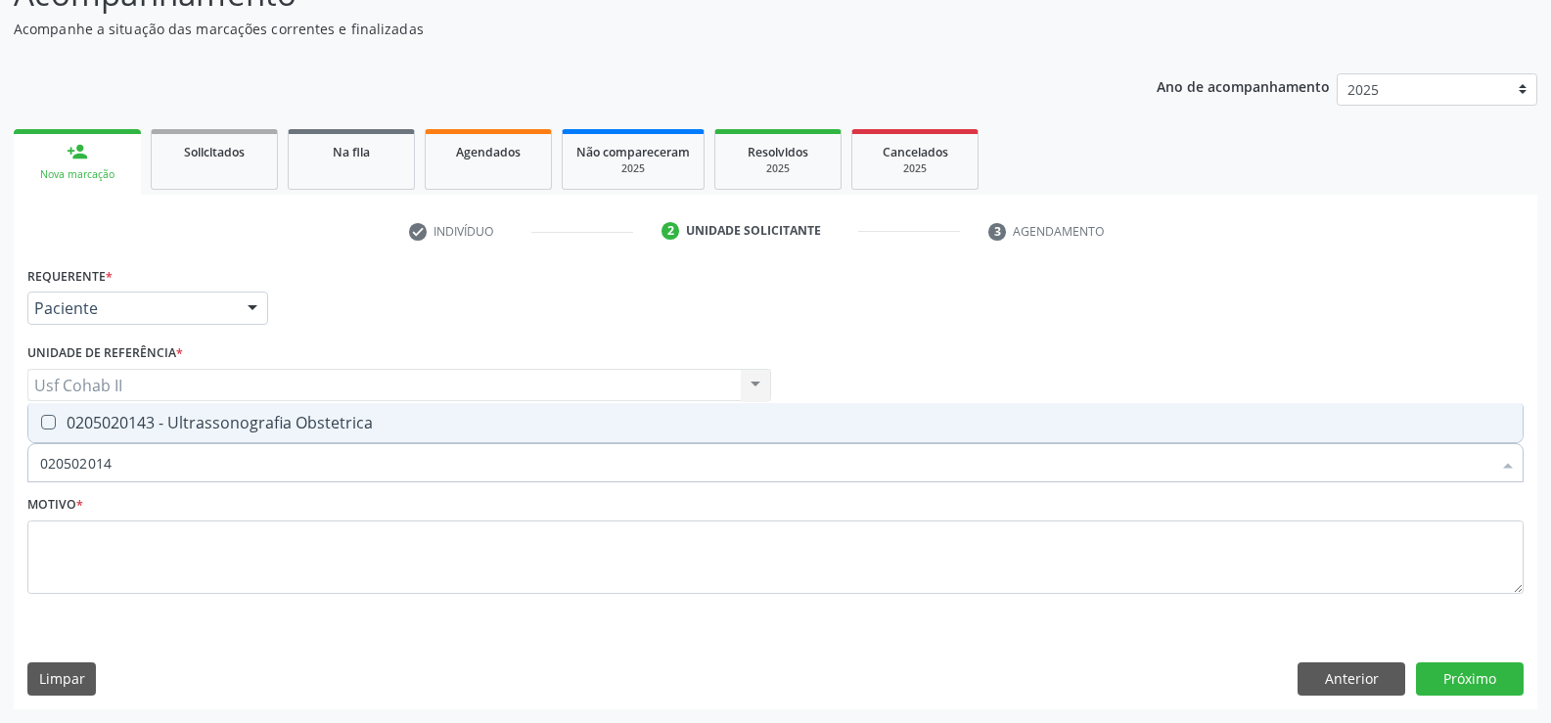
type input "0205020143"
click at [302, 425] on div "0205020143 - Ultrassonografia Obstetrica" at bounding box center [775, 423] width 1471 height 16
checkbox Obstetrica "true"
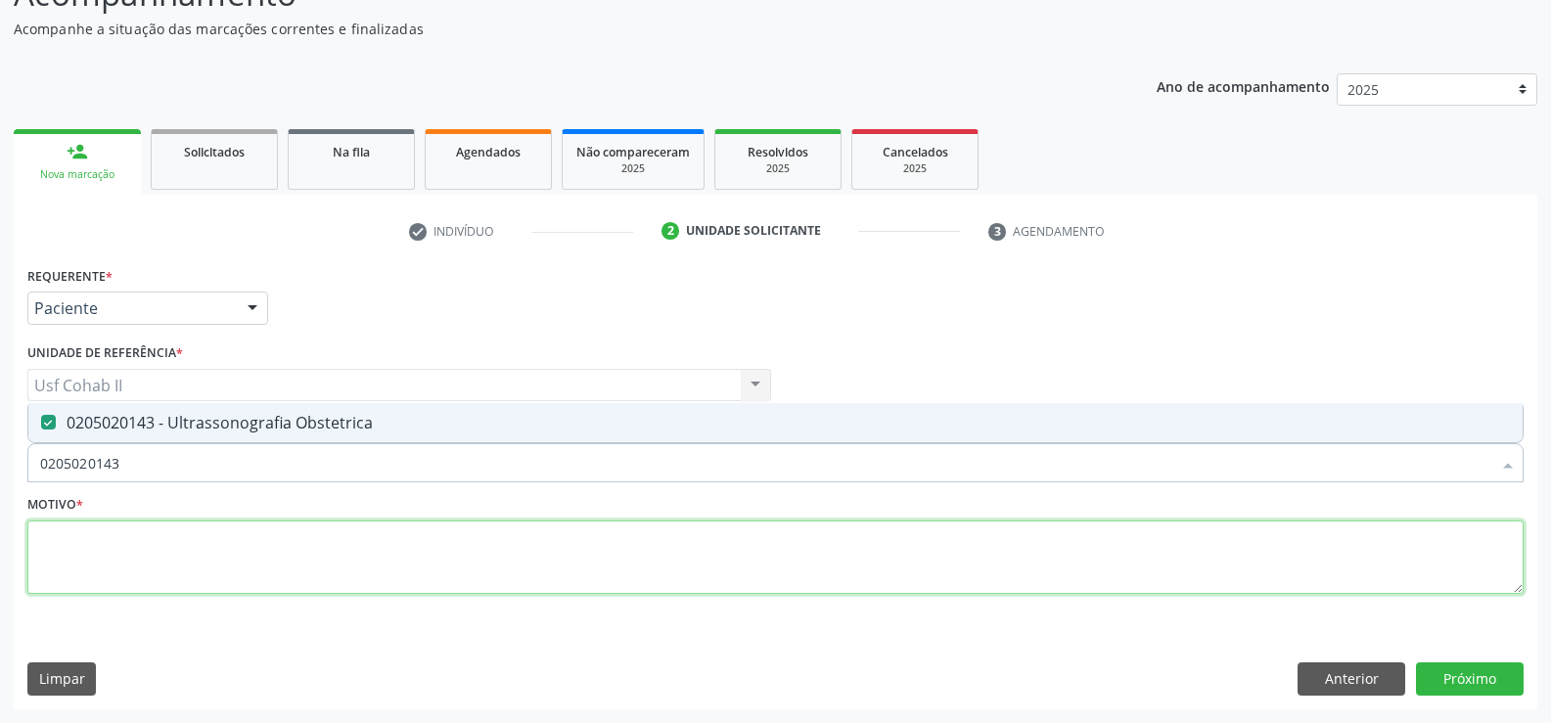
click at [193, 565] on textarea at bounding box center [775, 558] width 1496 height 74
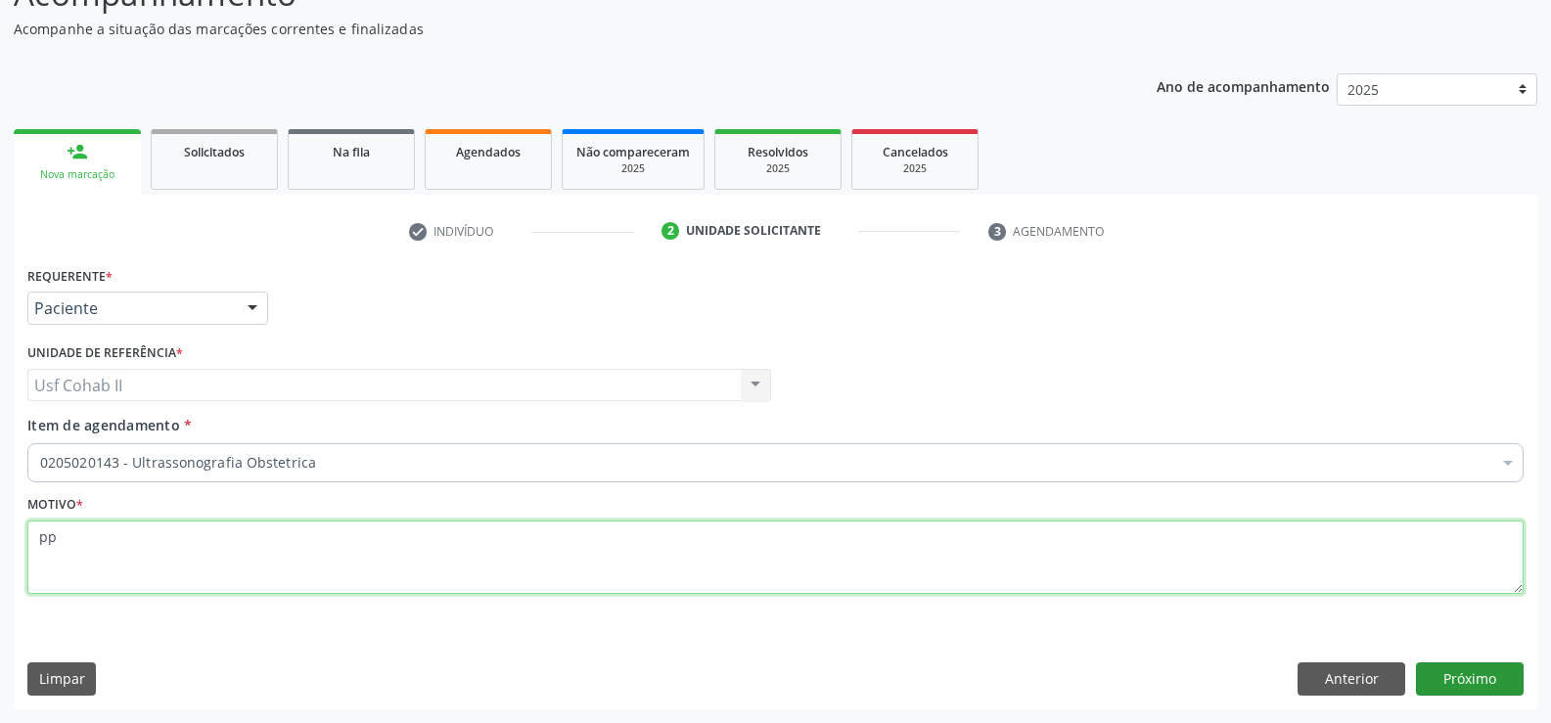
type textarea "pp"
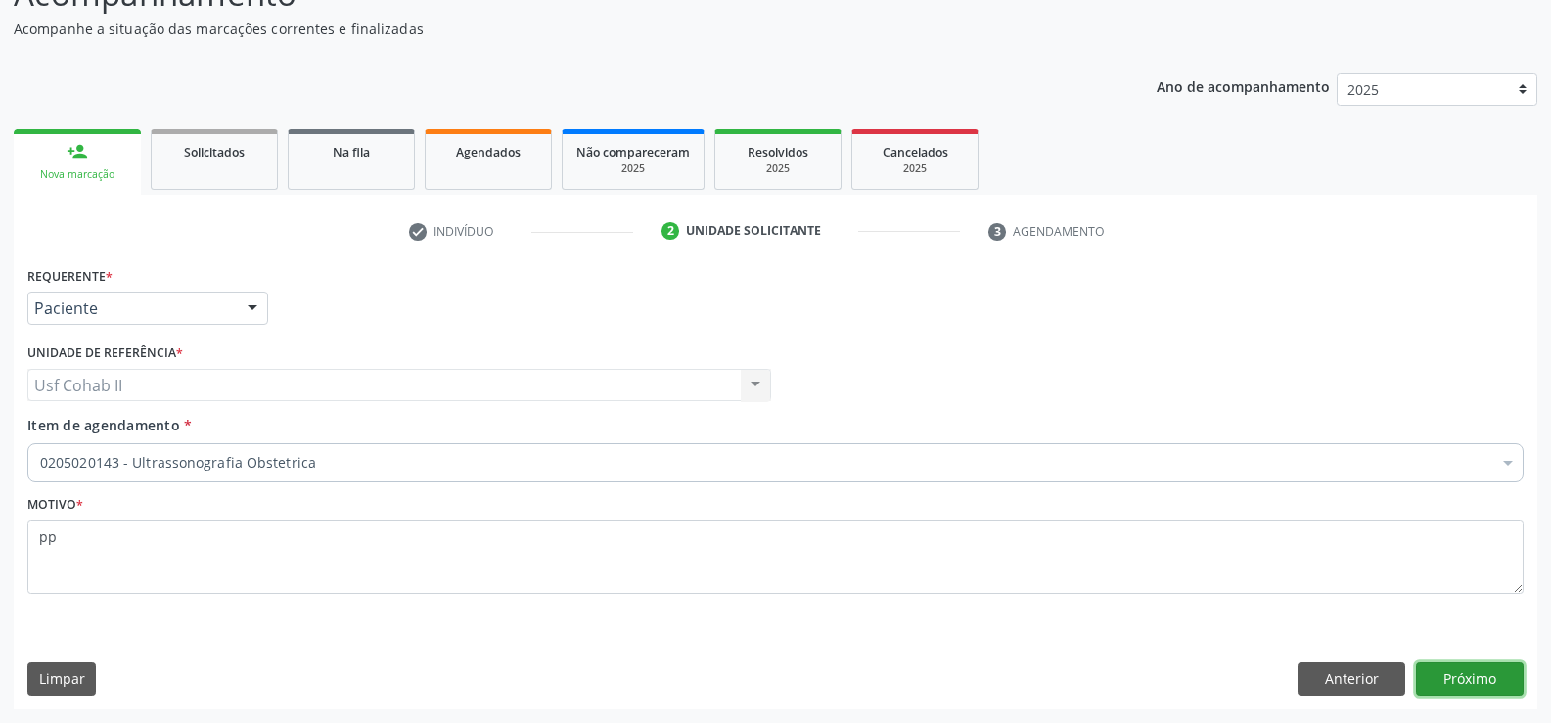
click at [1464, 683] on button "Próximo" at bounding box center [1470, 678] width 108 height 33
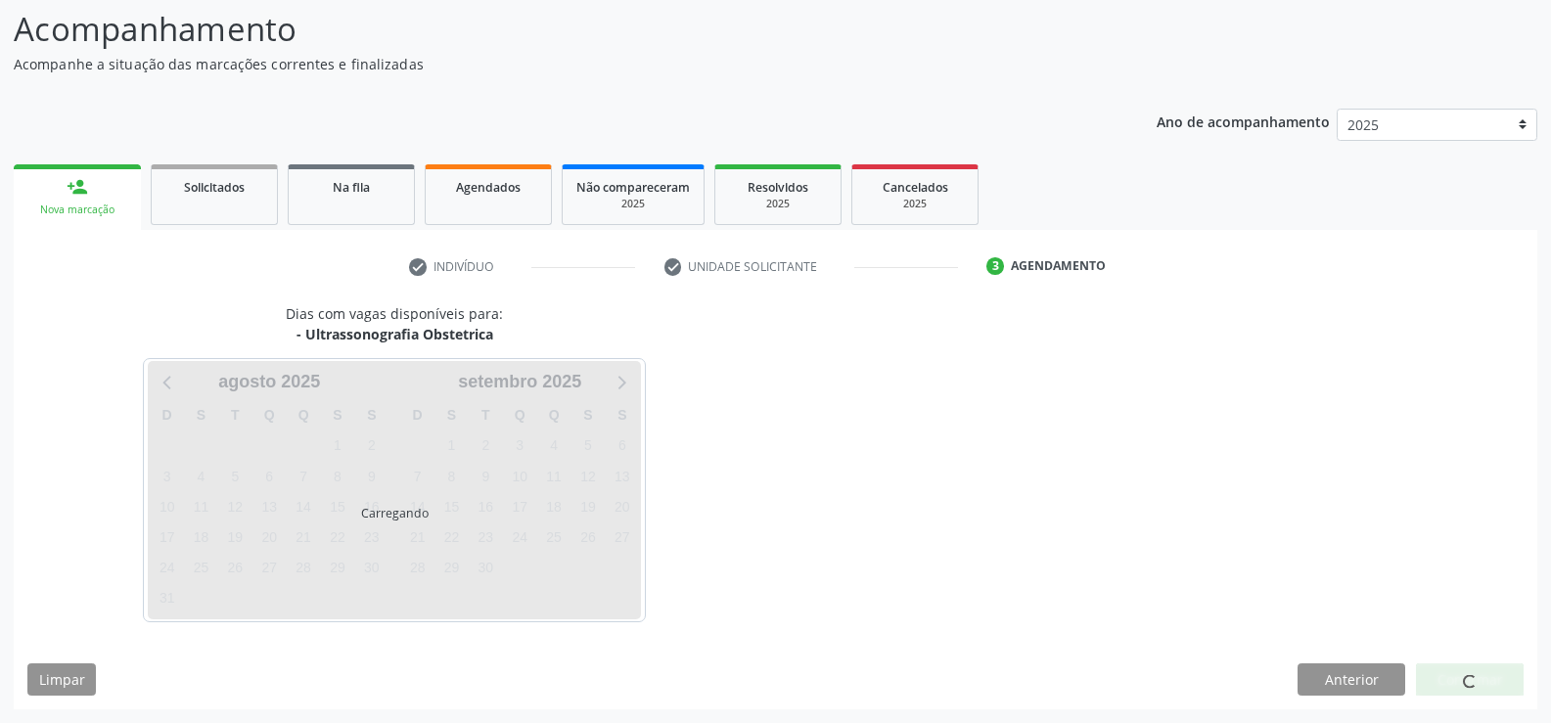
scroll to position [128, 0]
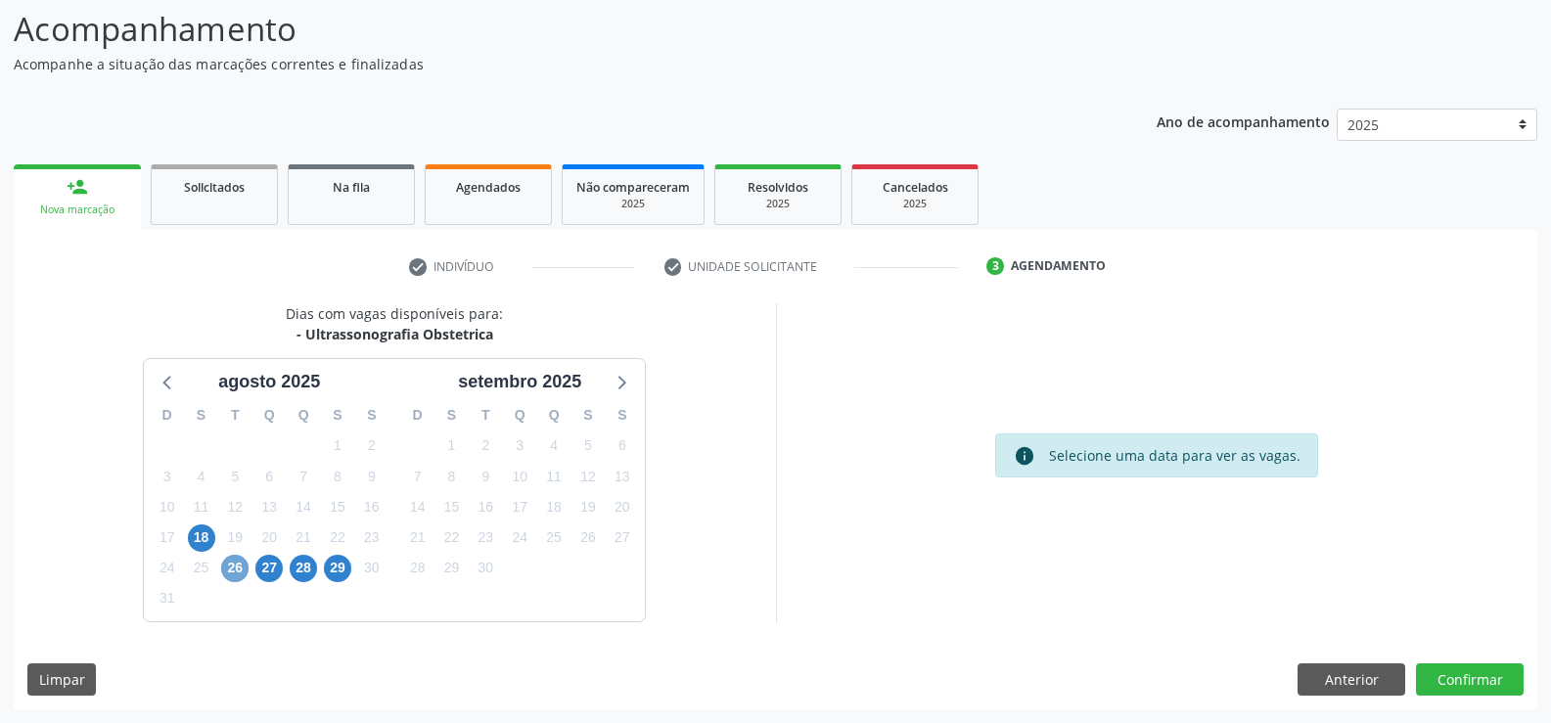
click at [240, 565] on span "26" at bounding box center [234, 568] width 27 height 27
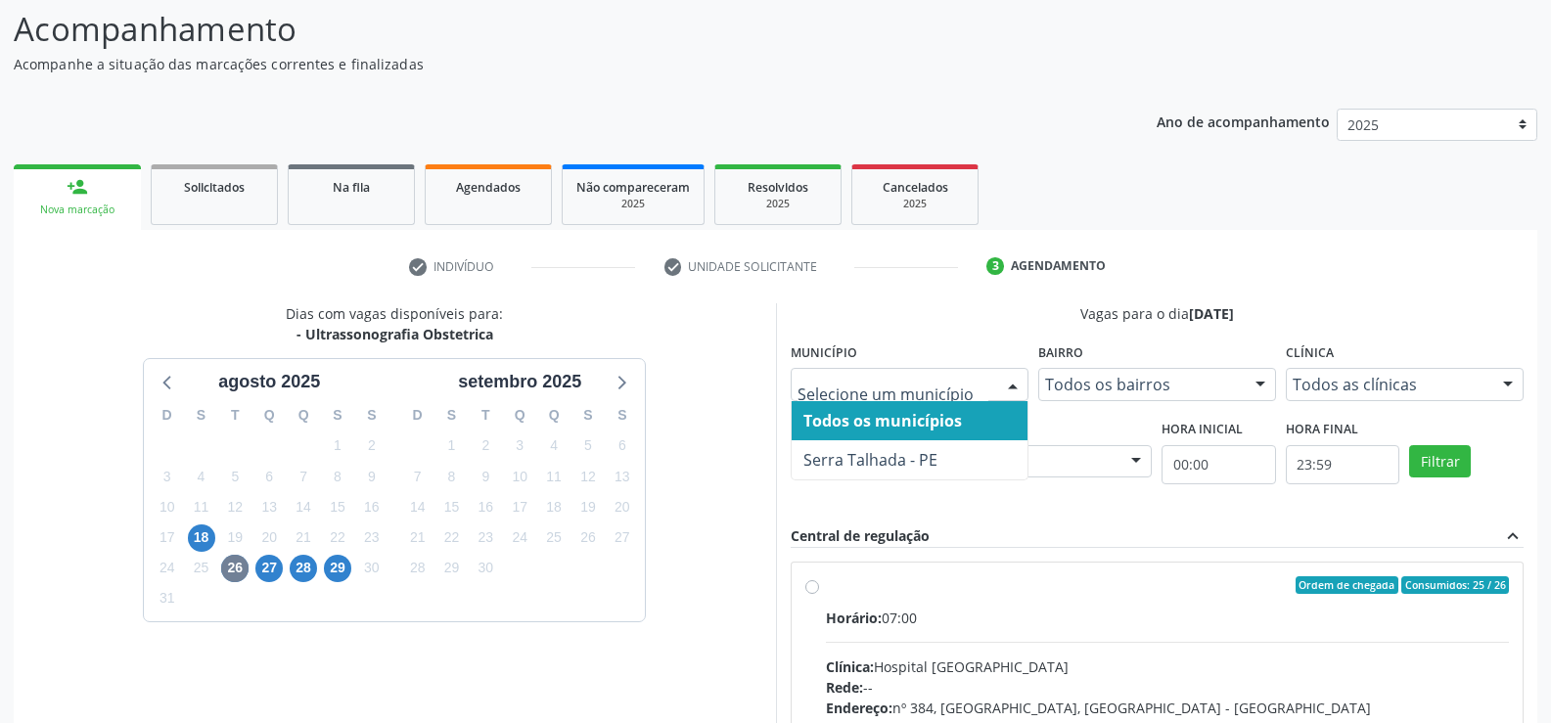
click at [1012, 386] on div at bounding box center [1012, 385] width 29 height 33
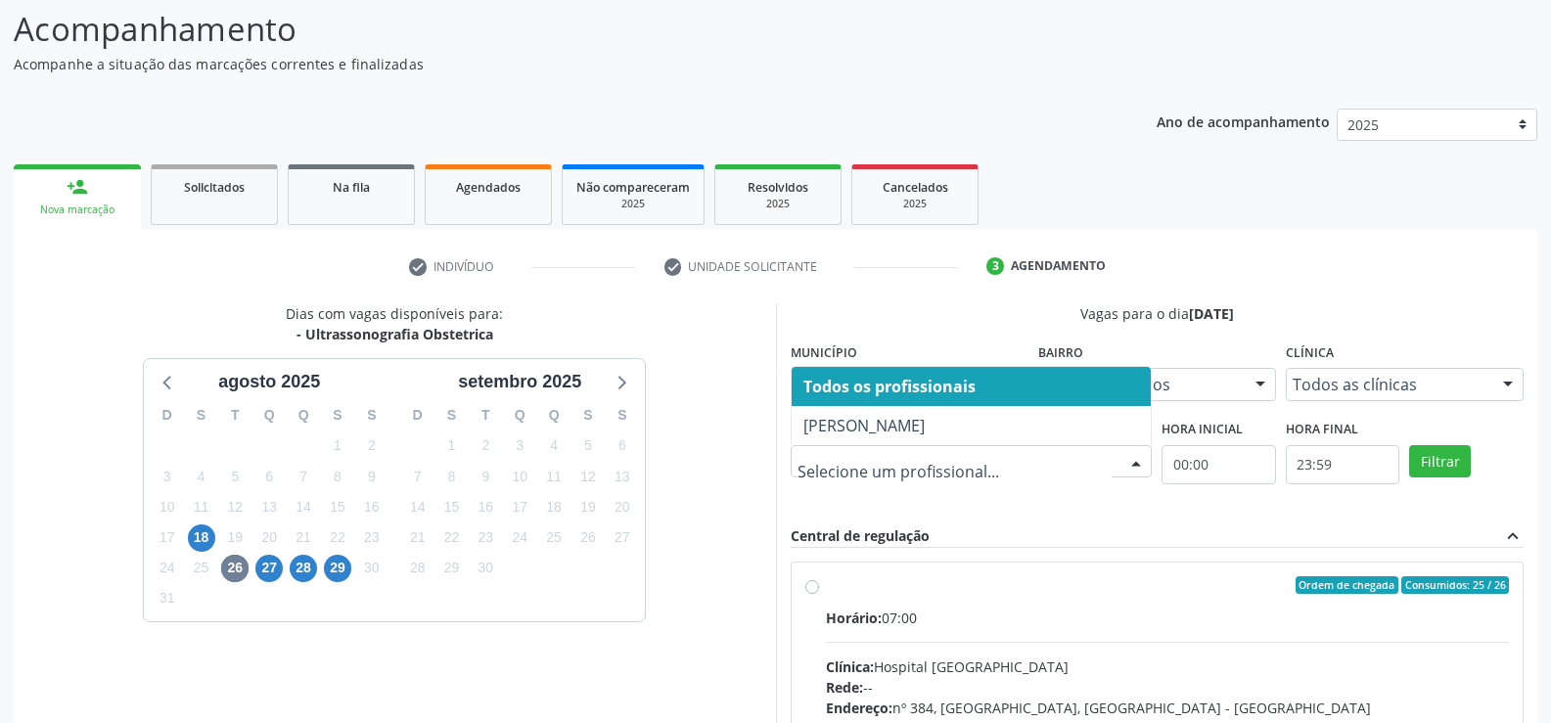
click at [1135, 460] on div at bounding box center [1135, 462] width 29 height 33
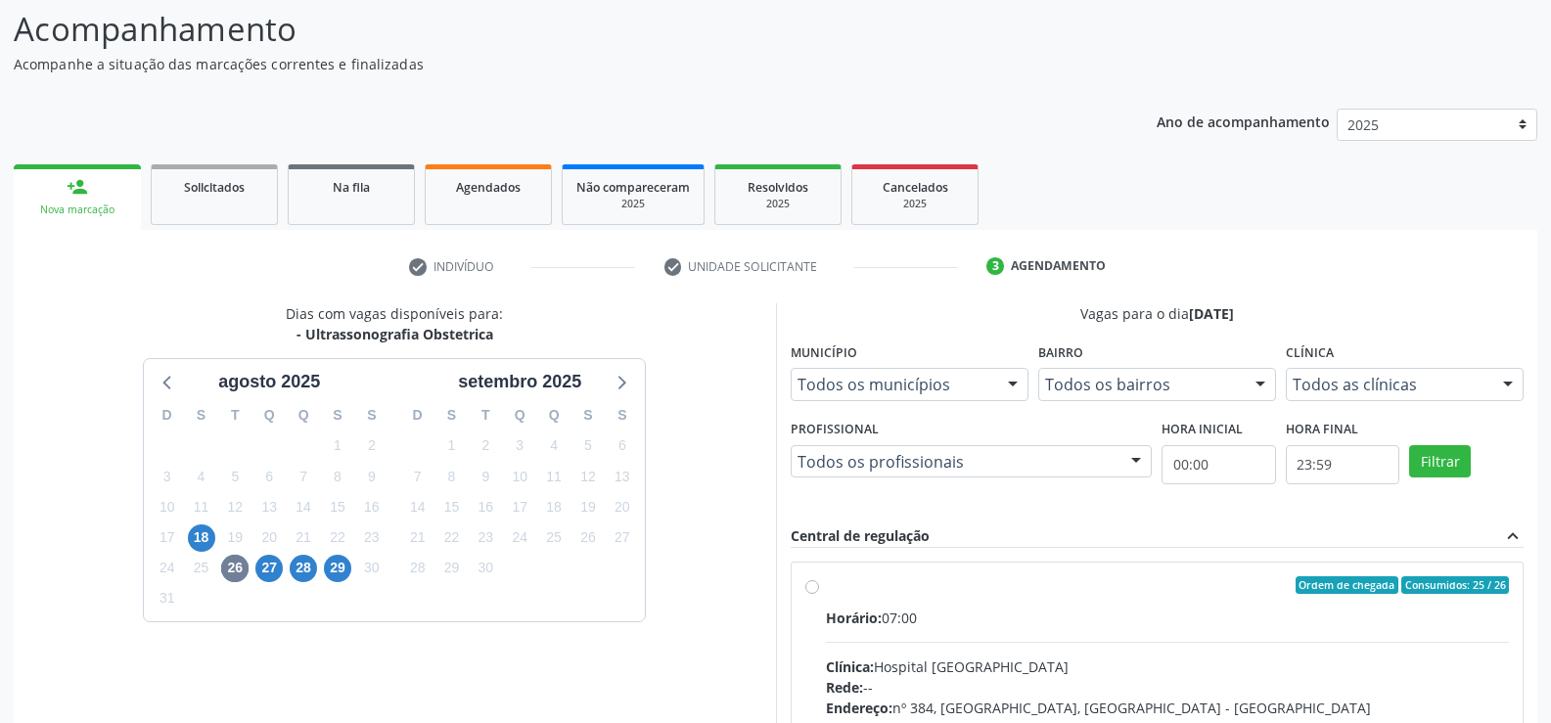
click at [704, 429] on div "Dias com vagas disponíveis para: - Ultrassonografia Obstetrica agosto 2025 D S …" at bounding box center [395, 603] width 762 height 601
click at [275, 569] on span "27" at bounding box center [268, 568] width 27 height 27
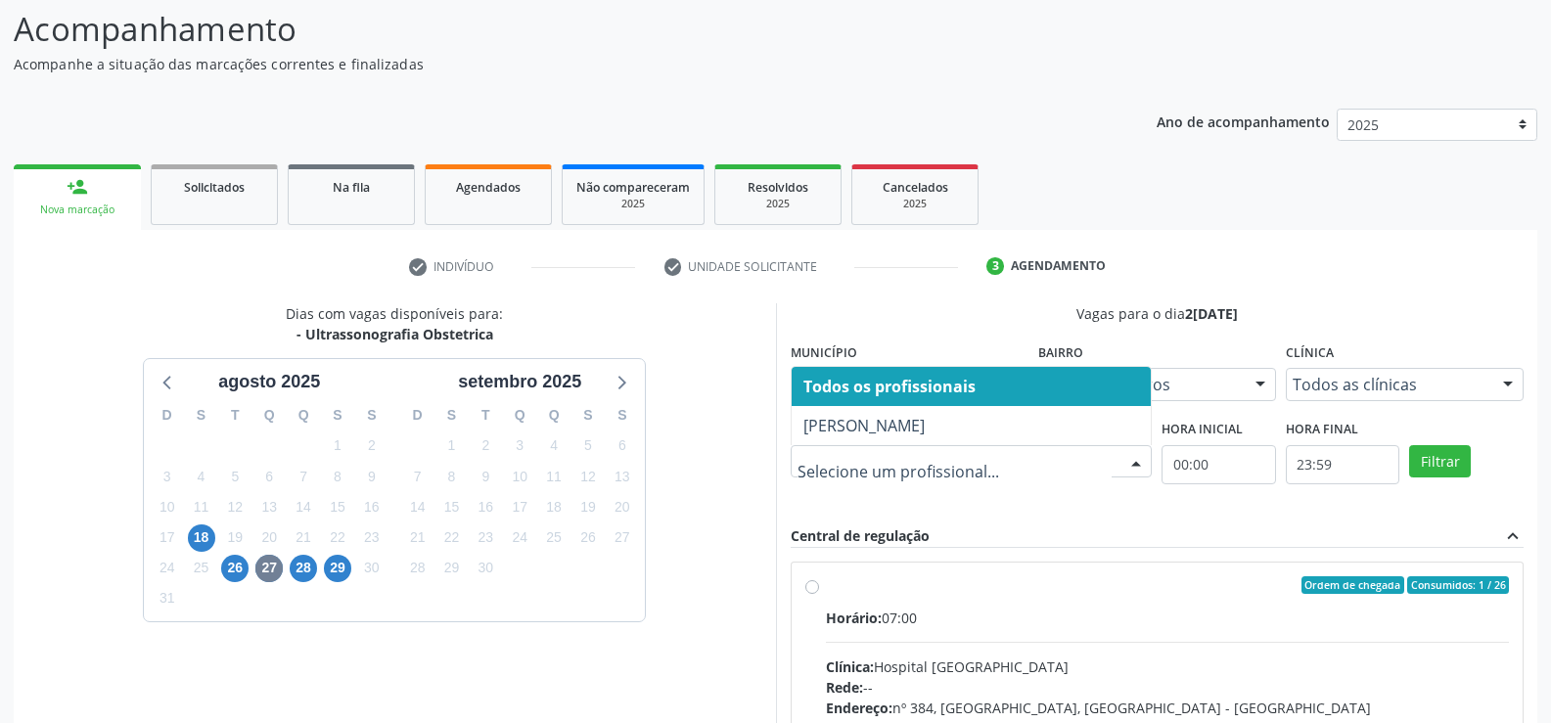
click at [1136, 463] on div at bounding box center [1135, 462] width 29 height 33
click at [713, 436] on div "Dias com vagas disponíveis para: - Ultrassonografia Obstetrica agosto 2025 D S …" at bounding box center [395, 603] width 762 height 601
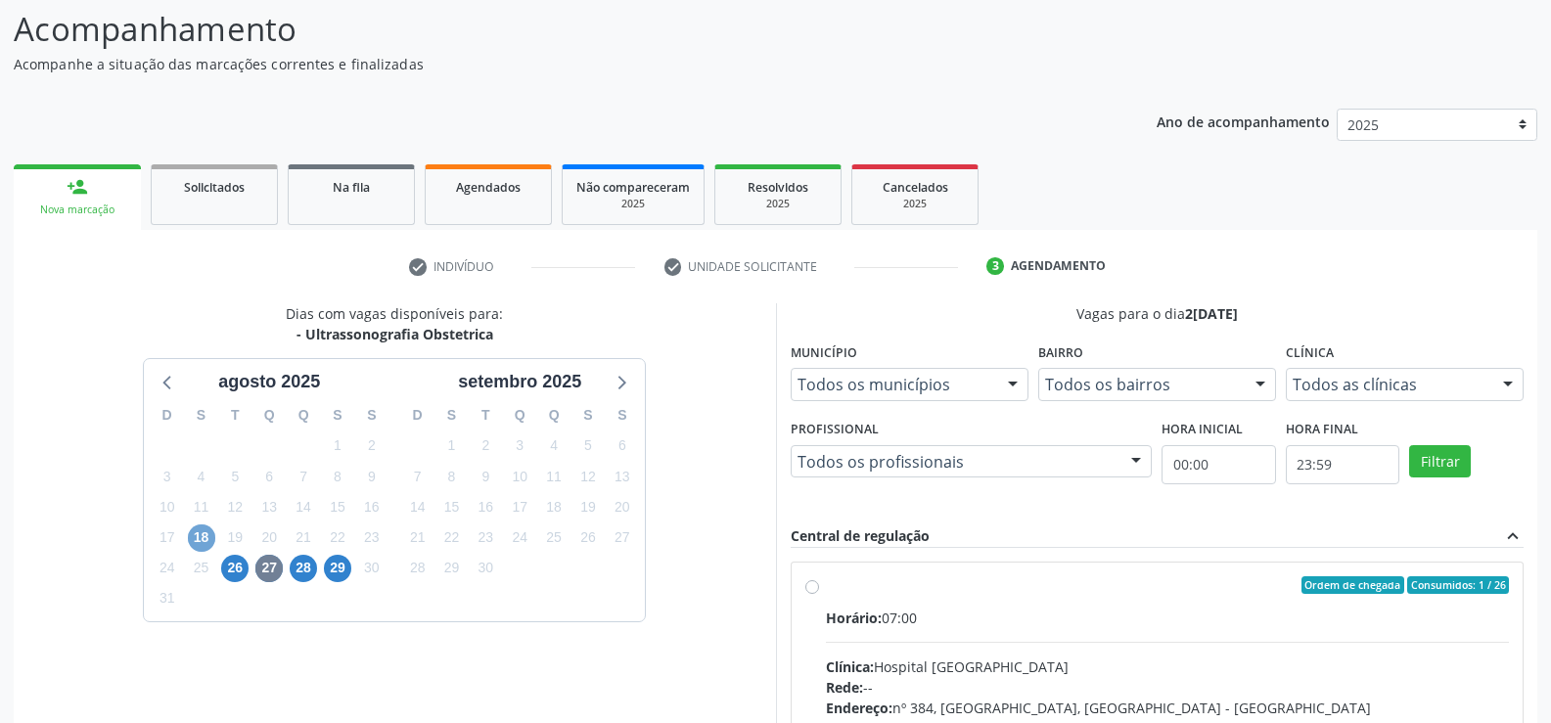
click at [206, 536] on span "18" at bounding box center [201, 538] width 27 height 27
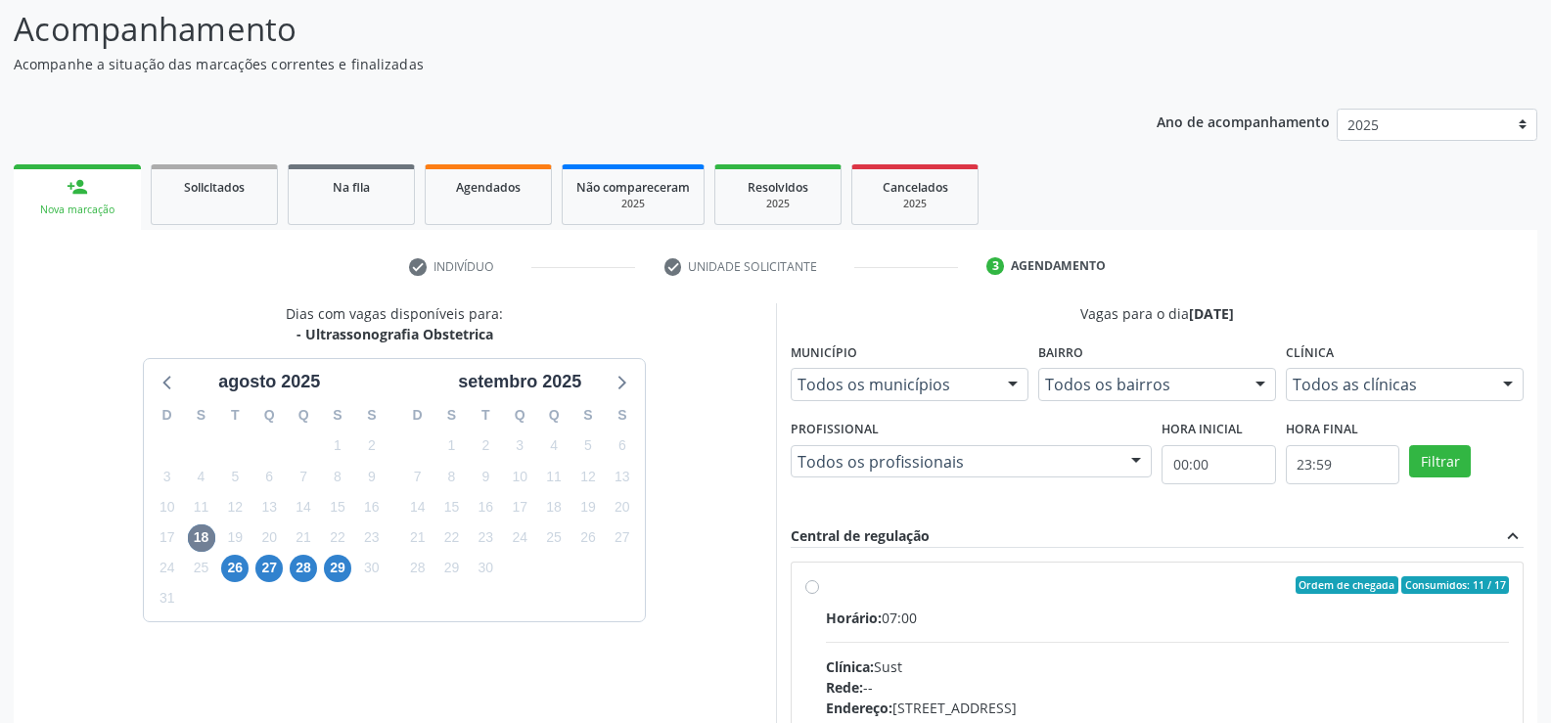
click at [1136, 463] on div at bounding box center [1135, 462] width 29 height 33
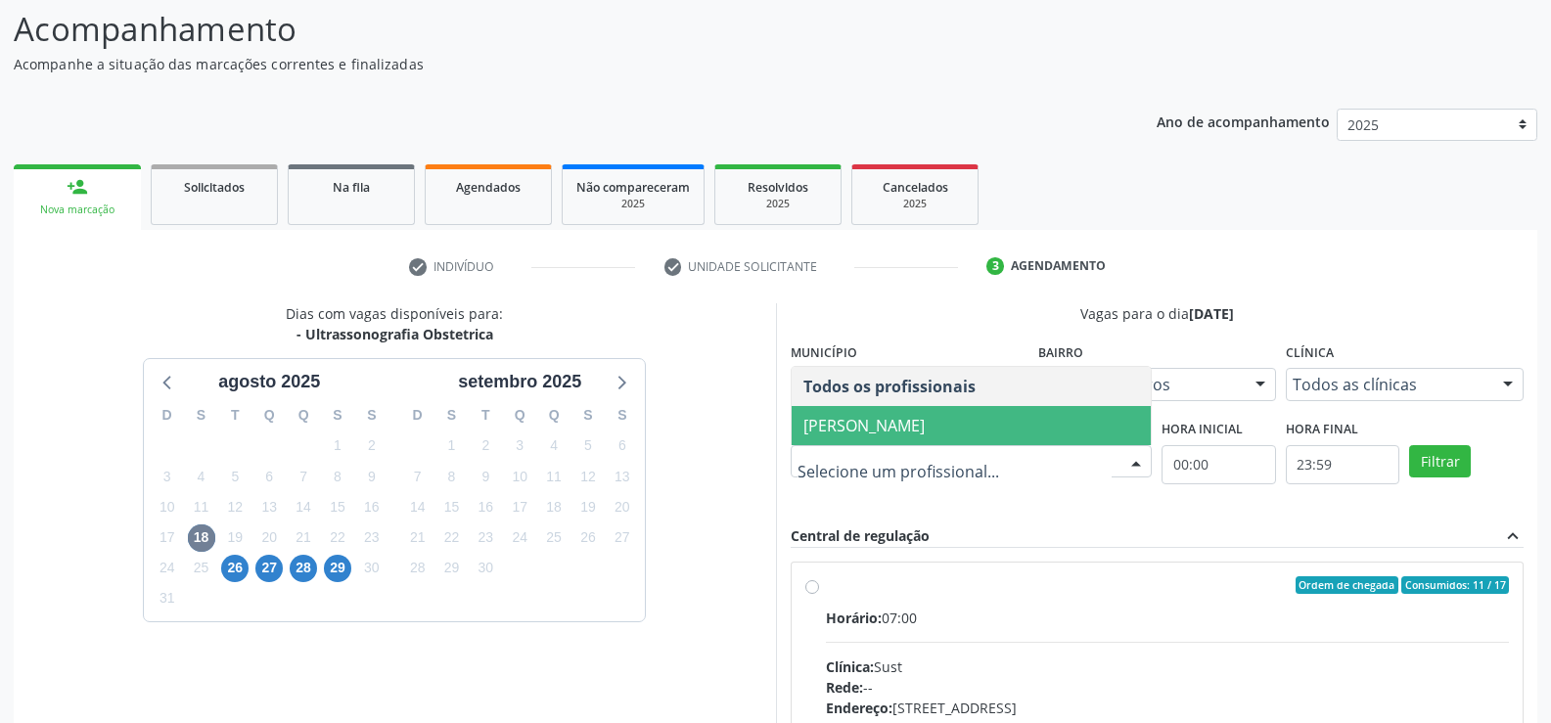
click at [1079, 434] on span "[PERSON_NAME]" at bounding box center [972, 425] width 360 height 39
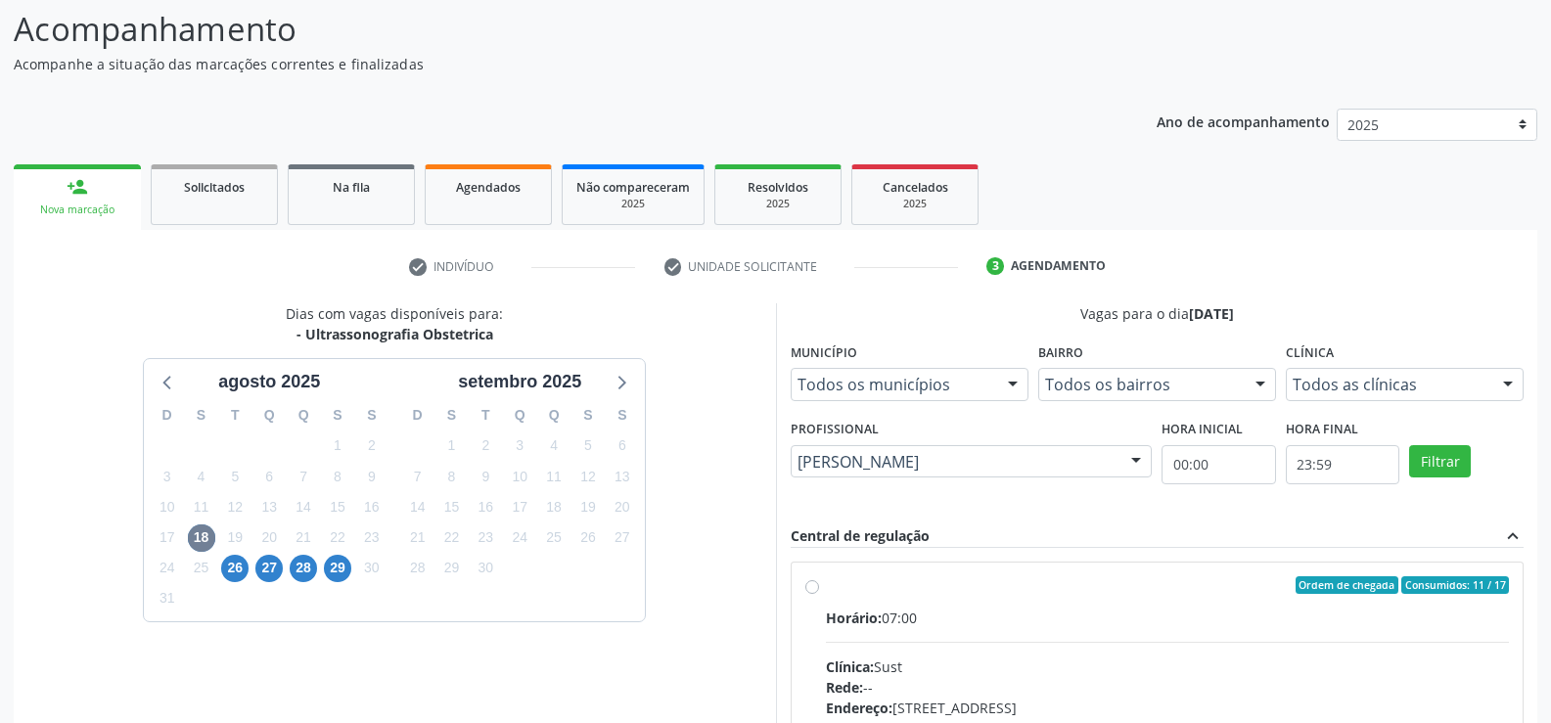
click at [1506, 378] on div at bounding box center [1507, 385] width 29 height 33
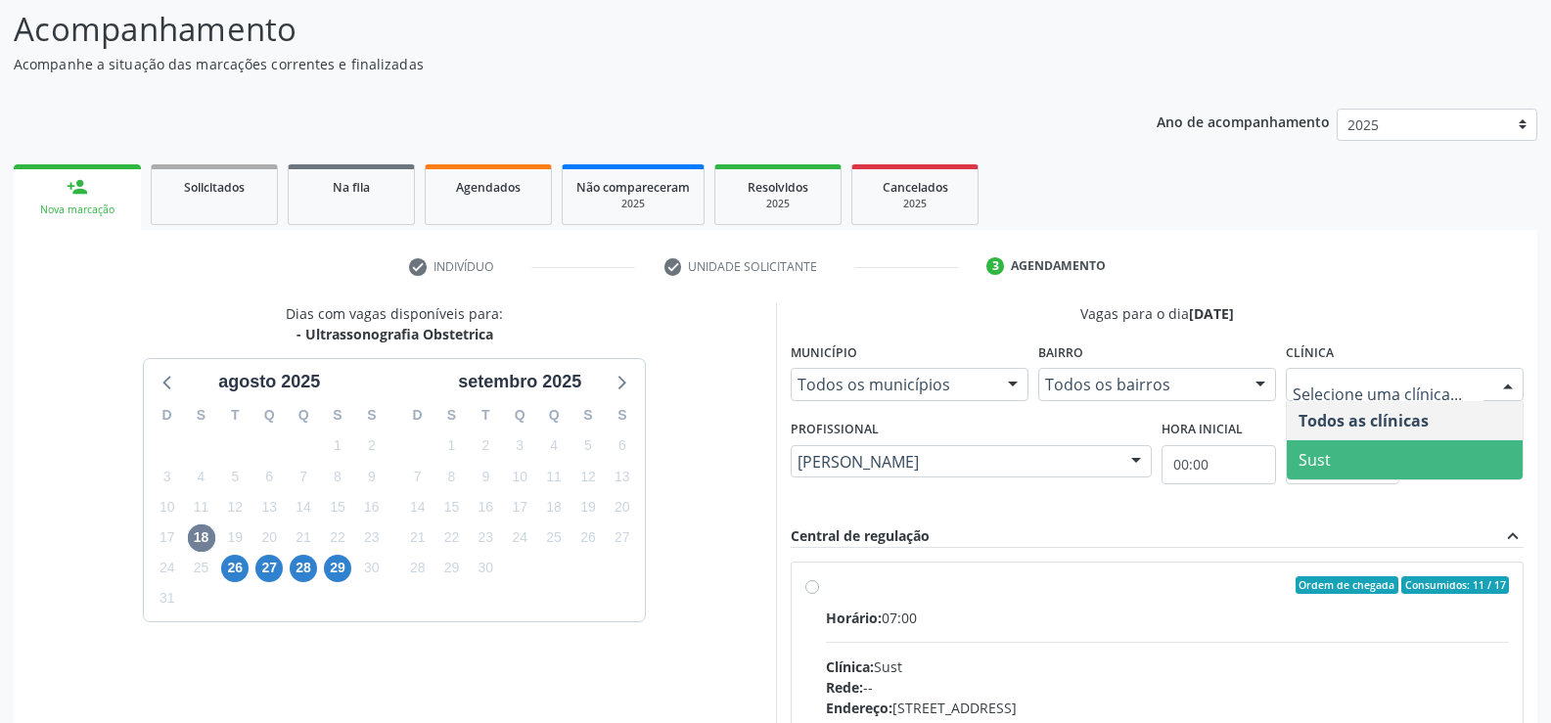
click at [1390, 459] on span "Sust" at bounding box center [1405, 459] width 236 height 39
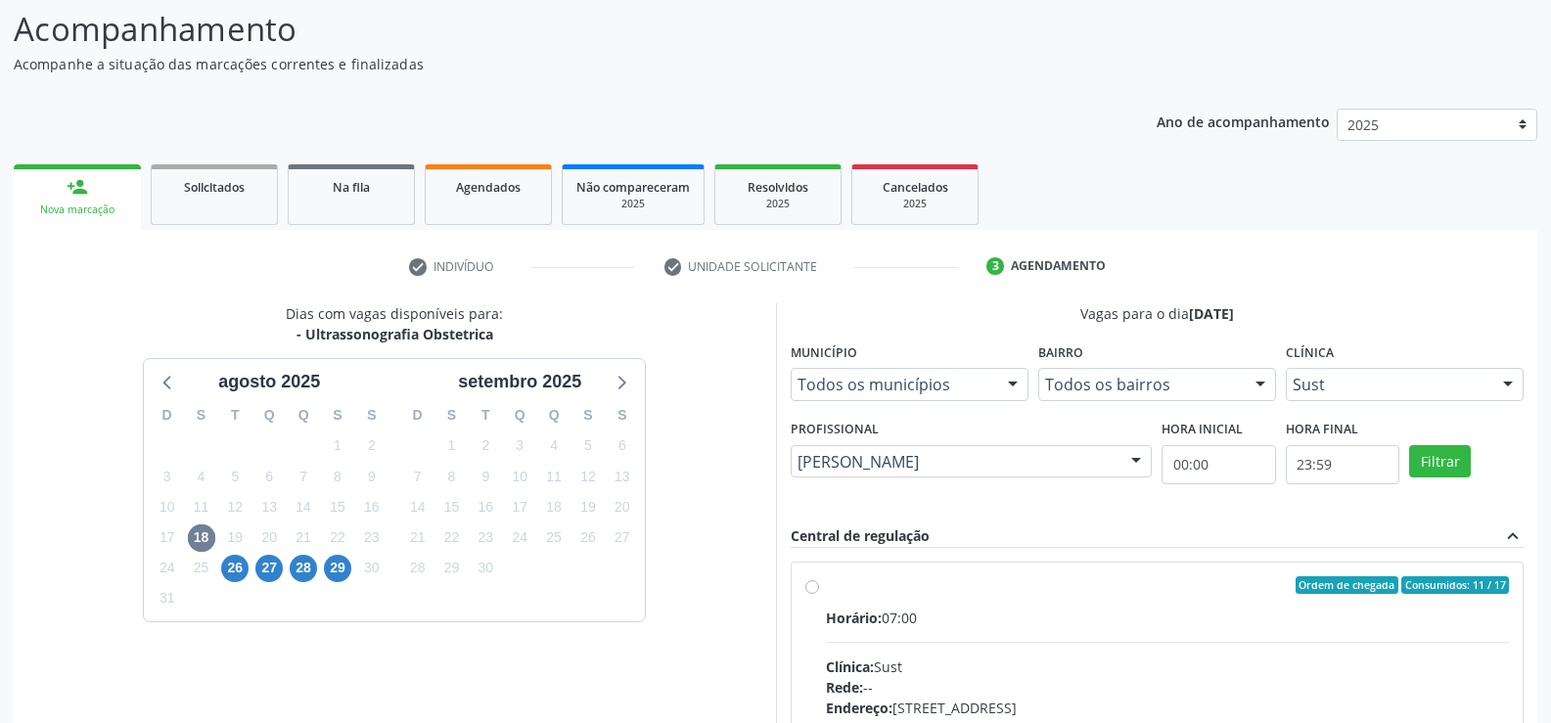
click at [1103, 612] on div "Horário: 07:00" at bounding box center [1168, 618] width 684 height 21
click at [819, 594] on input "Ordem de chegada Consumidos: 11 / 17 Horário: 07:00 Clínica: Sust Rede: -- Ende…" at bounding box center [812, 585] width 14 height 18
radio input "true"
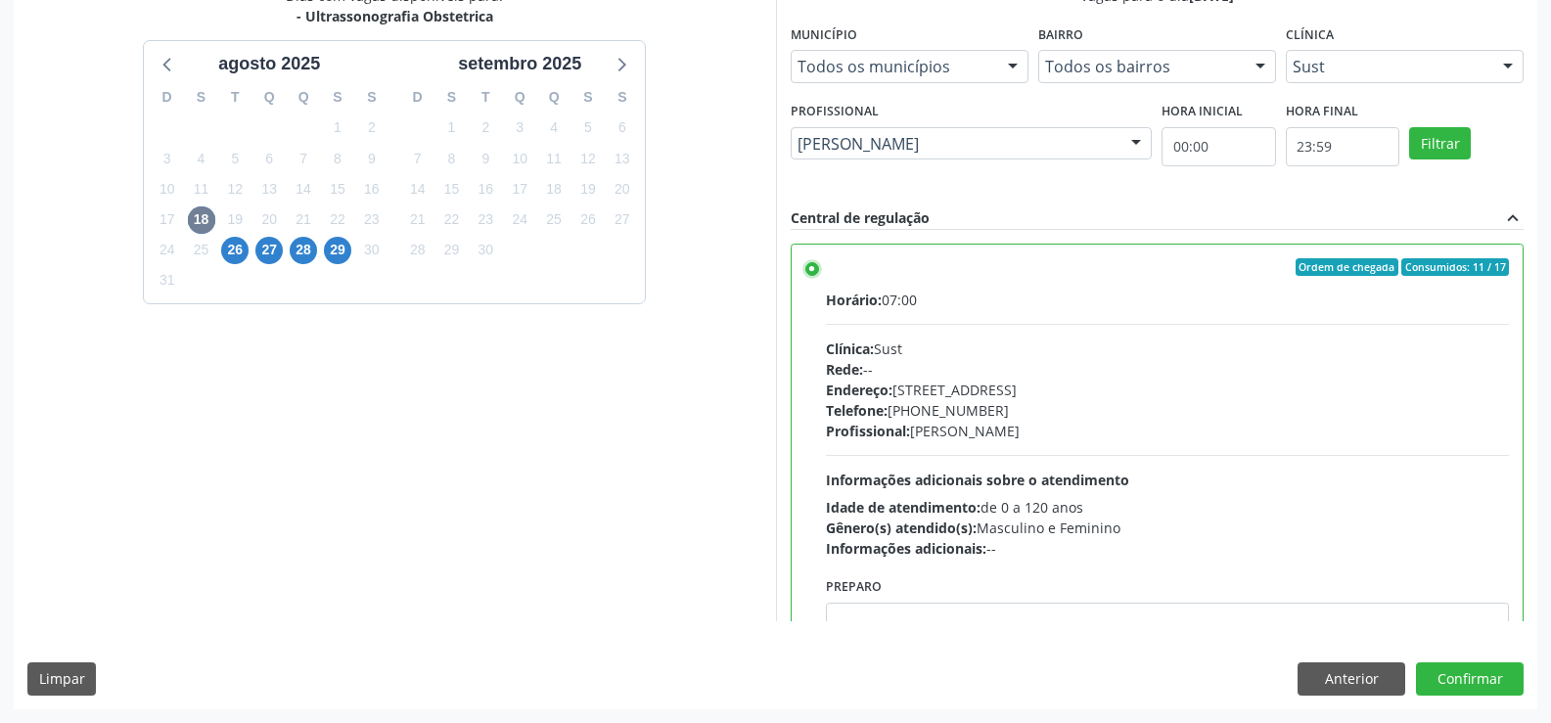
scroll to position [97, 0]
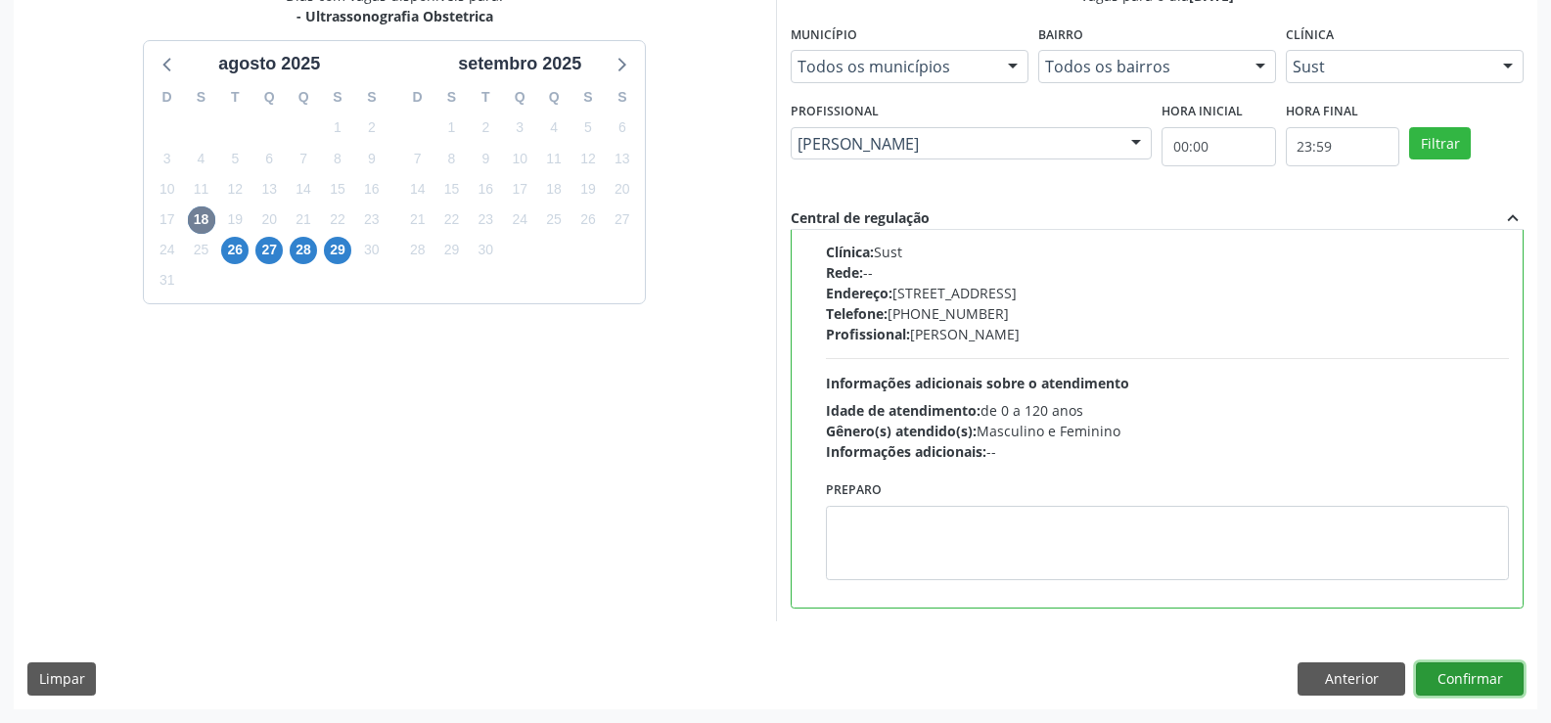
click at [1493, 670] on button "Confirmar" at bounding box center [1470, 678] width 108 height 33
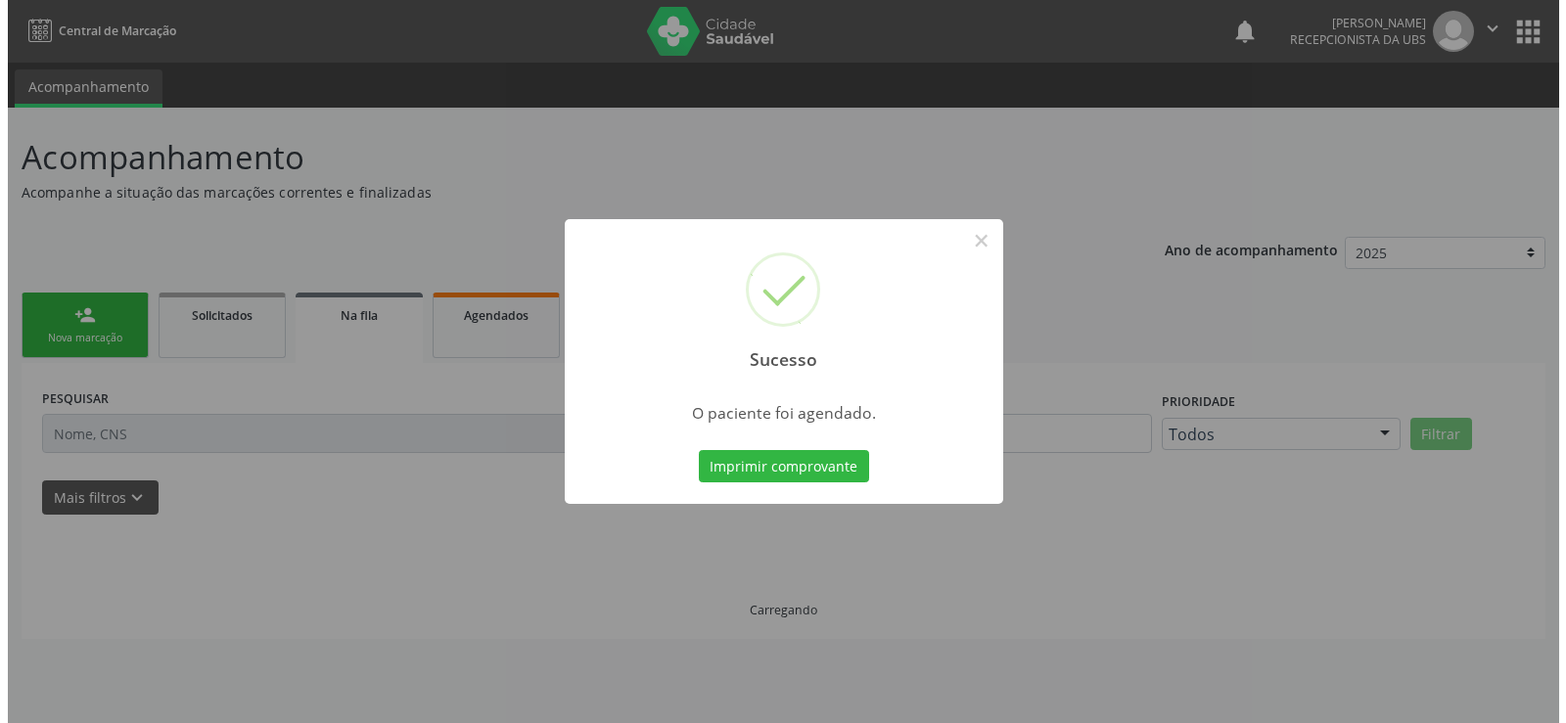
scroll to position [0, 0]
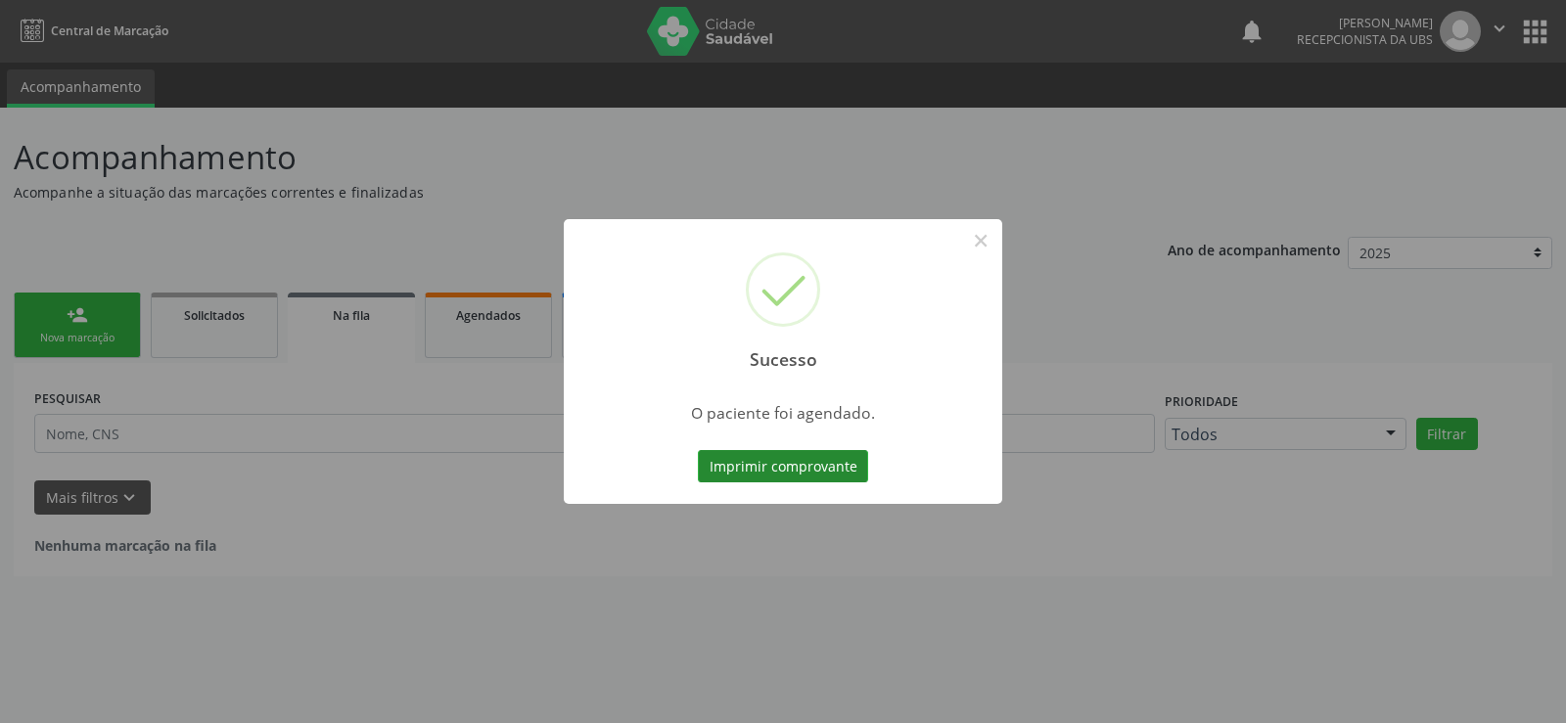
click at [781, 464] on button "Imprimir comprovante" at bounding box center [783, 466] width 170 height 33
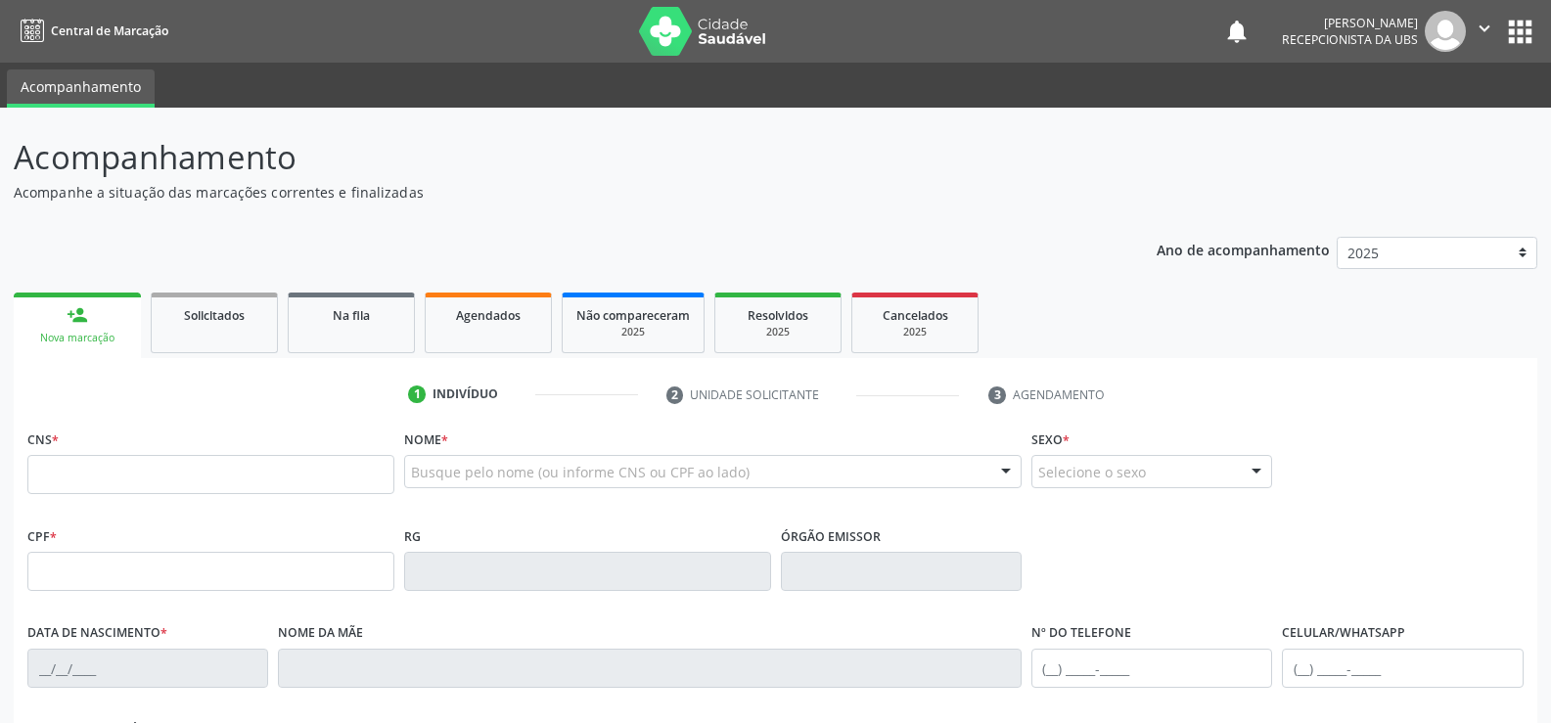
click at [102, 323] on link "person_add Nova marcação" at bounding box center [77, 326] width 127 height 66
click at [108, 474] on input "text" at bounding box center [210, 474] width 367 height 39
type input "160 7198 0861 0009"
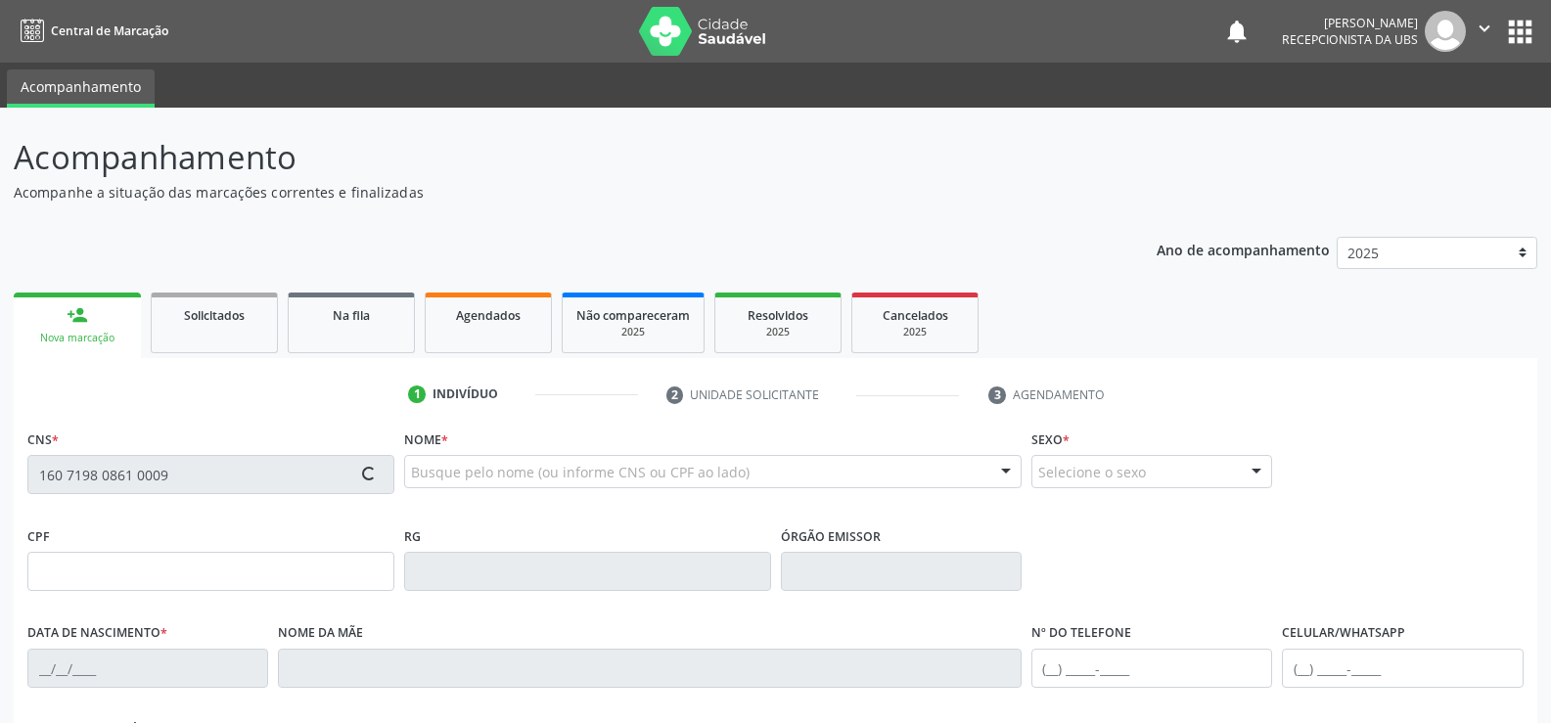
scroll to position [196, 0]
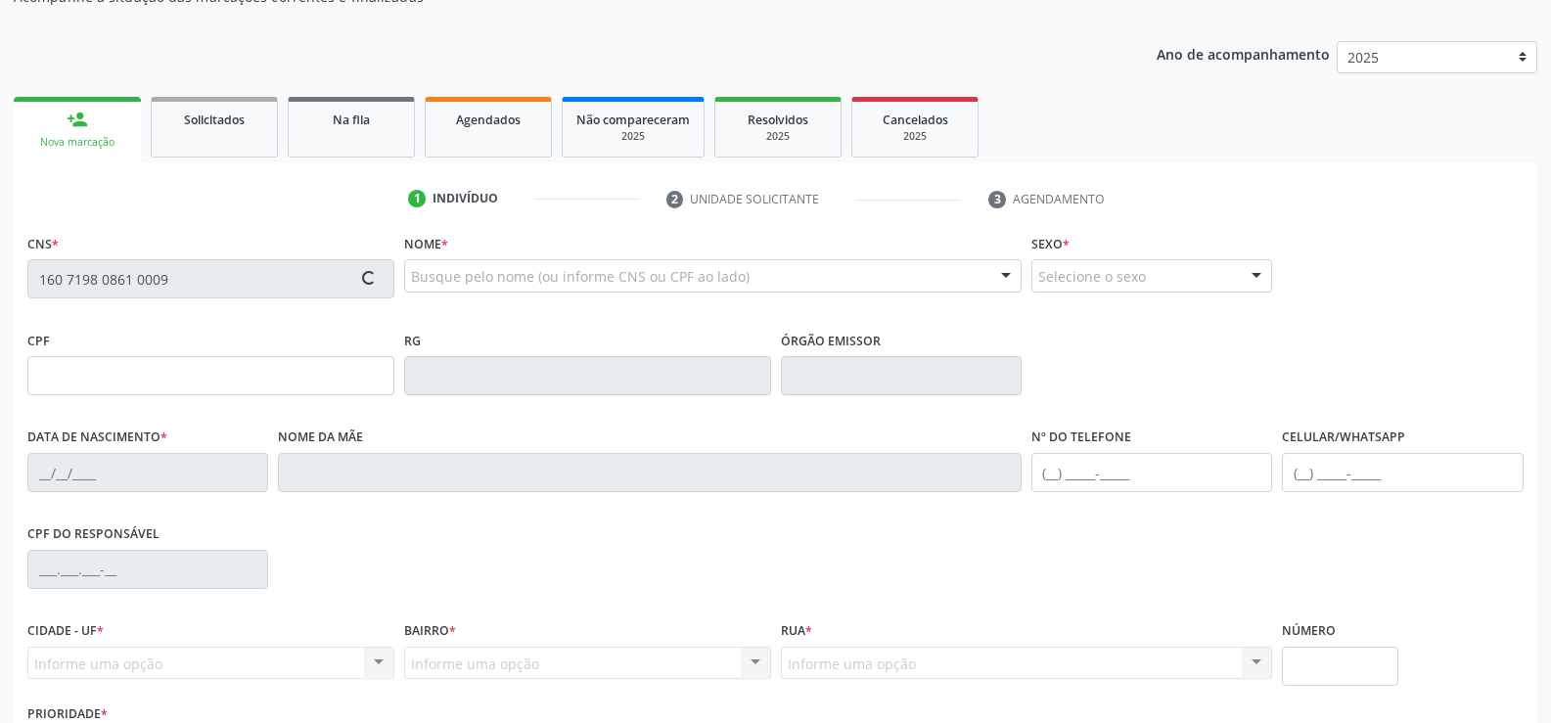
type input "088.474.124-98"
type input "[DATE]"
type input "[PERSON_NAME]"
type input "[PHONE_NUMBER]"
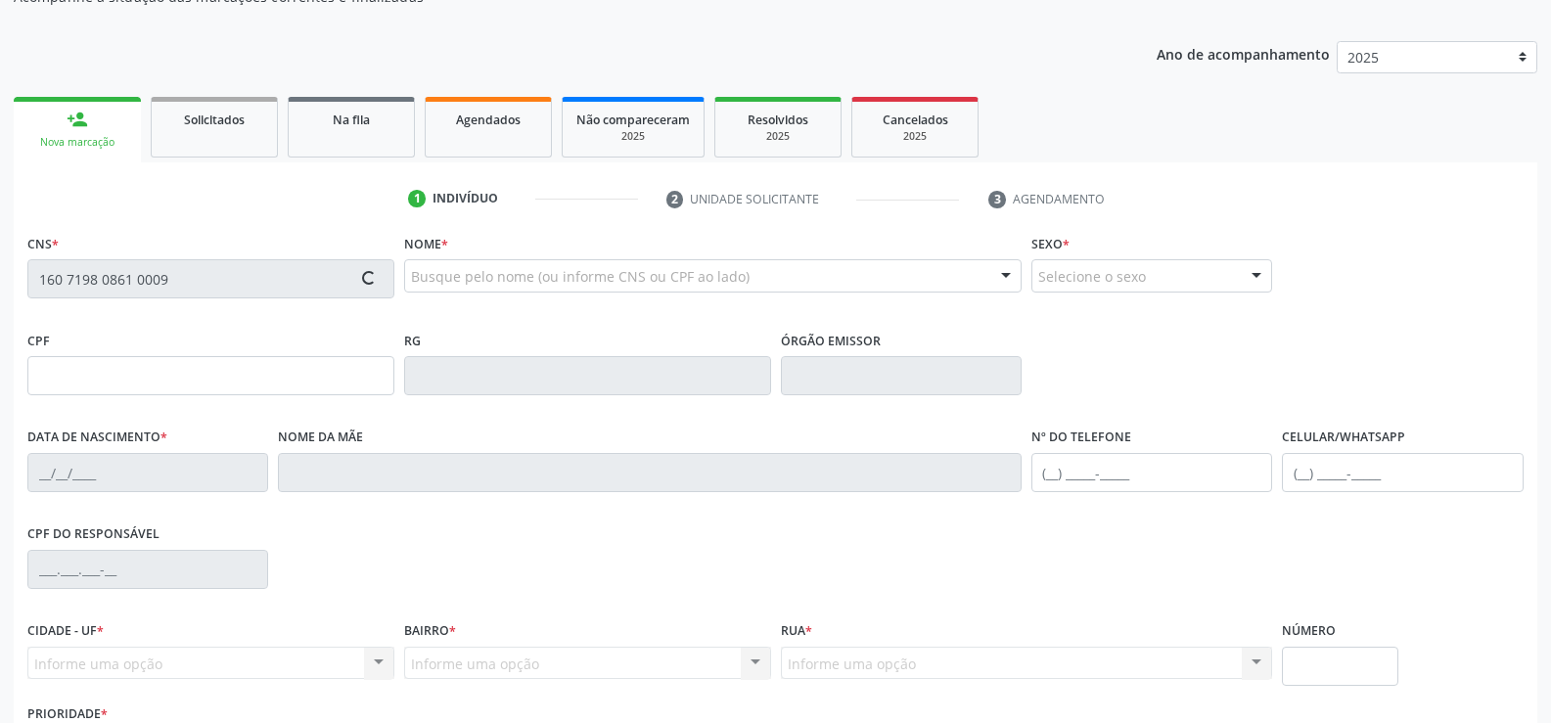
type input "221"
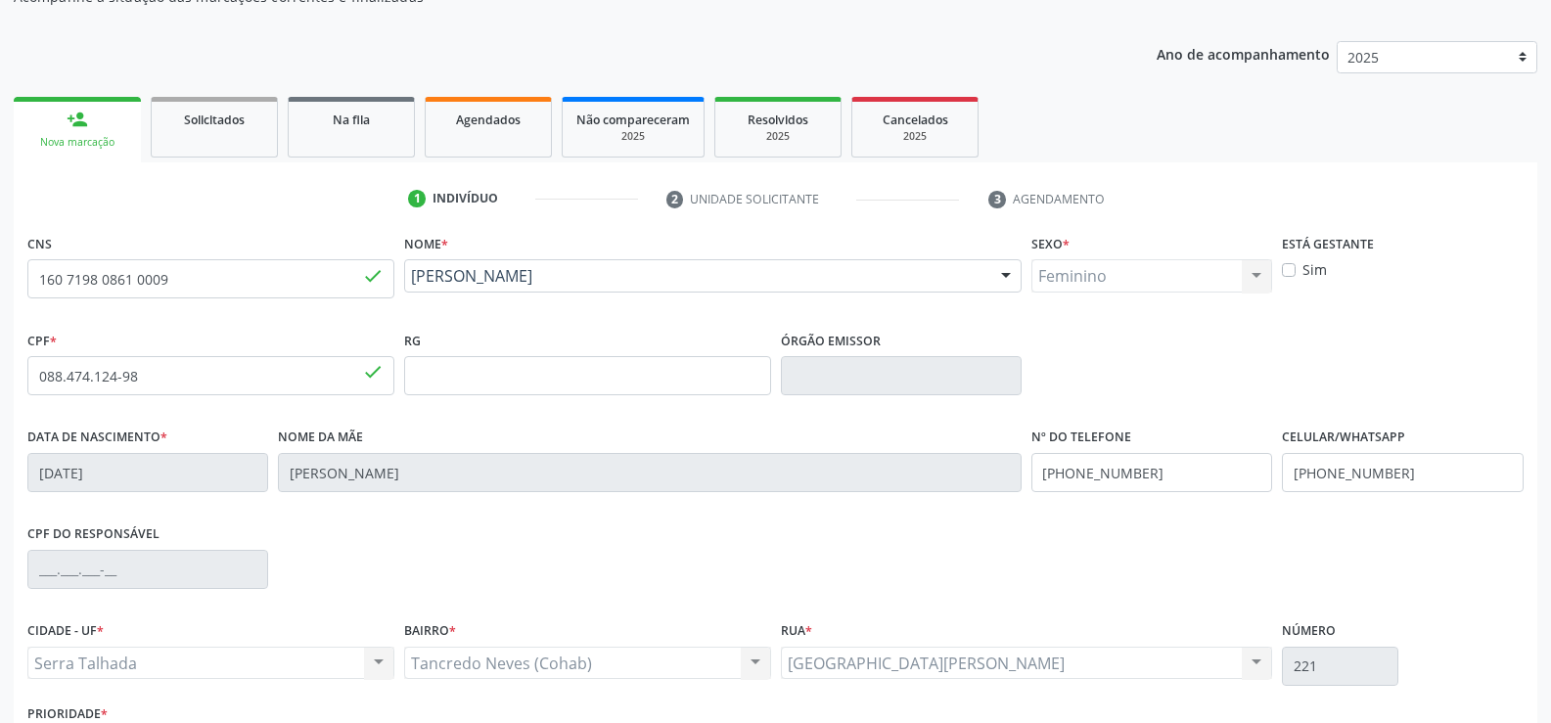
scroll to position [338, 0]
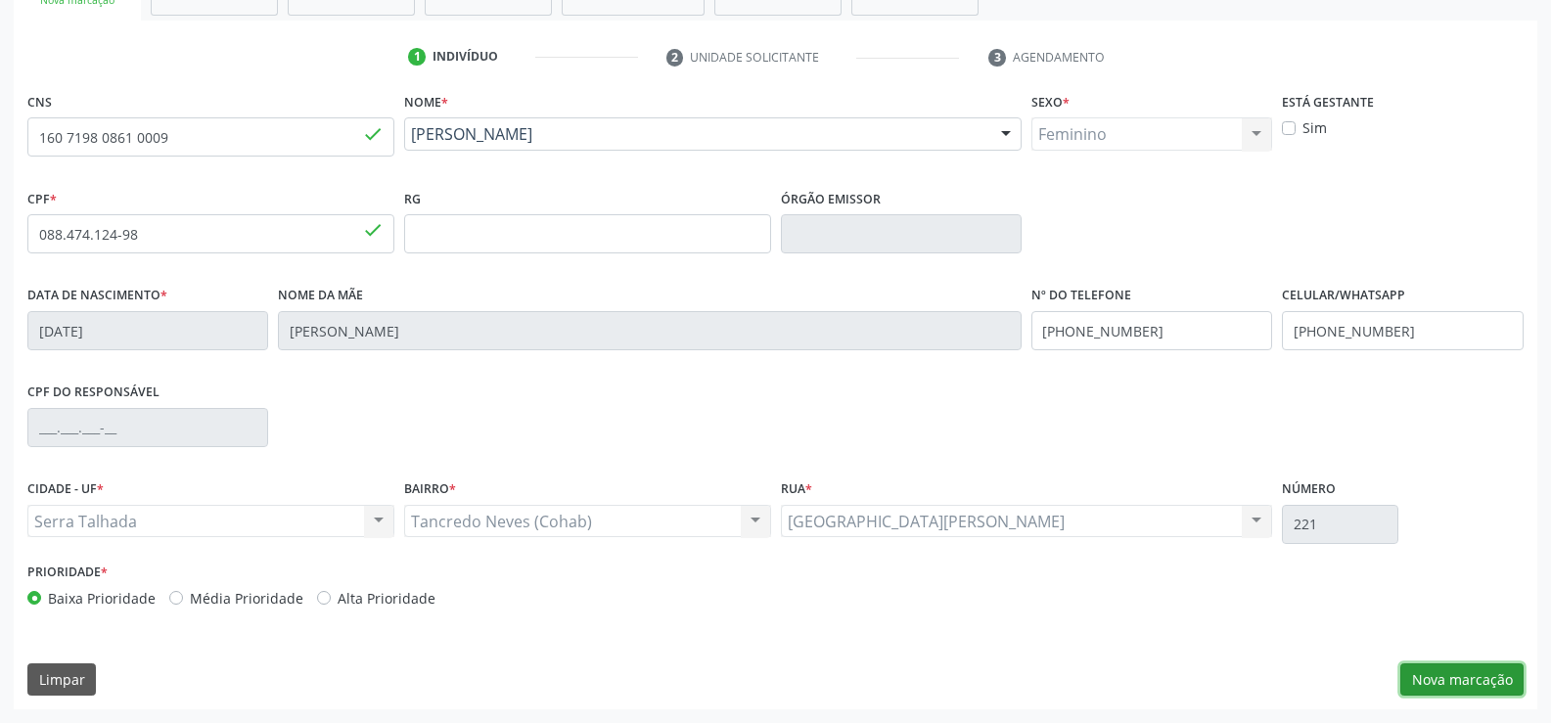
click at [1452, 676] on button "Nova marcação" at bounding box center [1461, 679] width 123 height 33
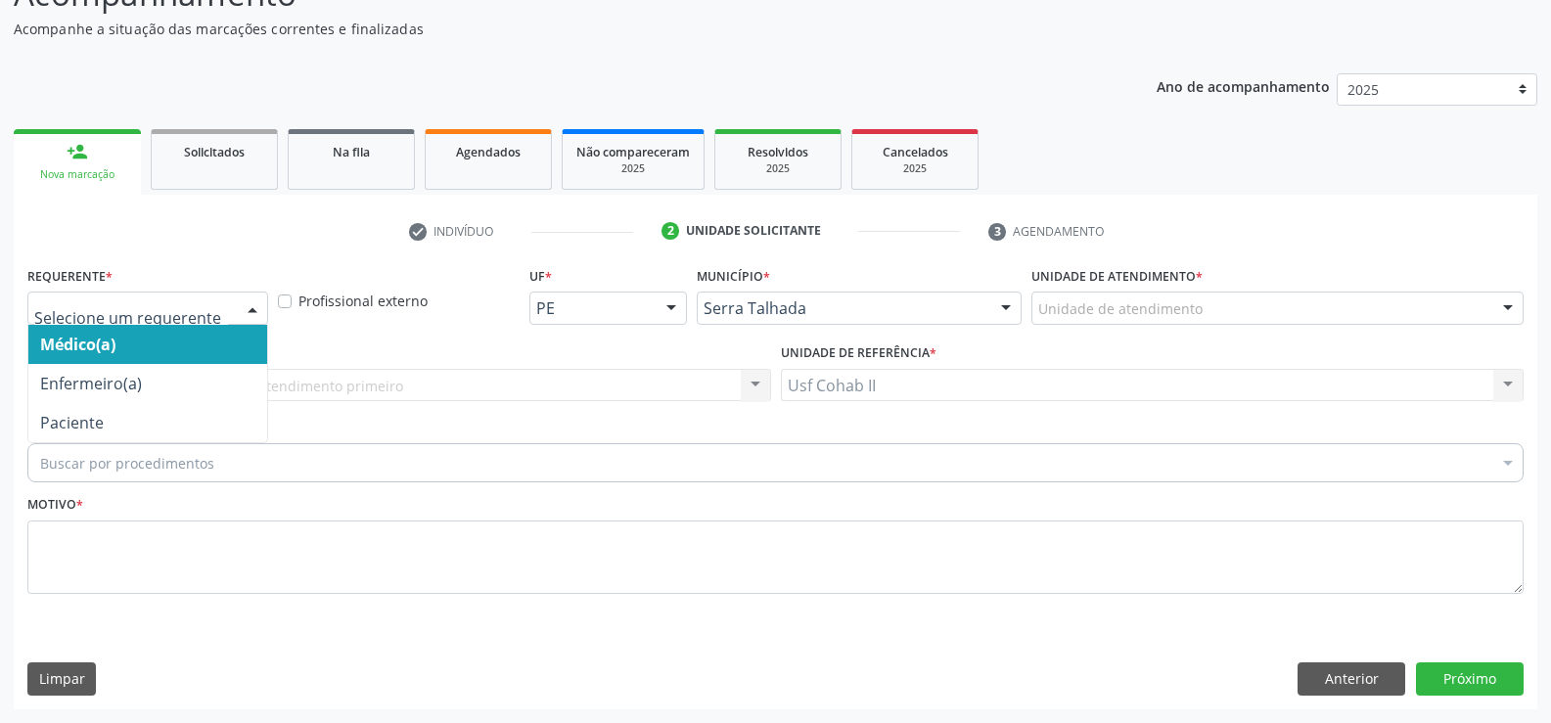
click at [260, 305] on div at bounding box center [252, 309] width 29 height 33
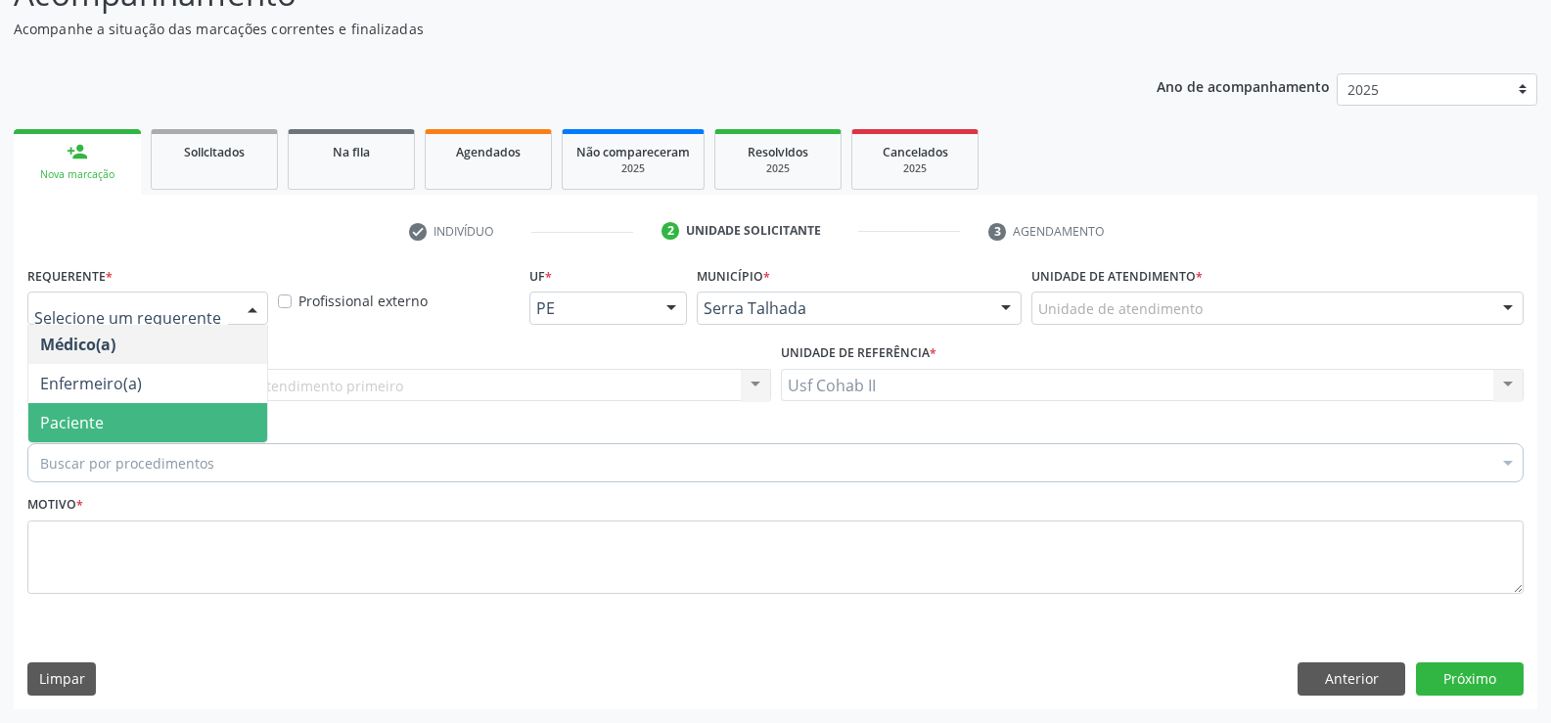
click at [113, 424] on span "Paciente" at bounding box center [147, 422] width 239 height 39
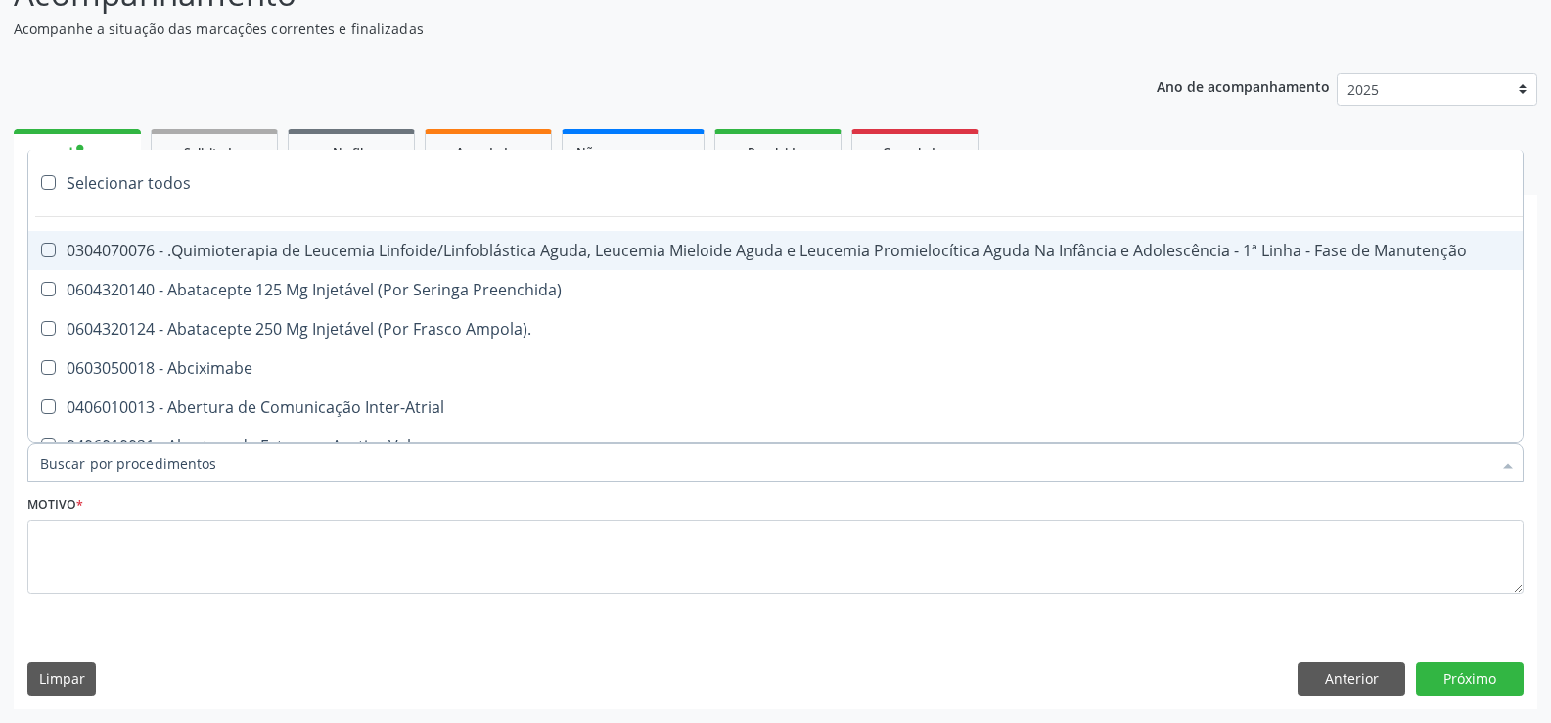
drag, startPoint x: 227, startPoint y: 459, endPoint x: 238, endPoint y: 456, distance: 11.2
click at [228, 459] on div at bounding box center [775, 462] width 1496 height 39
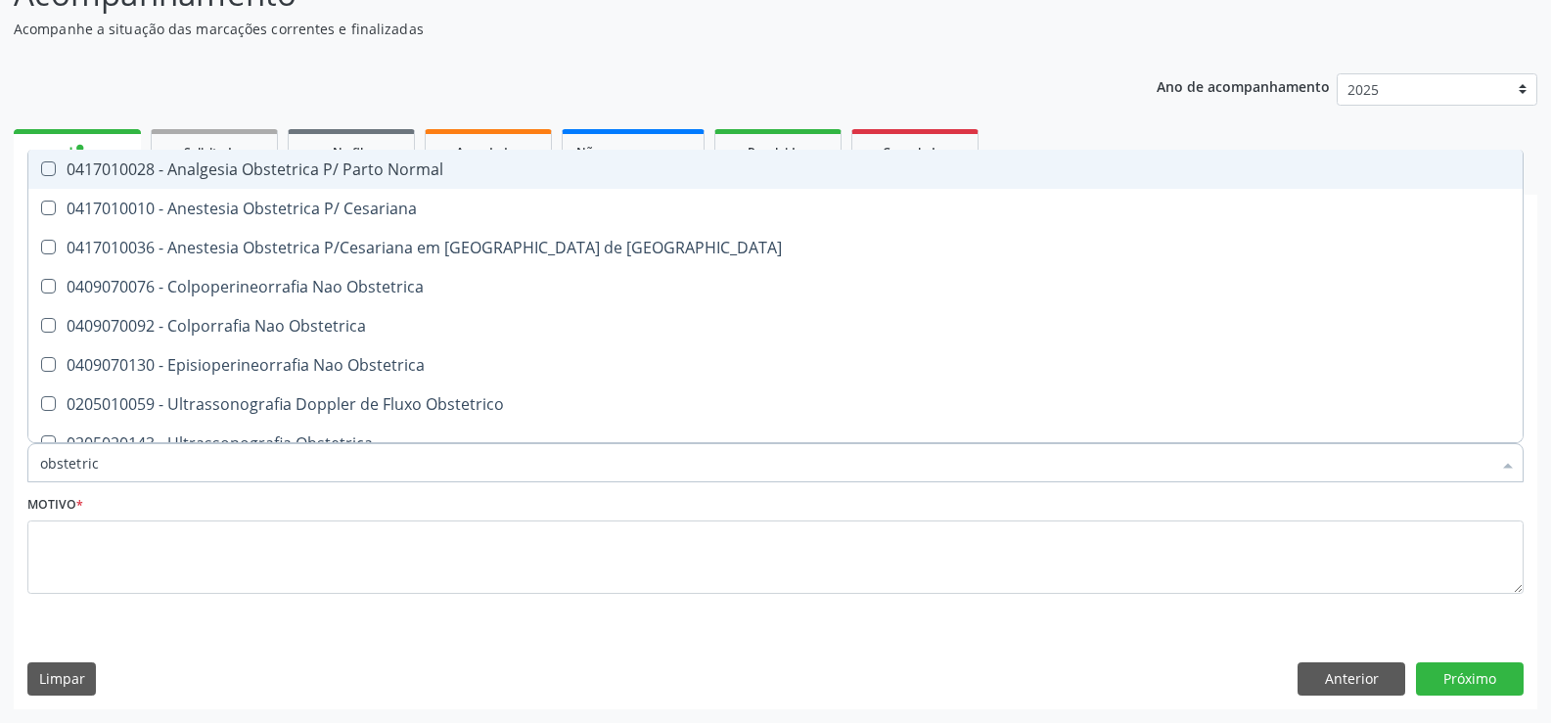
type input "obstetrica"
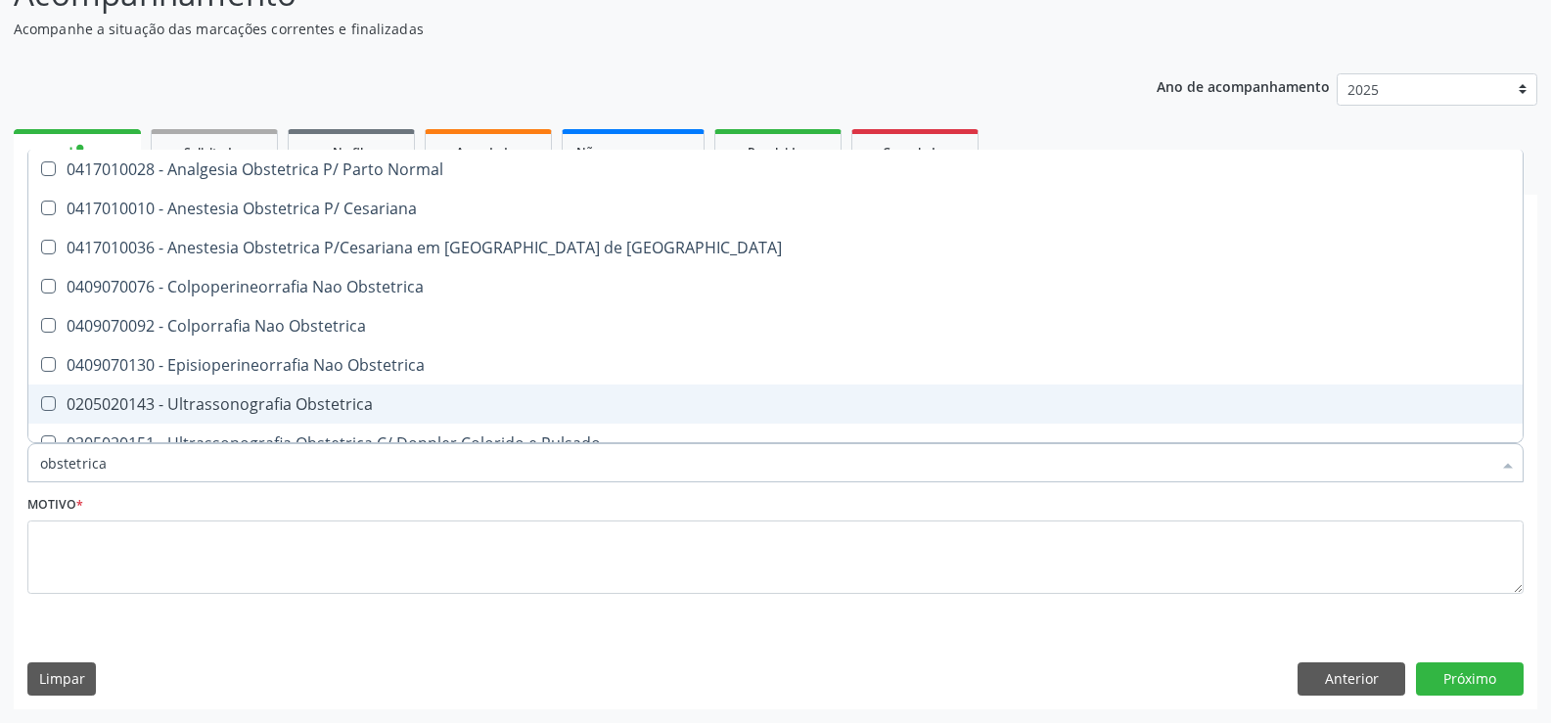
click at [393, 412] on div "0205020143 - Ultrassonografia Obstetrica" at bounding box center [775, 404] width 1471 height 16
checkbox Obstetrica "true"
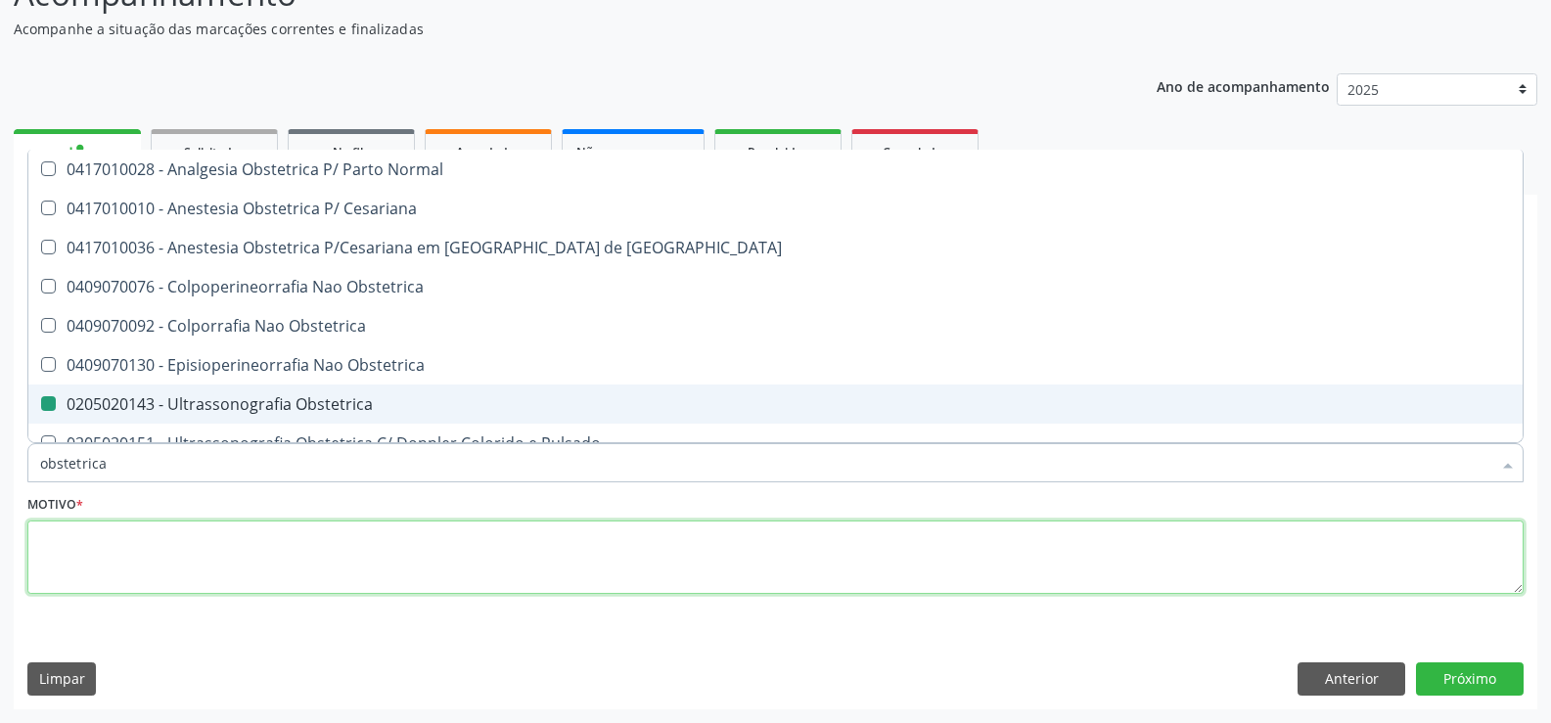
click at [99, 563] on textarea at bounding box center [775, 558] width 1496 height 74
checkbox Cesariana "true"
checkbox Obstetrica "false"
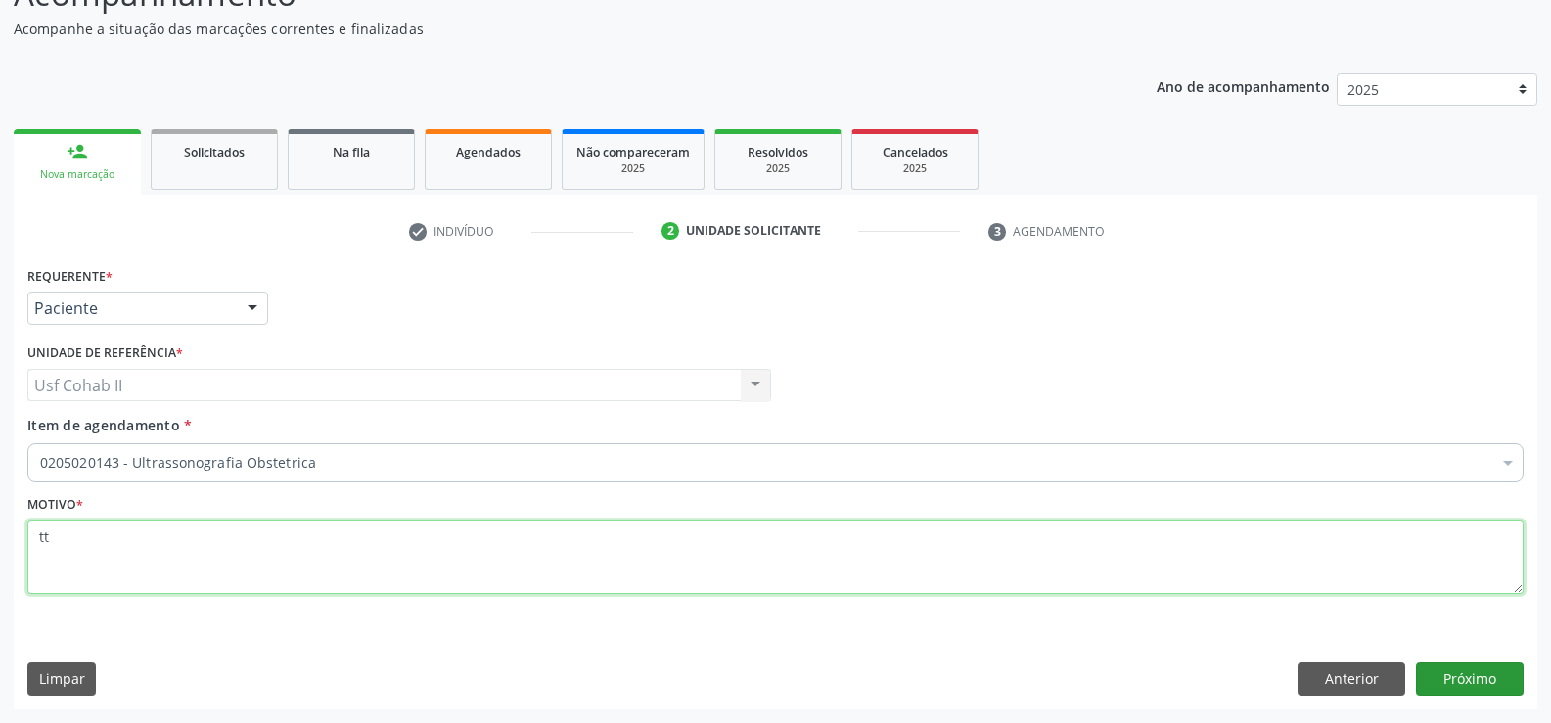
type textarea "tt"
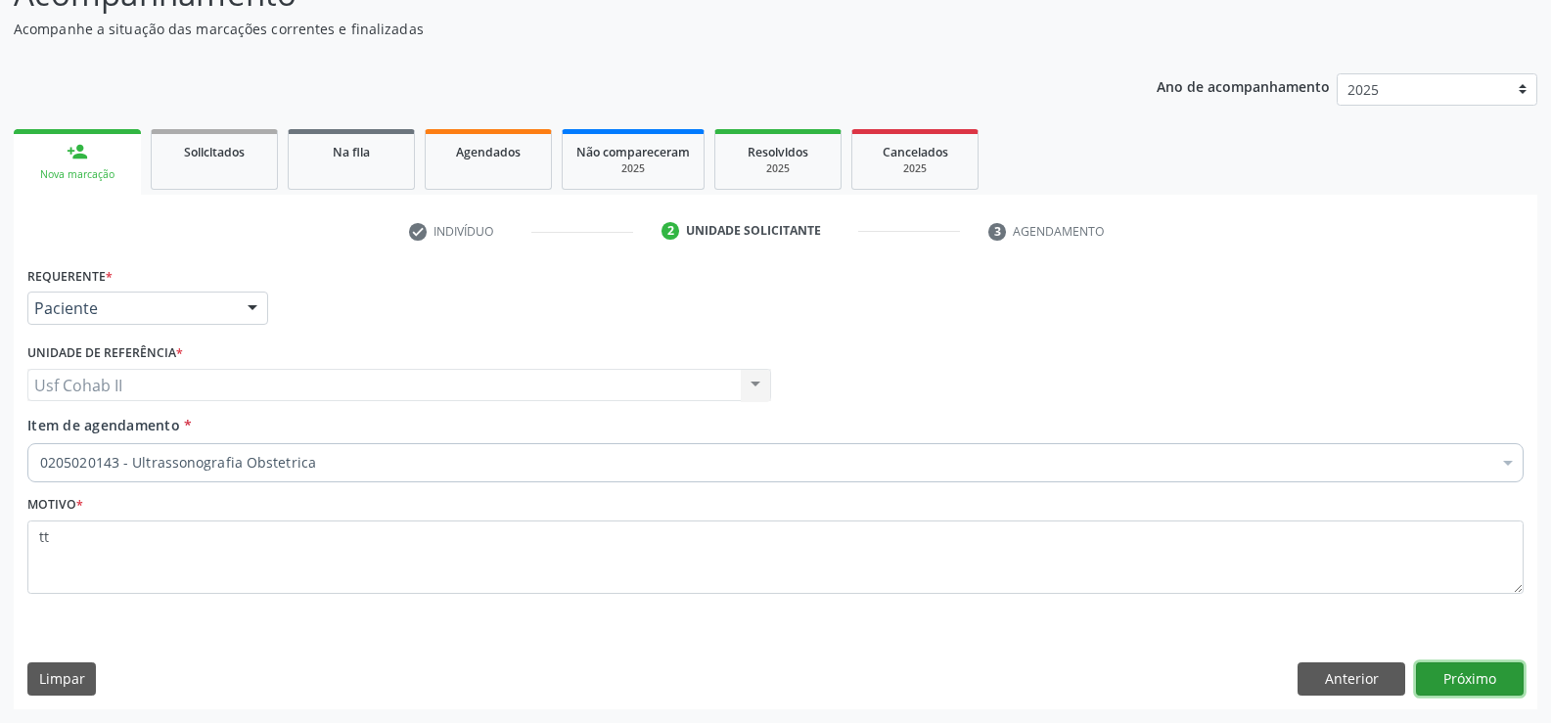
click at [1474, 676] on button "Próximo" at bounding box center [1470, 678] width 108 height 33
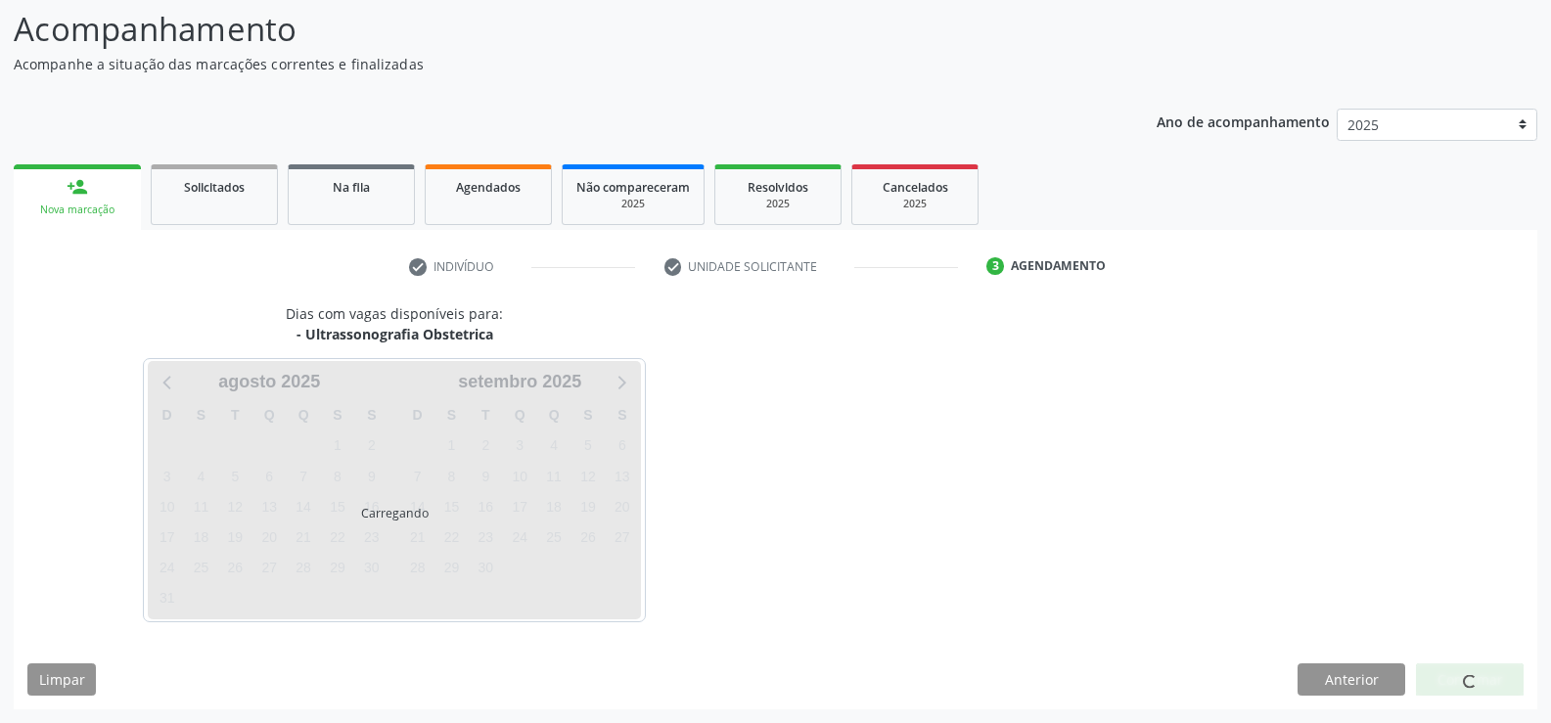
scroll to position [128, 0]
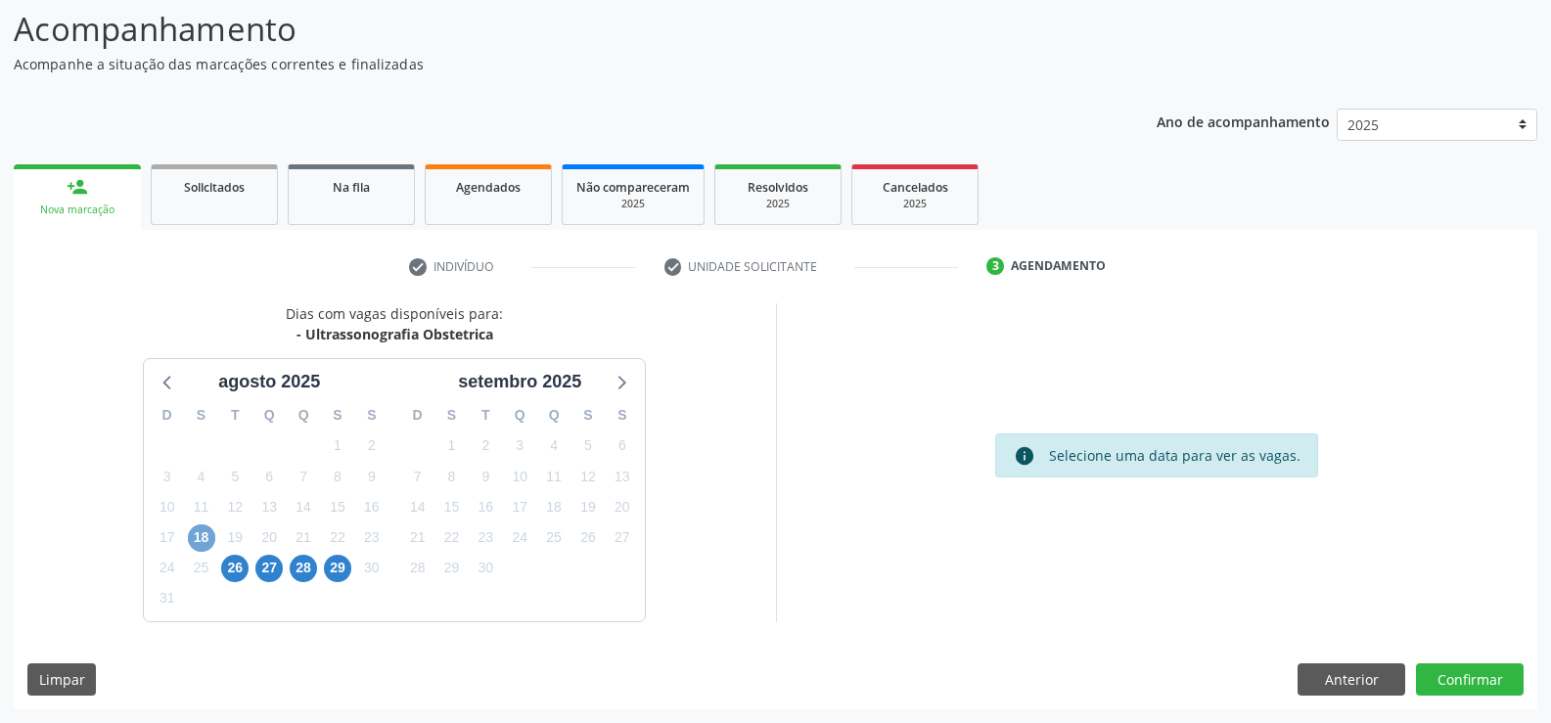
click at [206, 542] on span "18" at bounding box center [201, 538] width 27 height 27
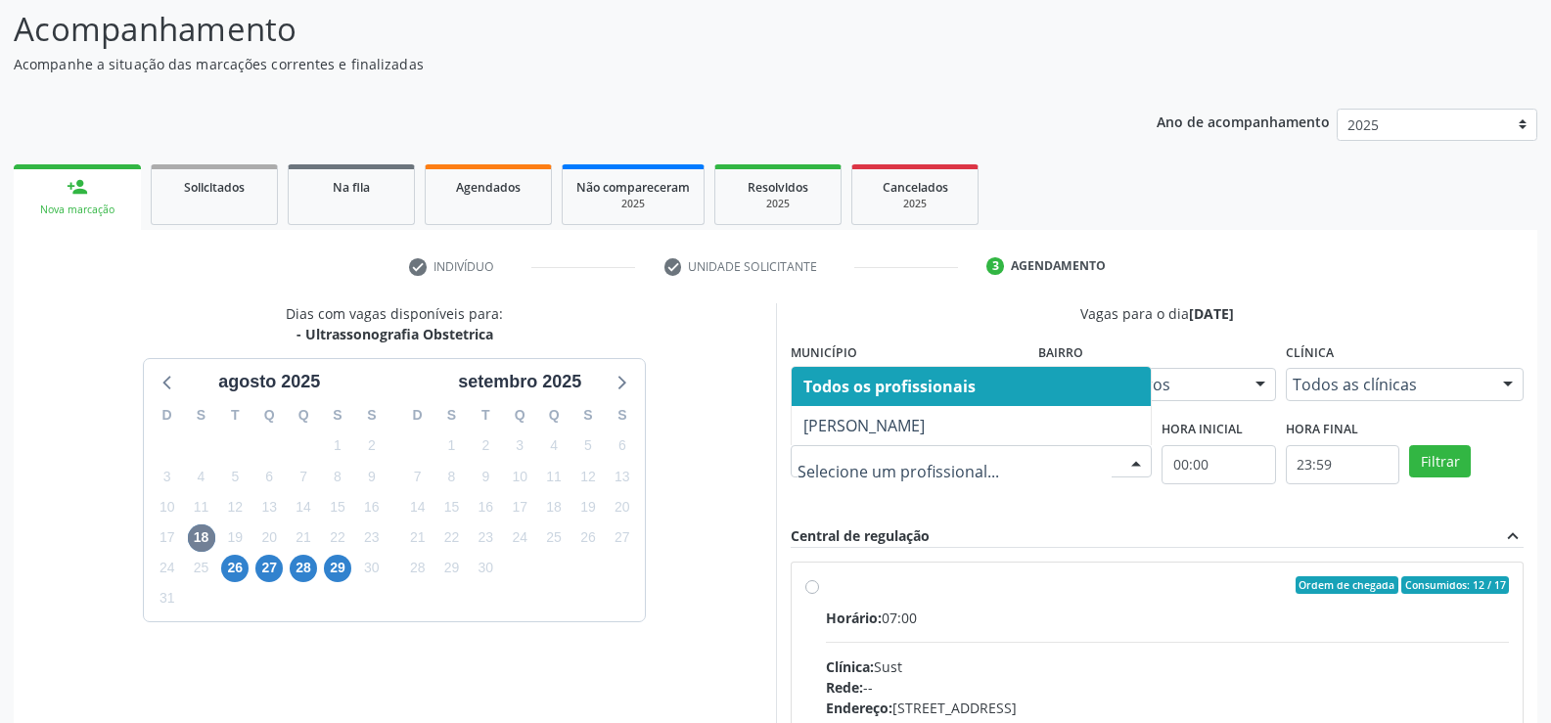
click at [1140, 461] on div at bounding box center [1135, 462] width 29 height 33
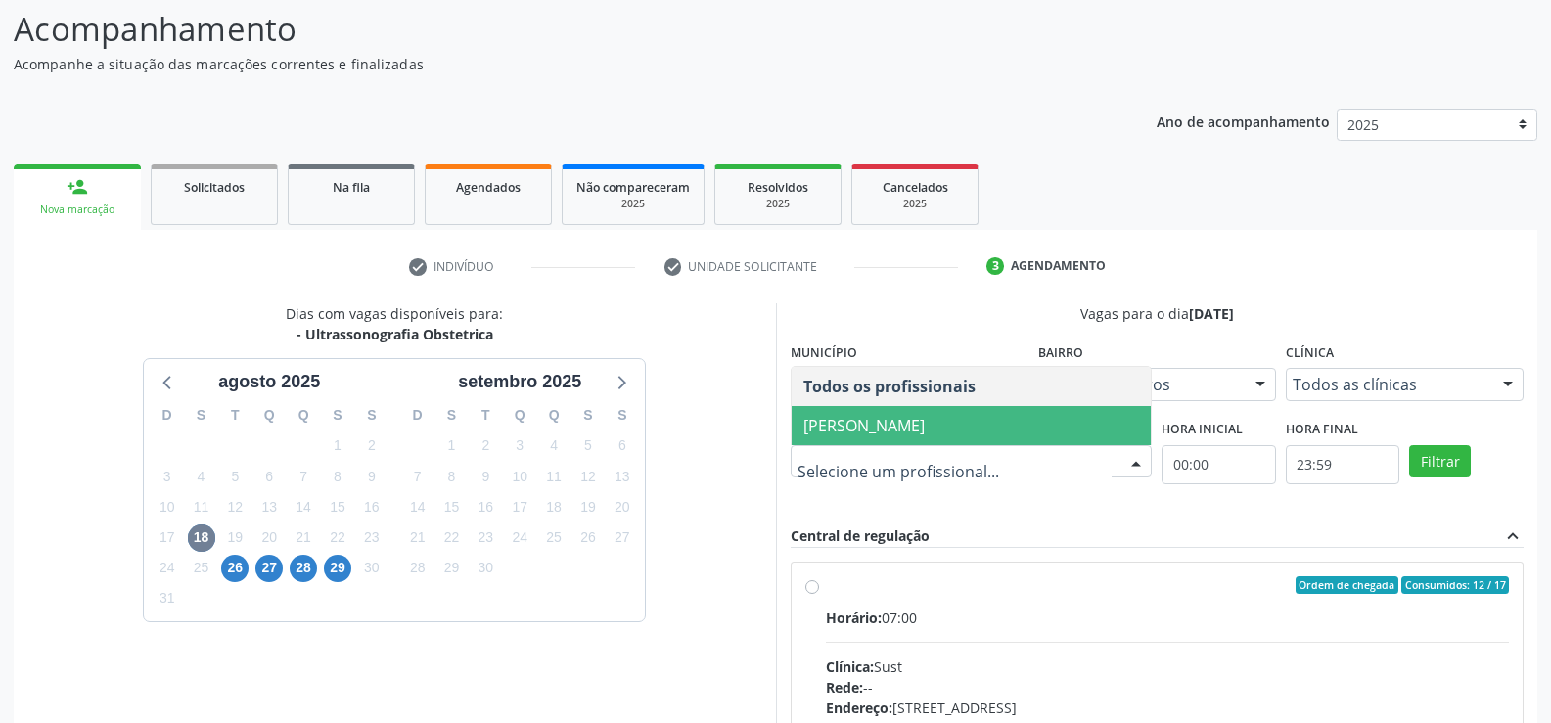
click at [1049, 433] on span "[PERSON_NAME]" at bounding box center [972, 425] width 360 height 39
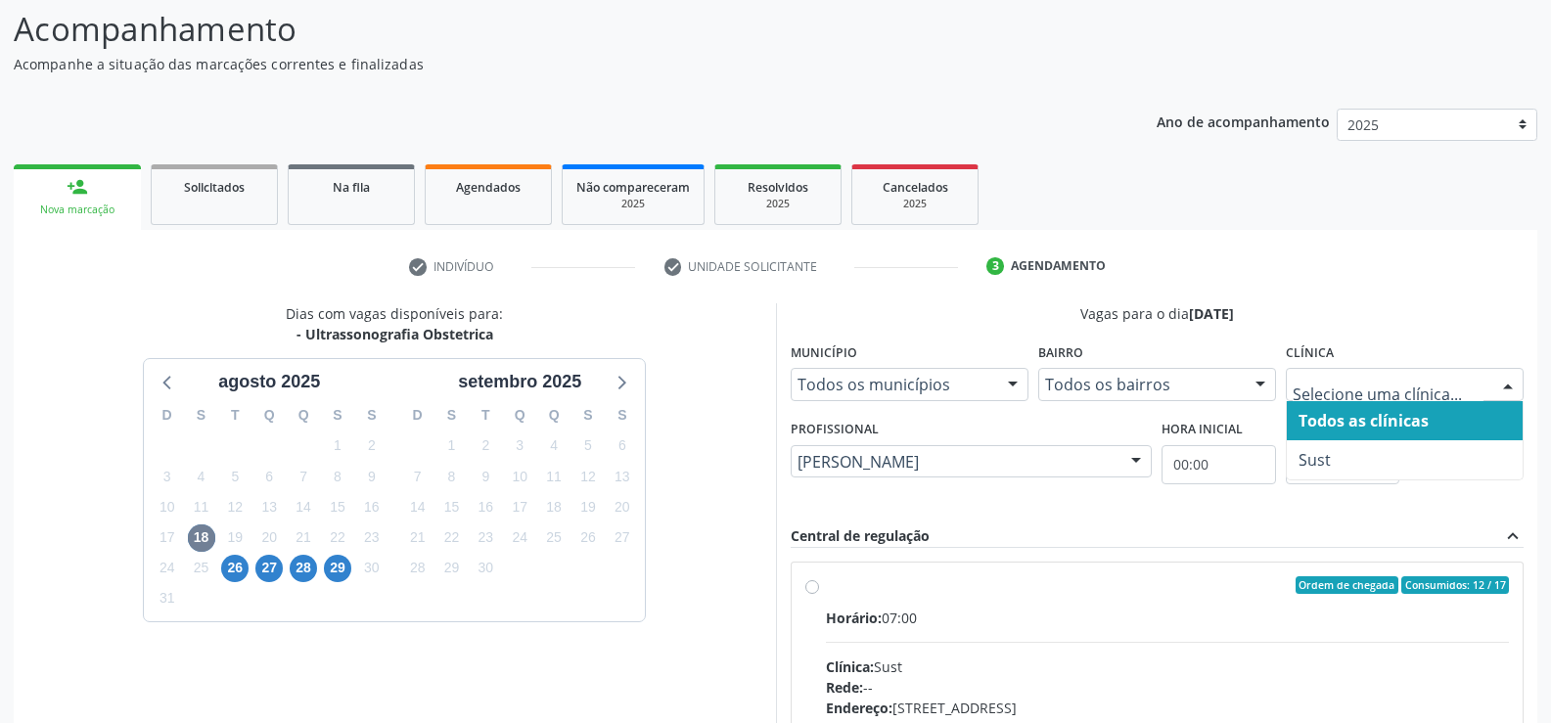
click at [1500, 388] on div at bounding box center [1507, 385] width 29 height 33
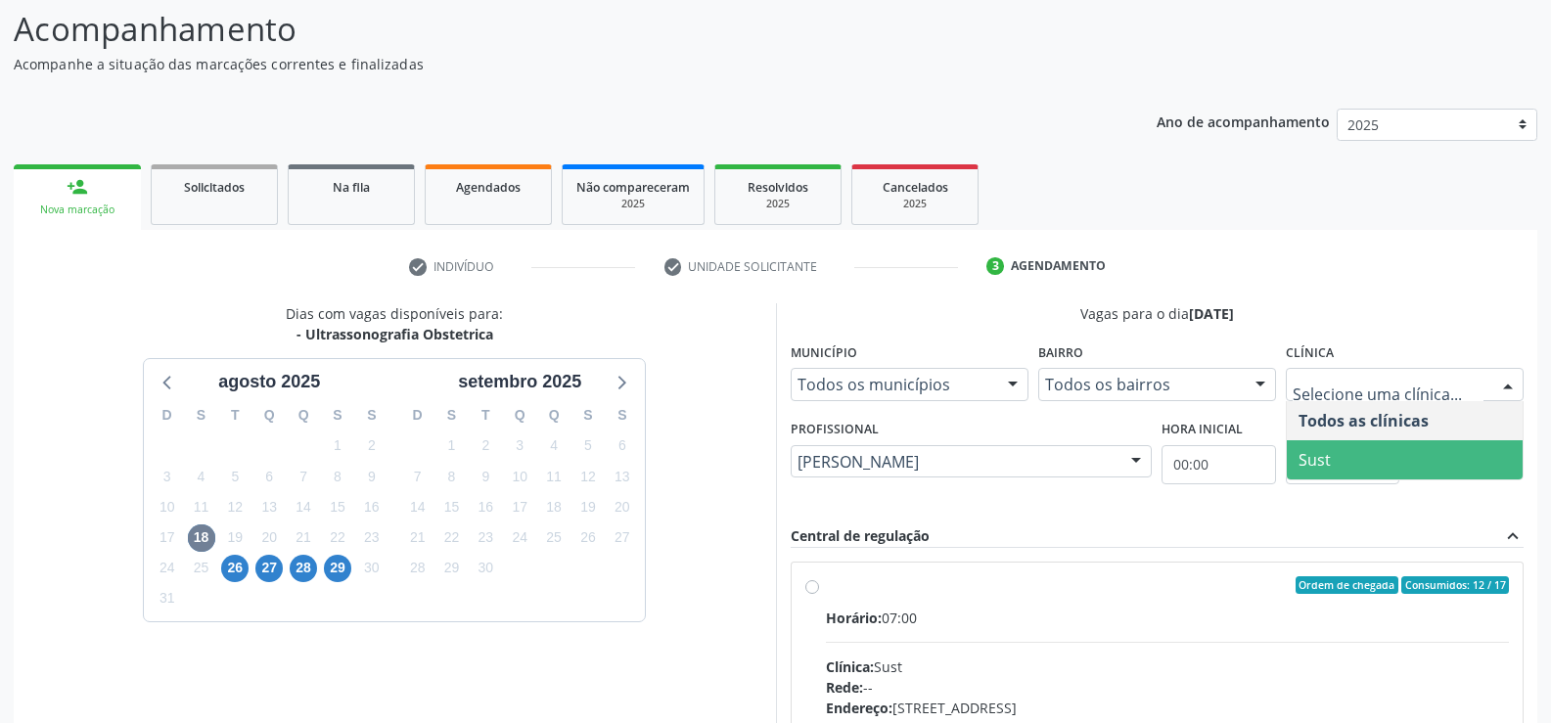
click at [1389, 456] on span "Sust" at bounding box center [1405, 459] width 236 height 39
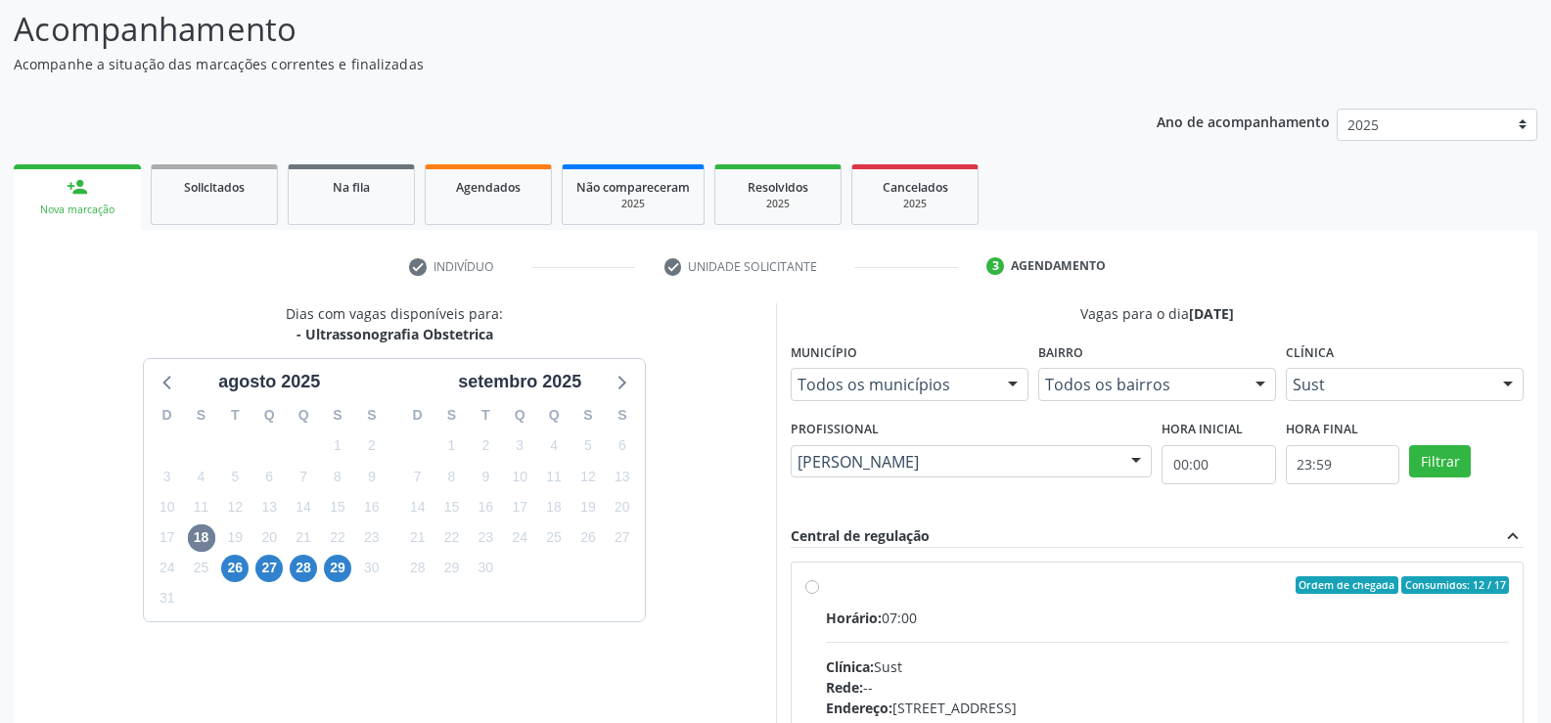
click at [1174, 608] on div "Horário: 07:00" at bounding box center [1168, 618] width 684 height 21
click at [819, 594] on input "Ordem de chegada Consumidos: 12 / 17 Horário: 07:00 Clínica: Sust Rede: -- Ende…" at bounding box center [812, 585] width 14 height 18
radio input "true"
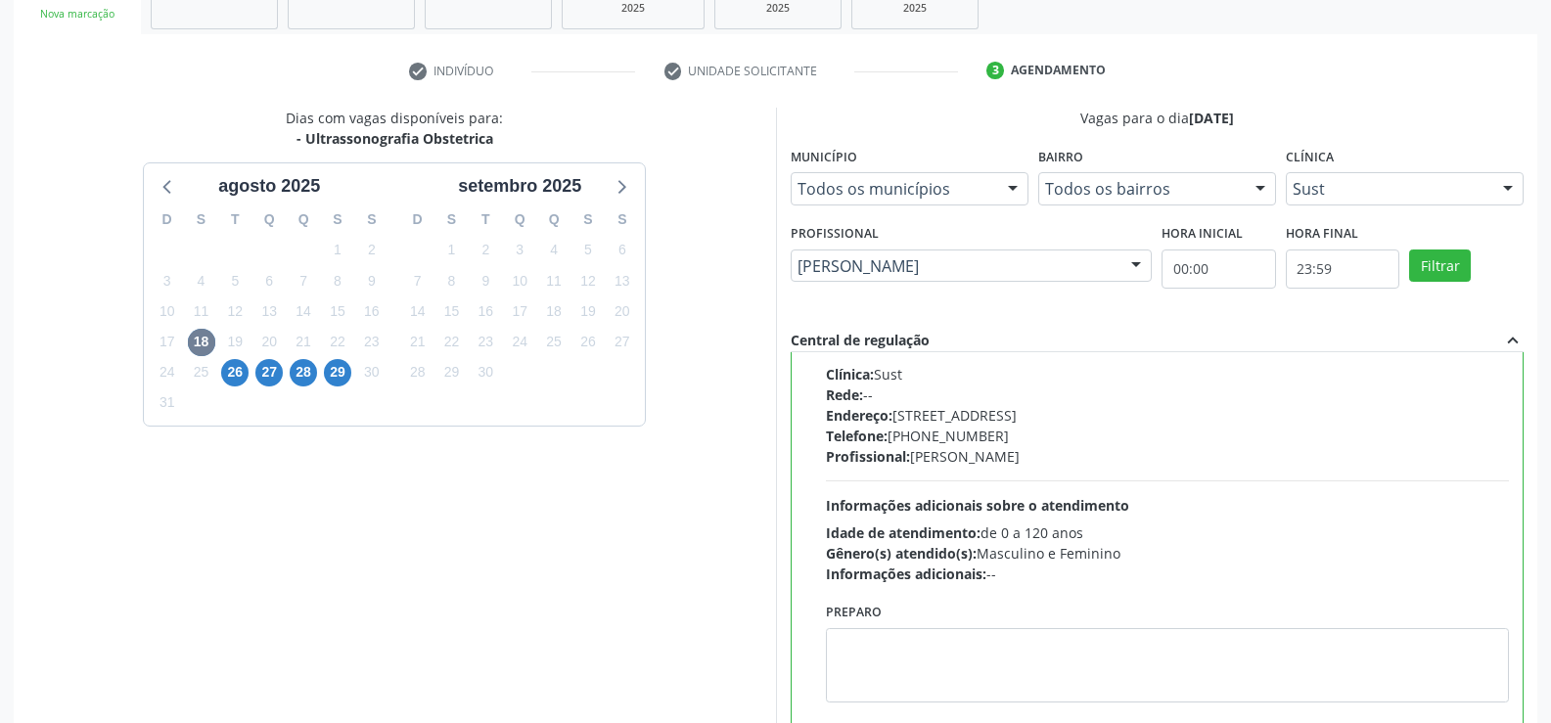
scroll to position [446, 0]
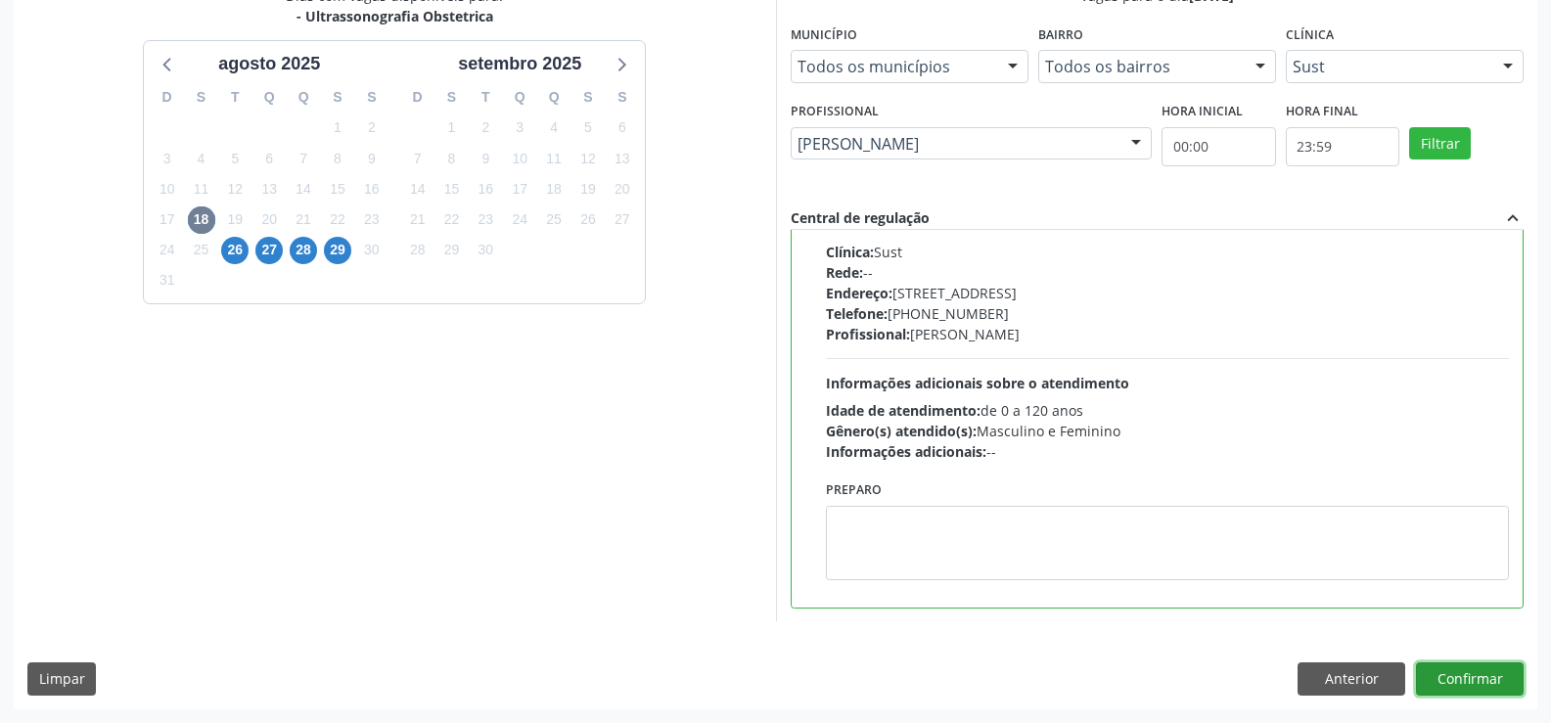
click at [1470, 682] on button "Confirmar" at bounding box center [1470, 678] width 108 height 33
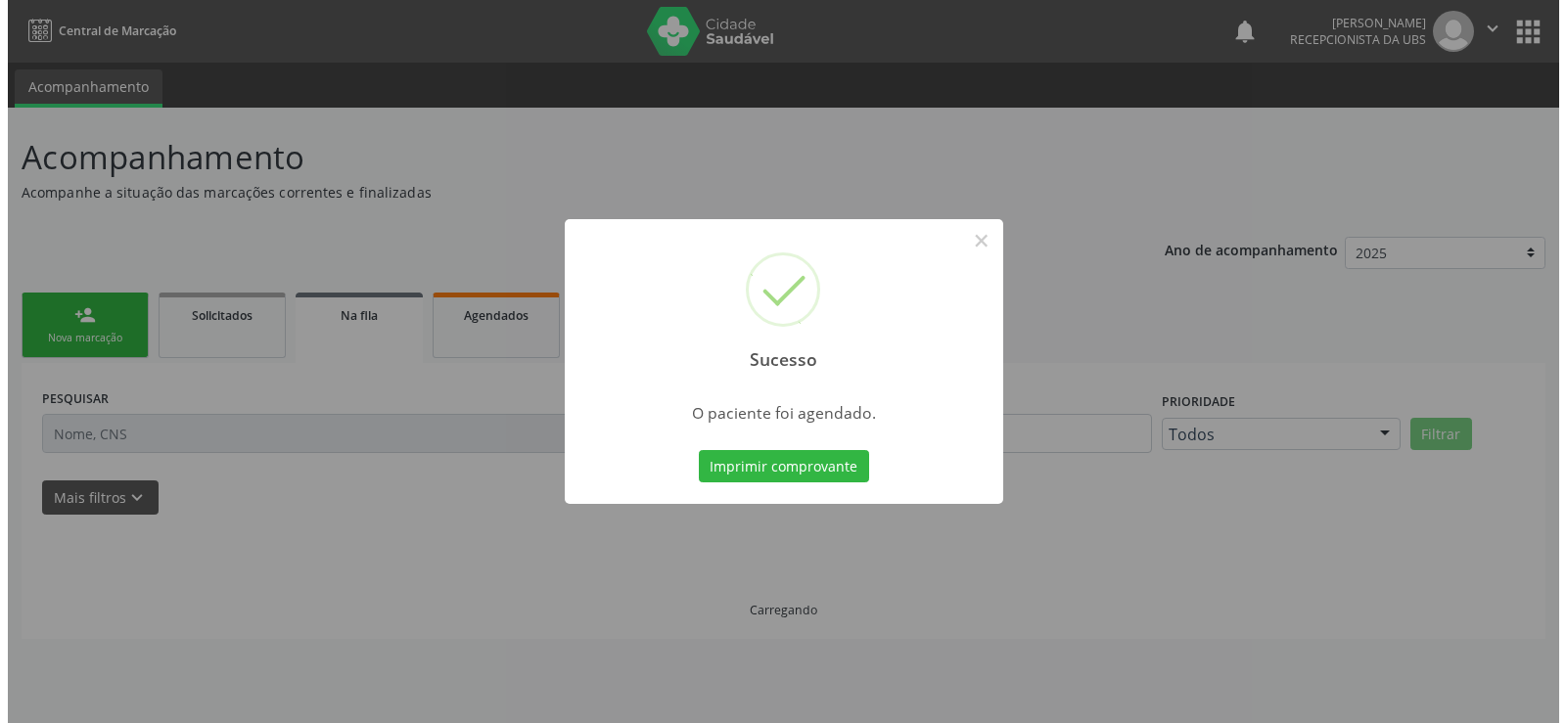
scroll to position [0, 0]
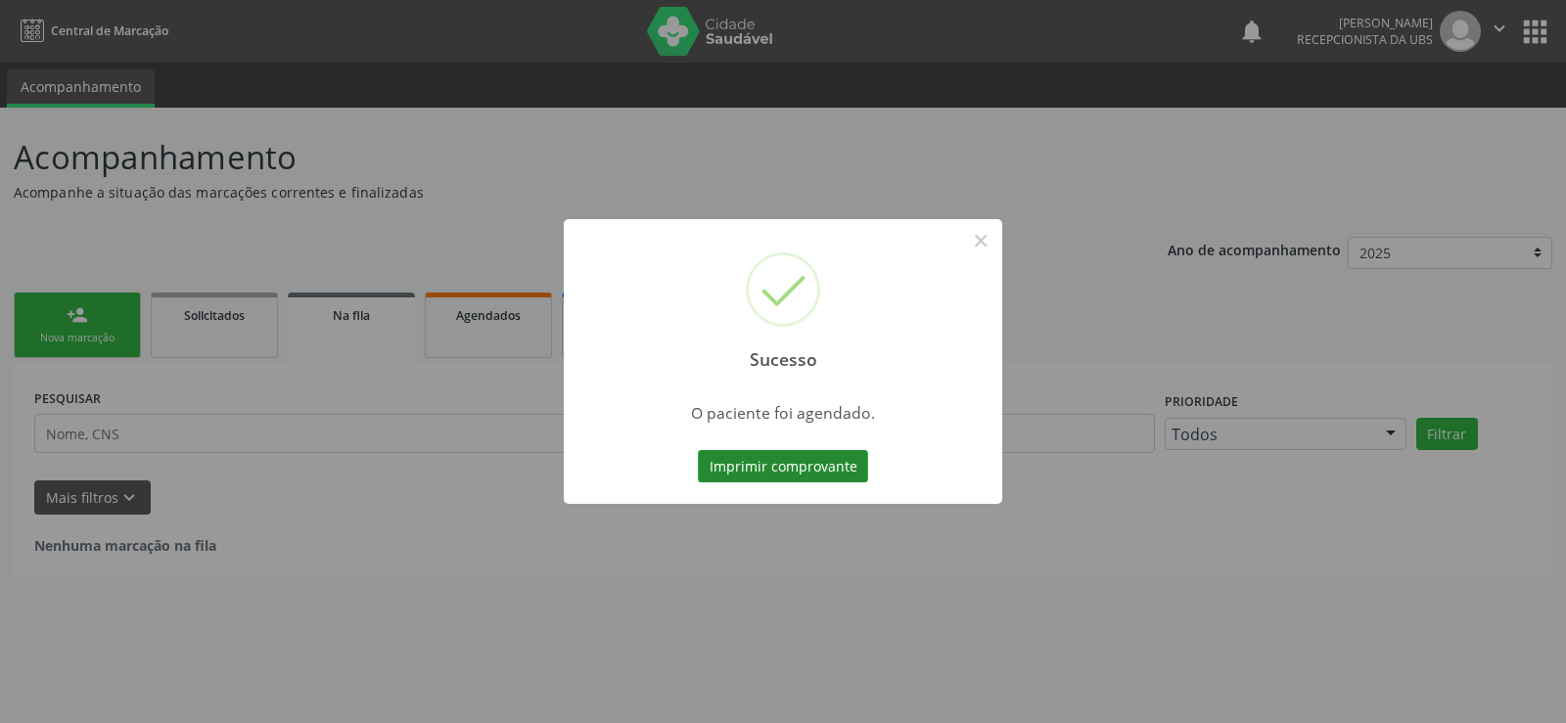
click at [774, 463] on button "Imprimir comprovante" at bounding box center [783, 466] width 170 height 33
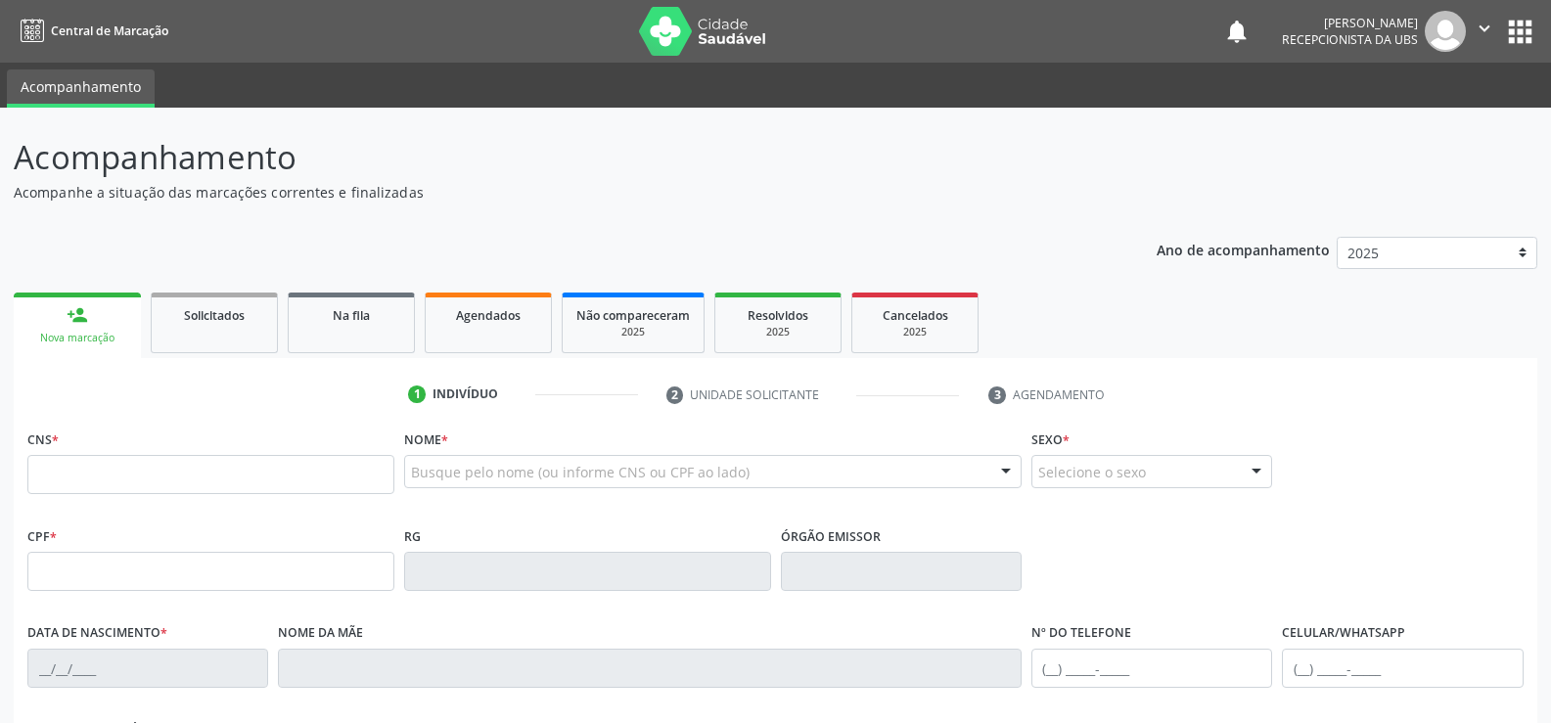
click at [114, 332] on div "Nova marcação" at bounding box center [77, 338] width 100 height 15
click at [102, 482] on input "text" at bounding box center [210, 474] width 367 height 39
type input "160 1755 2911 0001"
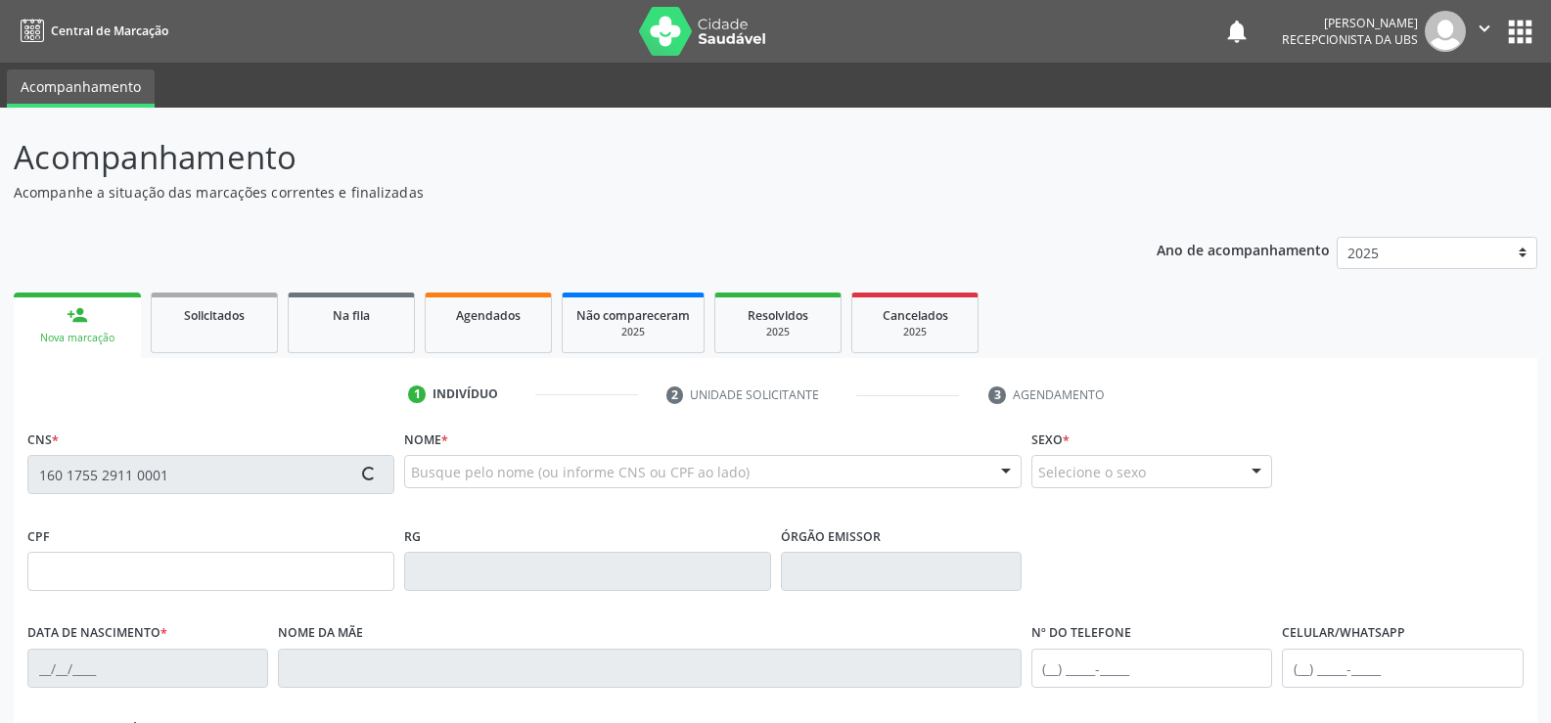
type input "105.606.154-50"
type input "20/06/1992"
type input "Maria Iolanda Principe de Lima"
type input "(87) 98140-9642"
type input "90"
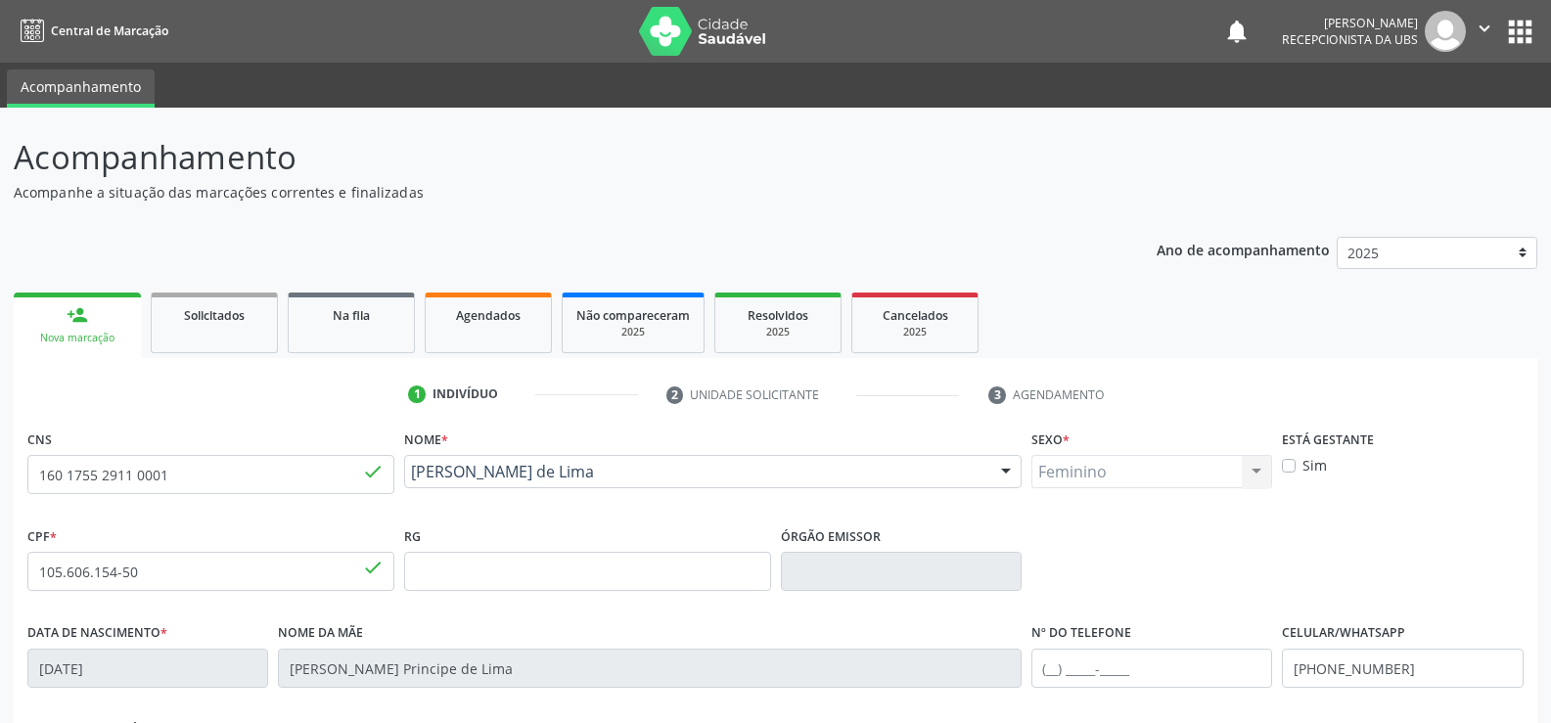
scroll to position [338, 0]
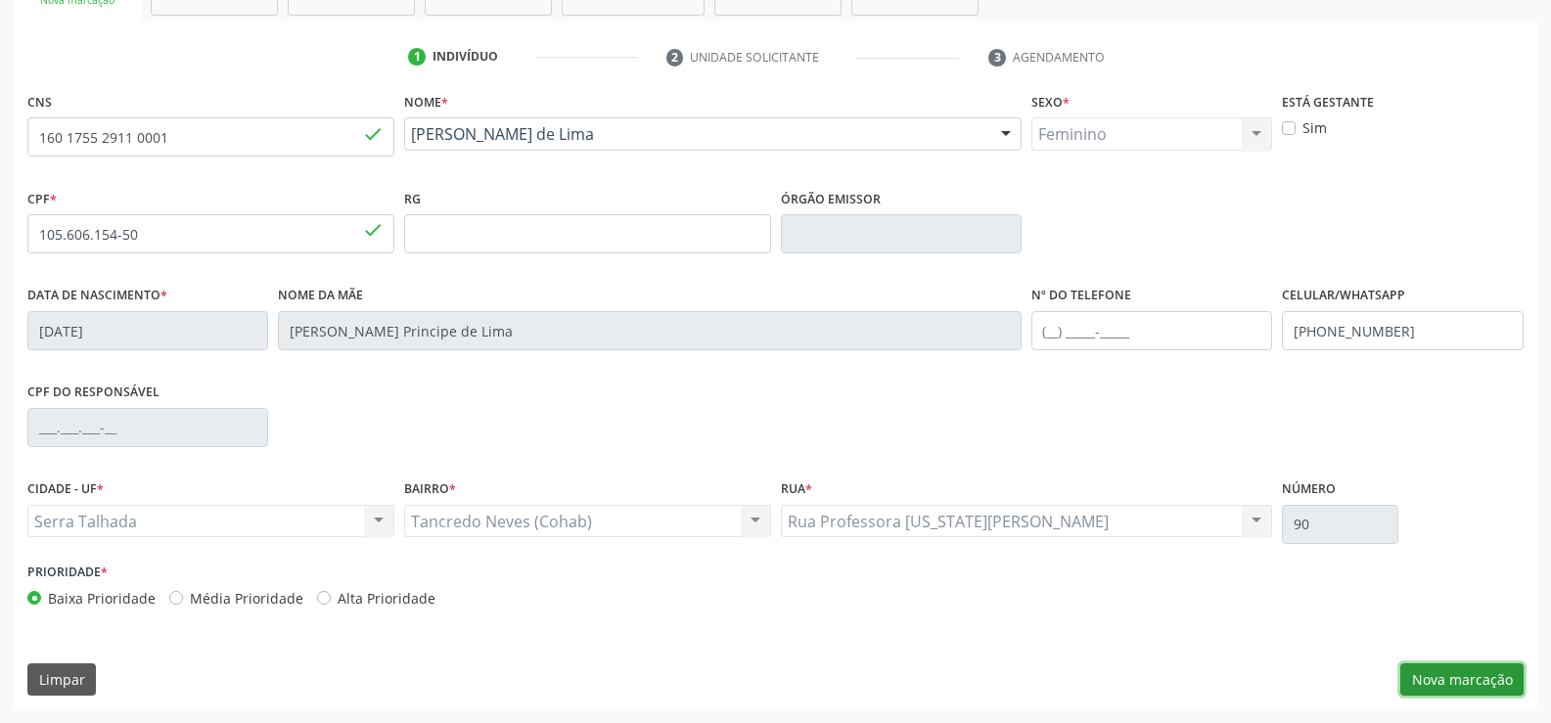
click at [1463, 676] on button "Nova marcação" at bounding box center [1461, 679] width 123 height 33
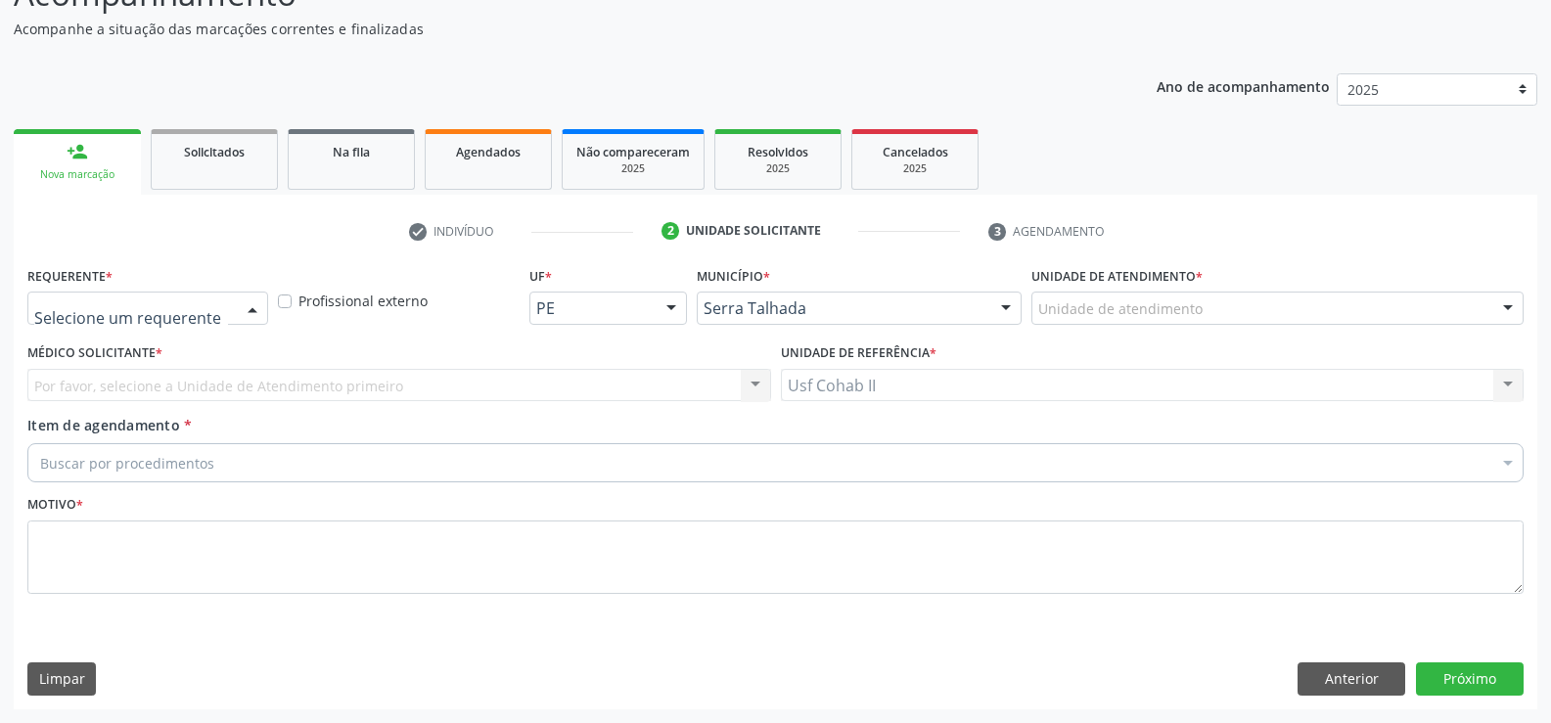
click at [254, 309] on div at bounding box center [252, 309] width 29 height 33
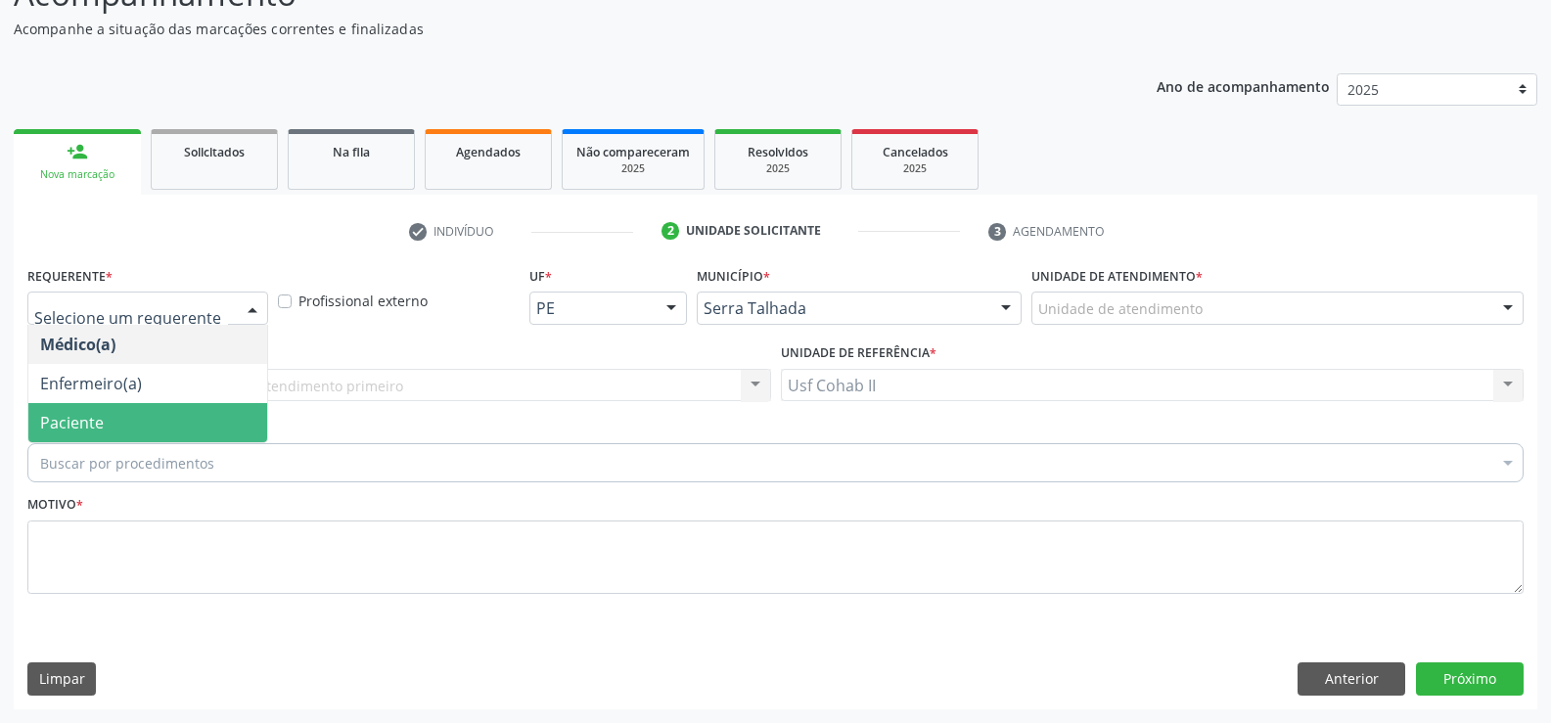
click at [144, 427] on span "Paciente" at bounding box center [147, 422] width 239 height 39
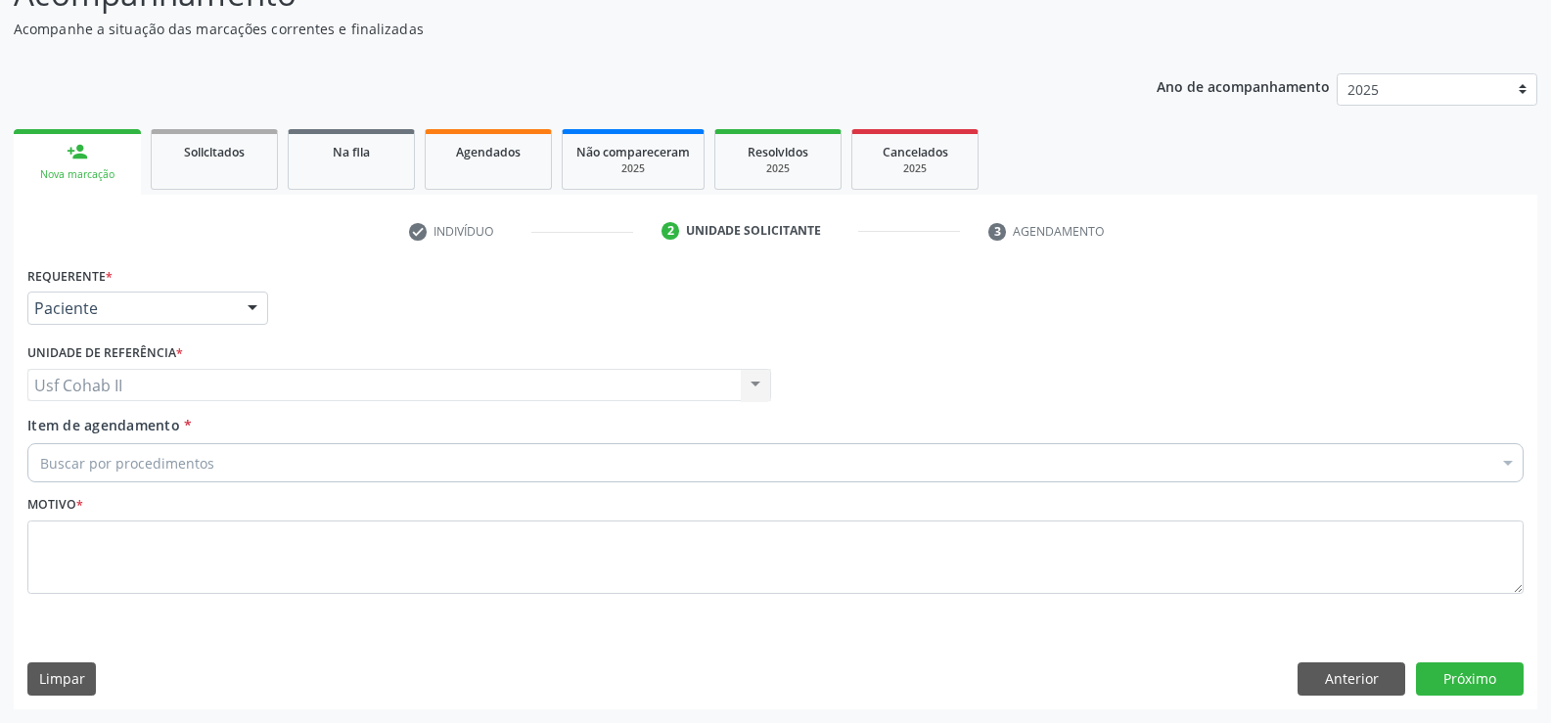
click at [268, 465] on div "Buscar por procedimentos" at bounding box center [775, 462] width 1496 height 39
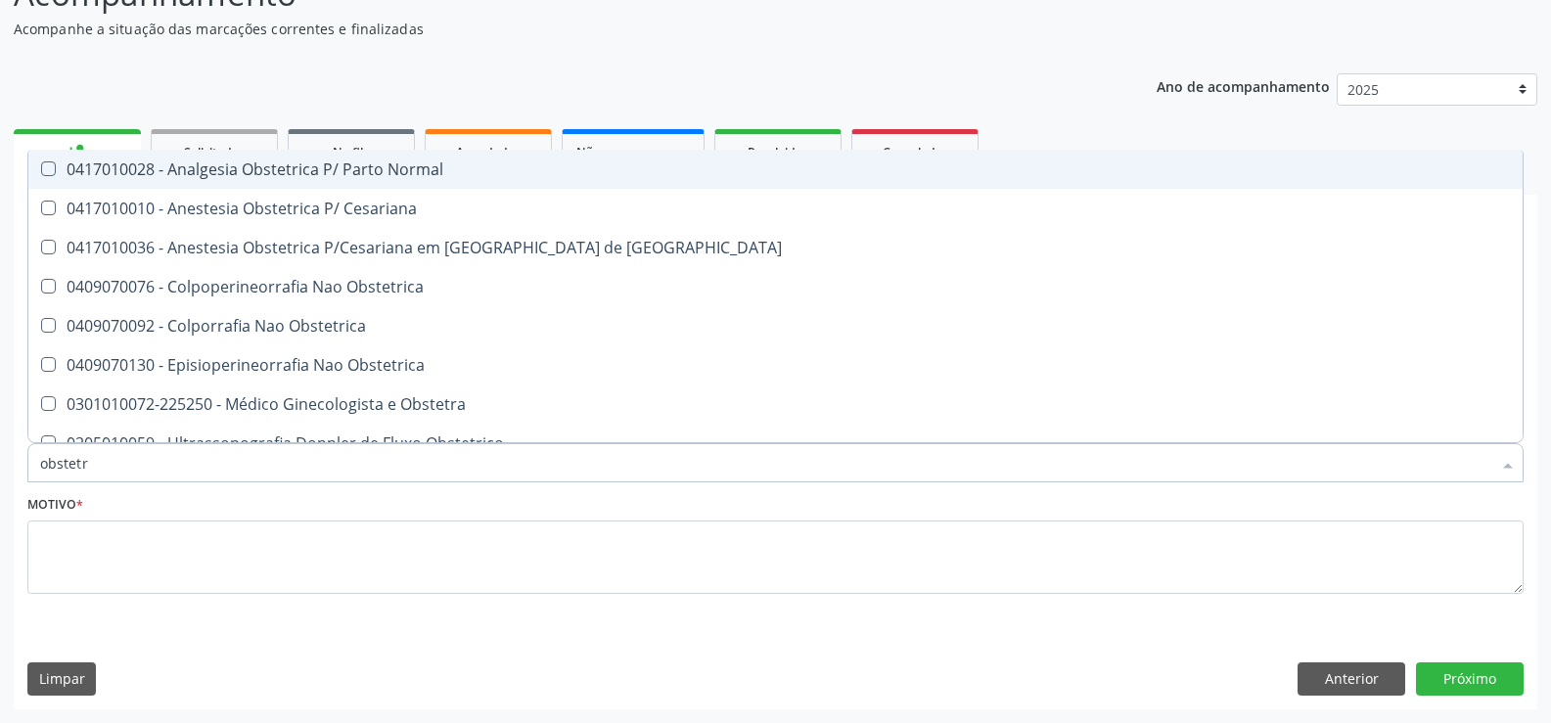
type input "obstetri"
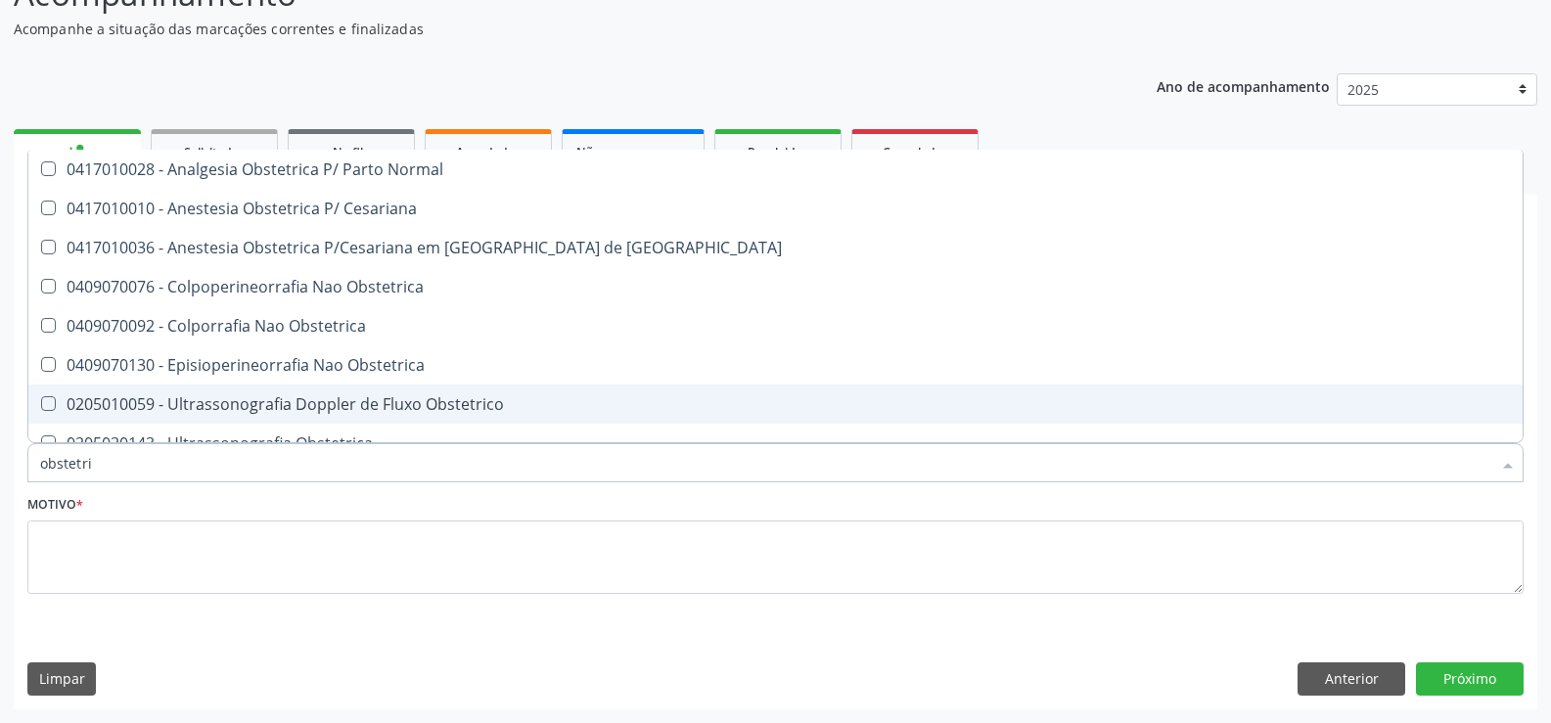
scroll to position [60, 0]
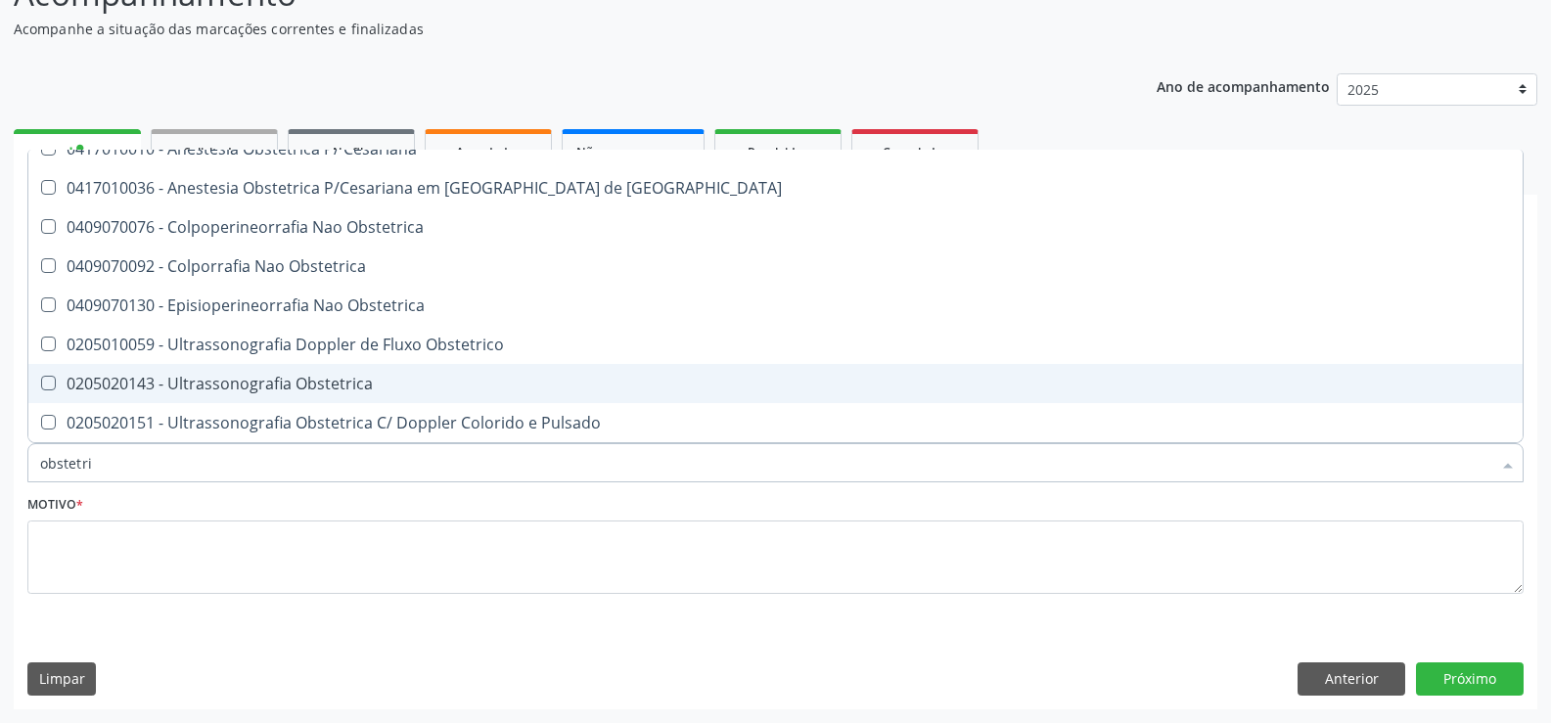
click at [342, 395] on span "0205020143 - Ultrassonografia Obstetrica" at bounding box center [775, 383] width 1494 height 39
checkbox Obstetrica "true"
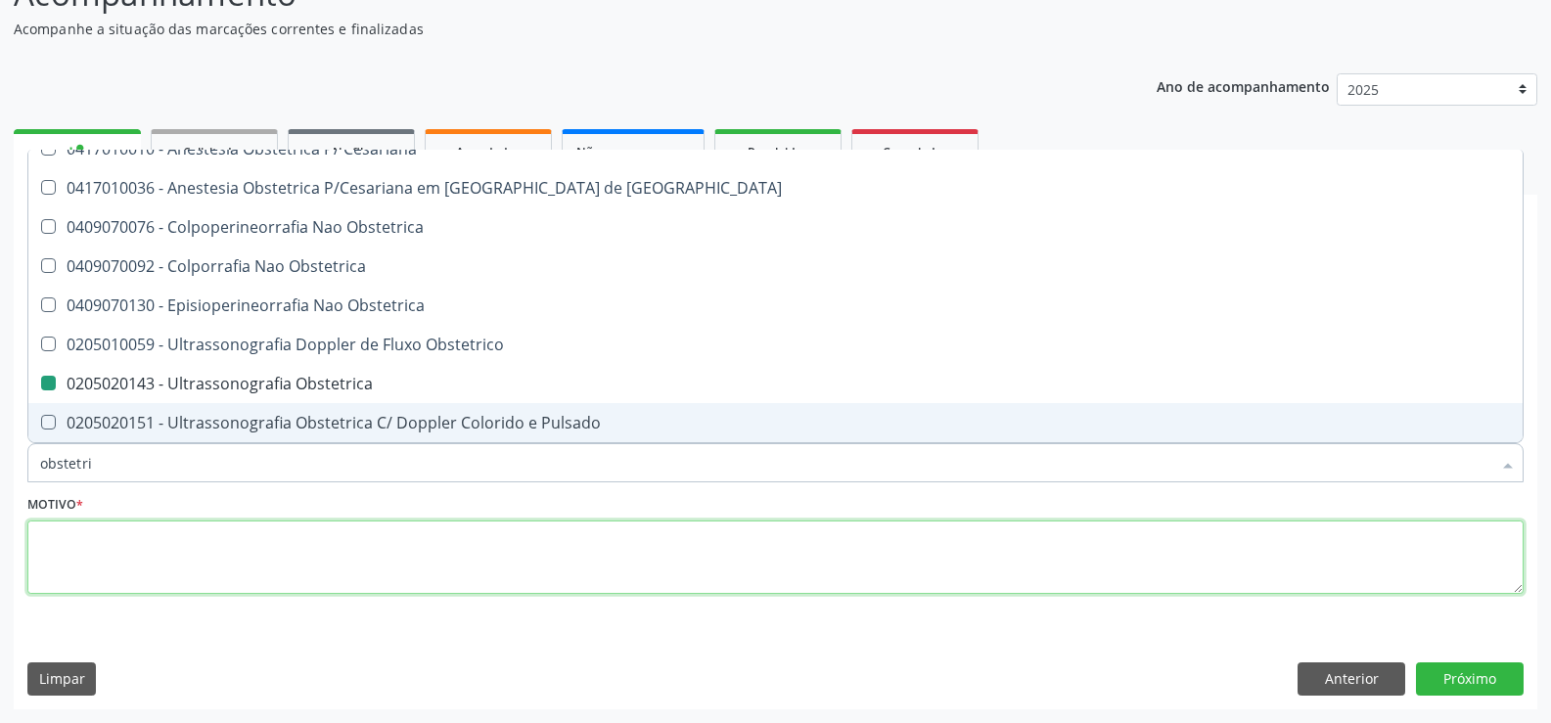
click at [250, 564] on textarea at bounding box center [775, 558] width 1496 height 74
checkbox Cesariana "true"
checkbox Obstetrica "false"
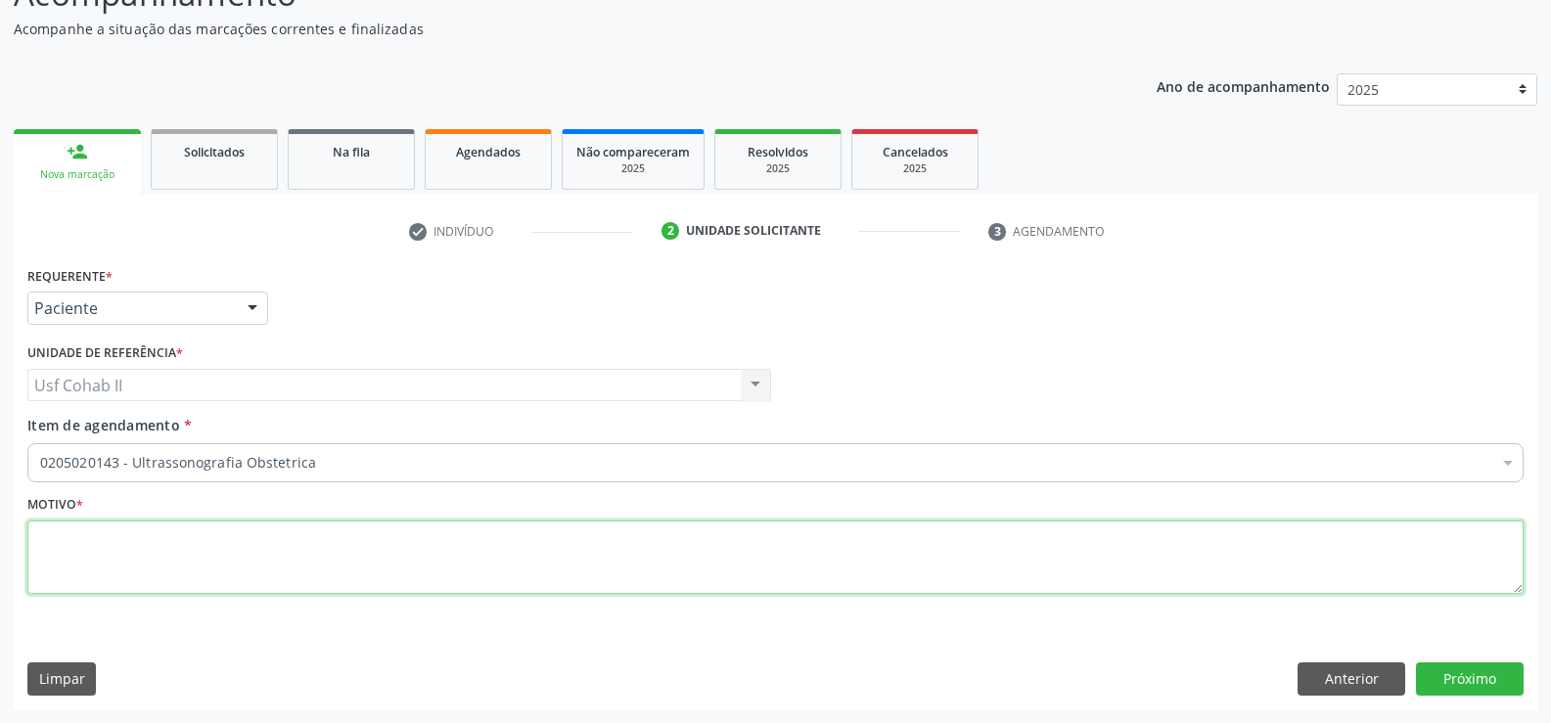
scroll to position [0, 0]
type textarea "rr"
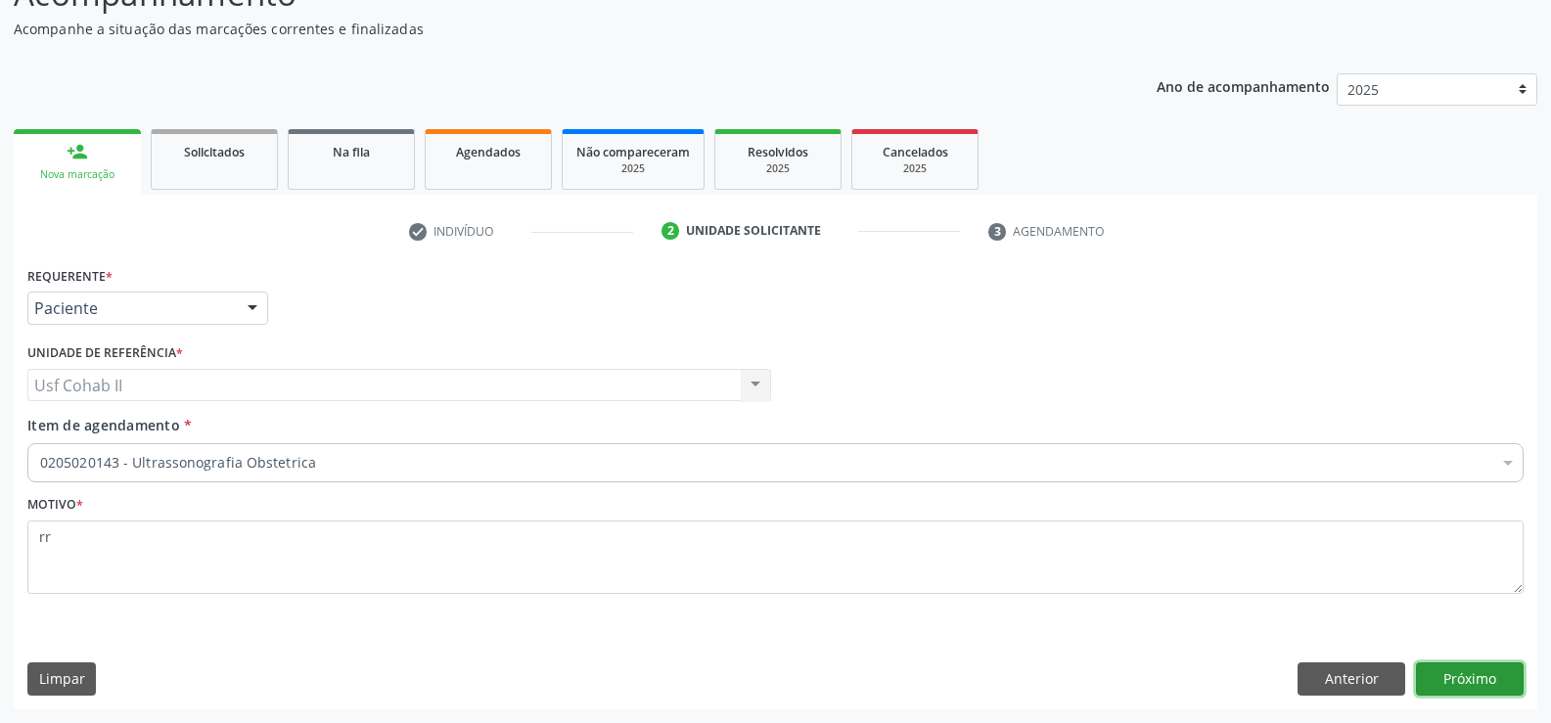
click at [1453, 680] on button "Próximo" at bounding box center [1470, 678] width 108 height 33
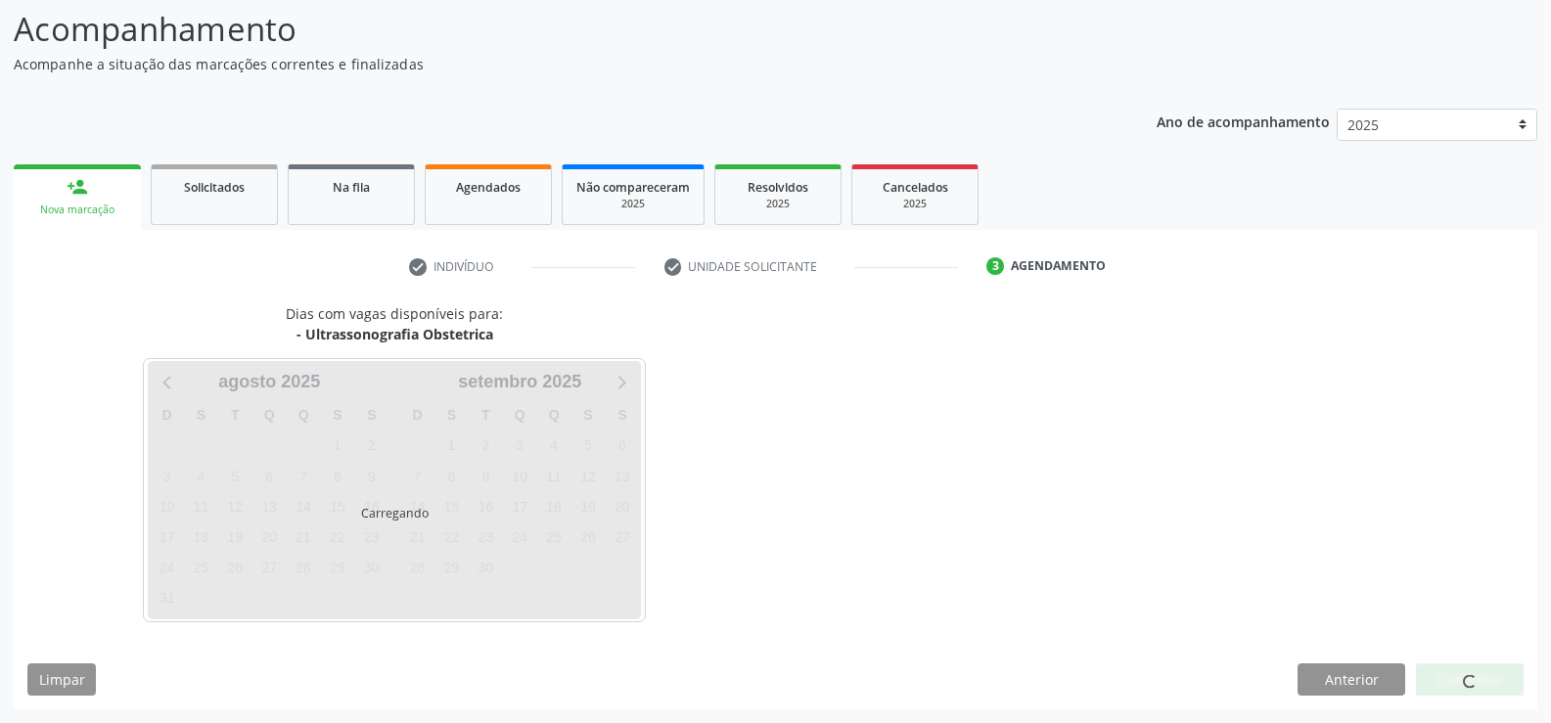
scroll to position [128, 0]
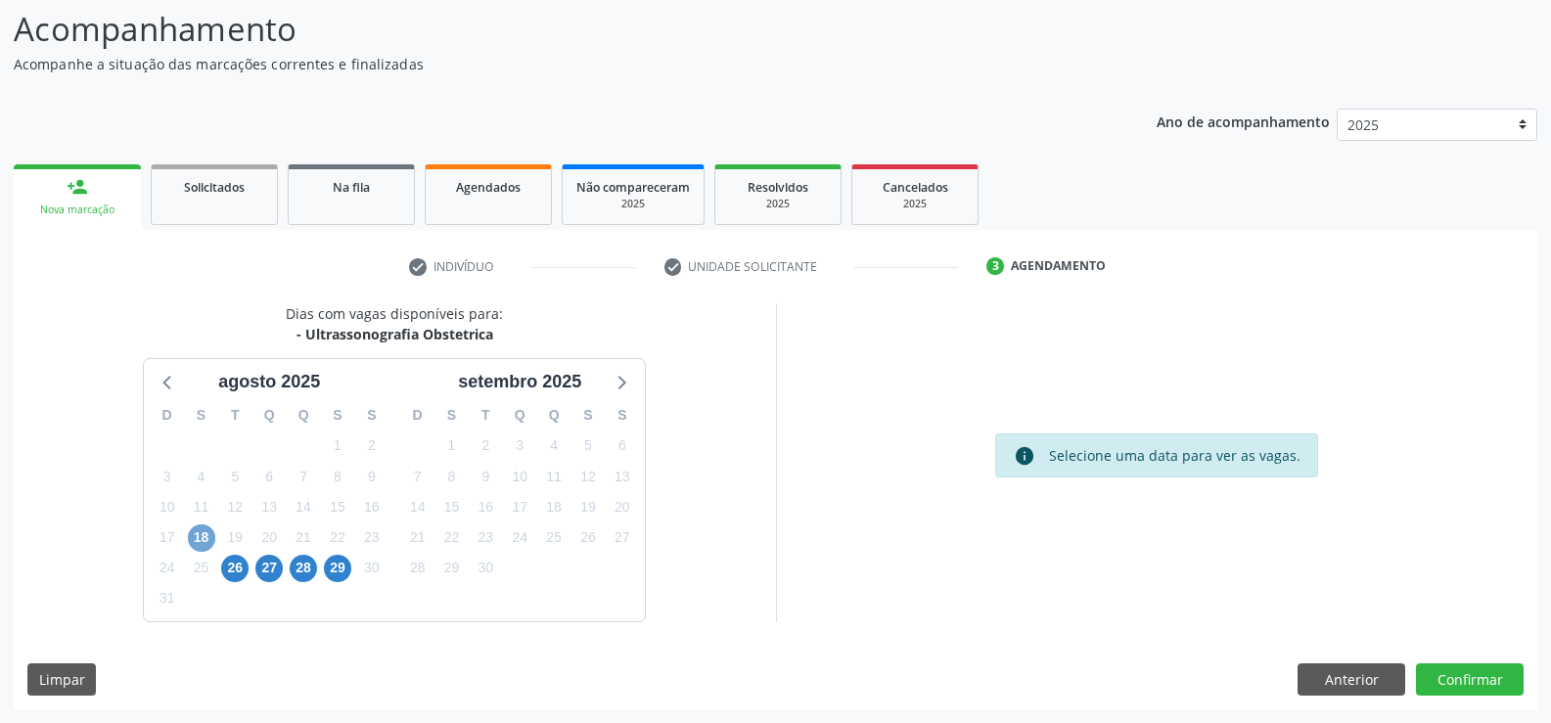
click at [196, 540] on span "18" at bounding box center [201, 538] width 27 height 27
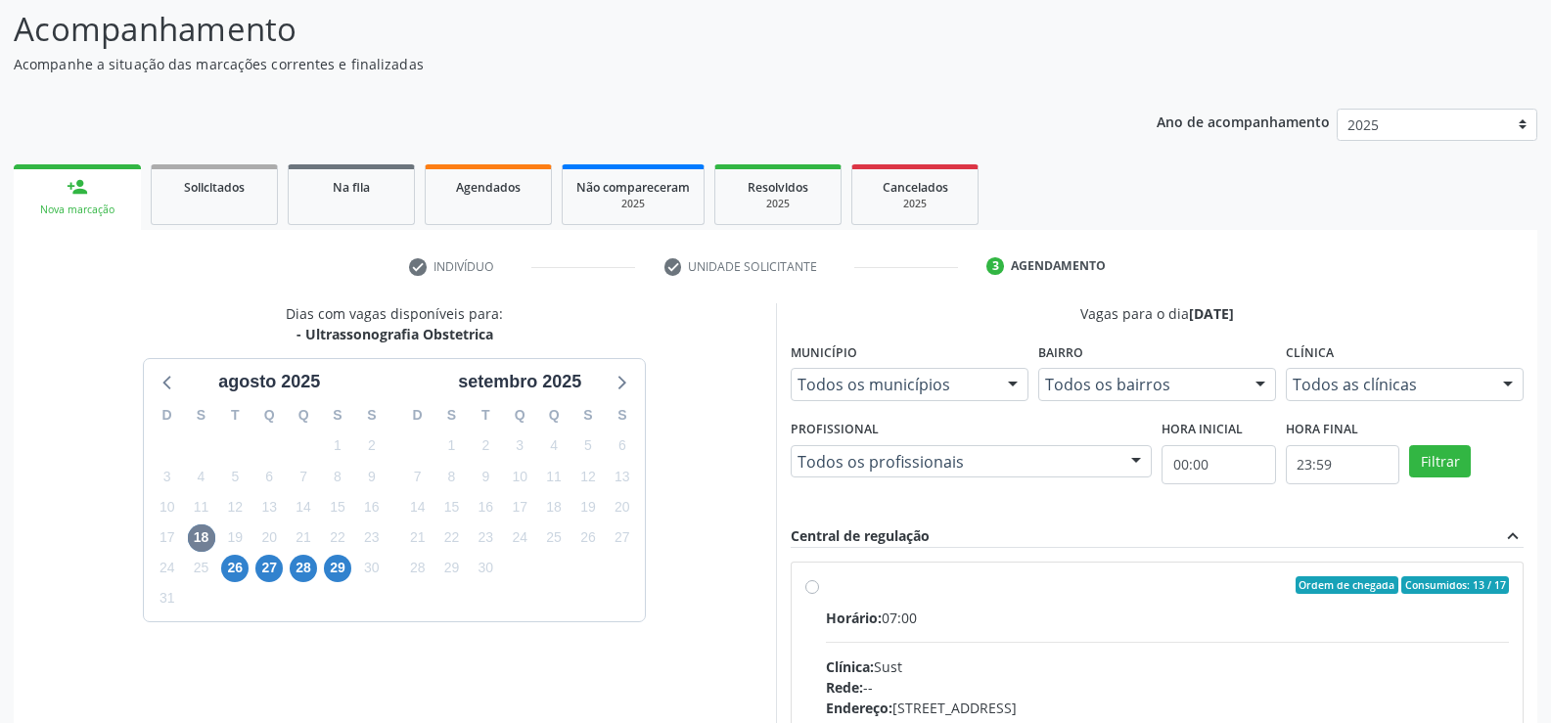
click at [1138, 464] on div at bounding box center [1135, 462] width 29 height 33
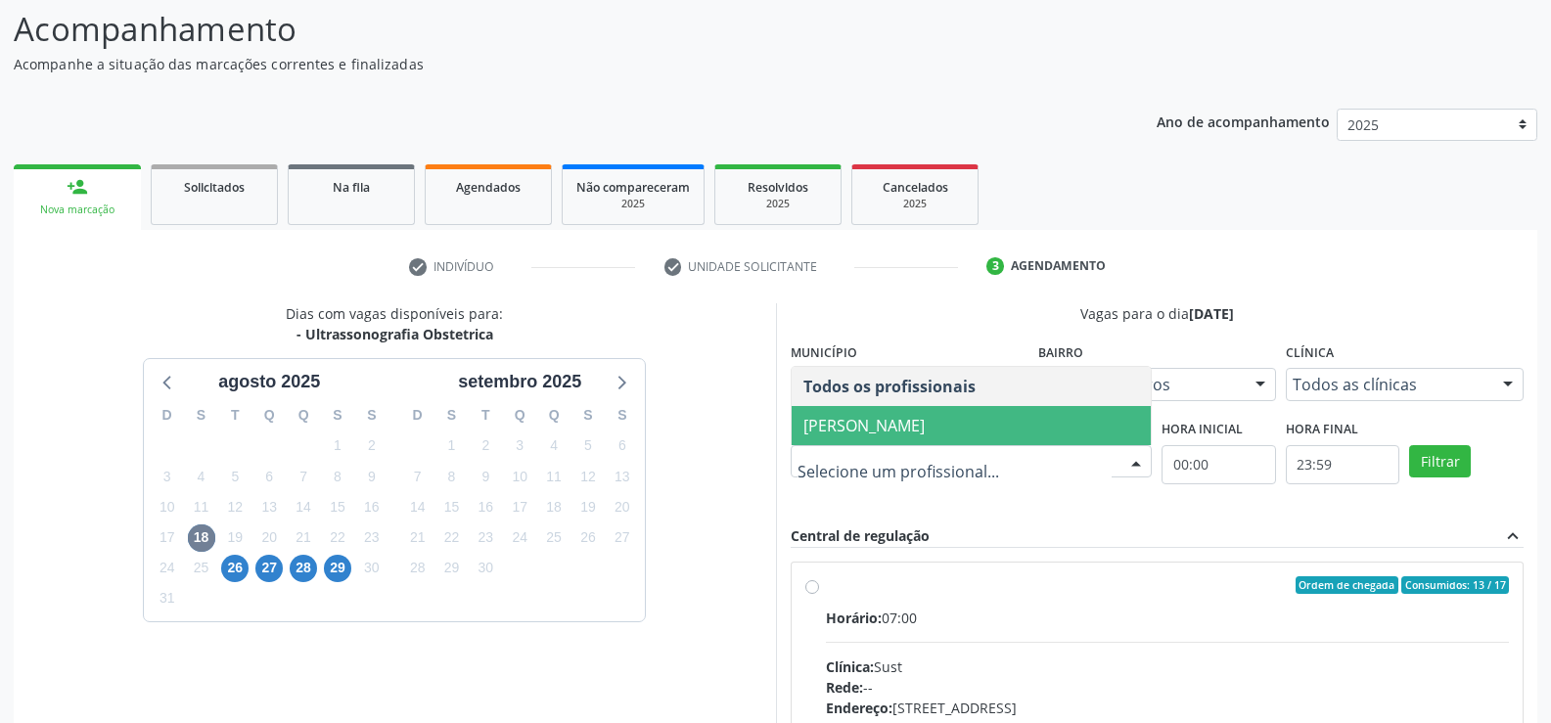
click at [925, 424] on span "Severino Tadeu de Menezes Lima" at bounding box center [863, 426] width 121 height 22
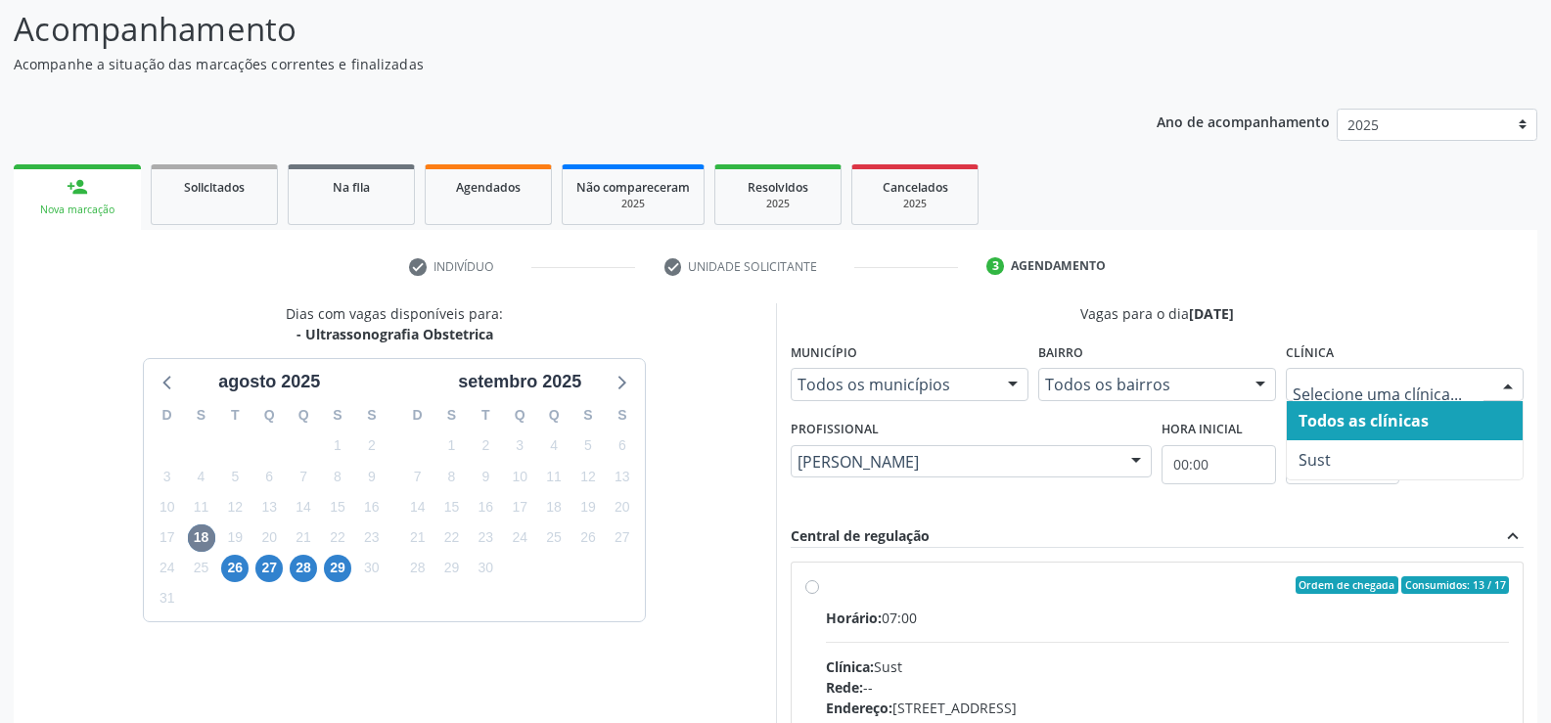
click at [1509, 383] on div at bounding box center [1507, 385] width 29 height 33
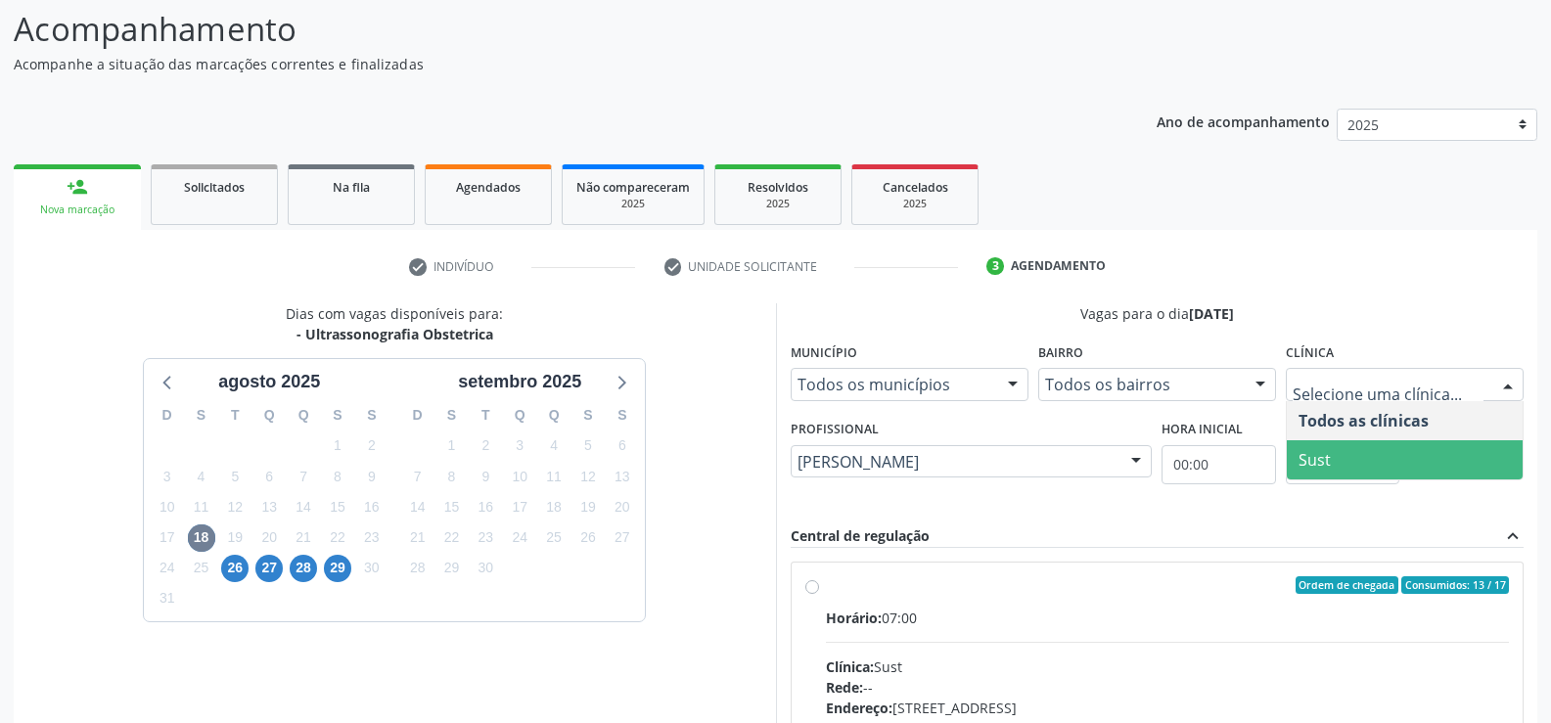
click at [1383, 458] on span "Sust" at bounding box center [1405, 459] width 236 height 39
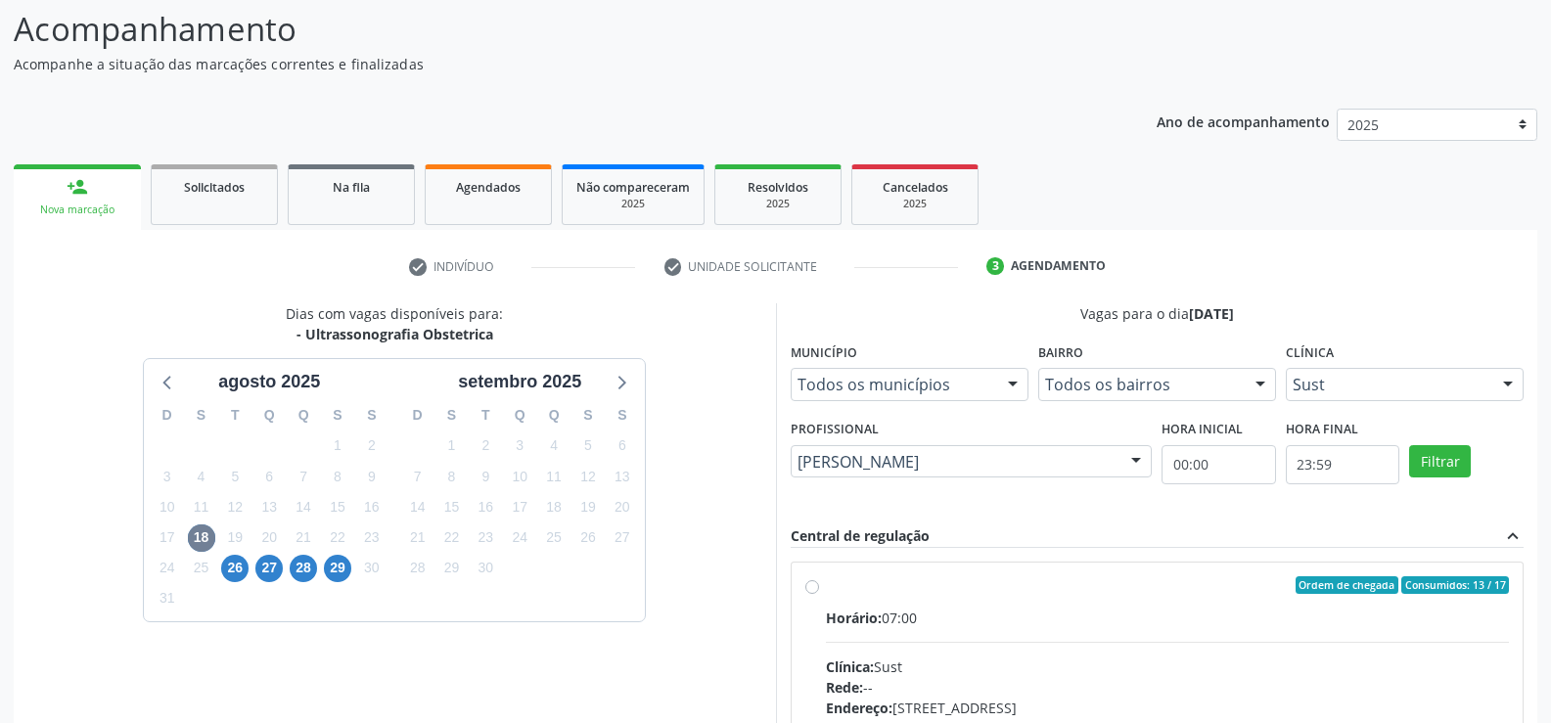
click at [1147, 622] on div "Horário: 07:00" at bounding box center [1168, 618] width 684 height 21
click at [819, 594] on input "Ordem de chegada Consumidos: 13 / 17 Horário: 07:00 Clínica: Sust Rede: -- Ende…" at bounding box center [812, 585] width 14 height 18
radio input "true"
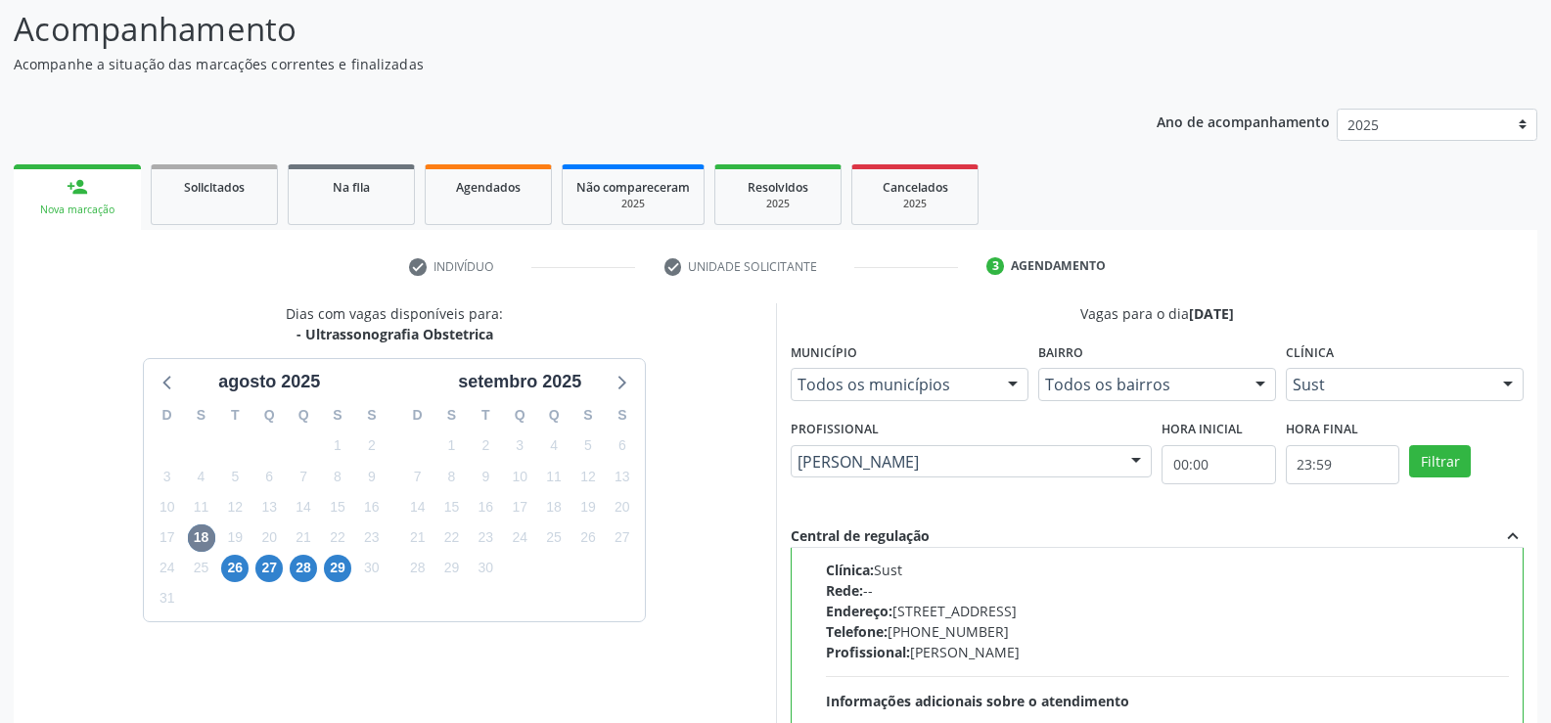
scroll to position [446, 0]
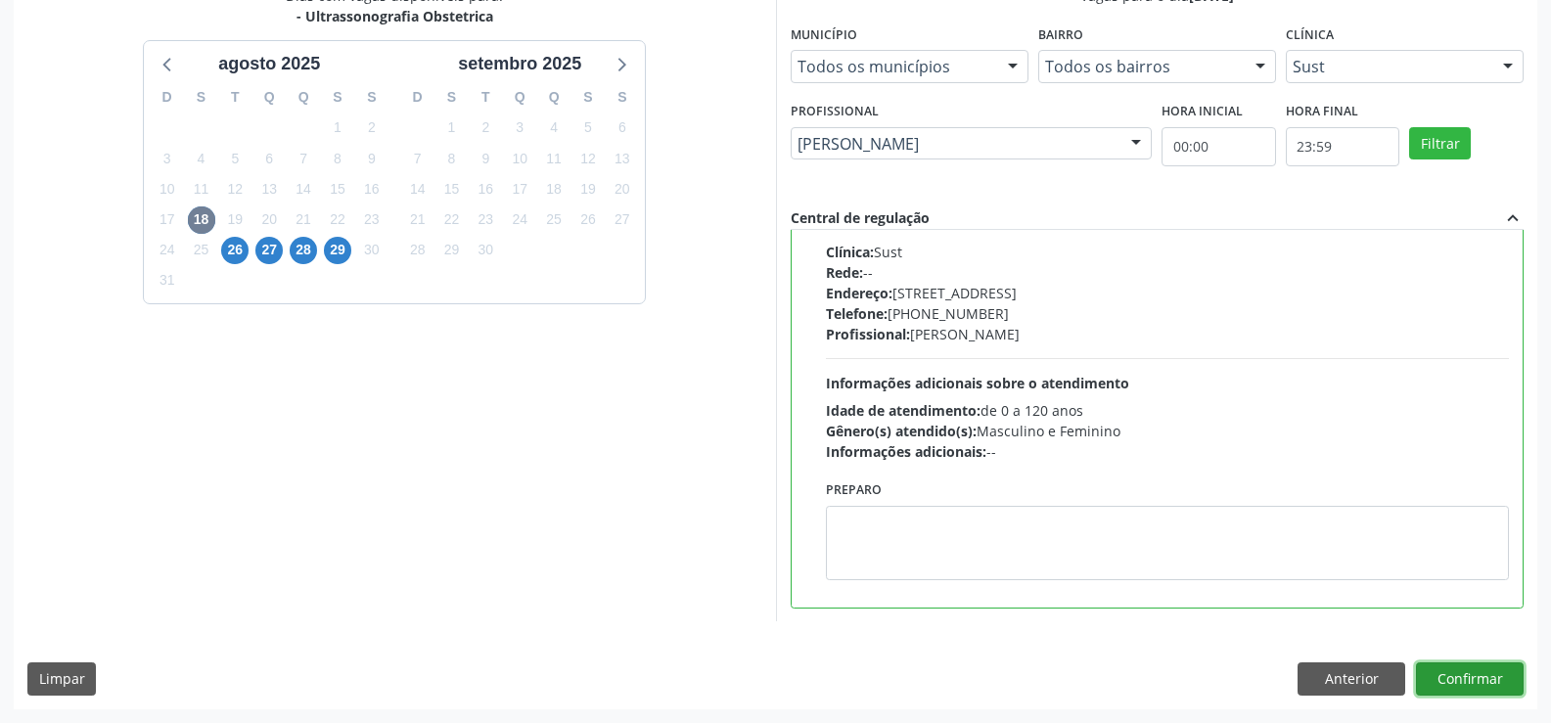
click at [1467, 676] on button "Confirmar" at bounding box center [1470, 678] width 108 height 33
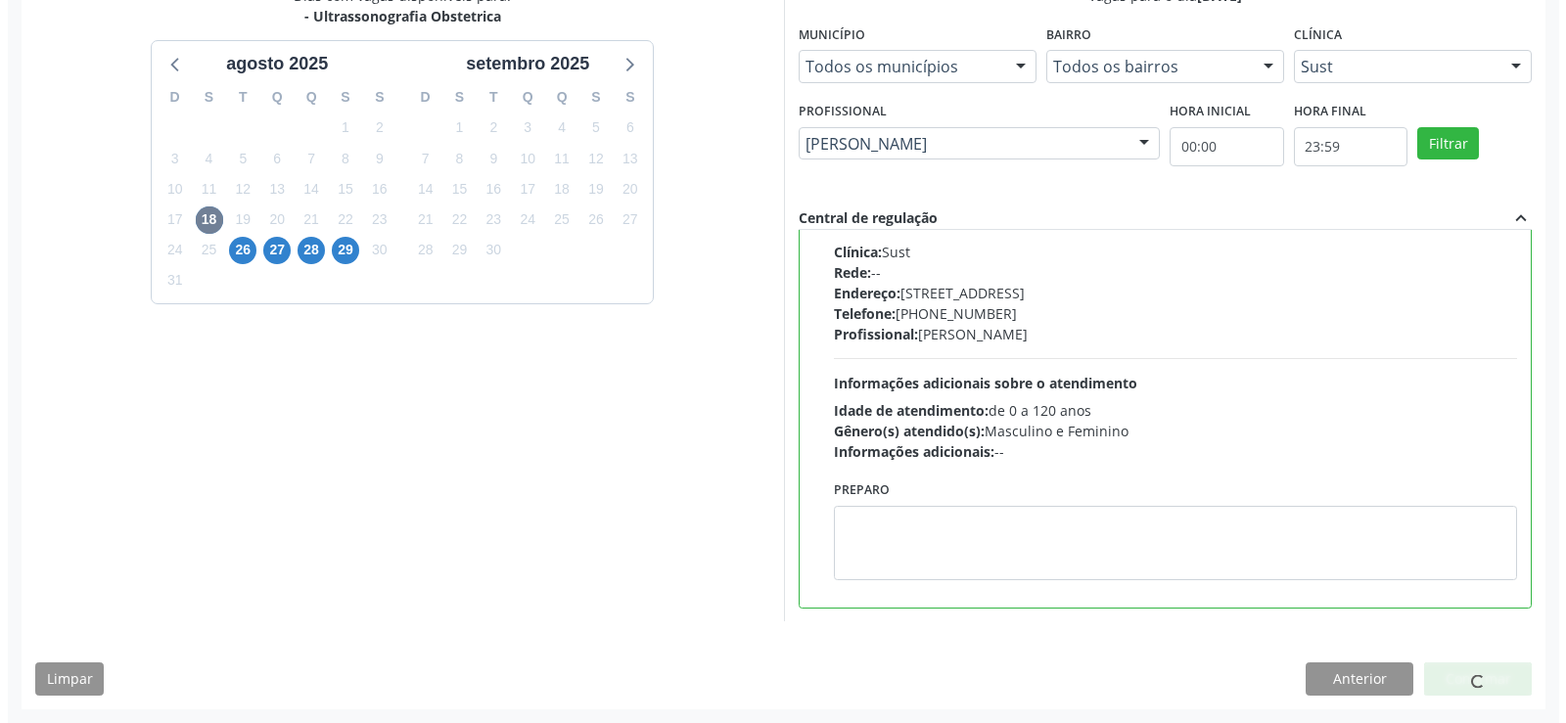
scroll to position [0, 0]
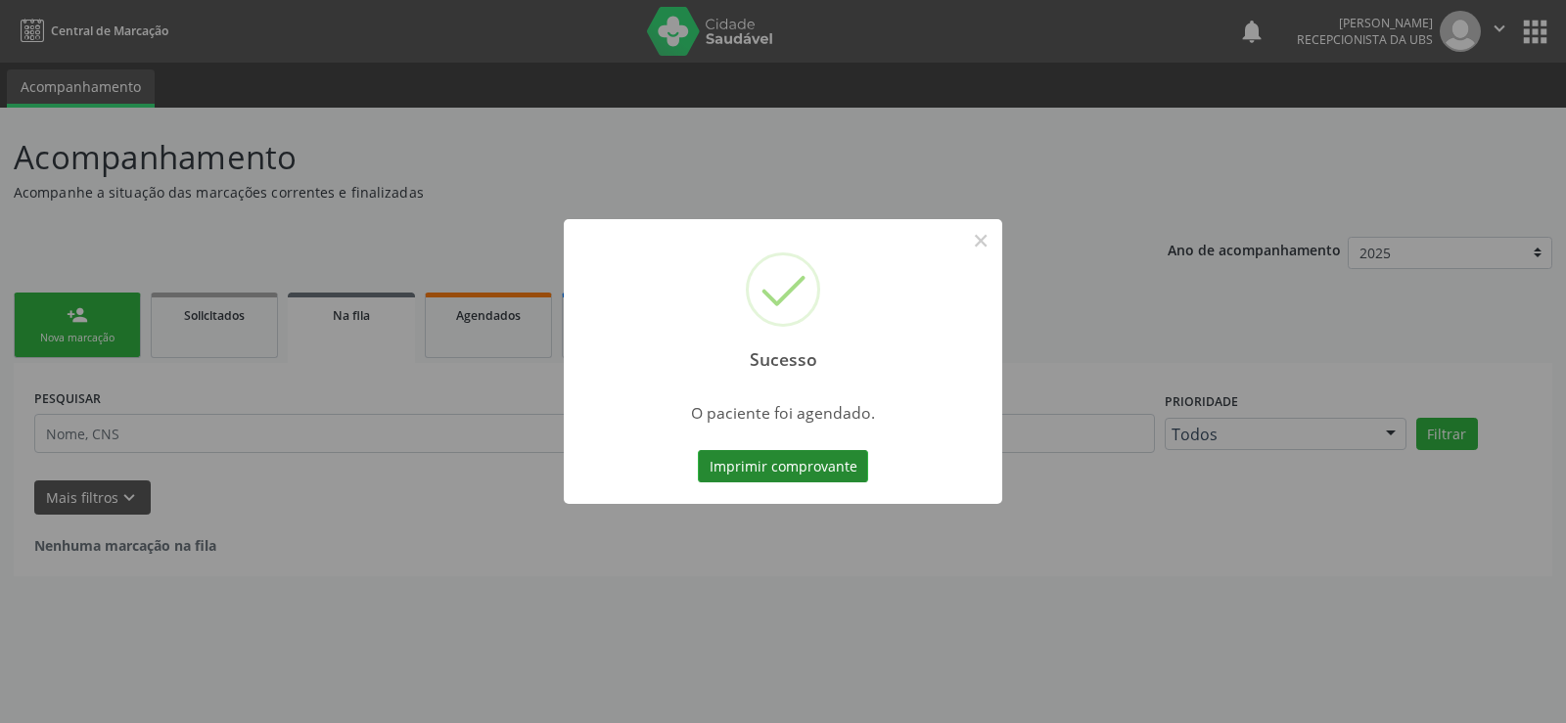
click at [811, 466] on button "Imprimir comprovante" at bounding box center [783, 466] width 170 height 33
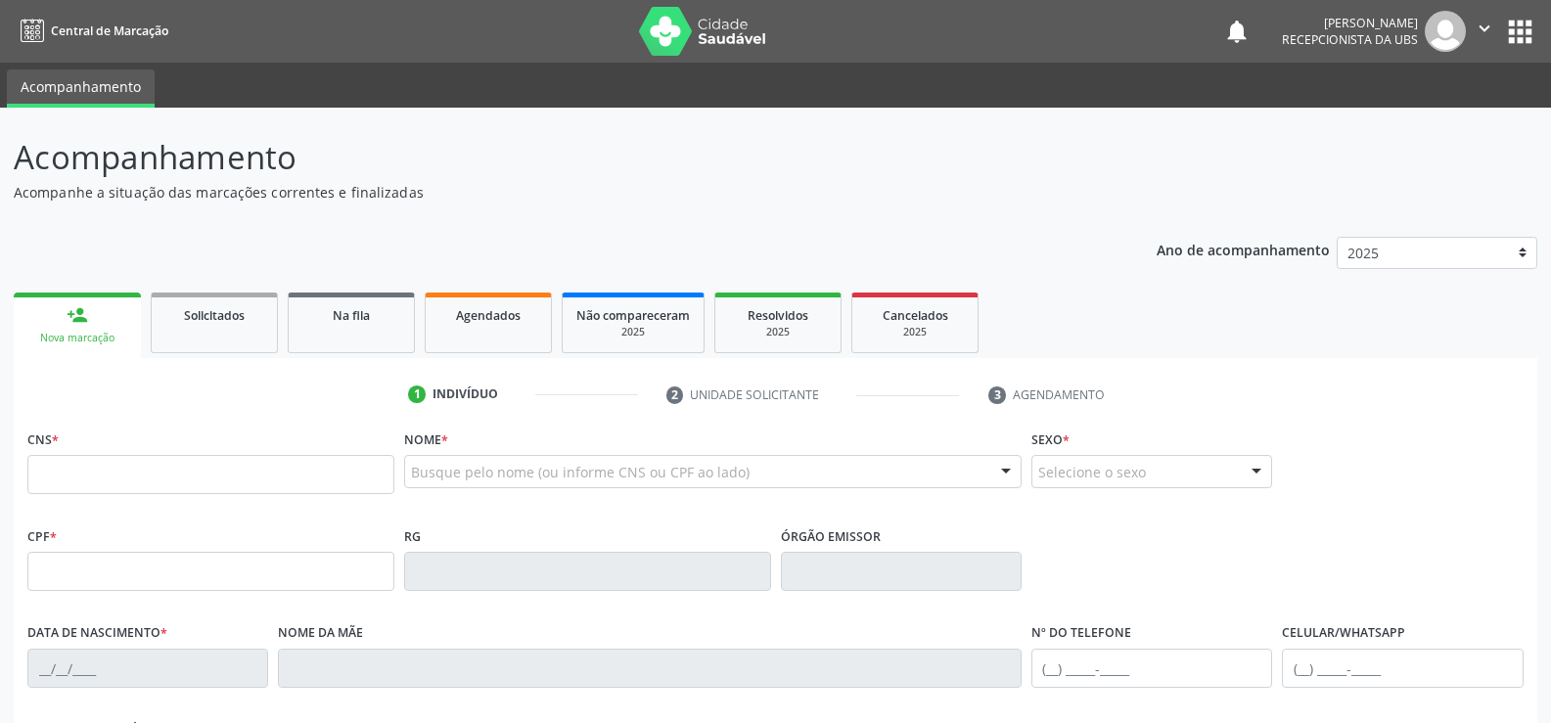
click at [78, 316] on div "person_add" at bounding box center [78, 315] width 22 height 22
click at [166, 479] on input "text" at bounding box center [210, 474] width 367 height 39
type input "160 7198 0861 0009"
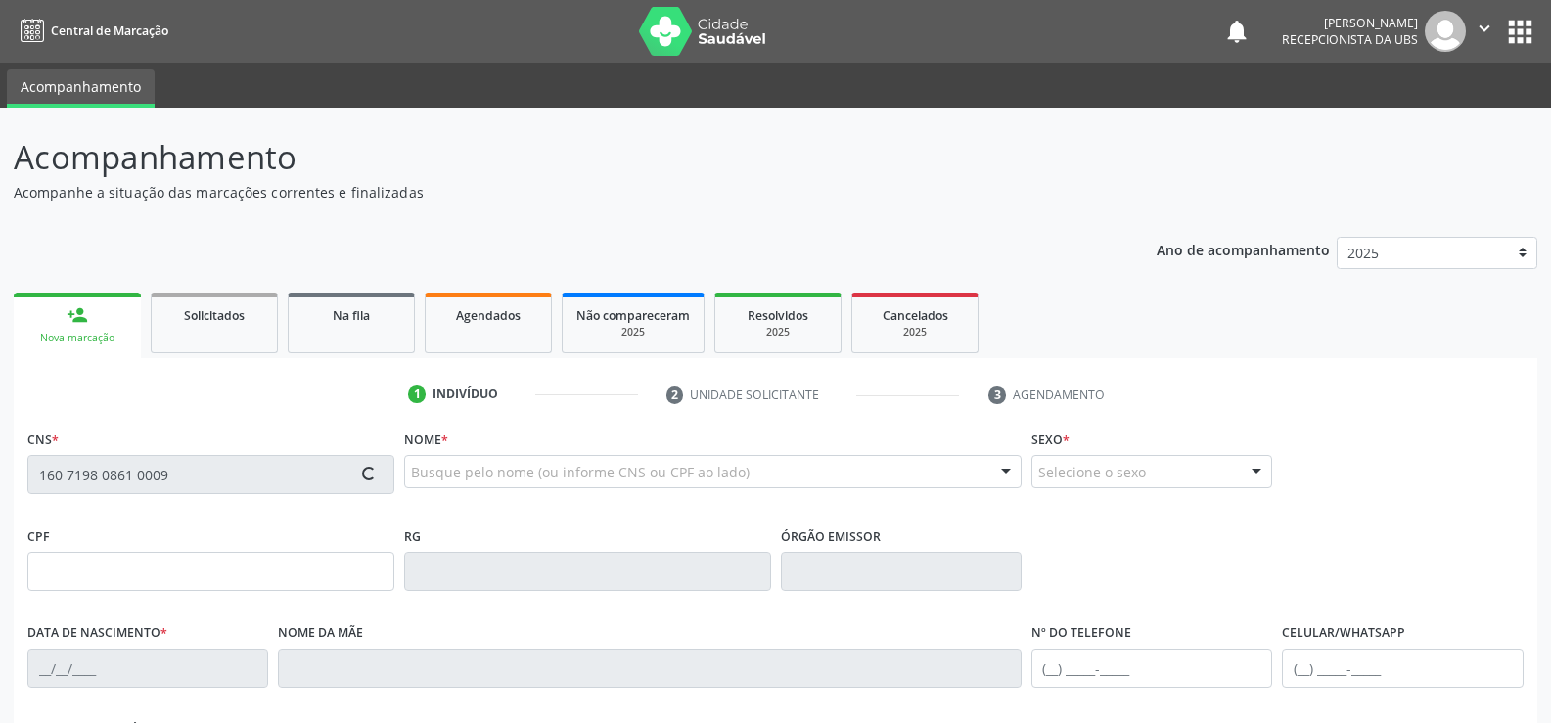
type input "088.474.124-98"
type input "[DATE]"
type input "[PERSON_NAME]"
type input "[PHONE_NUMBER]"
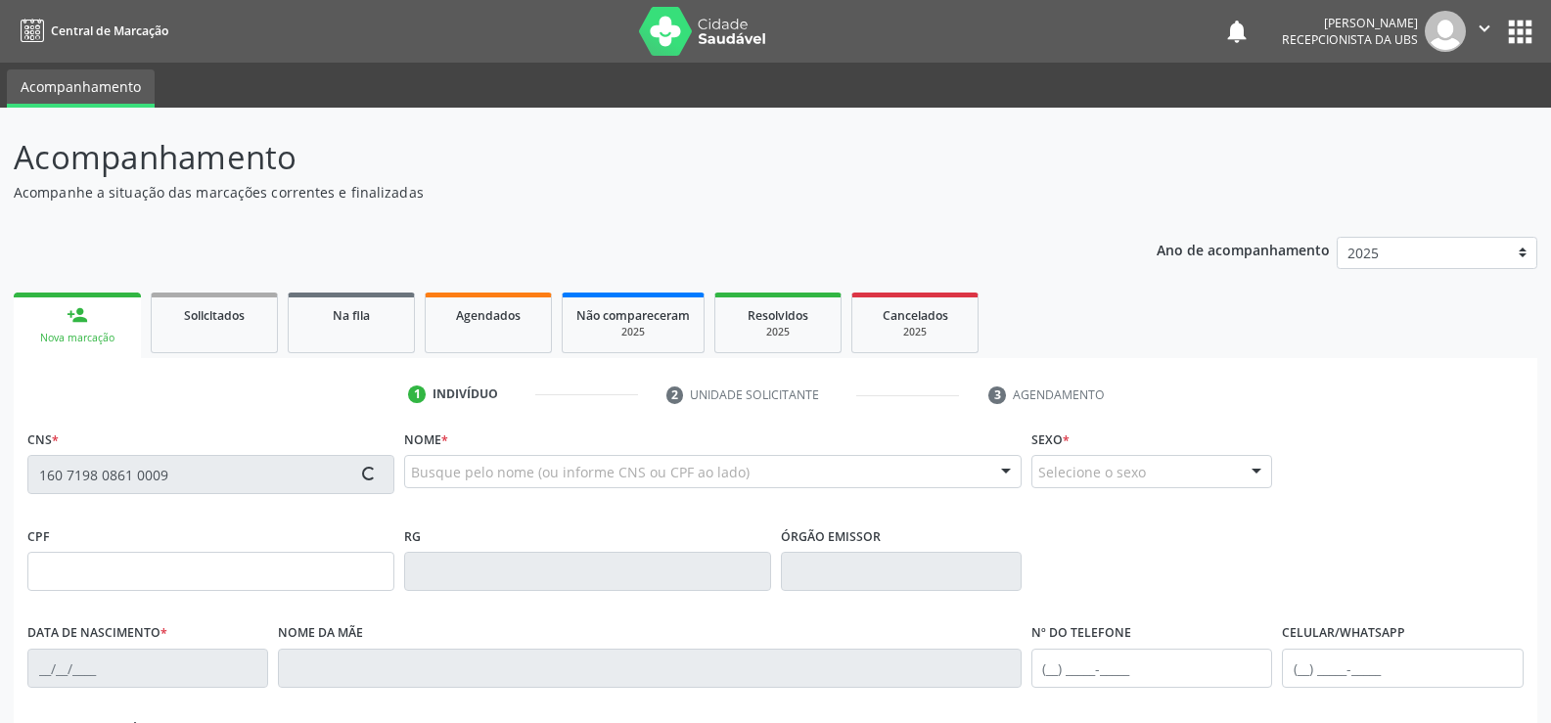
type input "221"
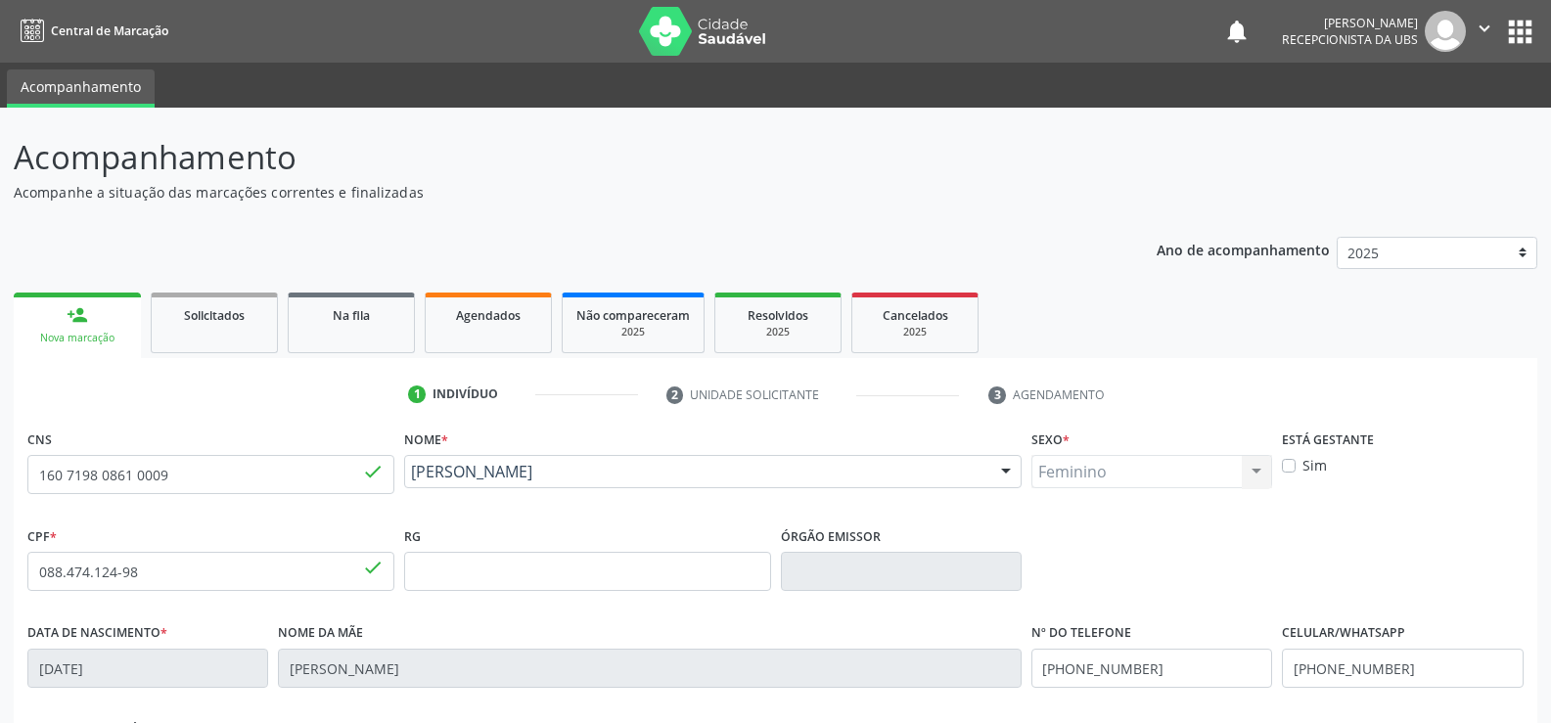
scroll to position [338, 0]
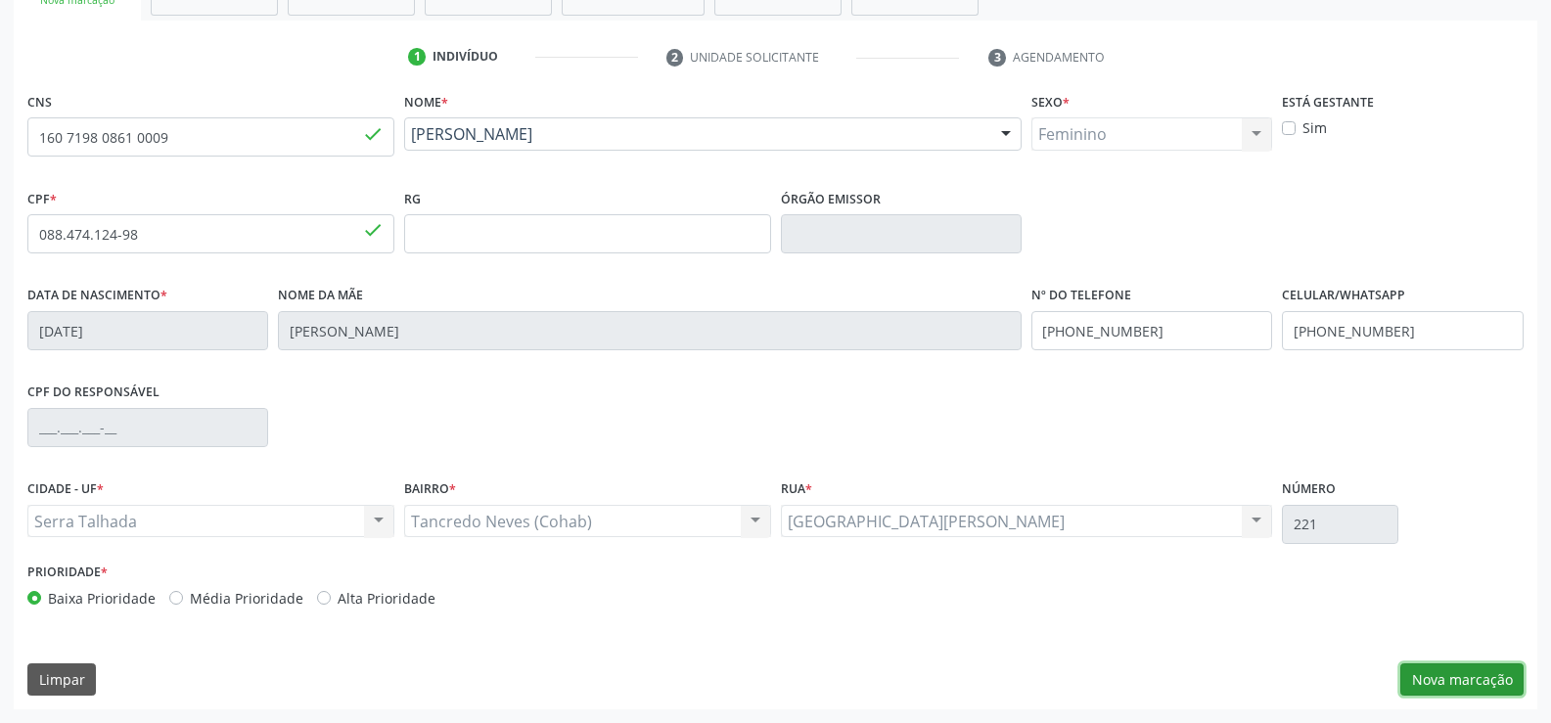
click at [1443, 671] on button "Nova marcação" at bounding box center [1461, 679] width 123 height 33
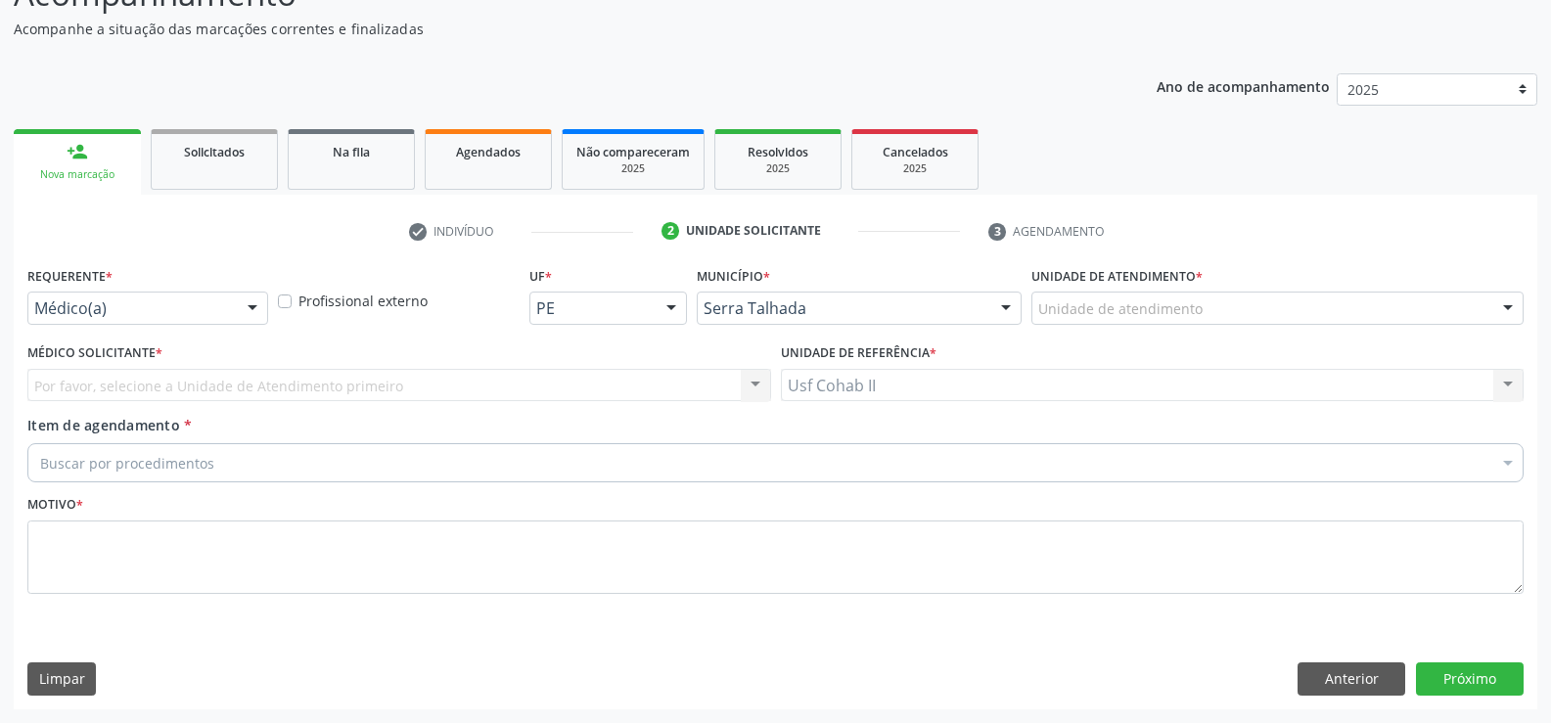
click at [251, 305] on div at bounding box center [252, 309] width 29 height 33
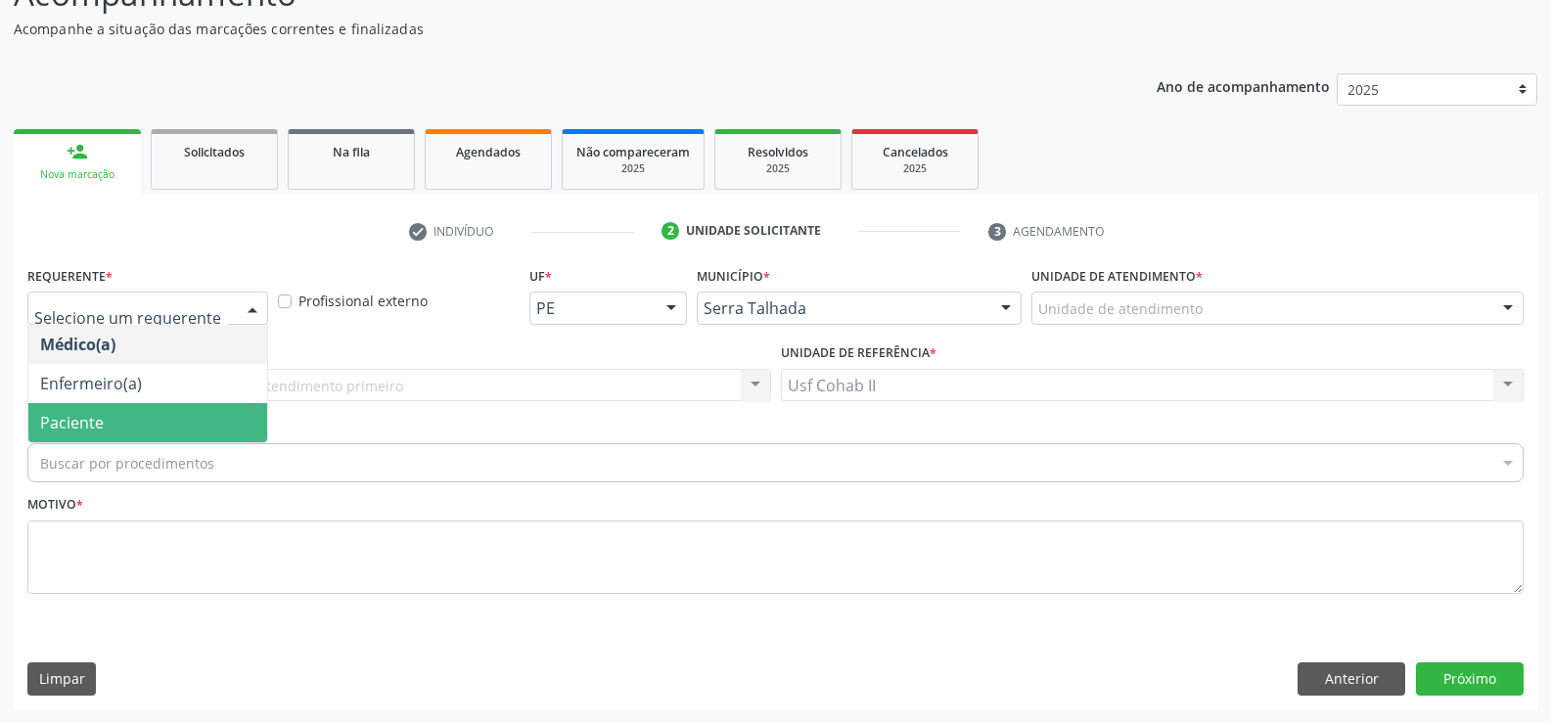
click at [174, 420] on span "Paciente" at bounding box center [147, 422] width 239 height 39
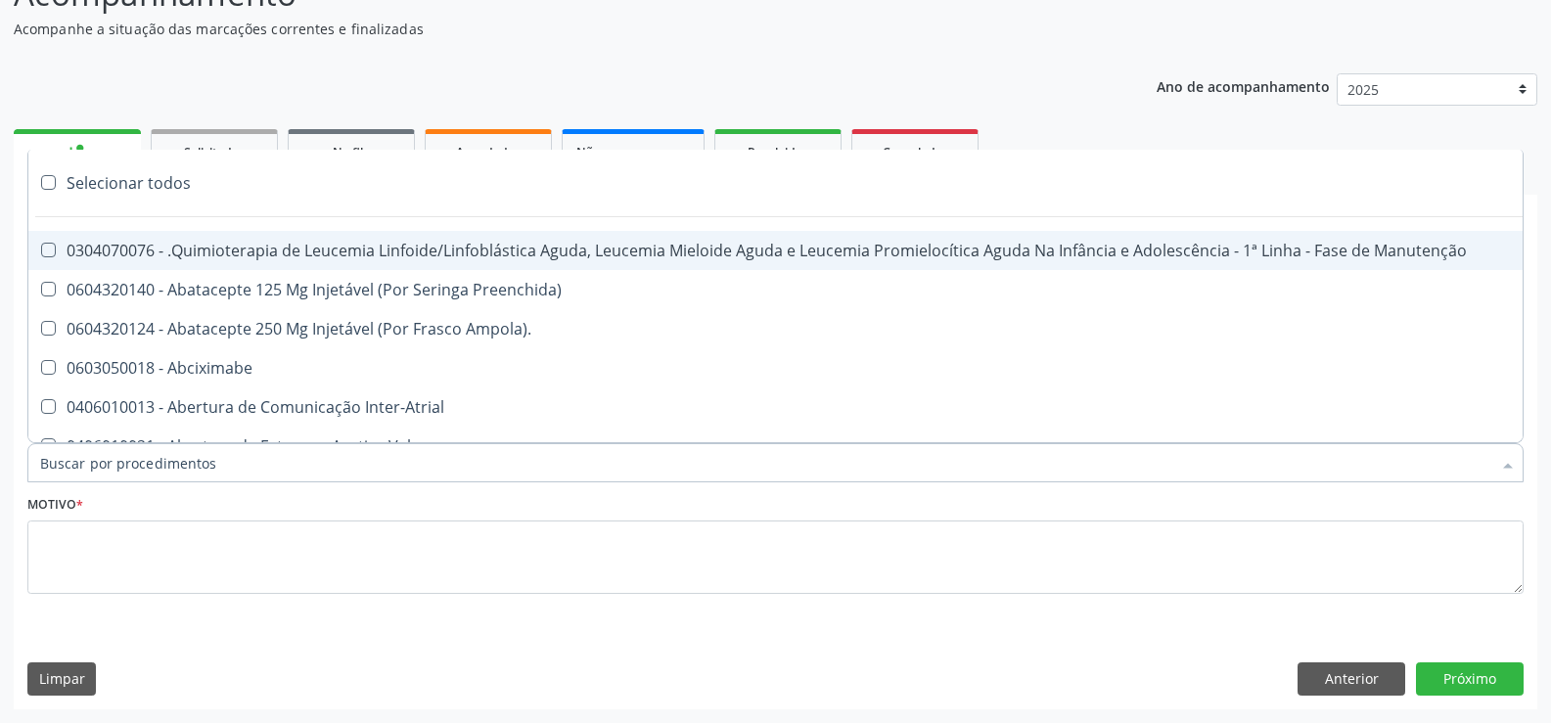
click at [219, 457] on div at bounding box center [775, 462] width 1496 height 39
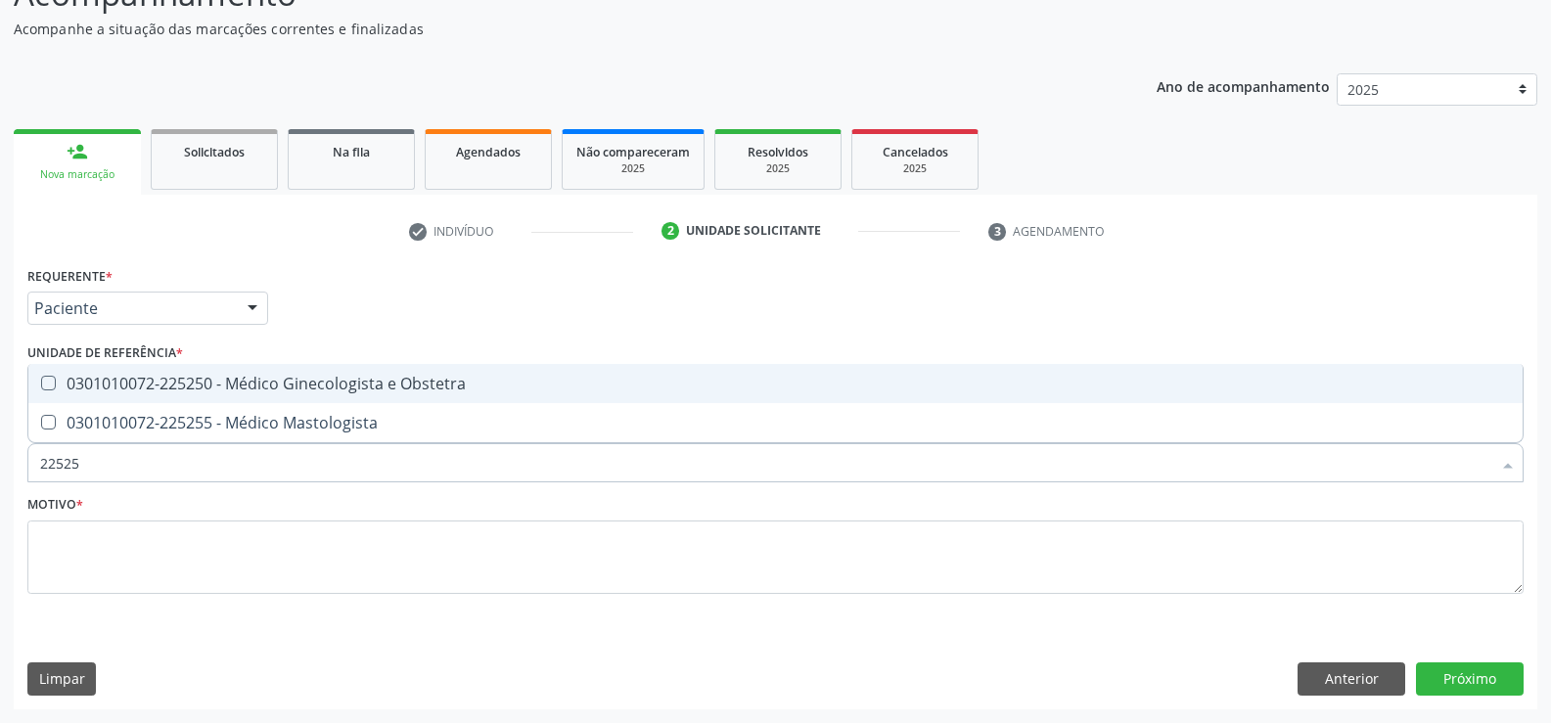
type input "225250"
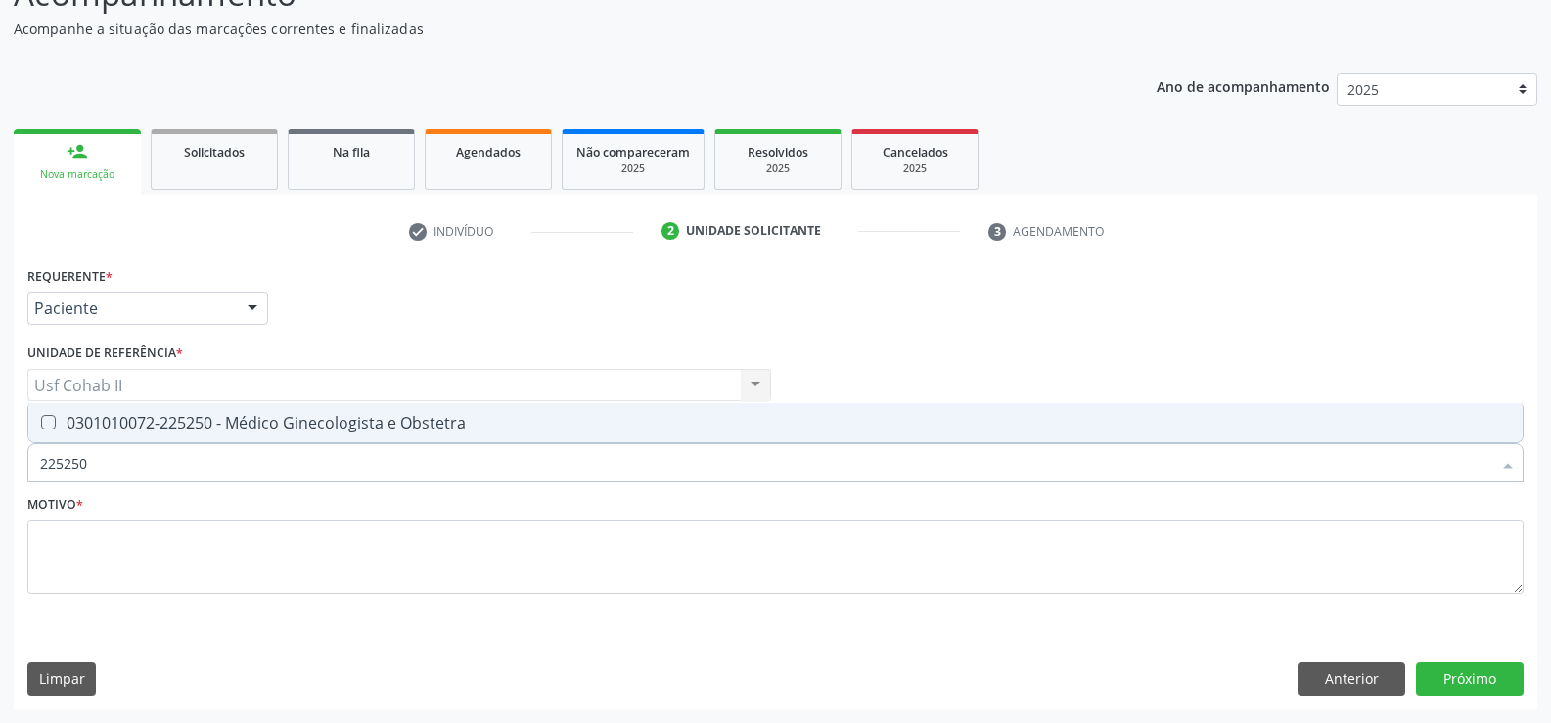
click at [317, 425] on div "0301010072-225250 - Médico Ginecologista e Obstetra" at bounding box center [775, 423] width 1471 height 16
checkbox Obstetra "true"
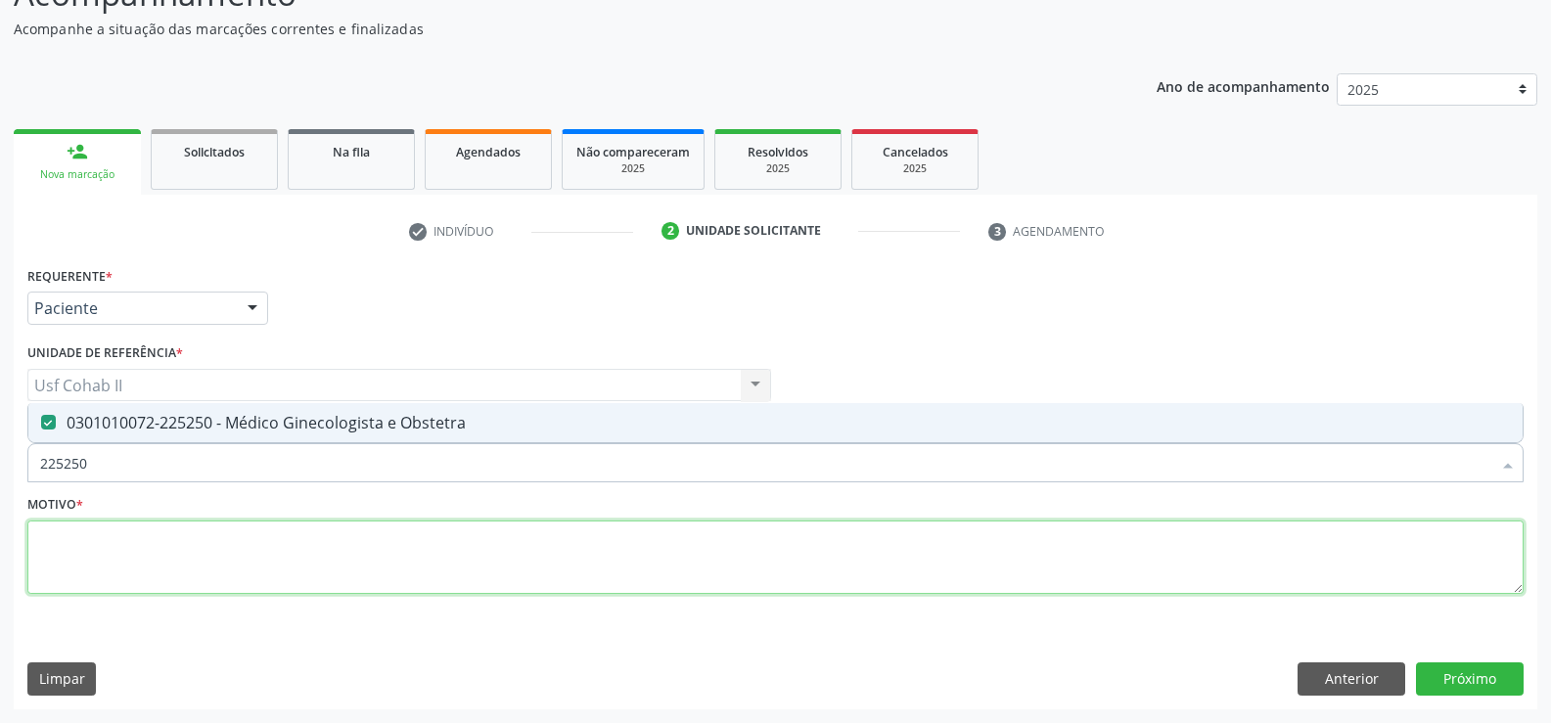
click at [222, 571] on textarea at bounding box center [775, 558] width 1496 height 74
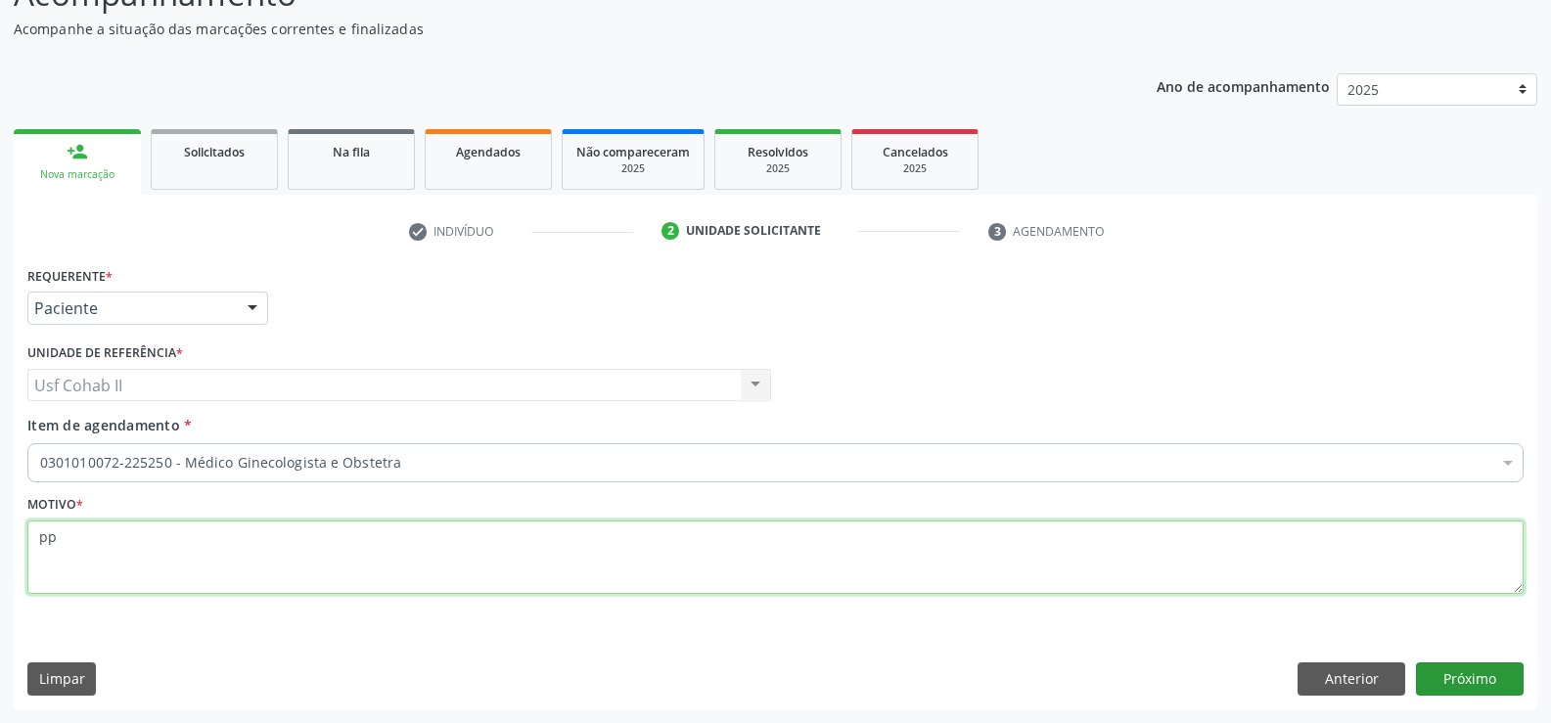
type textarea "pp"
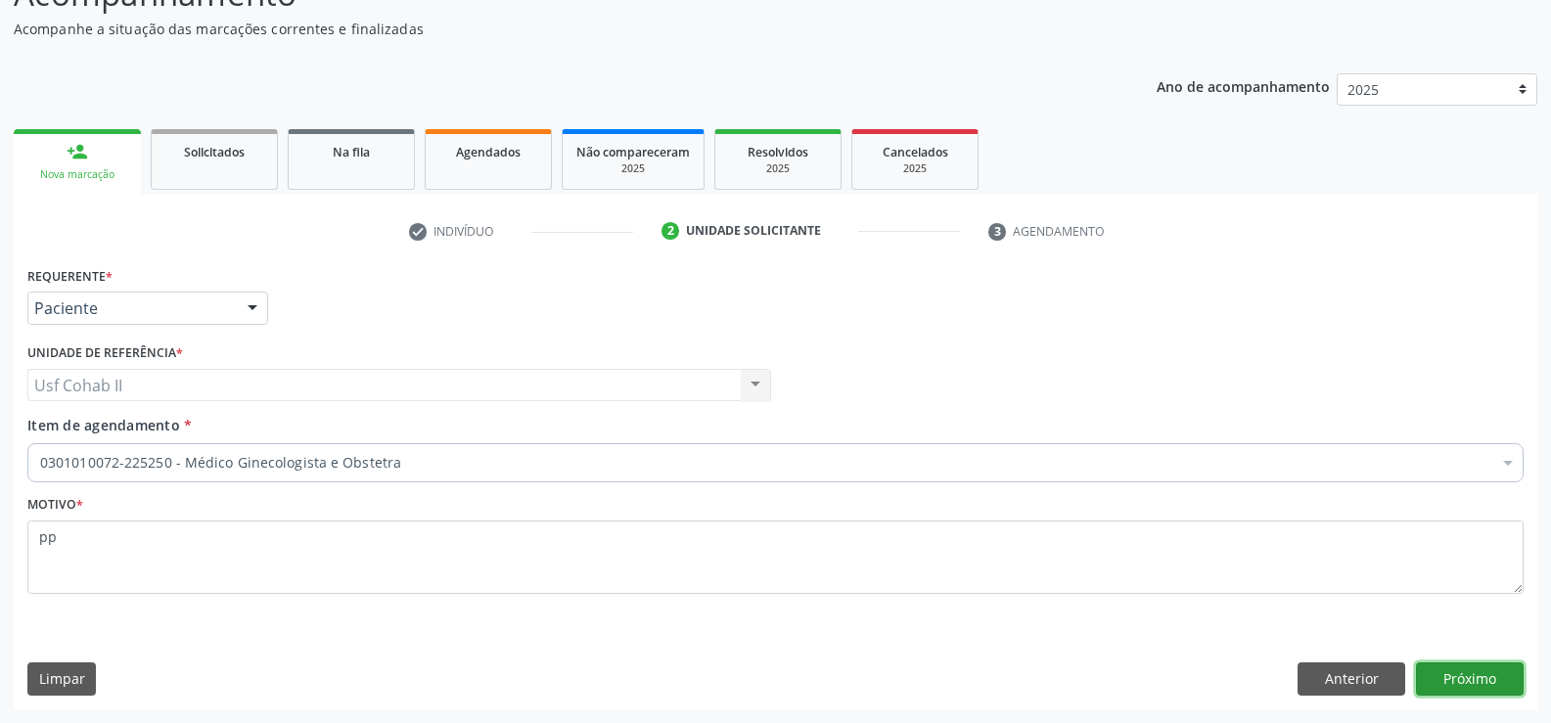
click at [1457, 677] on button "Próximo" at bounding box center [1470, 678] width 108 height 33
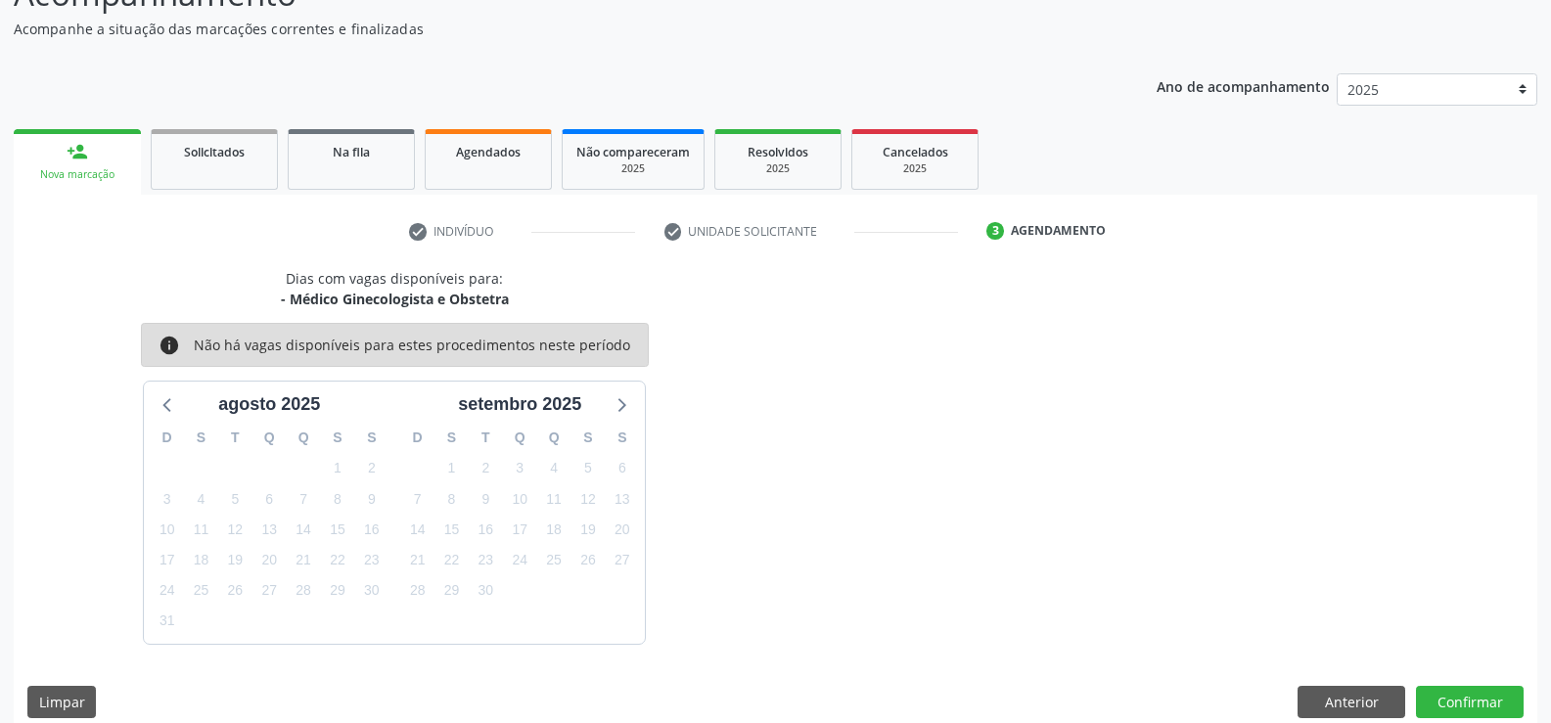
drag, startPoint x: 866, startPoint y: 482, endPoint x: 622, endPoint y: 367, distance: 269.6
click at [865, 479] on div "Dias com vagas disponíveis para: - Médico Ginecologista e Obstetra info Não há …" at bounding box center [776, 456] width 1524 height 376
